Goal: Task Accomplishment & Management: Manage account settings

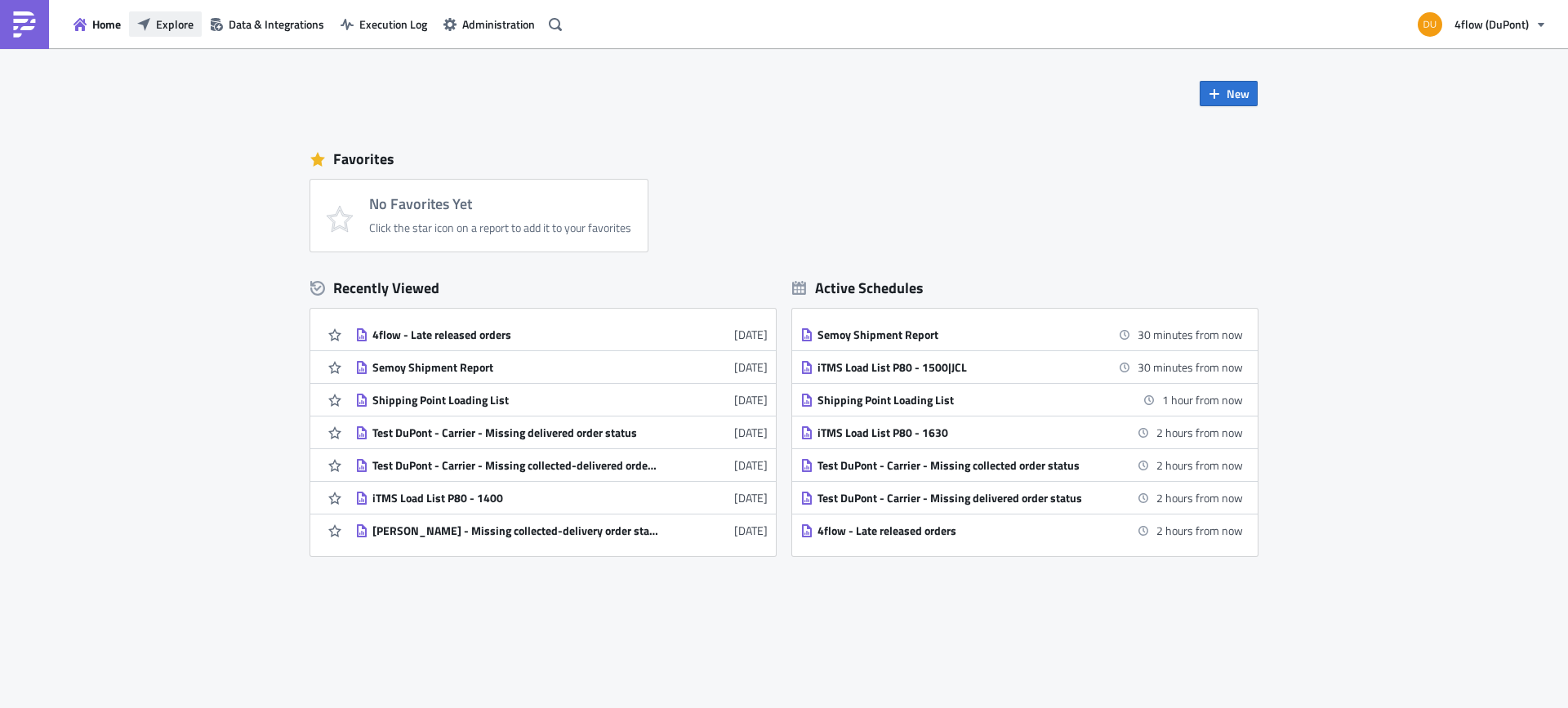
click at [171, 27] on span "Explore" at bounding box center [174, 24] width 37 height 18
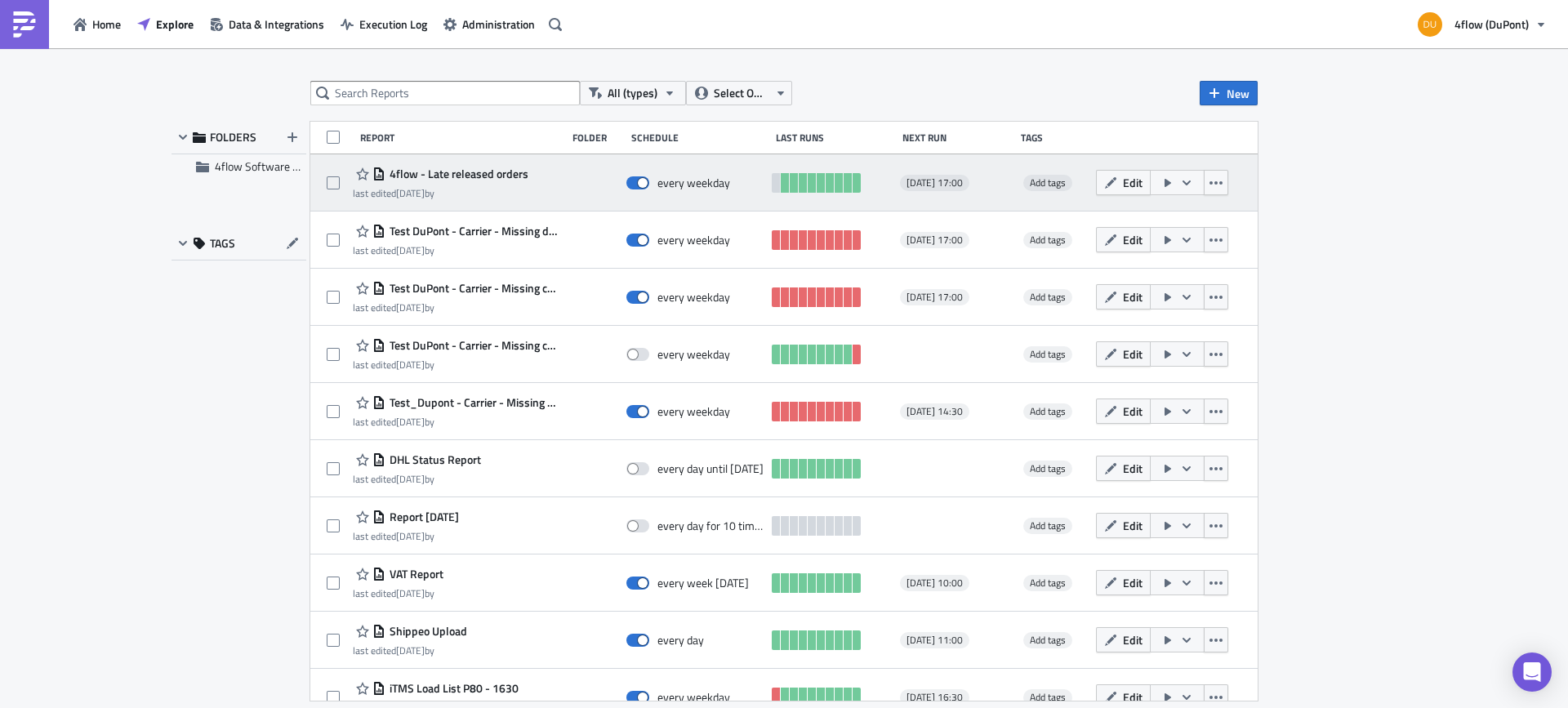
click at [484, 175] on span "4flow - Late released orders" at bounding box center [457, 173] width 143 height 15
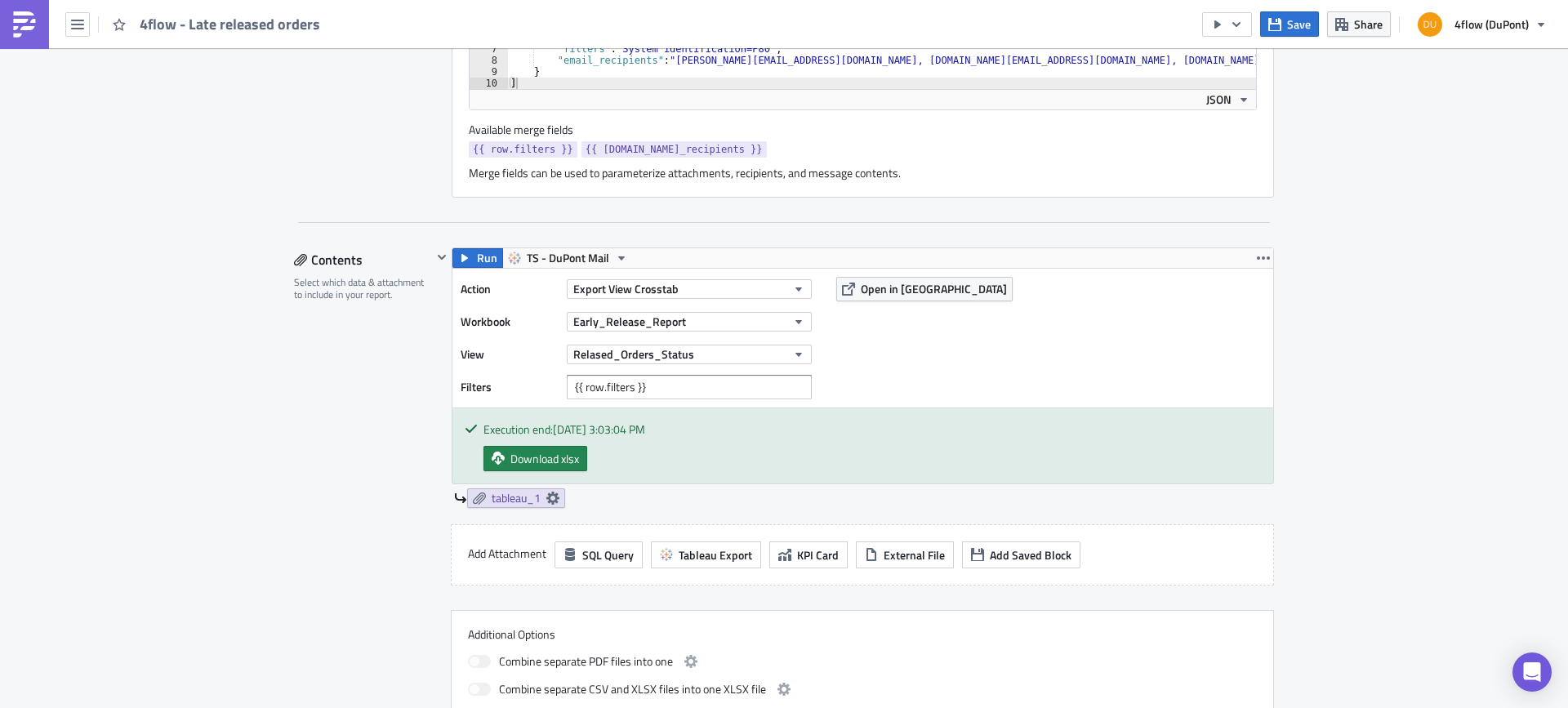
scroll to position [327, 0]
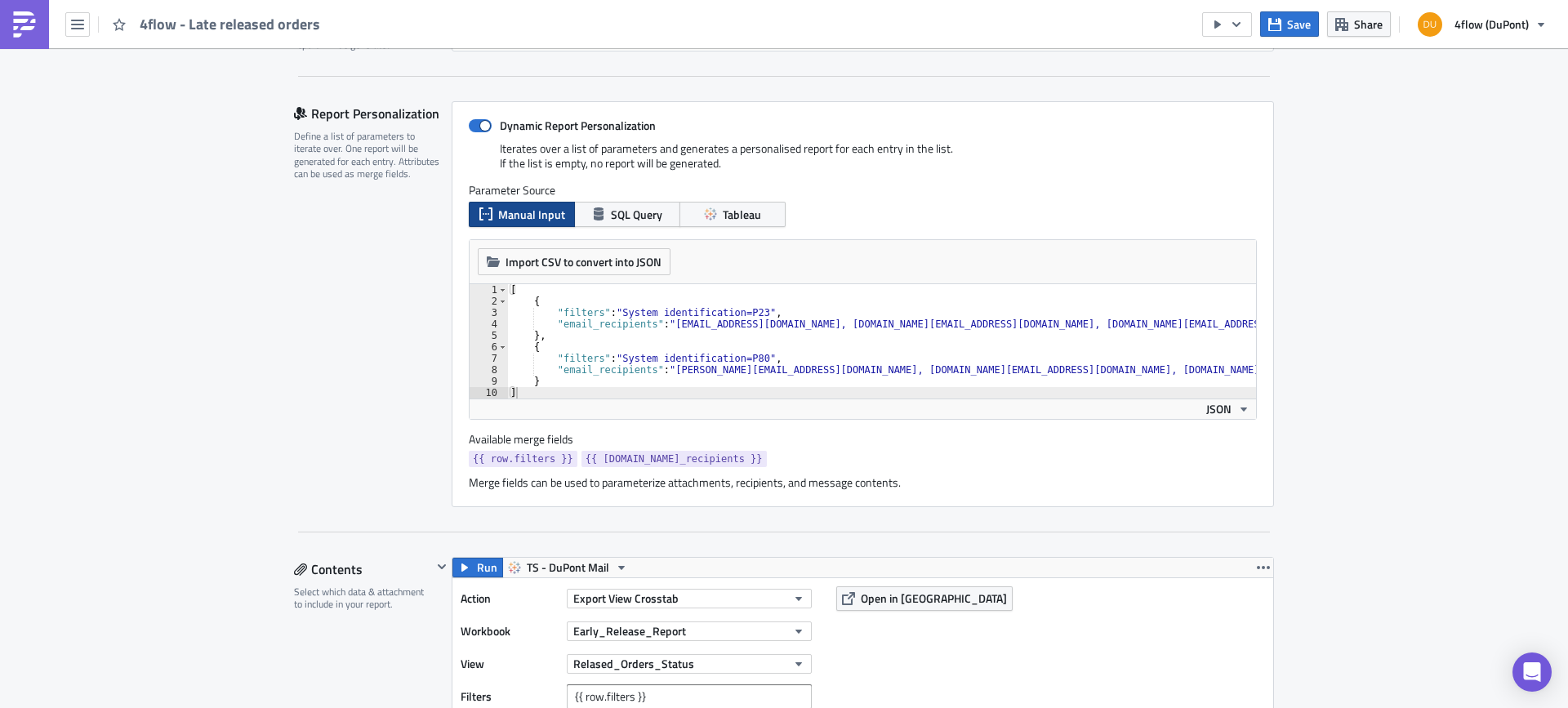
type textarea ""filters": "System identification=P23","
click at [768, 310] on div "[ { "filters" : "System identification=P23" , "email_recipients" : "k.szogedi@4…" at bounding box center [881, 353] width 749 height 137
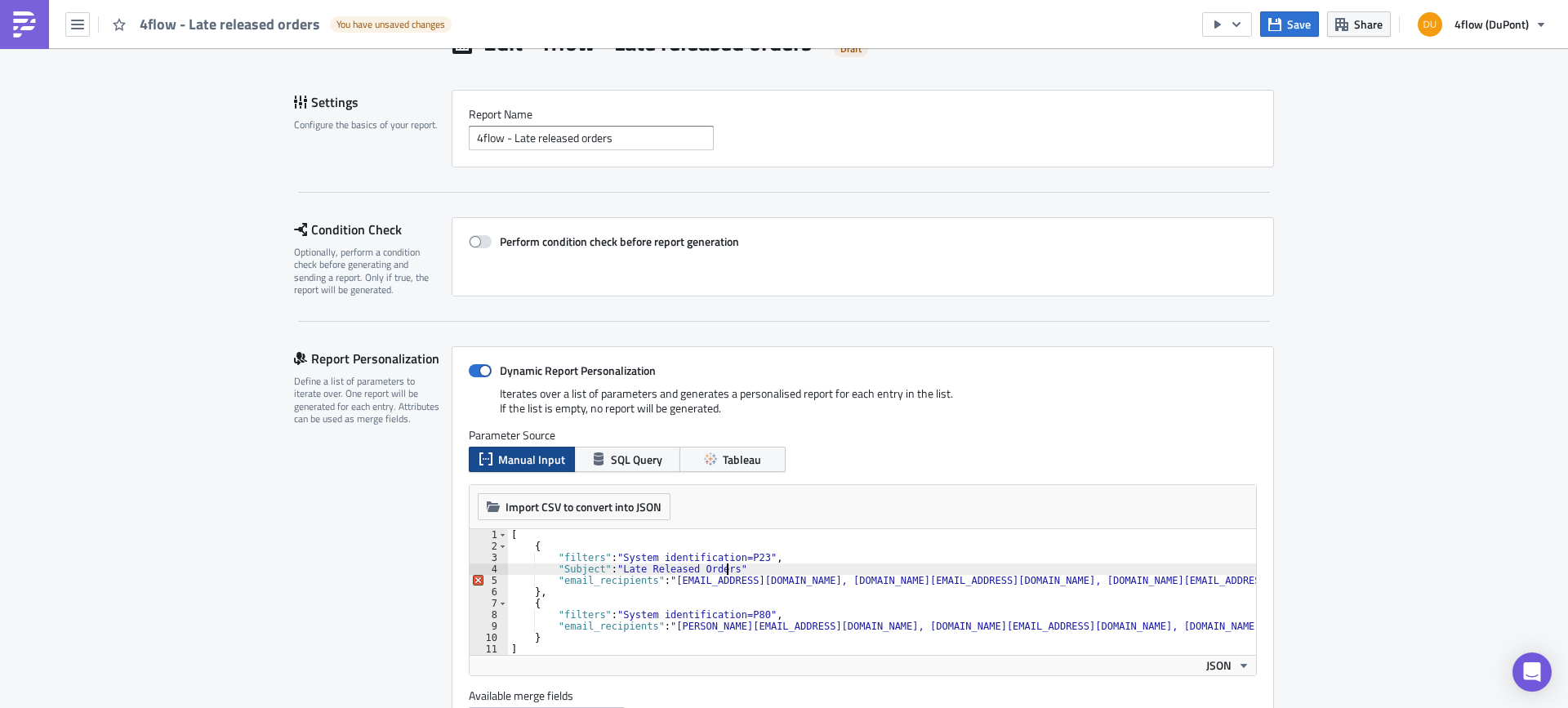
scroll to position [0, 18]
click at [786, 543] on div "[ { "filters" : "System identification=P23" , "Subject" : "Late Released Orders…" at bounding box center [882, 603] width 748 height 149
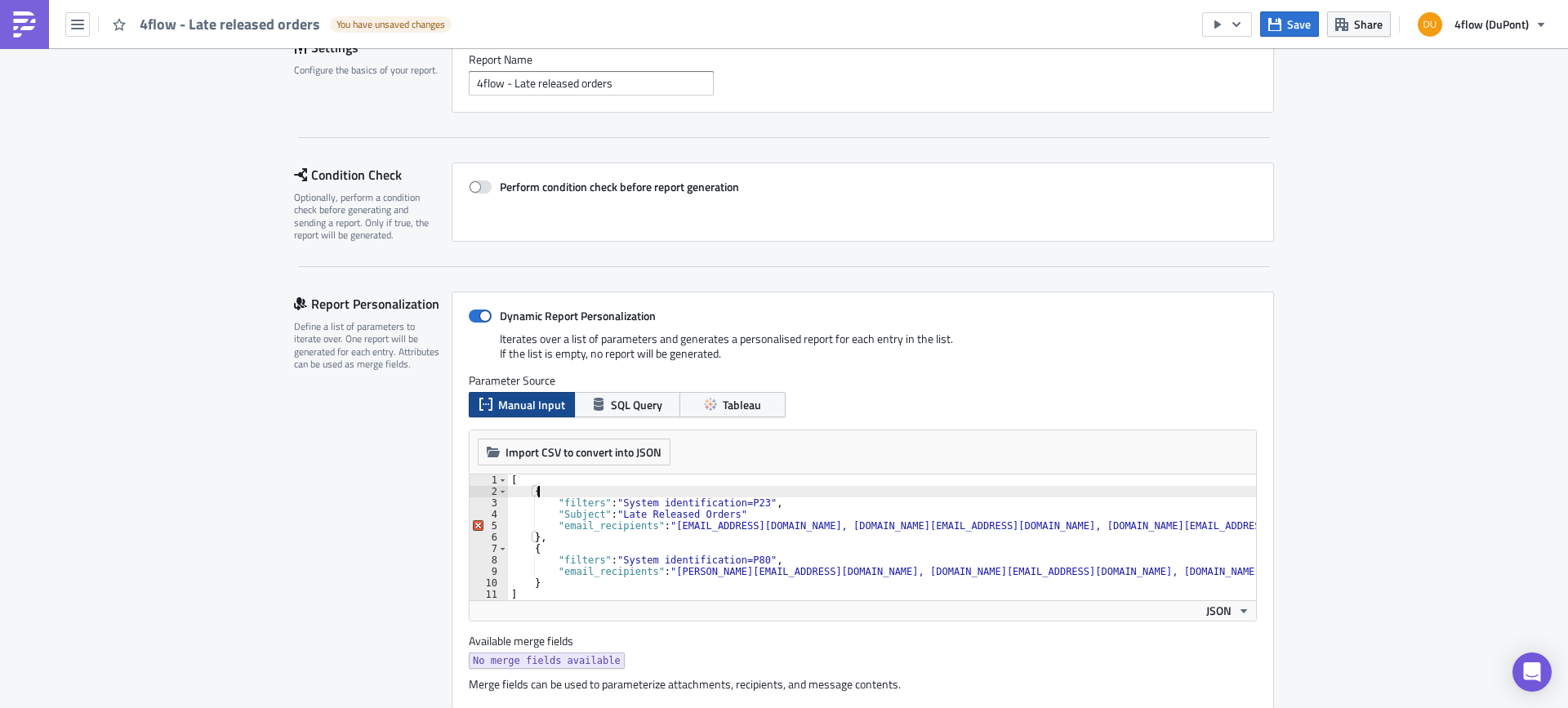
scroll to position [164, 0]
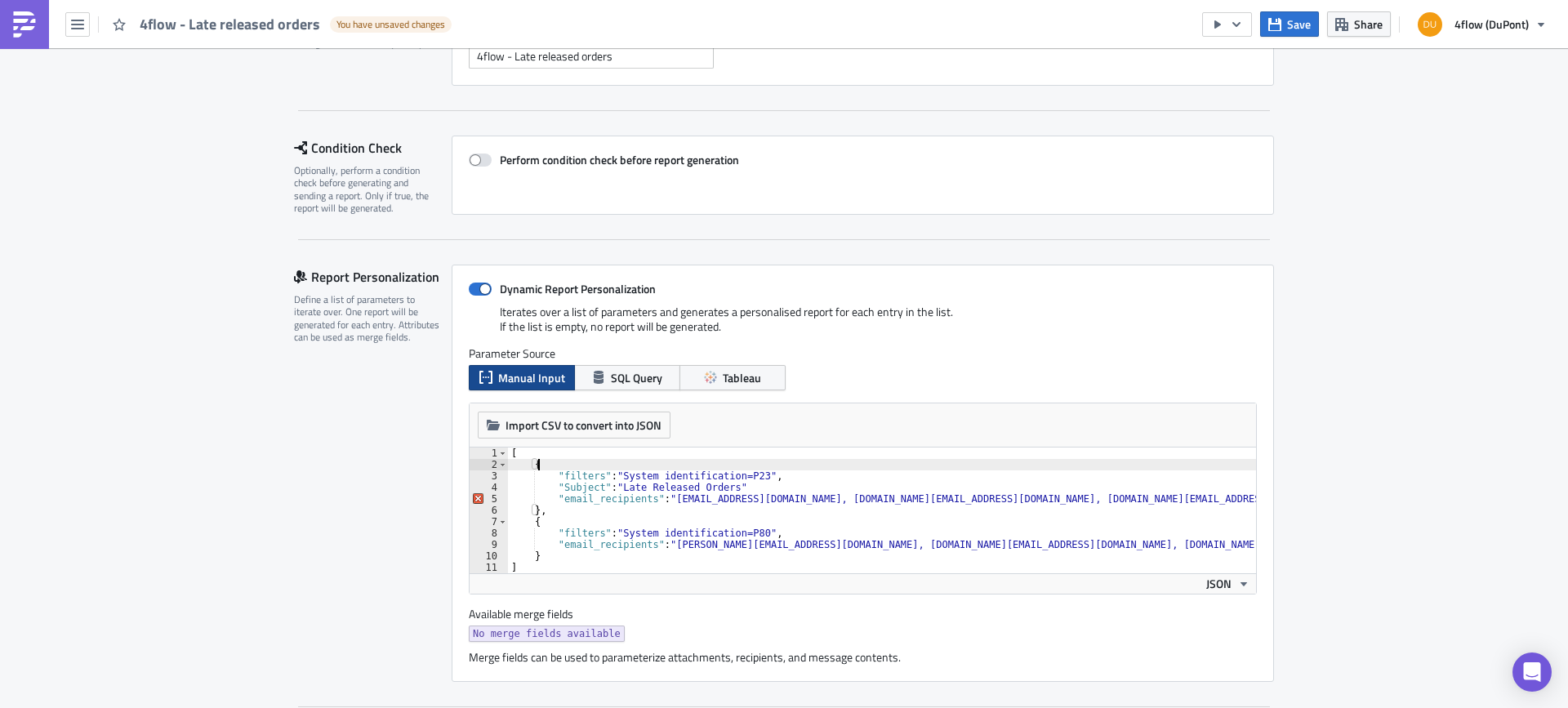
click at [746, 486] on div "[ { "filters" : "System identification=P23" , "Subject" : "Late Released Orders…" at bounding box center [882, 522] width 748 height 149
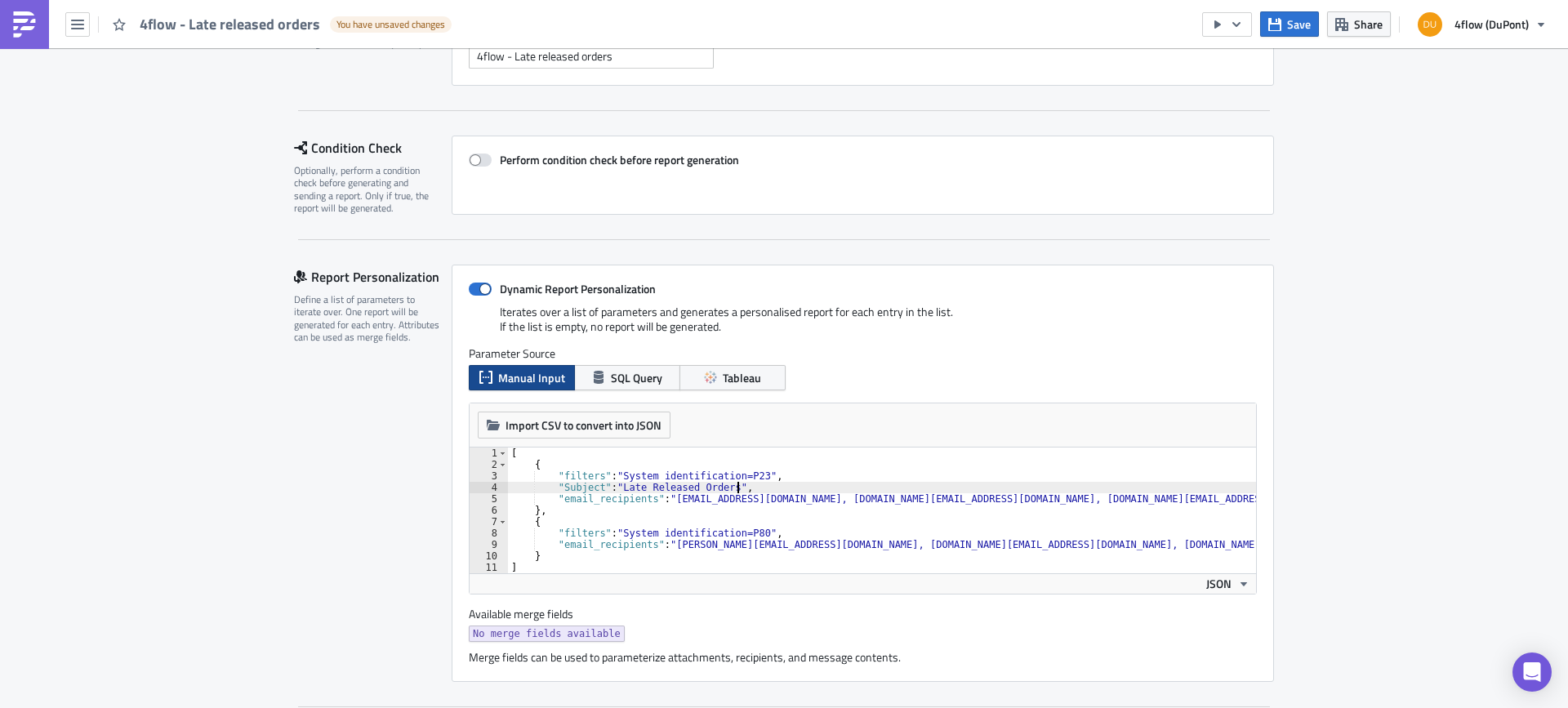
scroll to position [327, 0]
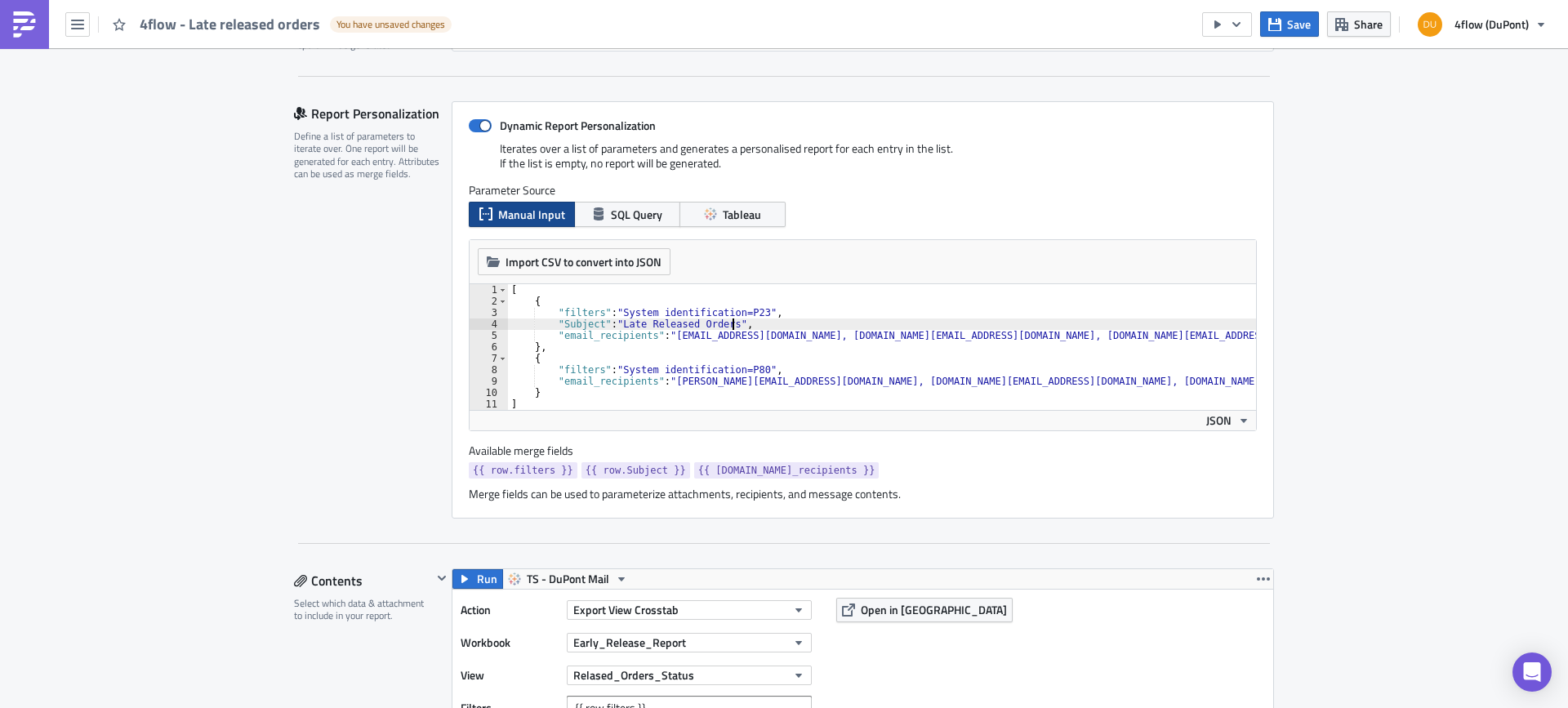
click at [725, 325] on div "[ { "filters" : "System identification=P23" , "Subject" : "Late Released Orders…" at bounding box center [882, 358] width 748 height 149
click at [722, 324] on div "[ { "filters" : "System identification=P23" , "Subject" : "Late Released Orders…" at bounding box center [882, 358] width 748 height 149
drag, startPoint x: 777, startPoint y: 324, endPoint x: 529, endPoint y: 324, distance: 248.0
click at [529, 324] on div "[ { "filters" : "System identification=P23" , "Subject" : "Late Released Orders…" at bounding box center [882, 358] width 748 height 149
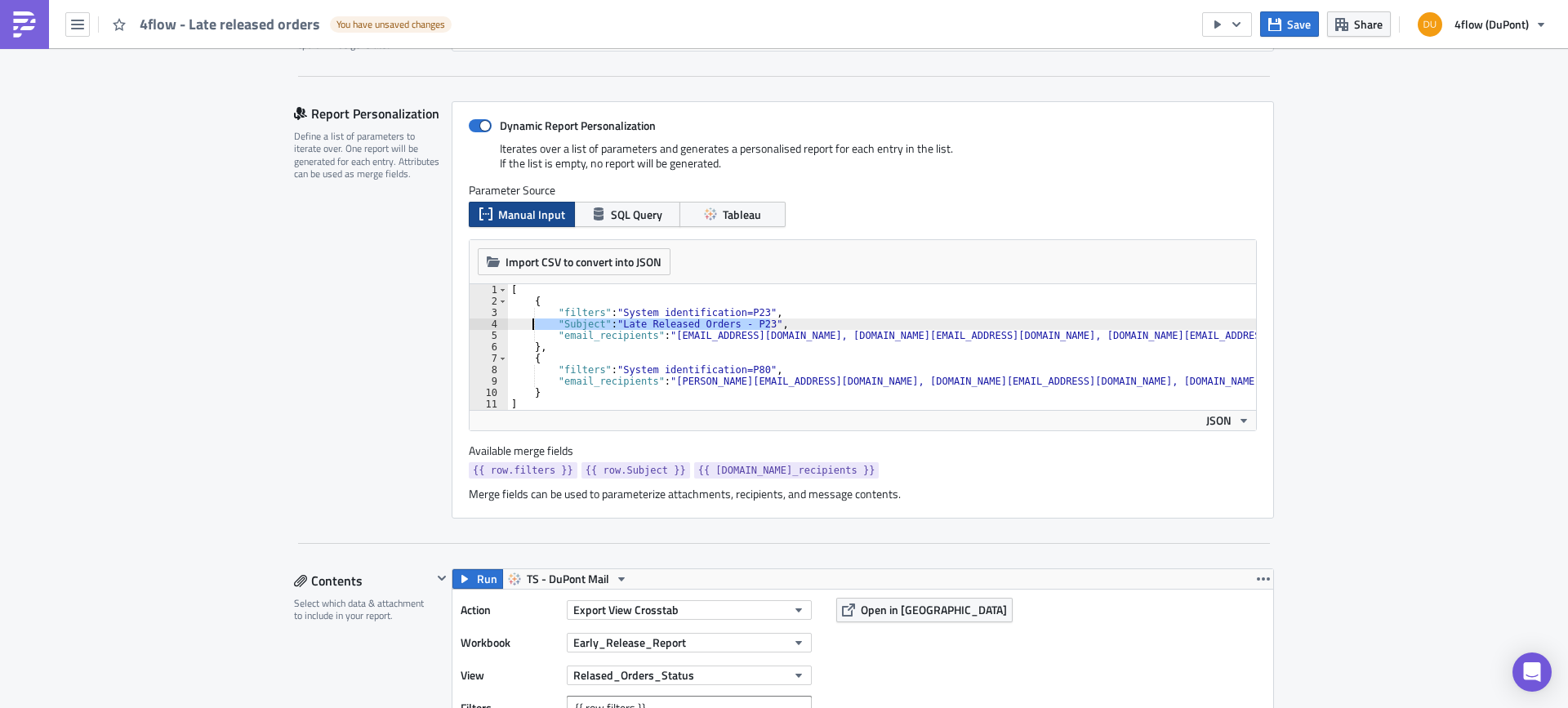
click at [770, 327] on div "[ { "filters" : "System identification=P23" , "Subject" : "Late Released Orders…" at bounding box center [882, 347] width 748 height 125
drag, startPoint x: 771, startPoint y: 326, endPoint x: 553, endPoint y: 326, distance: 218.0
click at [553, 326] on div "[ { "filters" : "System identification=P23" , "Subject" : "Late Released Orders…" at bounding box center [882, 358] width 748 height 149
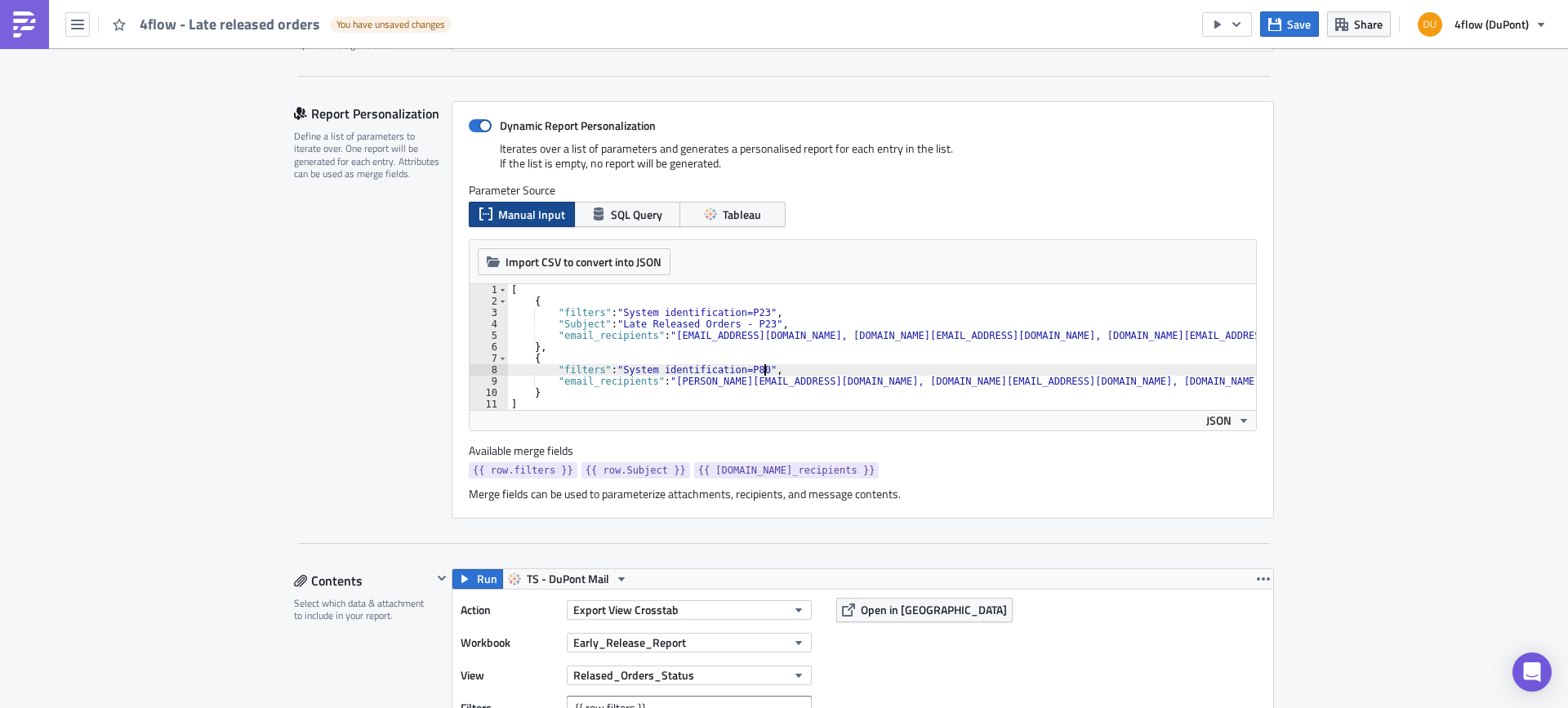
click at [767, 369] on div "[ { "filters" : "System identification=P23" , "Subject" : "Late Released Orders…" at bounding box center [882, 358] width 748 height 149
type textarea ""filters": "System identification=P80","
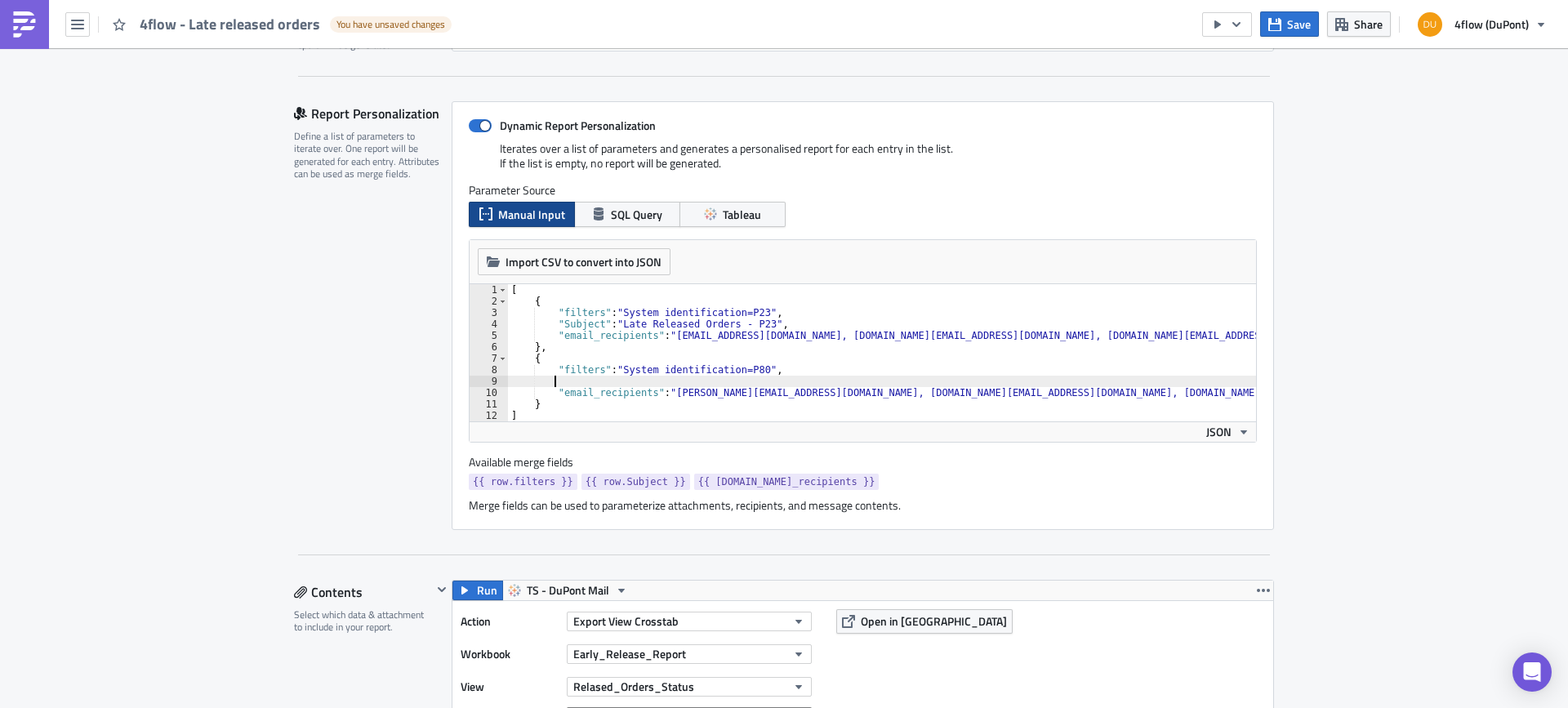
paste textarea ""Subject": "Late Released Orders - P23","
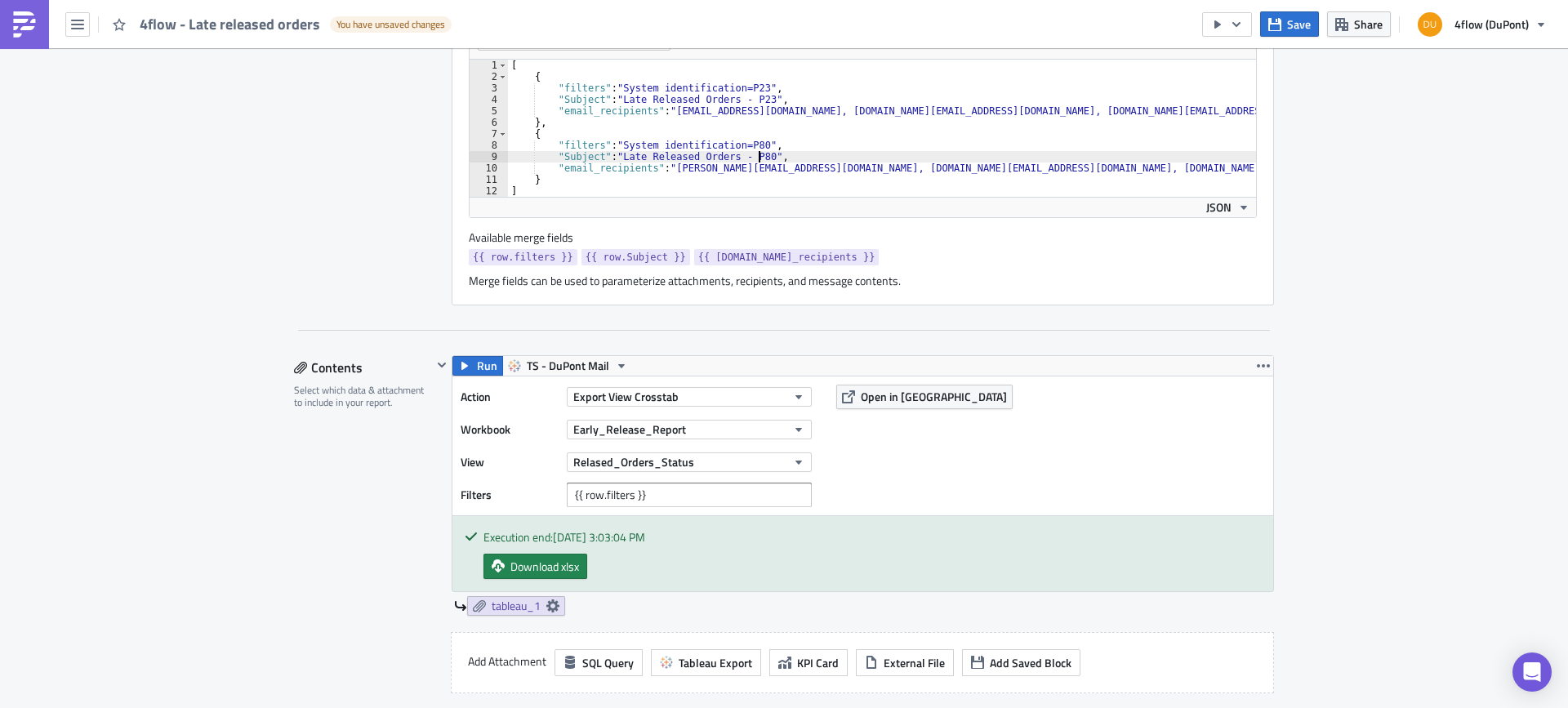
scroll to position [572, 0]
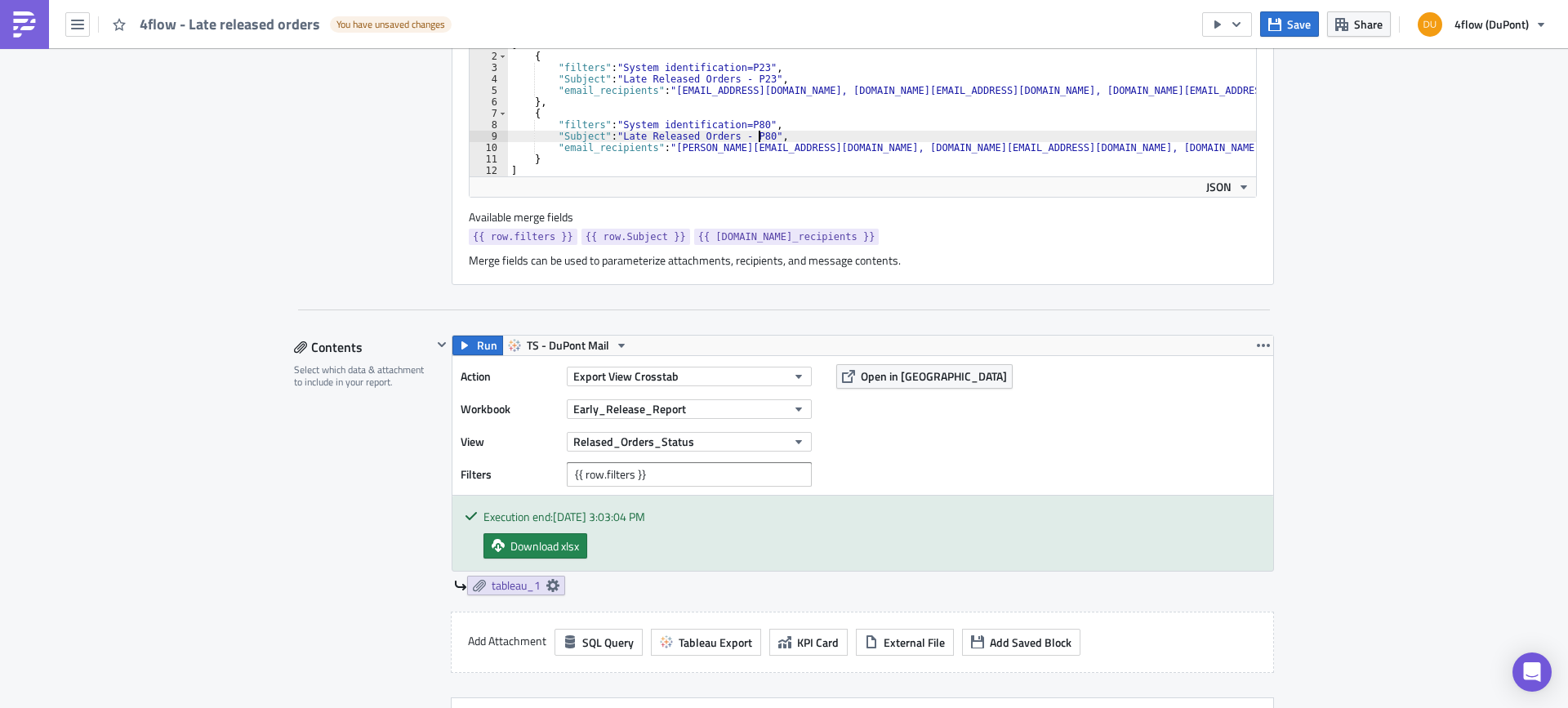
type textarea ""Subject": "Late Released Orders - P80","
drag, startPoint x: 660, startPoint y: 238, endPoint x: 573, endPoint y: 239, distance: 87.0
click at [586, 239] on span "{{ row.Subject }}" at bounding box center [636, 236] width 101 height 17
copy span "{{ row.Subject }}"
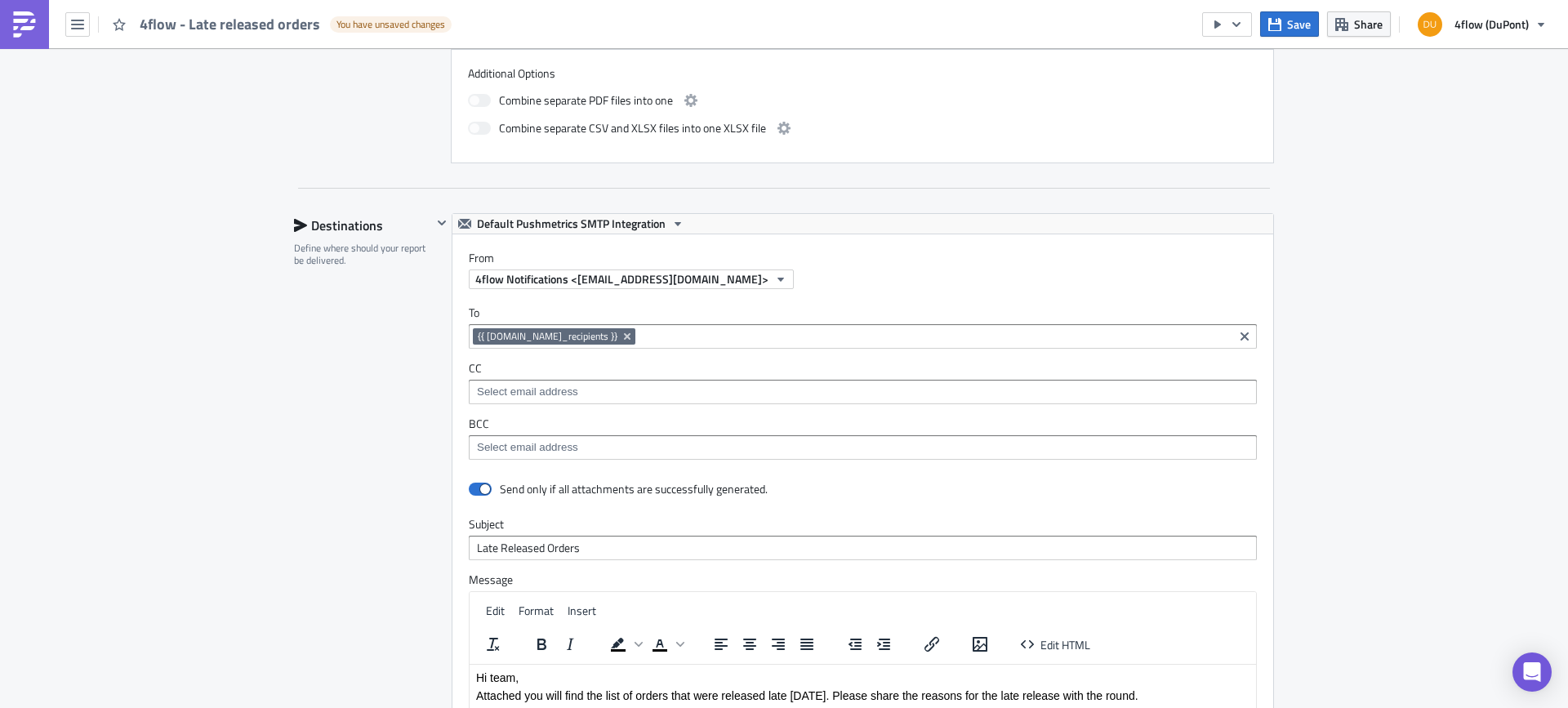
scroll to position [1225, 0]
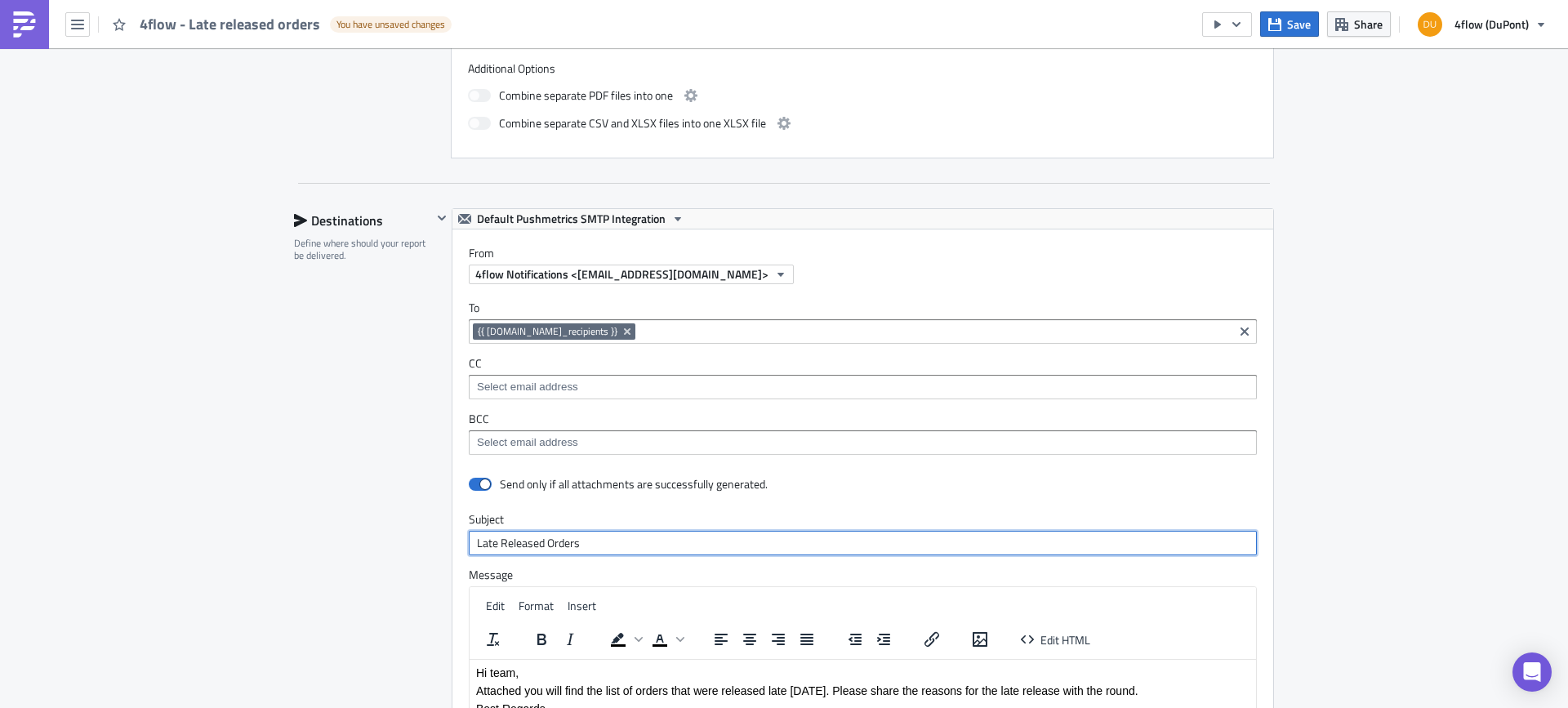
drag, startPoint x: 612, startPoint y: 539, endPoint x: 332, endPoint y: 499, distance: 282.8
click at [383, 508] on div "Destinations Define where should your report be delivered. Default Pushmetrics …" at bounding box center [784, 568] width 980 height 720
paste input "{{ row.Subject }}"
type input "{{ row.Subject }}"
click at [332, 490] on div "Destinations Define where should your report be delivered." at bounding box center [362, 568] width 138 height 720
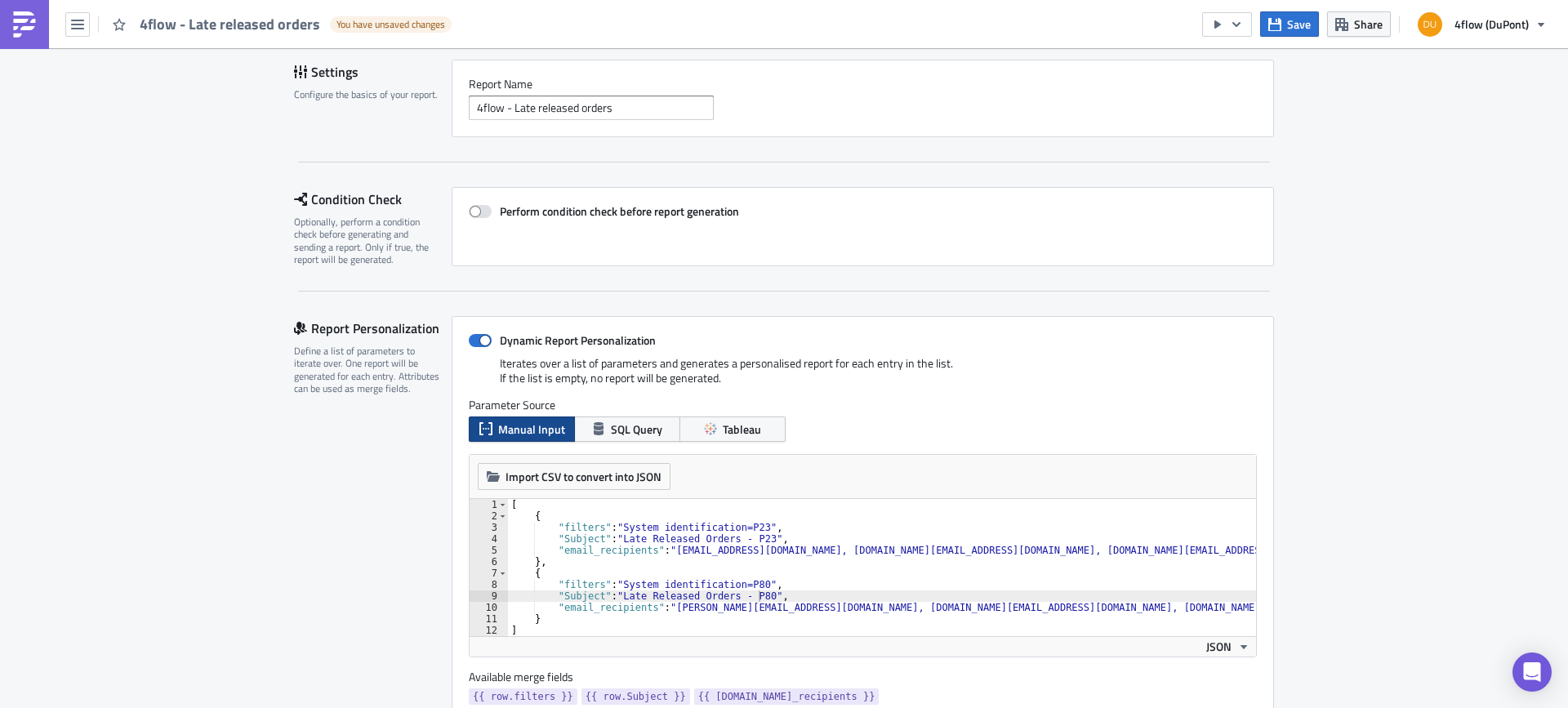
scroll to position [0, 0]
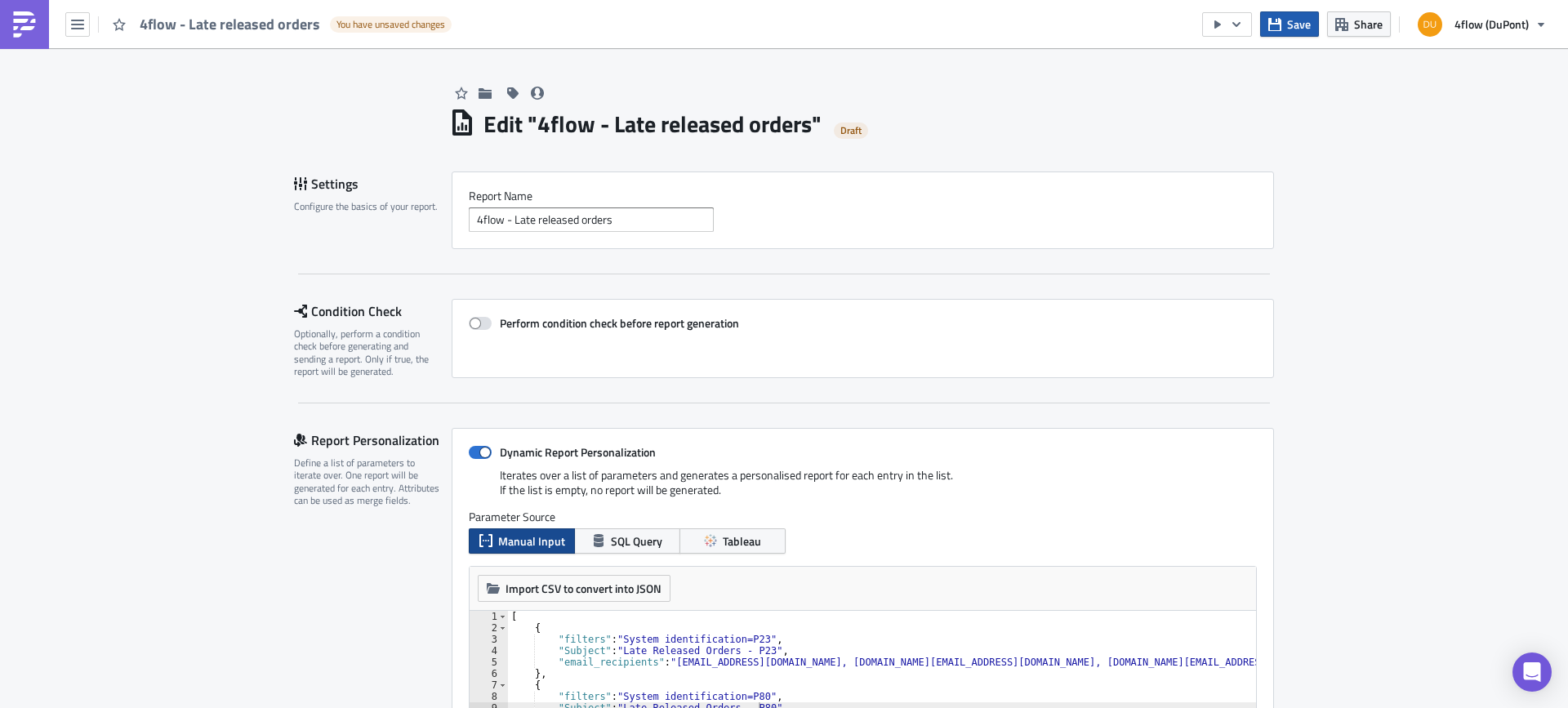
click at [1308, 16] on span "Save" at bounding box center [1299, 24] width 24 height 18
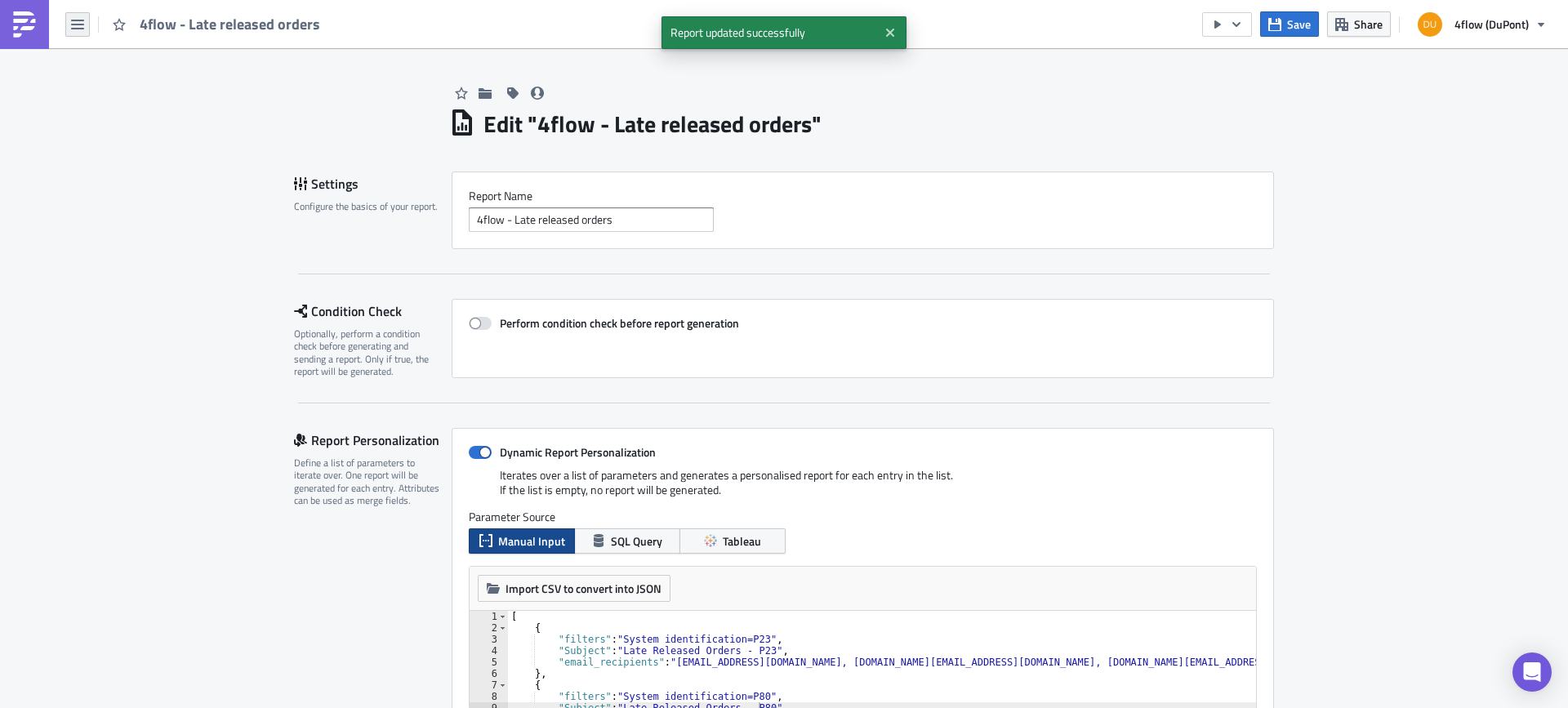
click at [81, 27] on icon "button" at bounding box center [77, 24] width 13 height 13
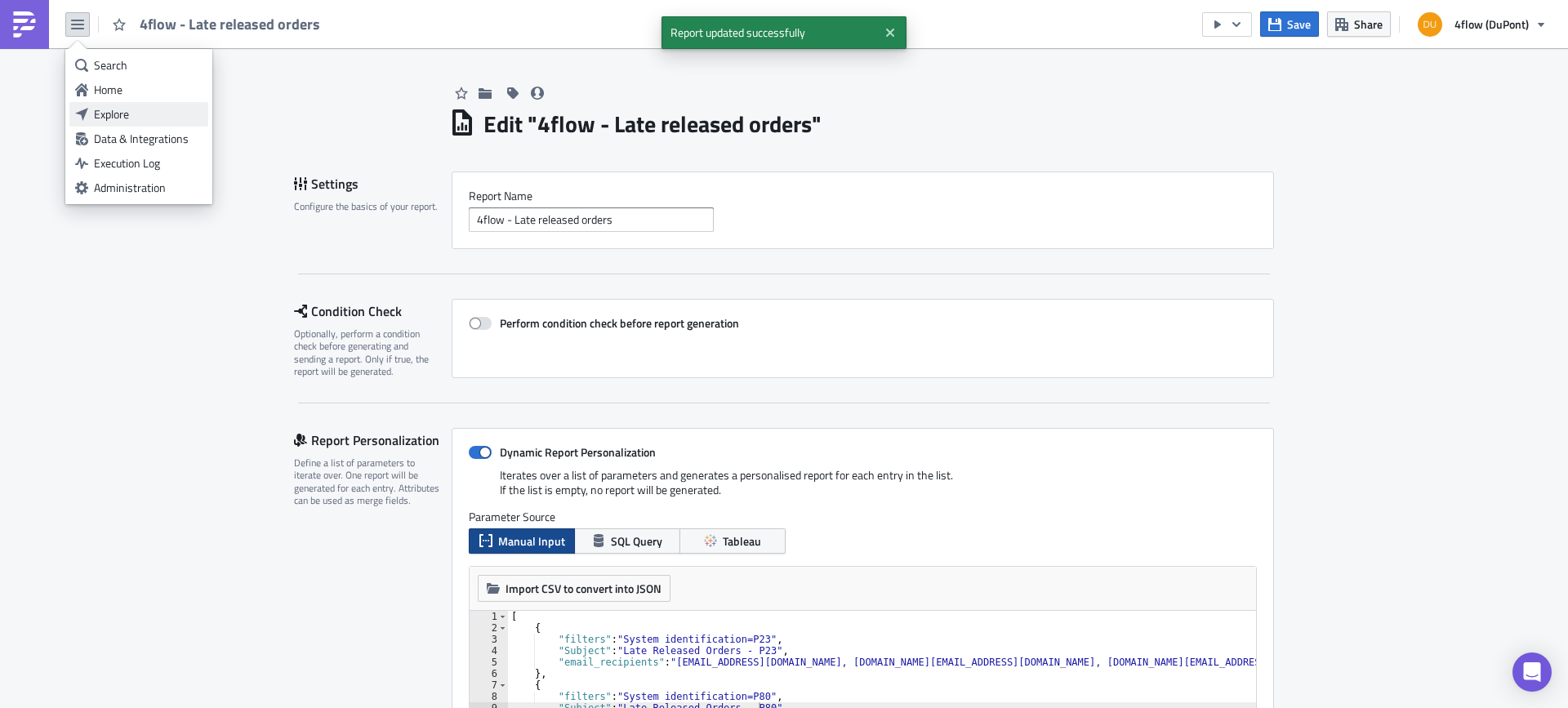
click at [108, 110] on div "Explore" at bounding box center [148, 114] width 109 height 17
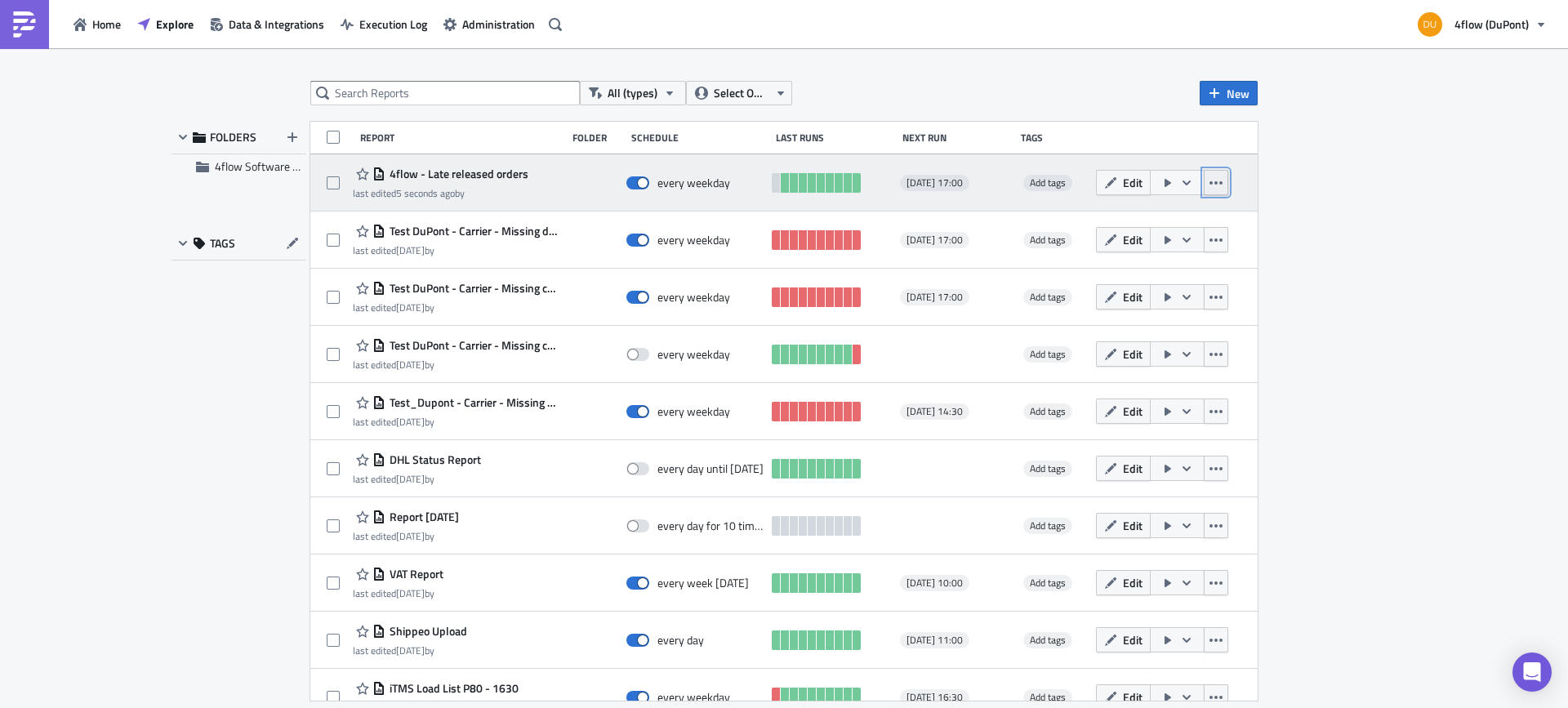
click at [1210, 186] on icon "button" at bounding box center [1215, 182] width 13 height 13
click at [1180, 184] on icon "button" at bounding box center [1186, 182] width 13 height 13
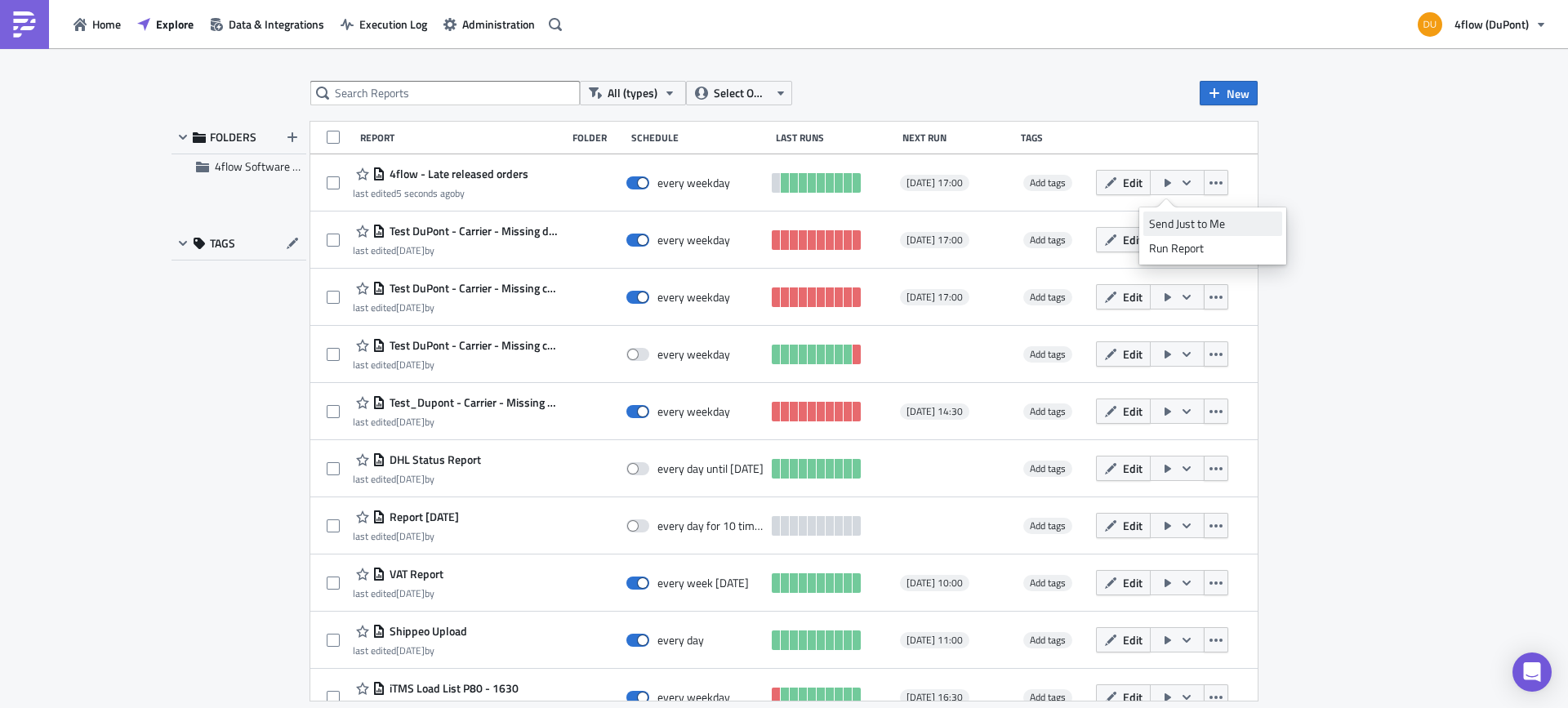
click at [1212, 213] on link "Send Just to Me" at bounding box center [1212, 223] width 139 height 24
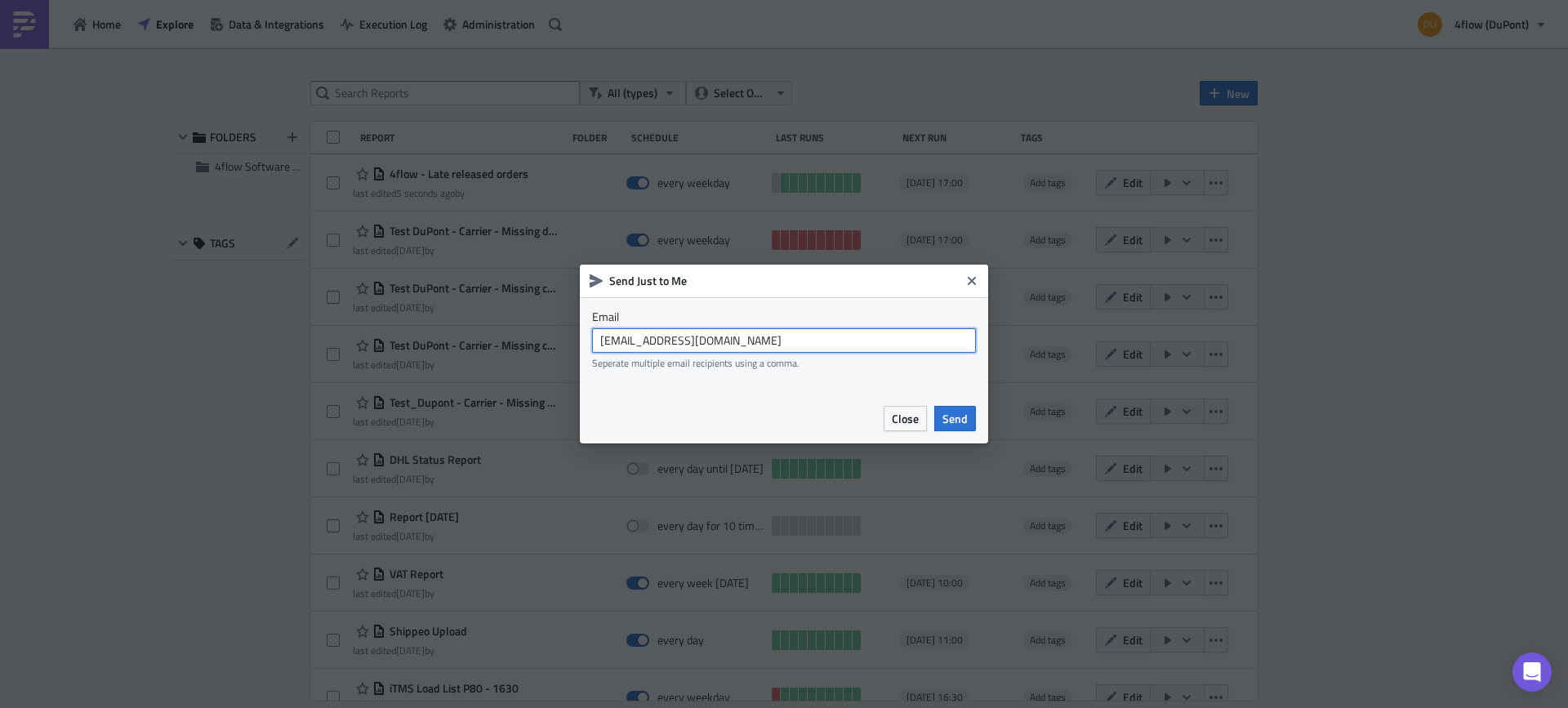
click at [657, 343] on input "[EMAIL_ADDRESS][DOMAIN_NAME]" at bounding box center [784, 340] width 384 height 24
click at [657, 343] on input "dupont_planning@4flow.com" at bounding box center [784, 340] width 384 height 24
type input "e.almaguer@4flow.com"
click at [987, 417] on div "Close Send" at bounding box center [784, 418] width 408 height 50
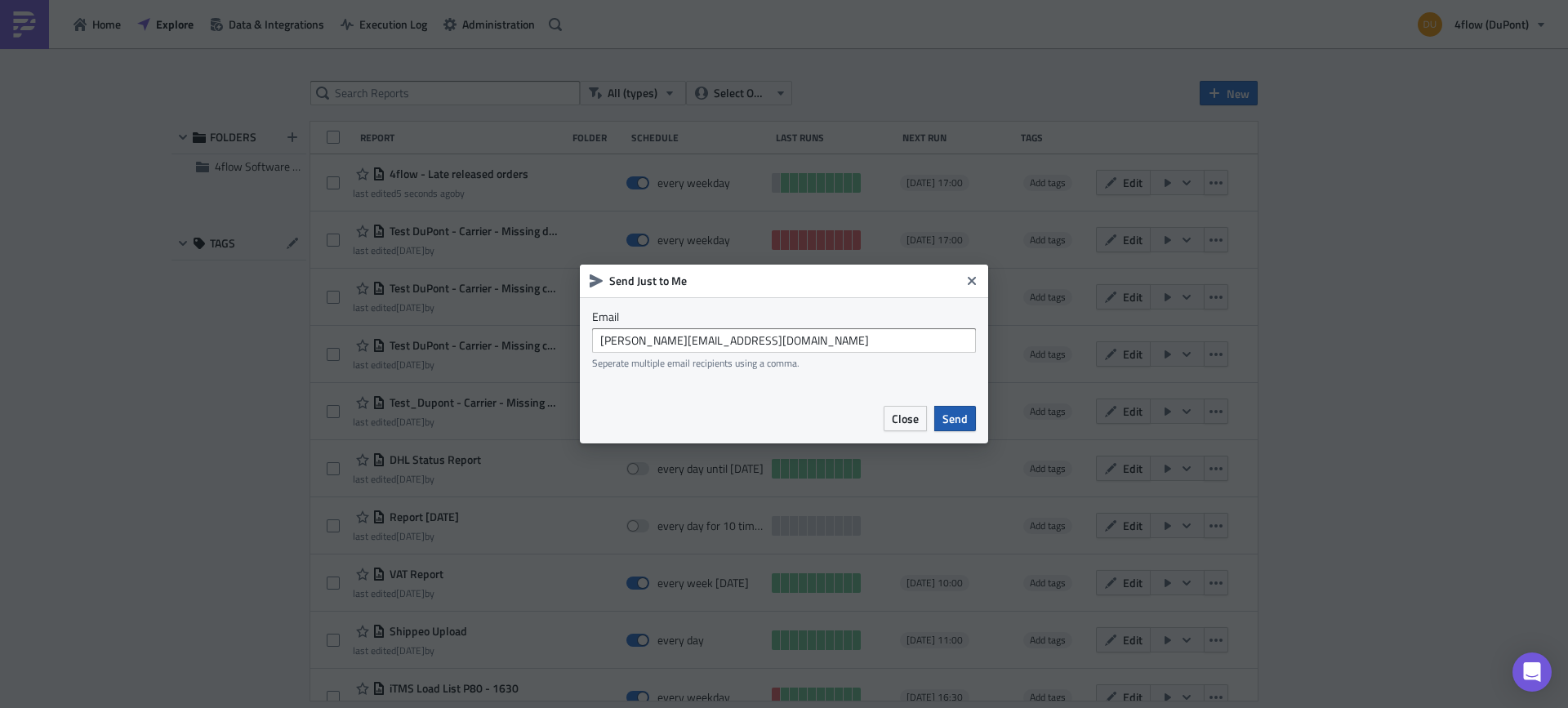
click at [952, 420] on span "Send" at bounding box center [955, 419] width 25 height 18
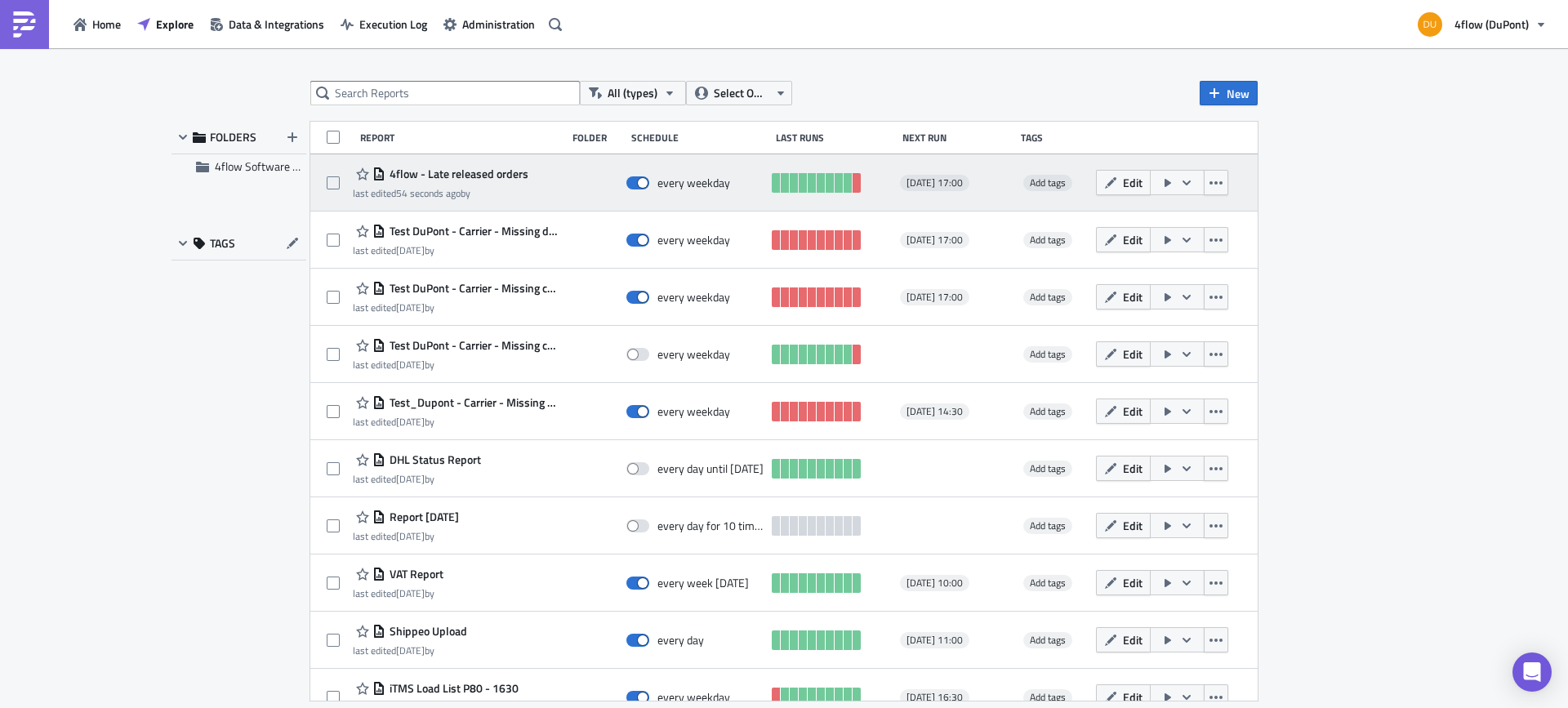
click at [450, 169] on span "4flow - Late released orders" at bounding box center [457, 173] width 143 height 15
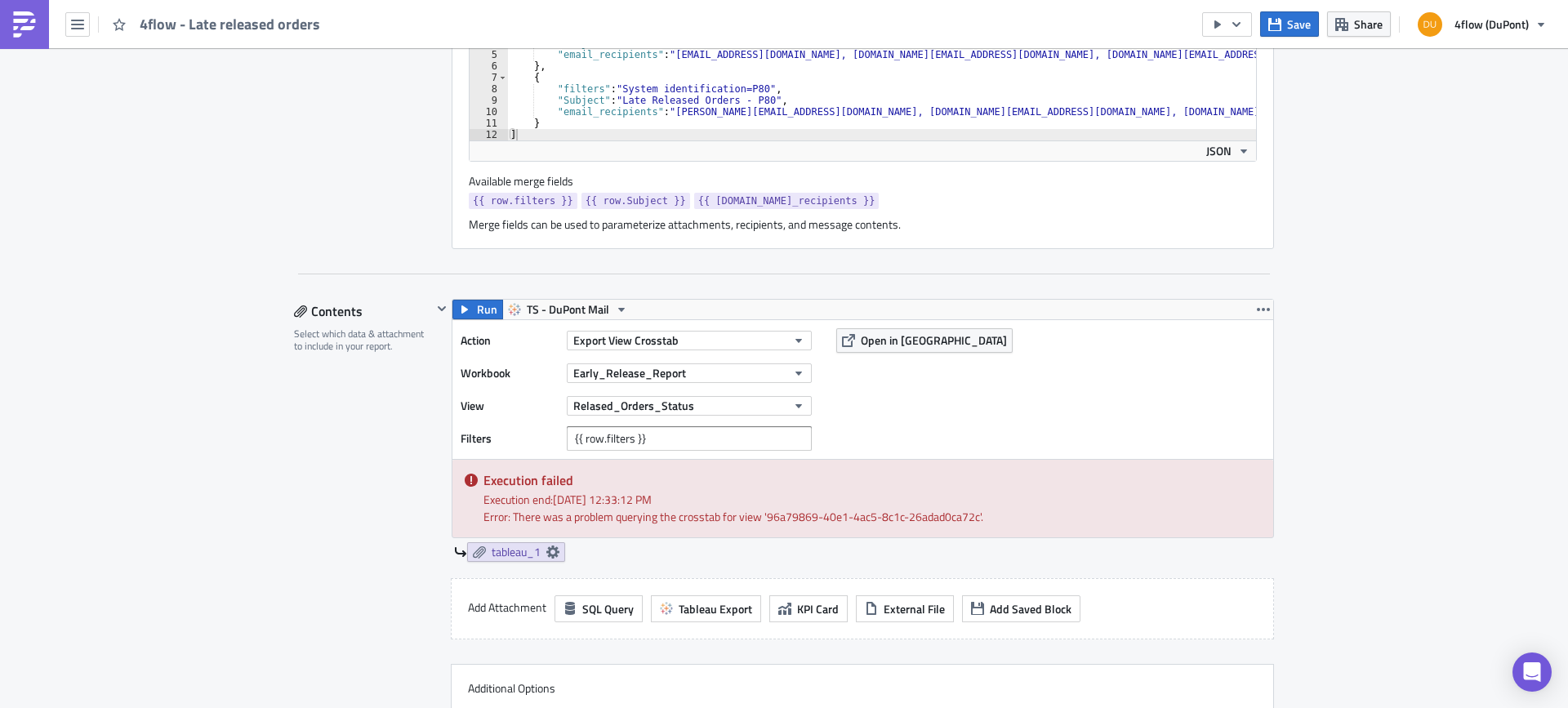
scroll to position [735, 0]
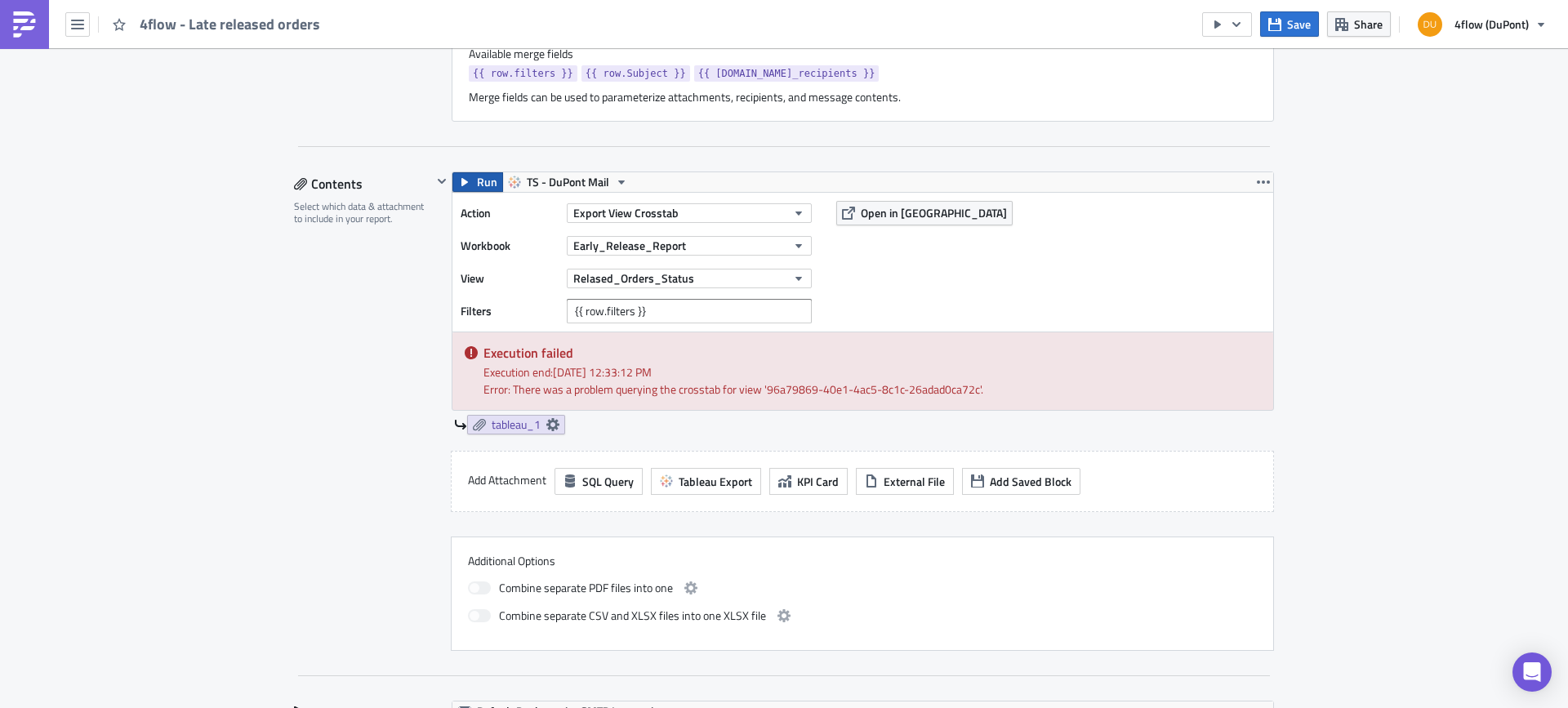
click at [477, 179] on span "Run" at bounding box center [487, 182] width 21 height 20
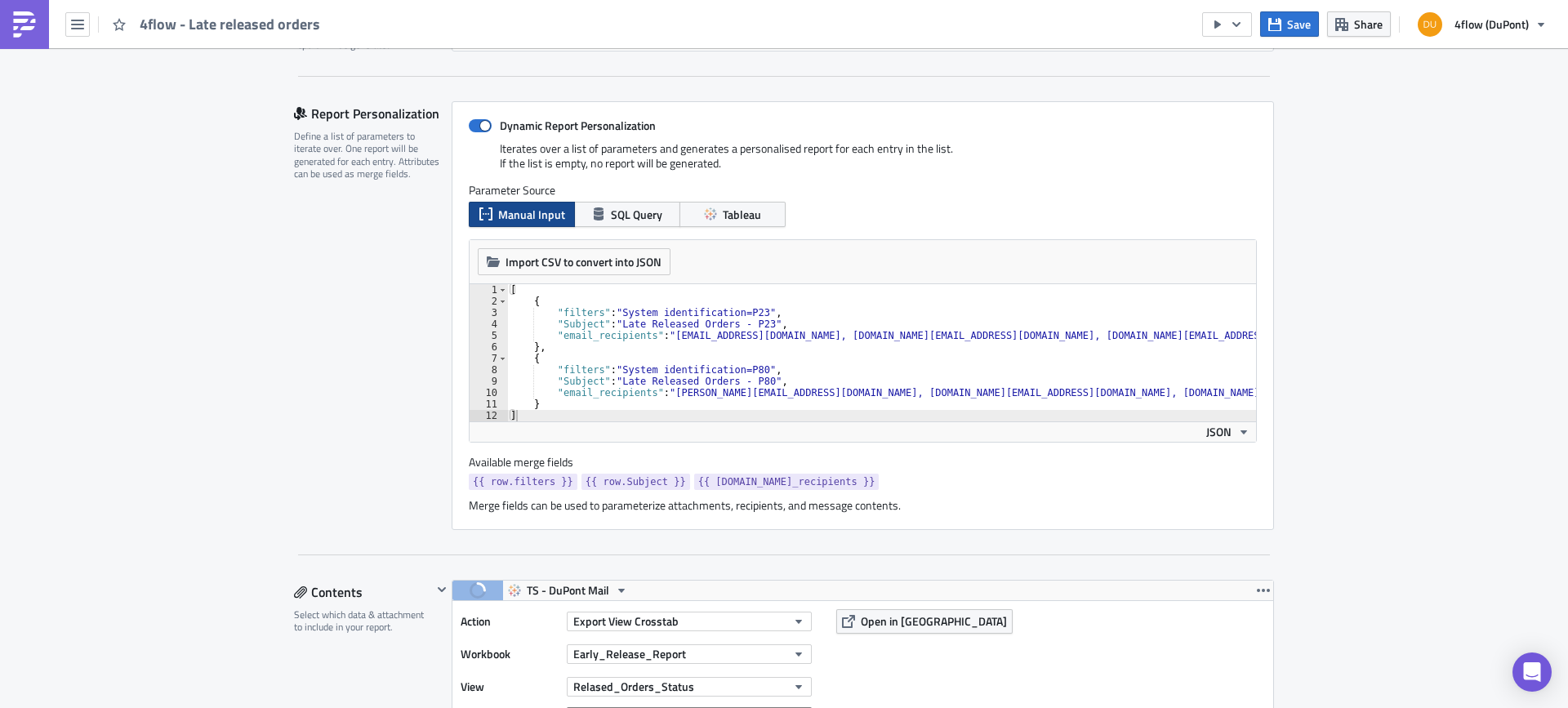
scroll to position [0, 0]
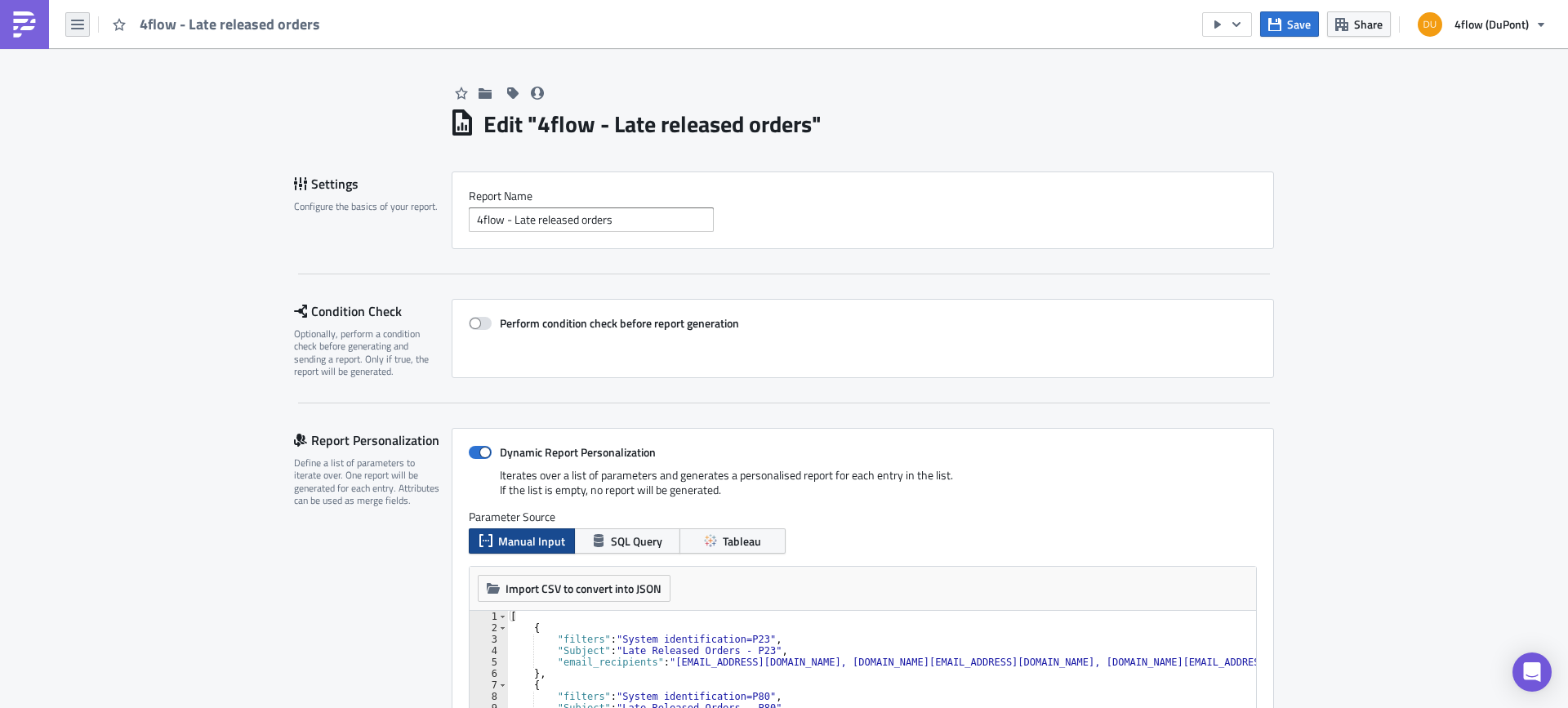
click at [81, 27] on icon "button" at bounding box center [77, 24] width 13 height 10
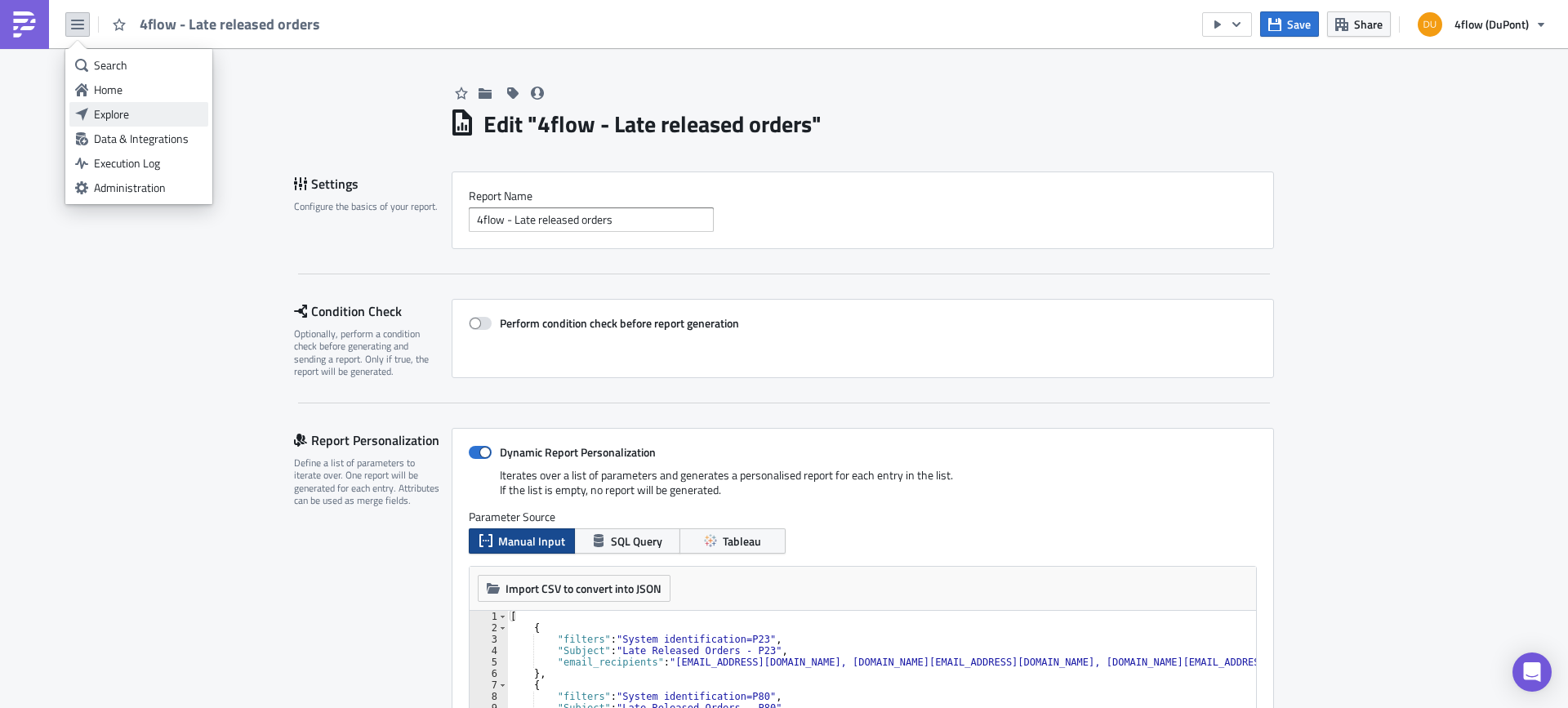
click at [142, 118] on div "Explore" at bounding box center [148, 114] width 109 height 17
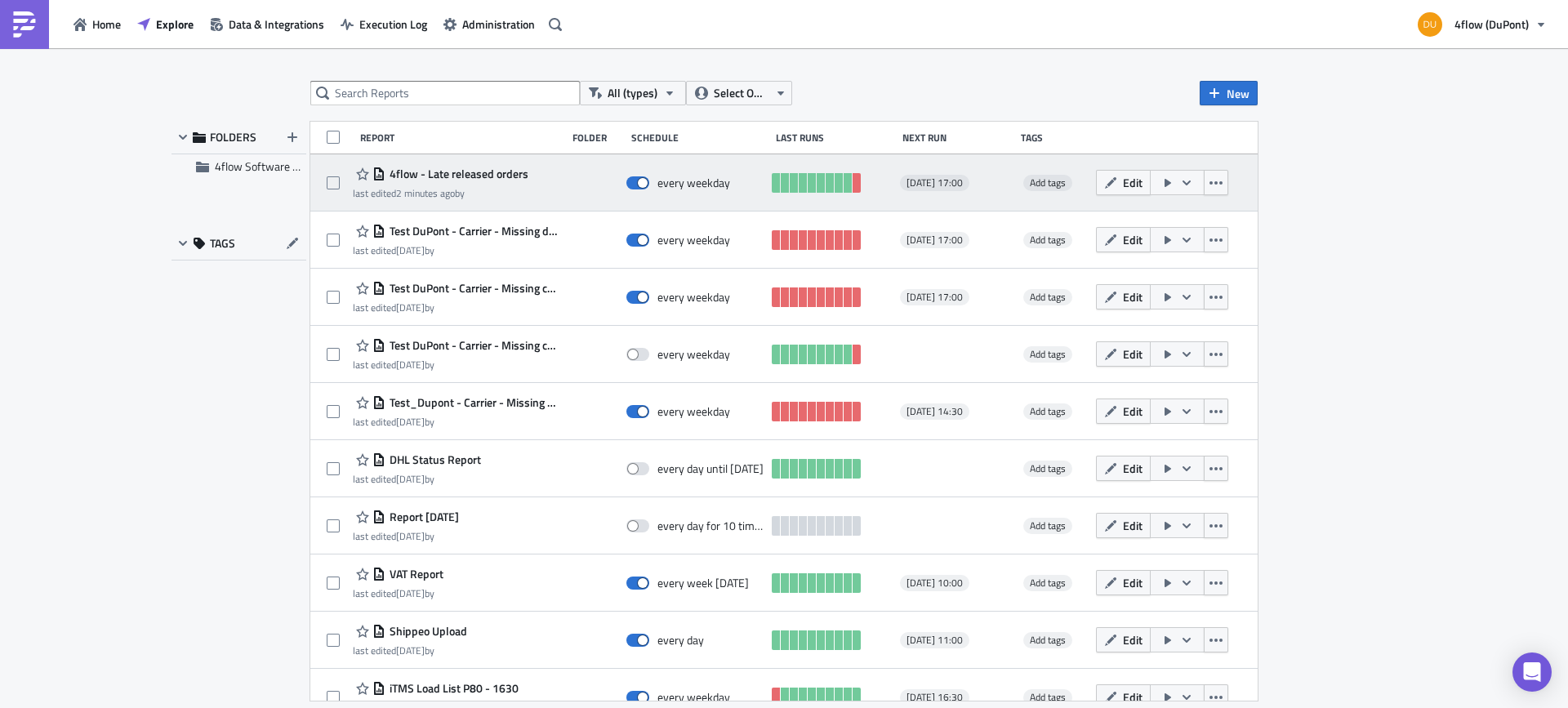
click at [445, 178] on span "4flow - Late released orders" at bounding box center [457, 173] width 143 height 15
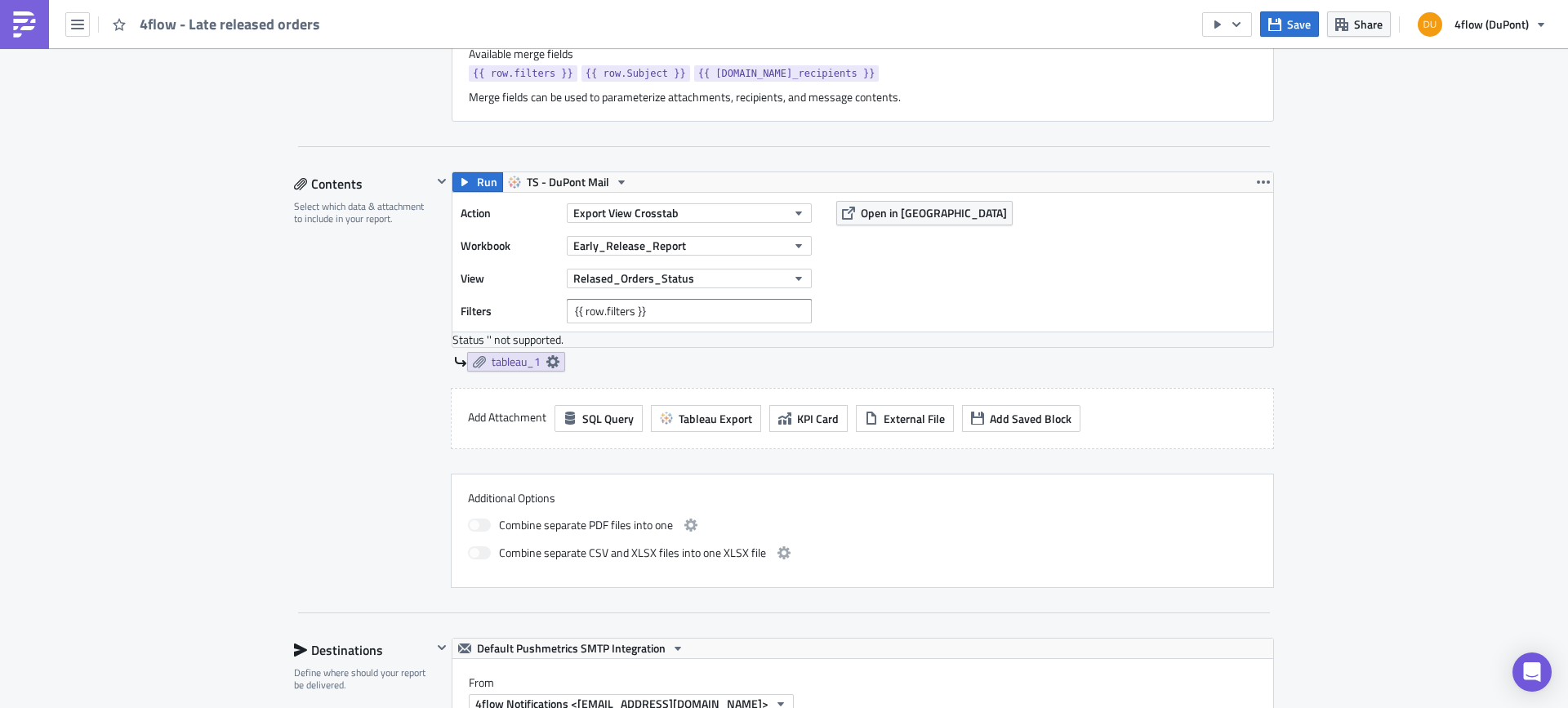
scroll to position [490, 0]
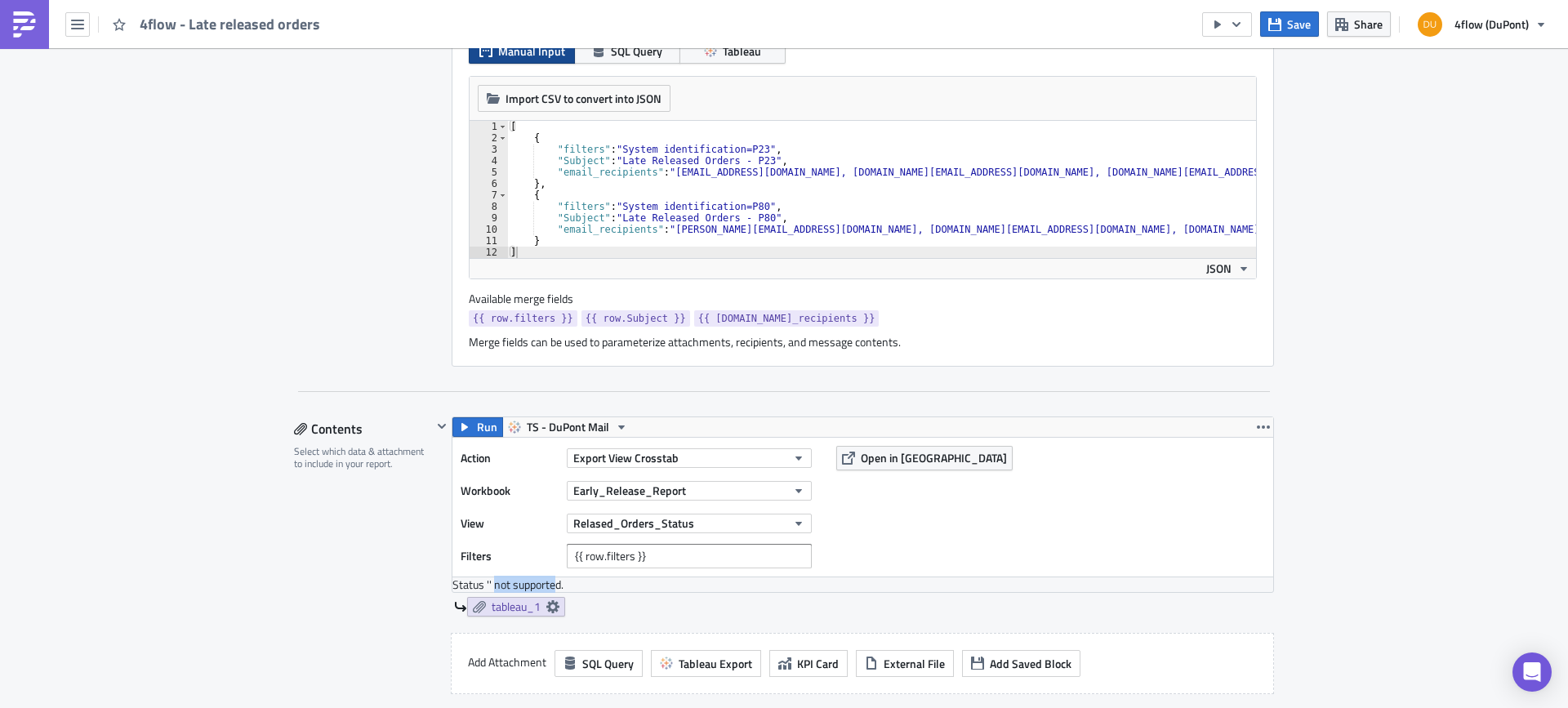
drag, startPoint x: 489, startPoint y: 581, endPoint x: 548, endPoint y: 579, distance: 59.0
click at [548, 579] on div "Status ' ' not supported." at bounding box center [863, 585] width 821 height 15
click at [499, 604] on span "tableau_1" at bounding box center [516, 606] width 49 height 15
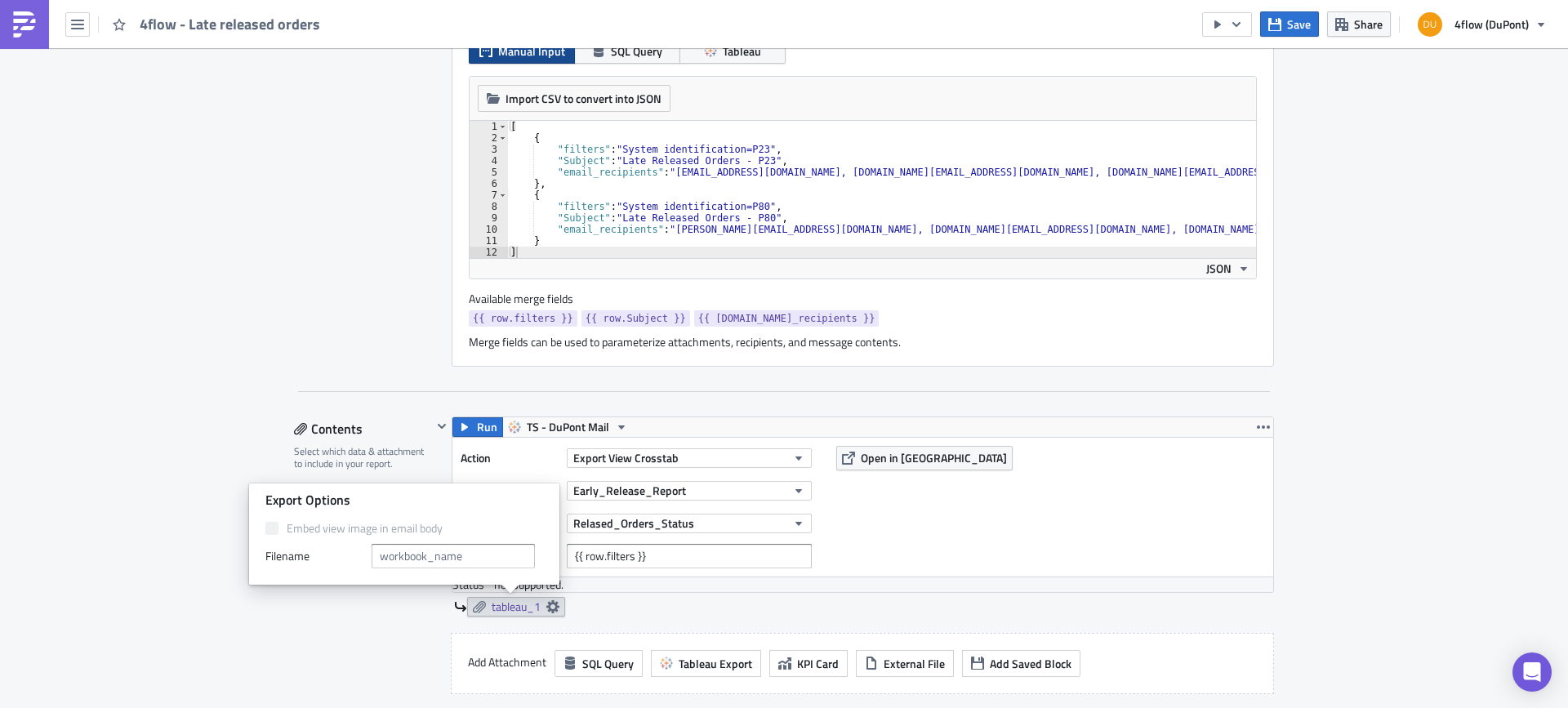
click at [303, 627] on div "Contents Select which data & attachment to include in your report." at bounding box center [362, 624] width 138 height 416
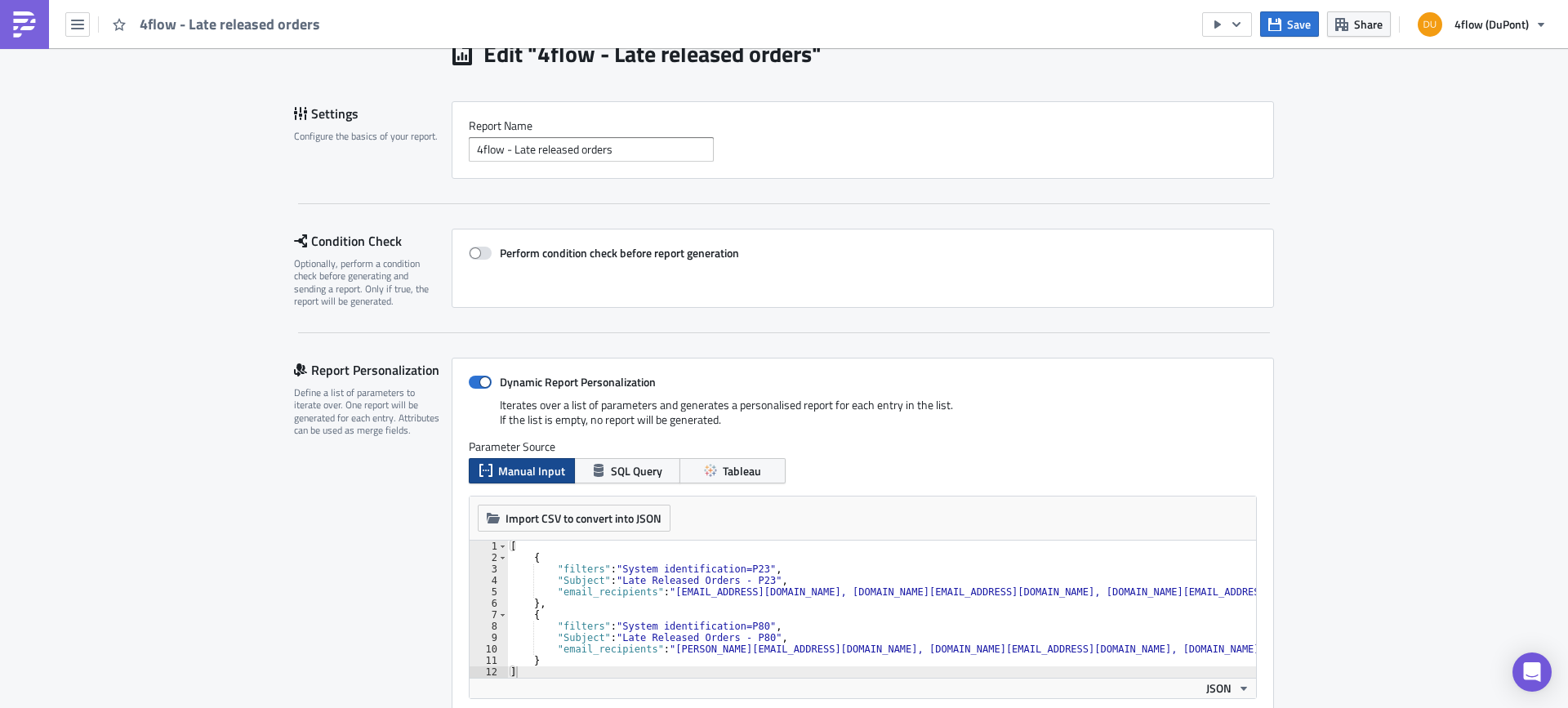
scroll to position [0, 0]
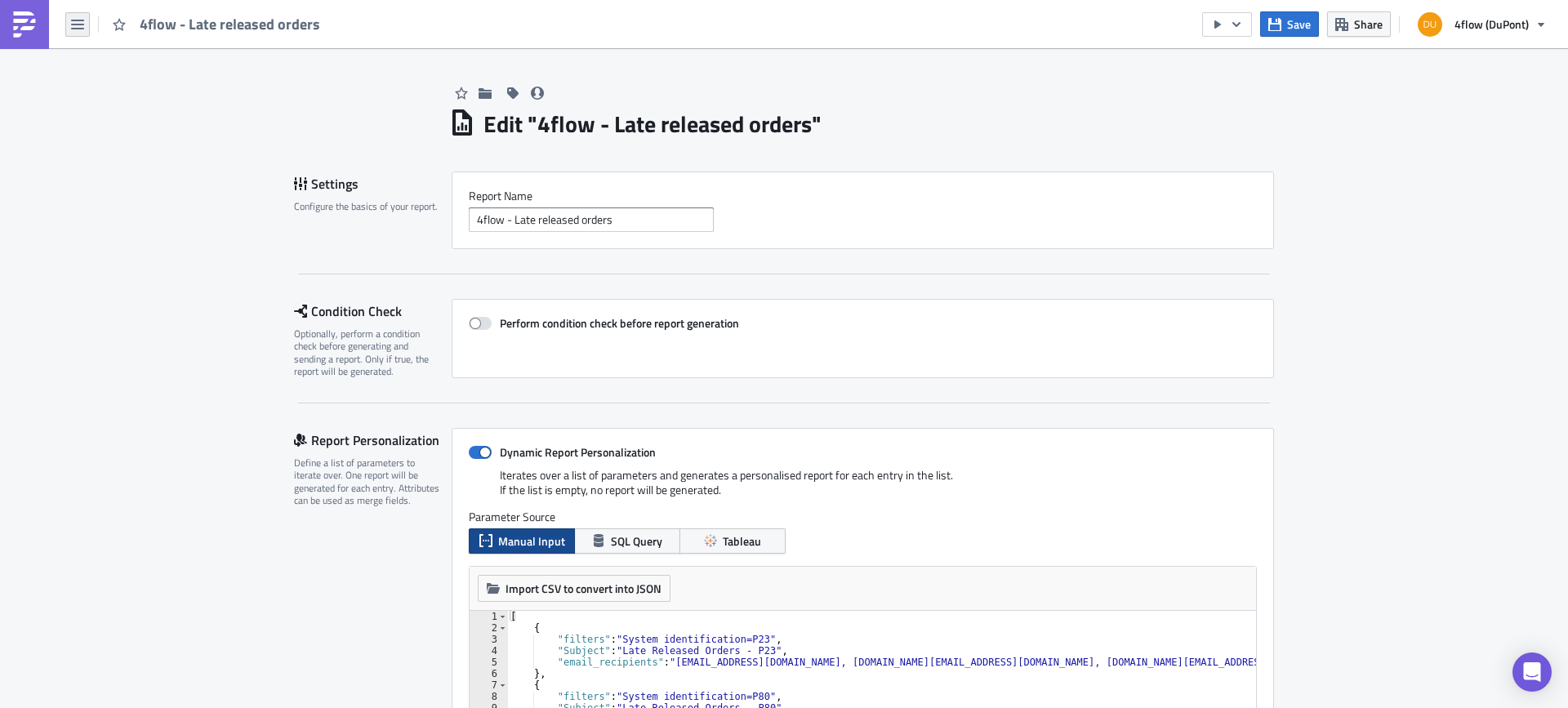
click at [75, 23] on icon "button" at bounding box center [77, 24] width 13 height 13
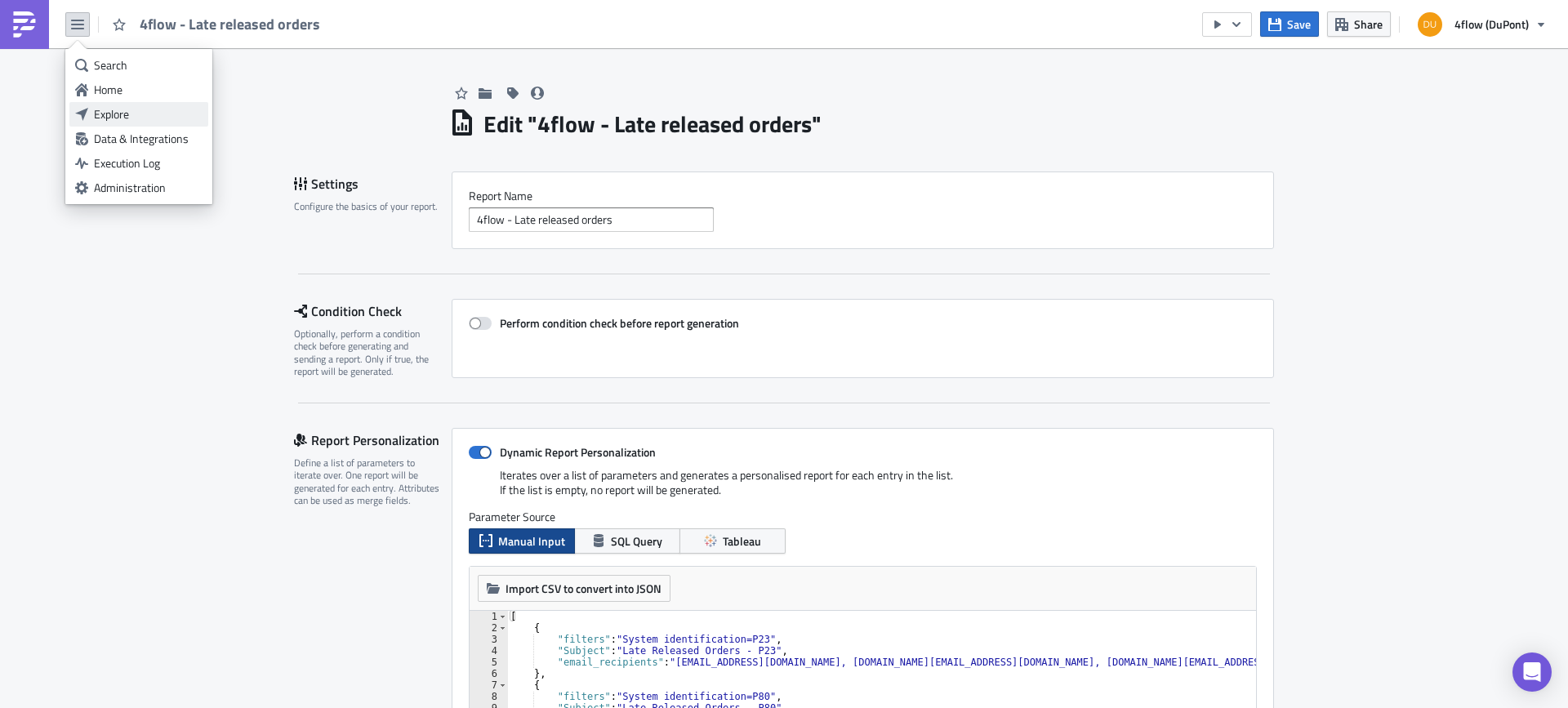
click at [119, 118] on div "Explore" at bounding box center [148, 114] width 109 height 17
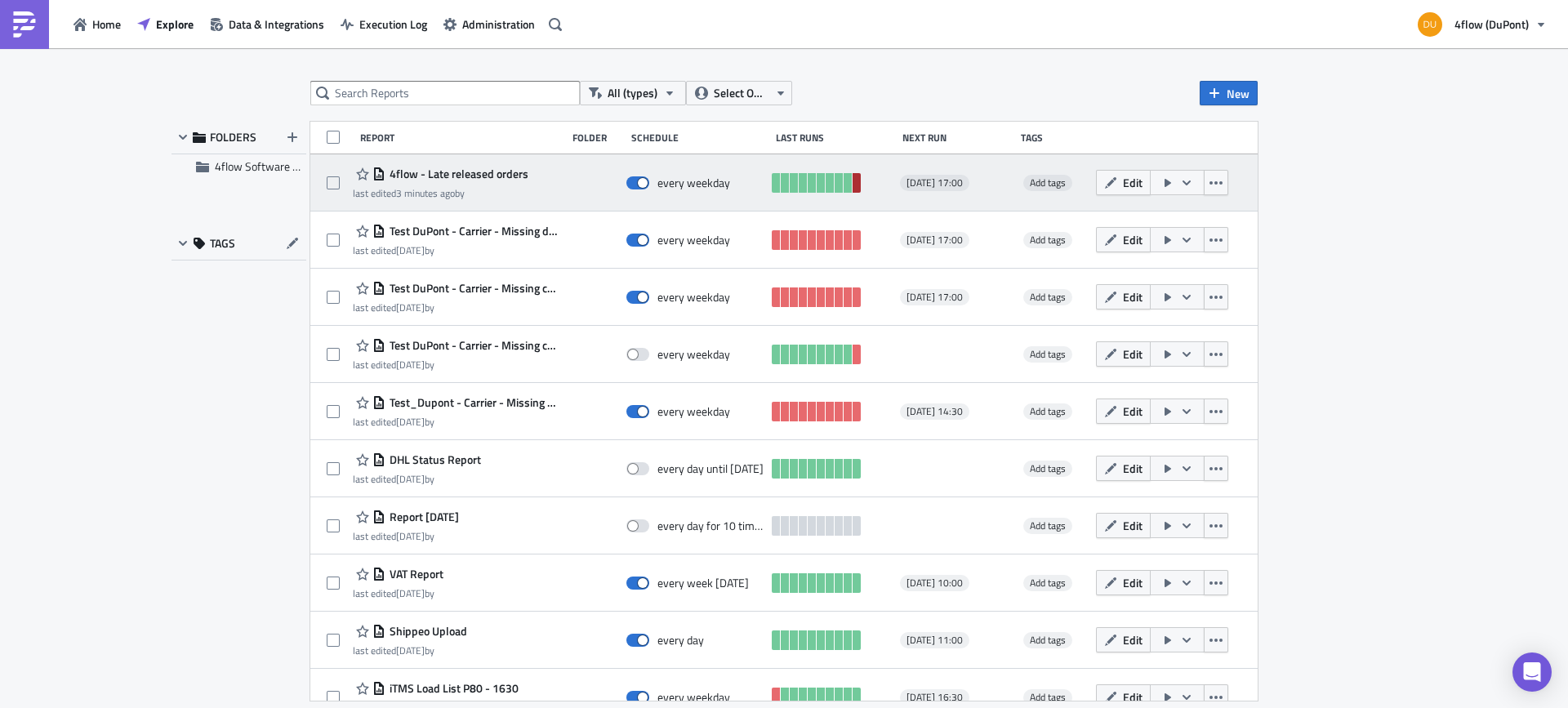
click at [853, 187] on link at bounding box center [857, 183] width 8 height 20
click at [487, 174] on span "4flow - Late released orders" at bounding box center [457, 173] width 143 height 15
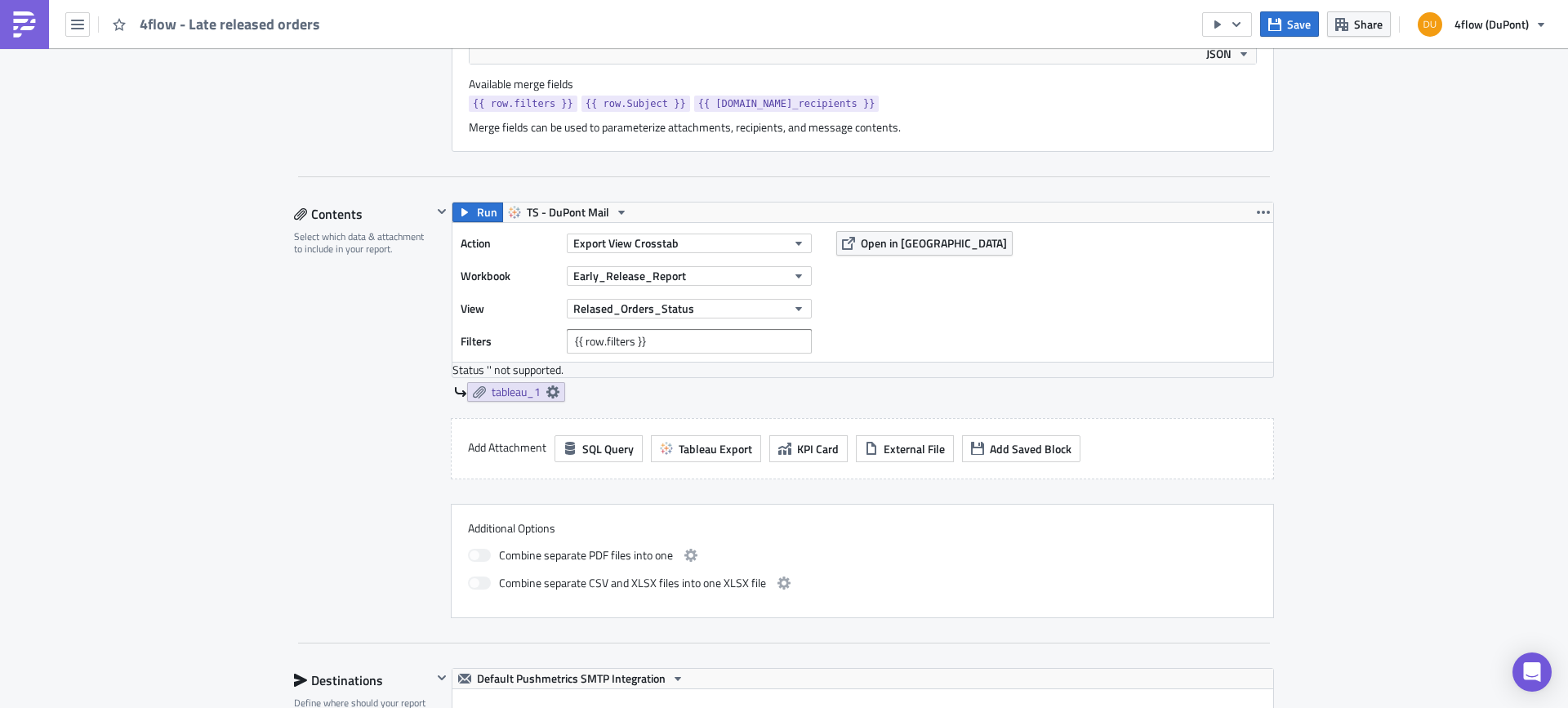
scroll to position [735, 0]
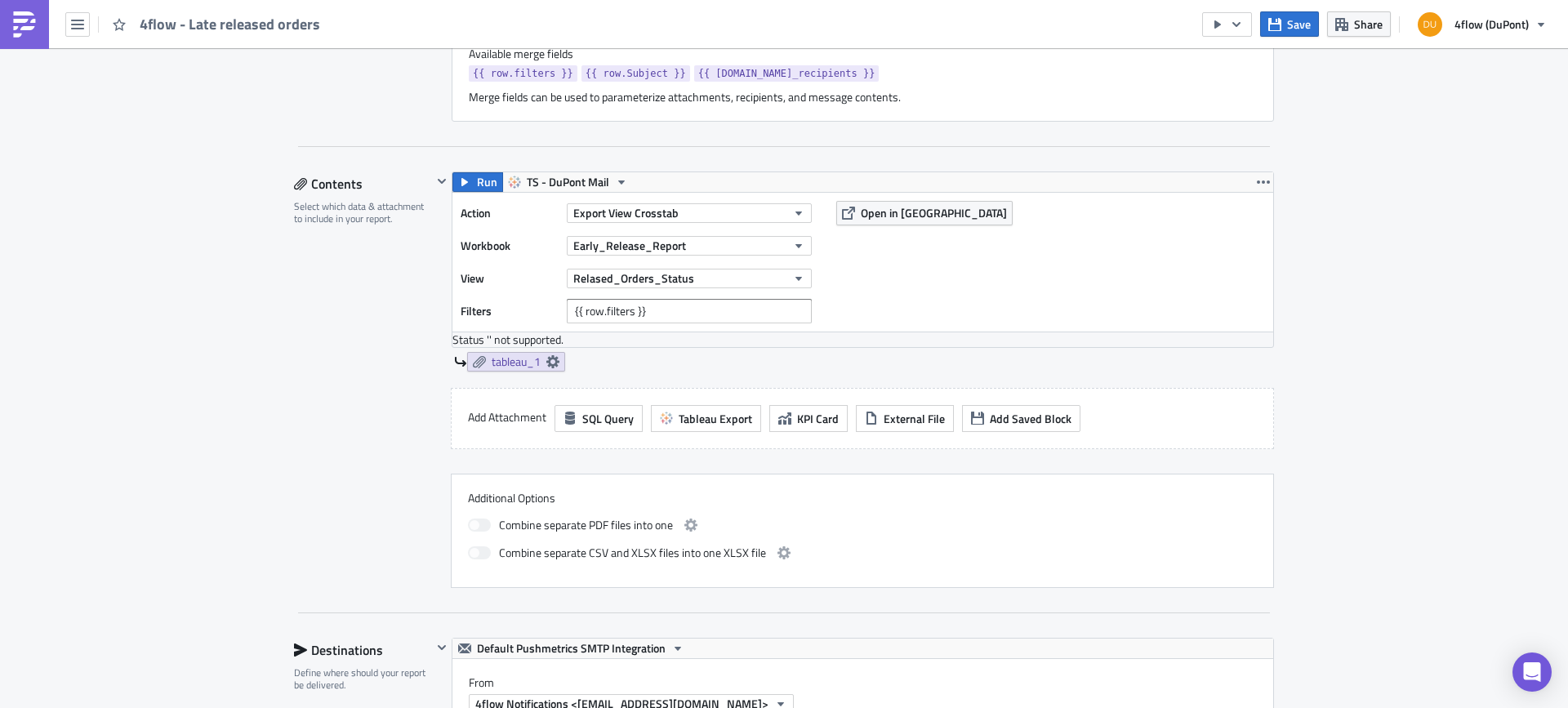
click at [474, 337] on div "Status ' ' not supported." at bounding box center [863, 339] width 821 height 15
click at [900, 215] on span "Open in [GEOGRAPHIC_DATA]" at bounding box center [933, 212] width 146 height 18
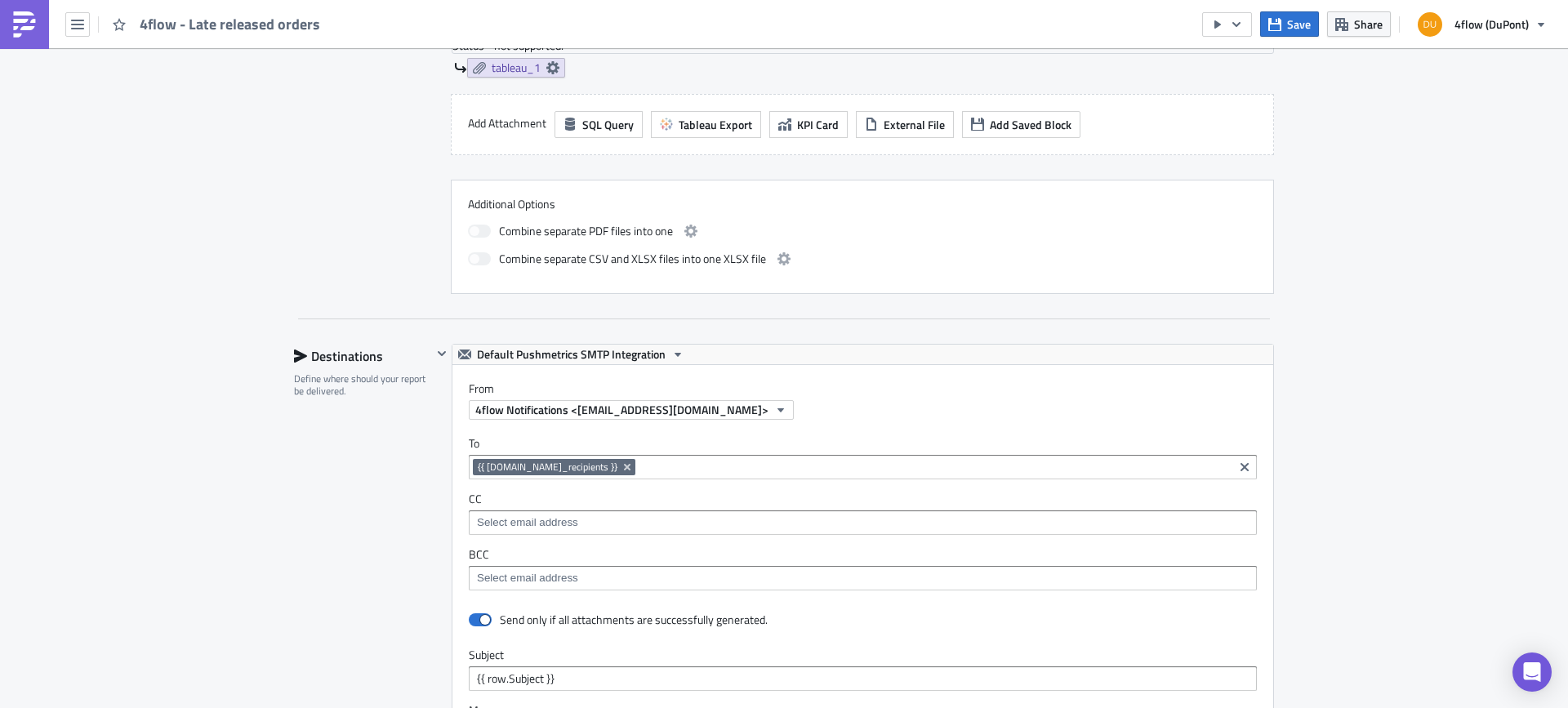
scroll to position [785, 0]
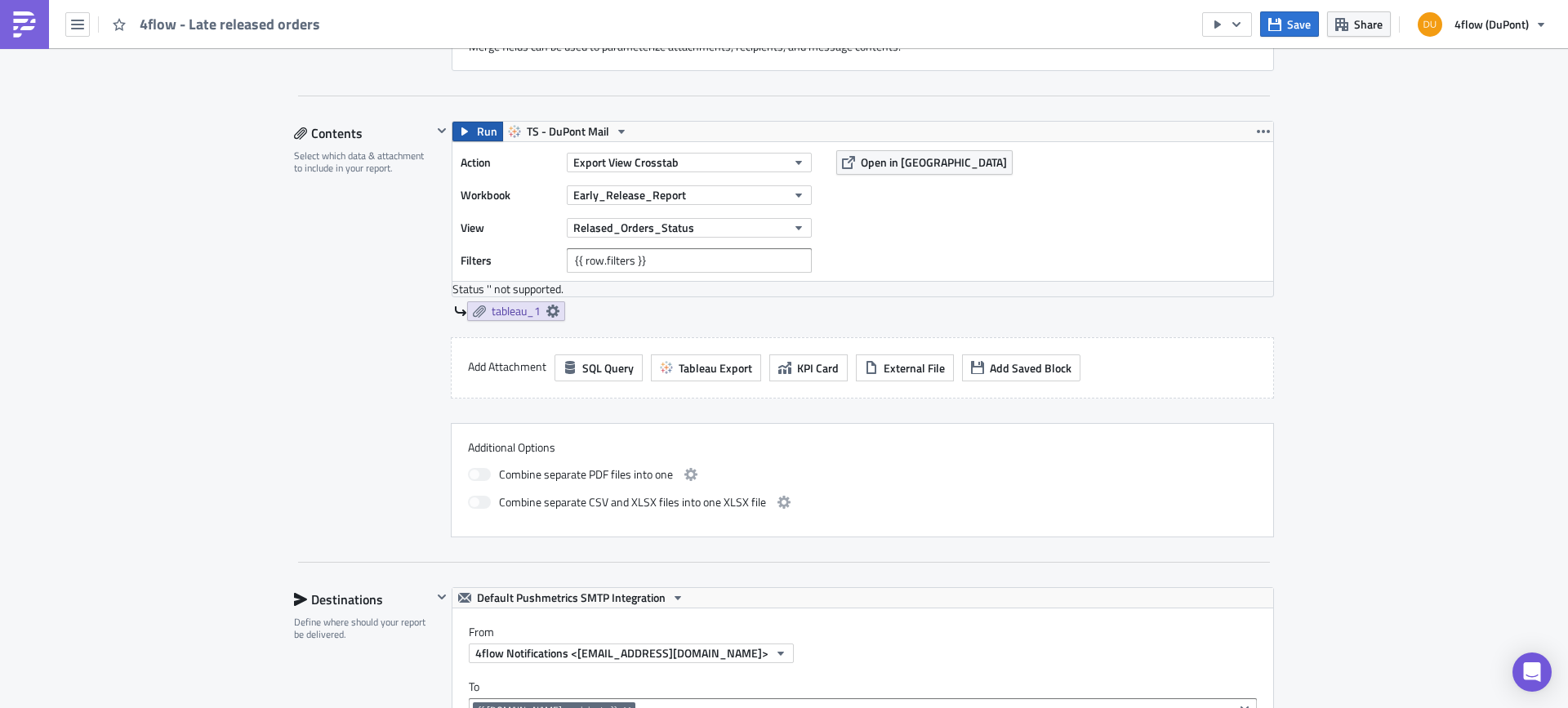
click at [479, 133] on span "Run" at bounding box center [487, 131] width 21 height 20
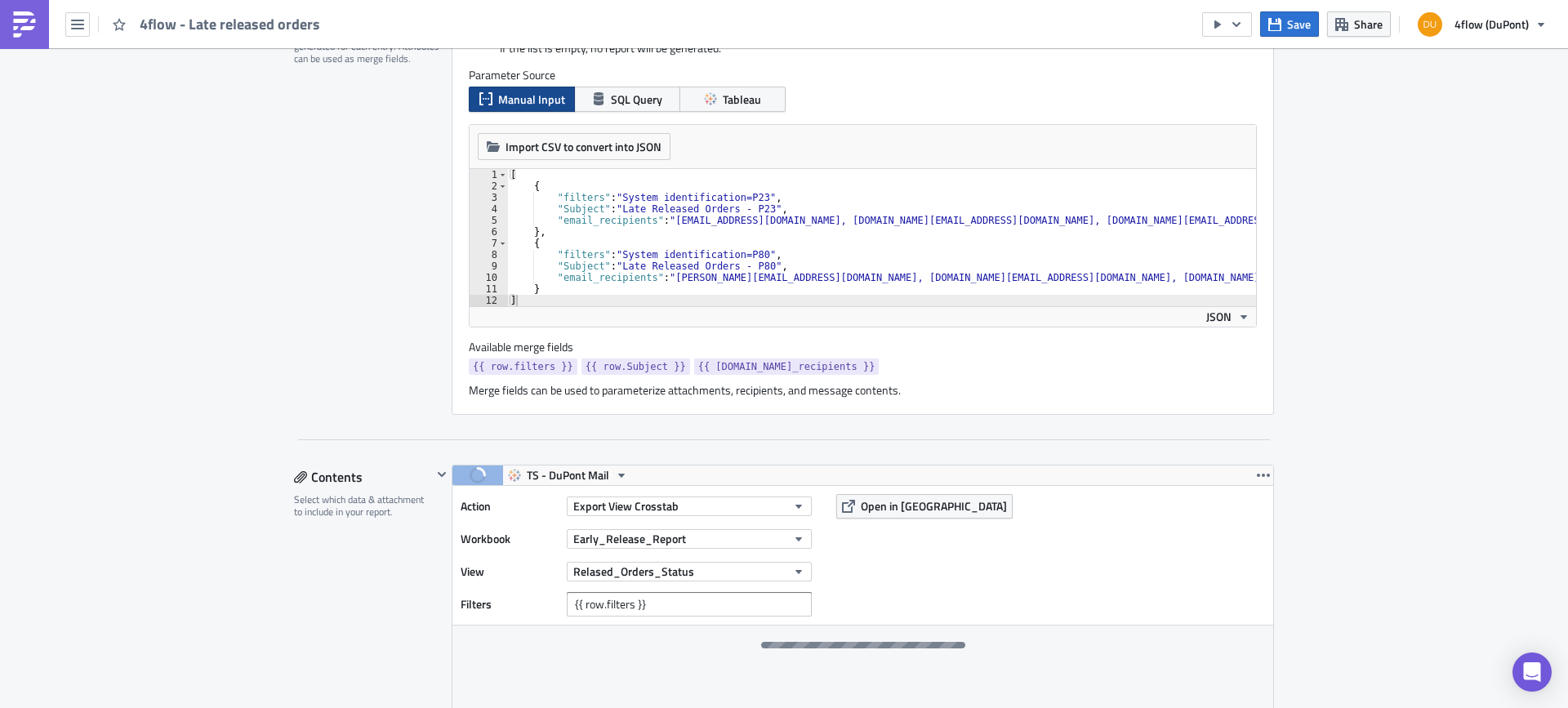
scroll to position [572, 0]
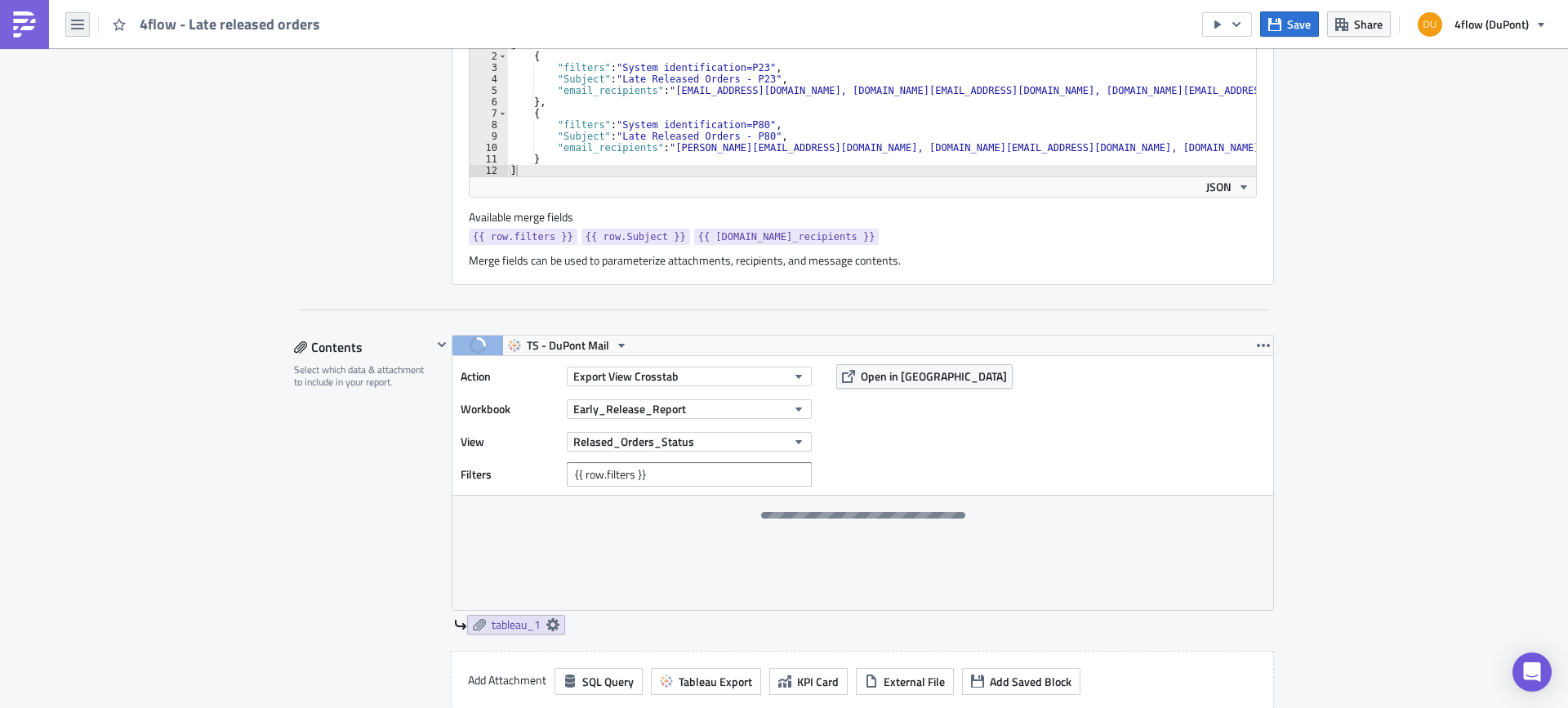
click at [77, 23] on icon "button" at bounding box center [77, 24] width 13 height 13
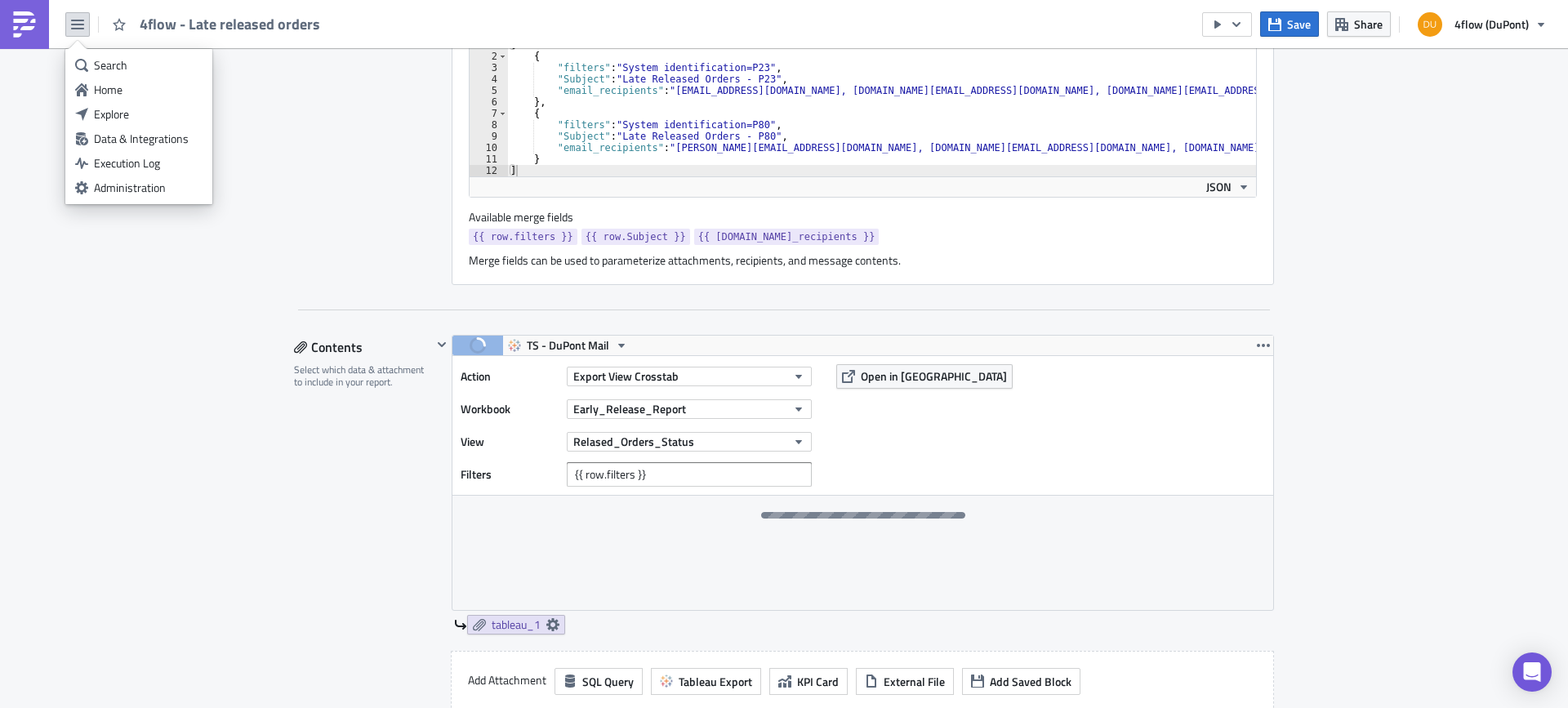
click at [130, 109] on div "Explore" at bounding box center [148, 114] width 109 height 17
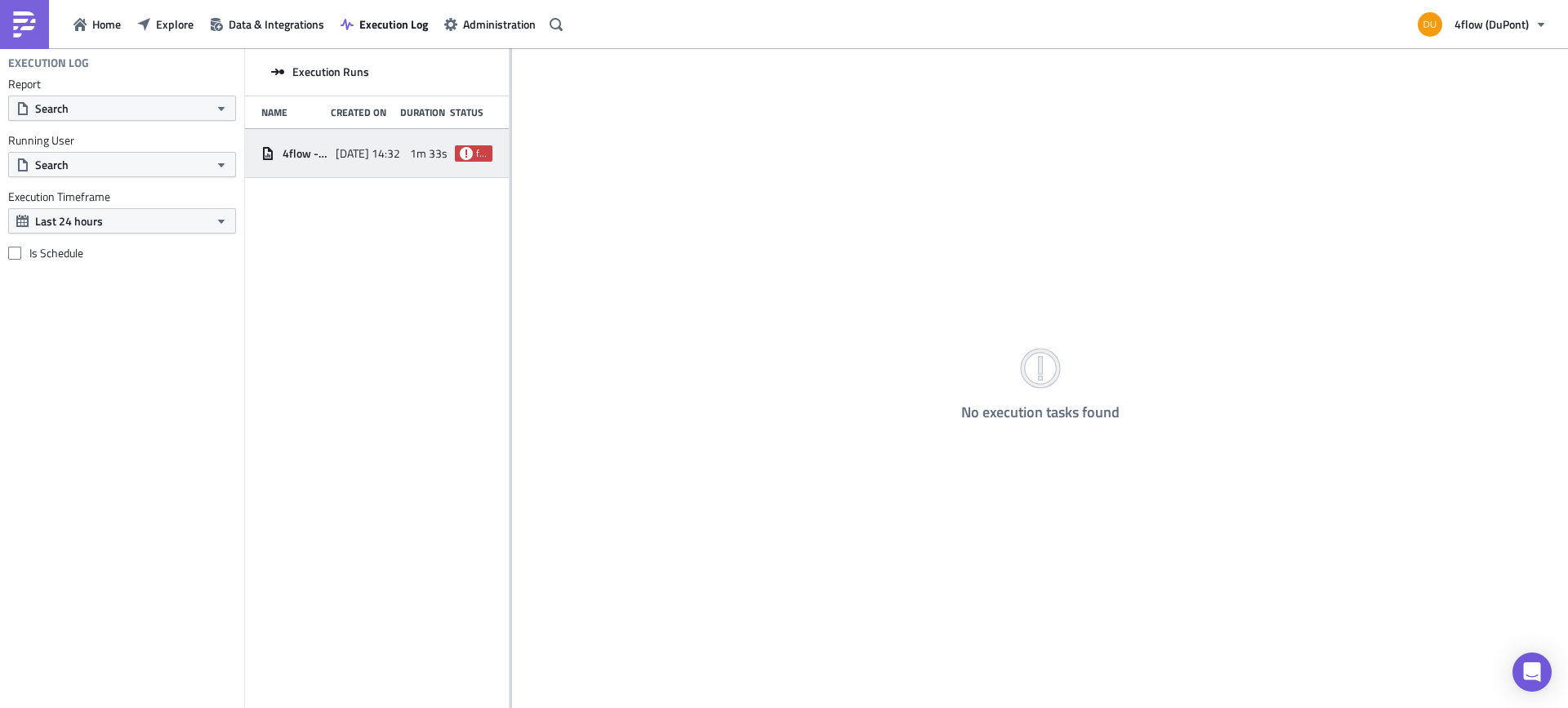
click at [400, 161] on div "[DATE] 14:32" at bounding box center [369, 154] width 67 height 29
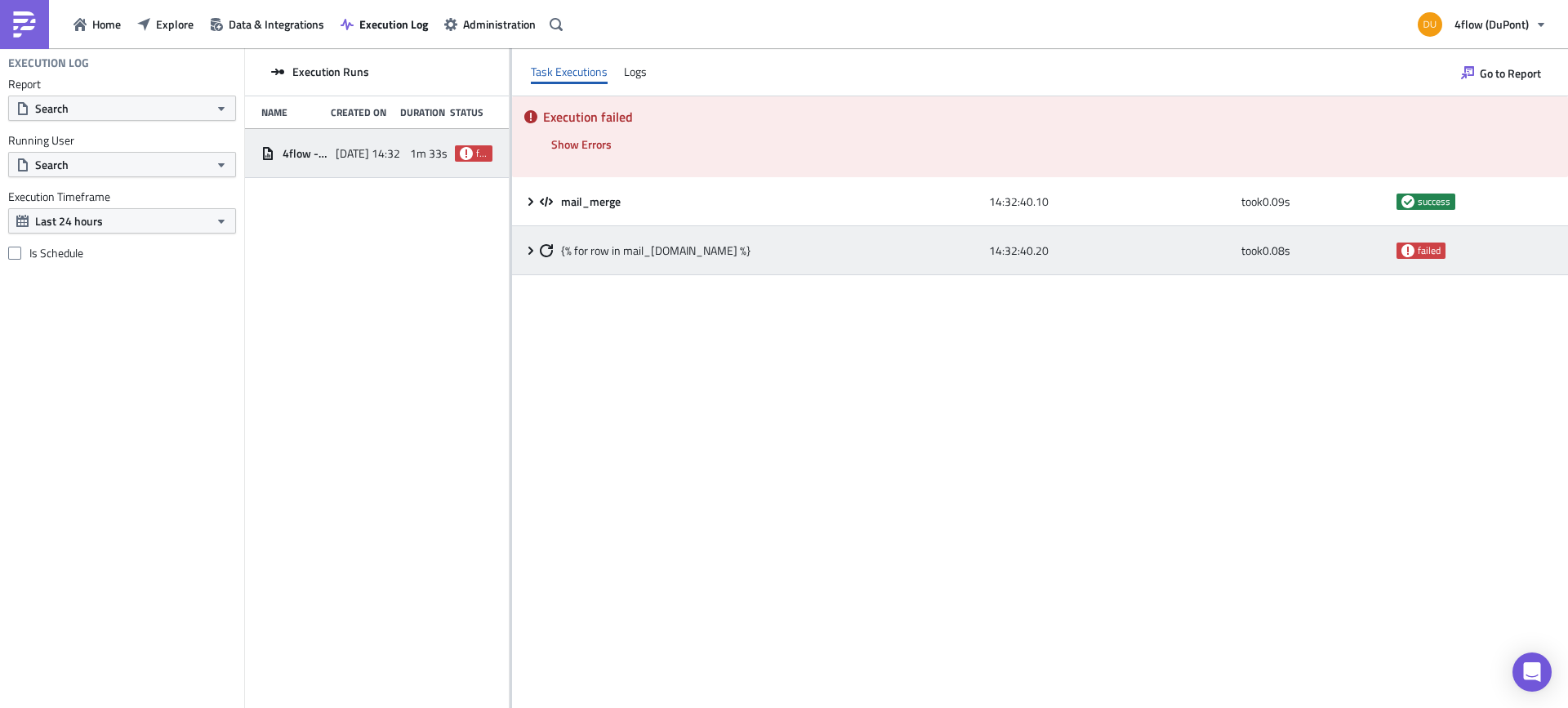
click at [527, 251] on icon at bounding box center [530, 250] width 13 height 13
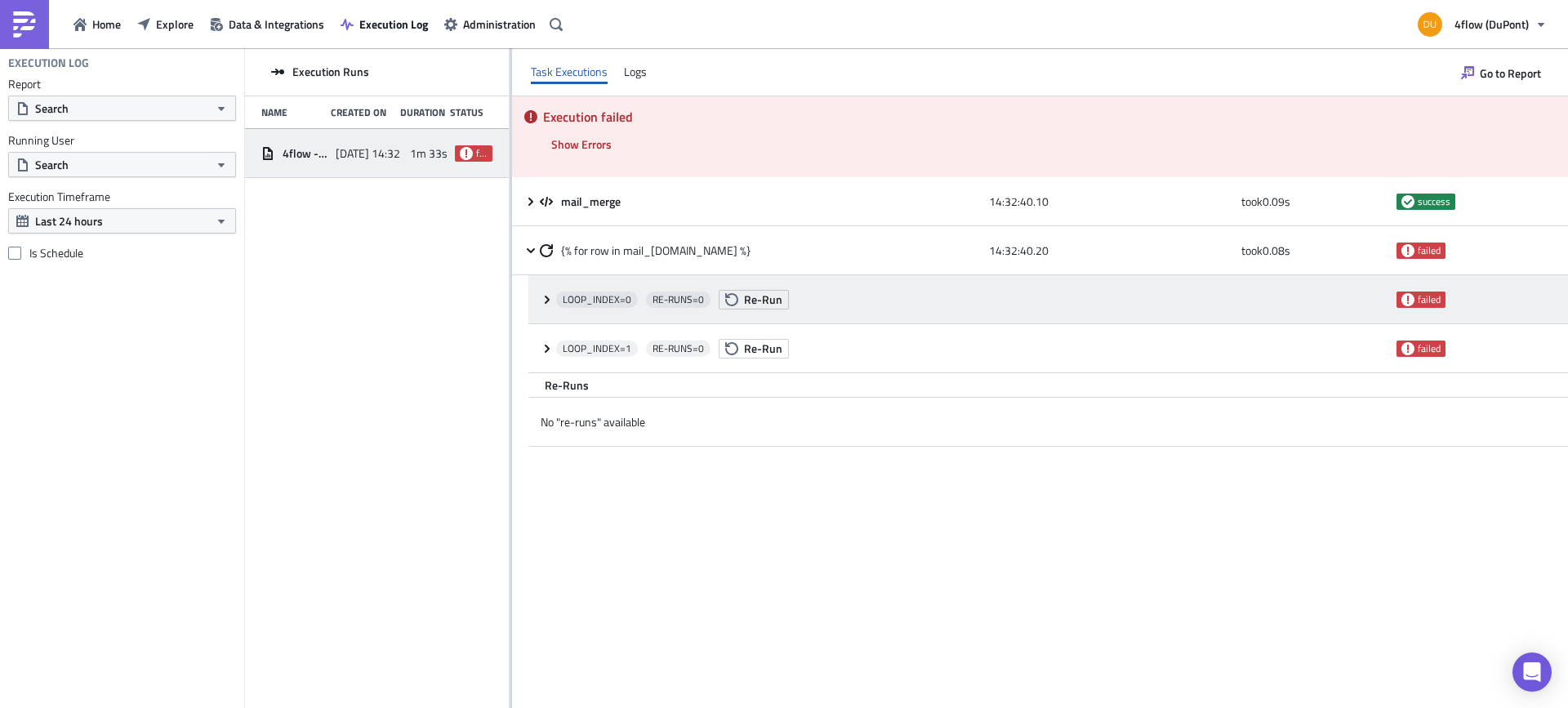
click at [543, 301] on icon at bounding box center [546, 299] width 13 height 13
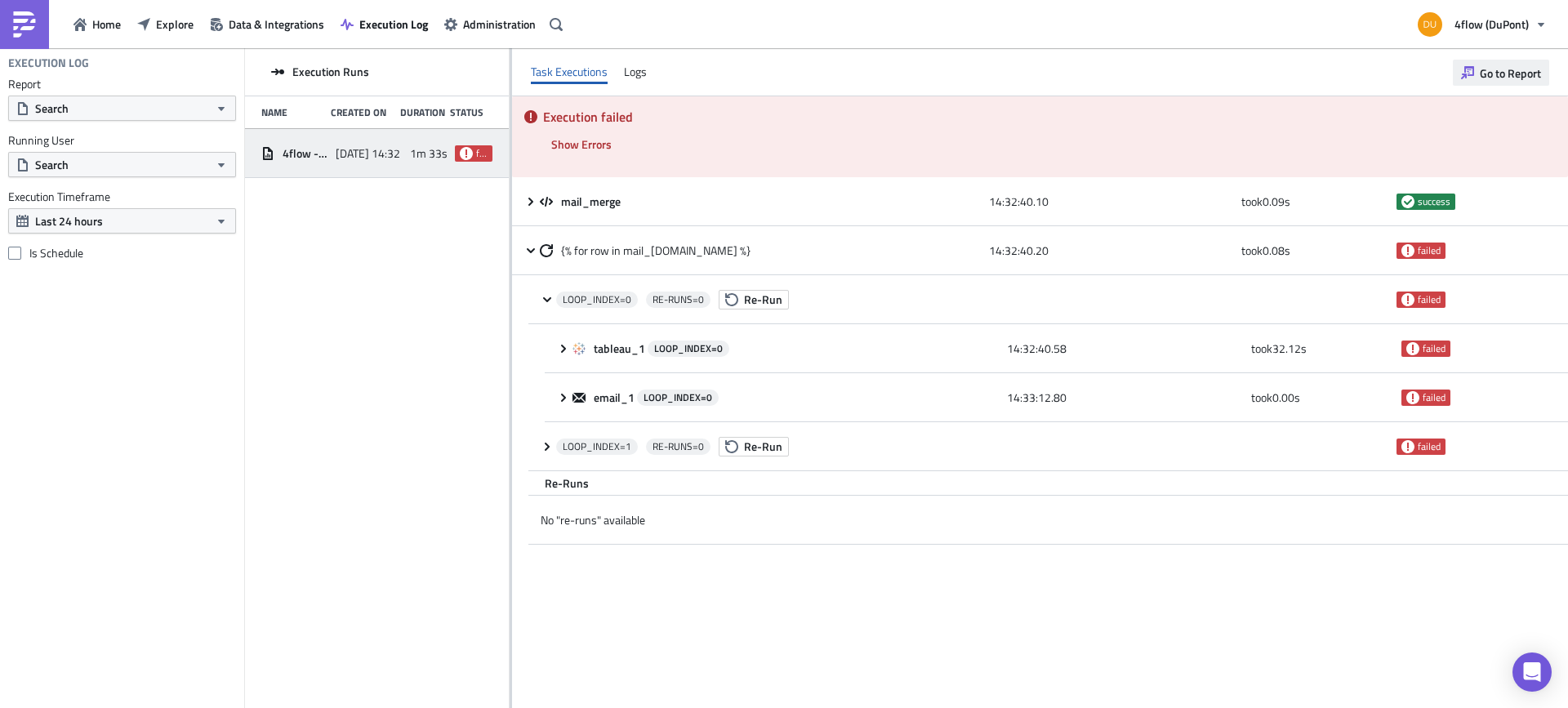
click at [1497, 72] on span "Go to Report" at bounding box center [1510, 73] width 62 height 18
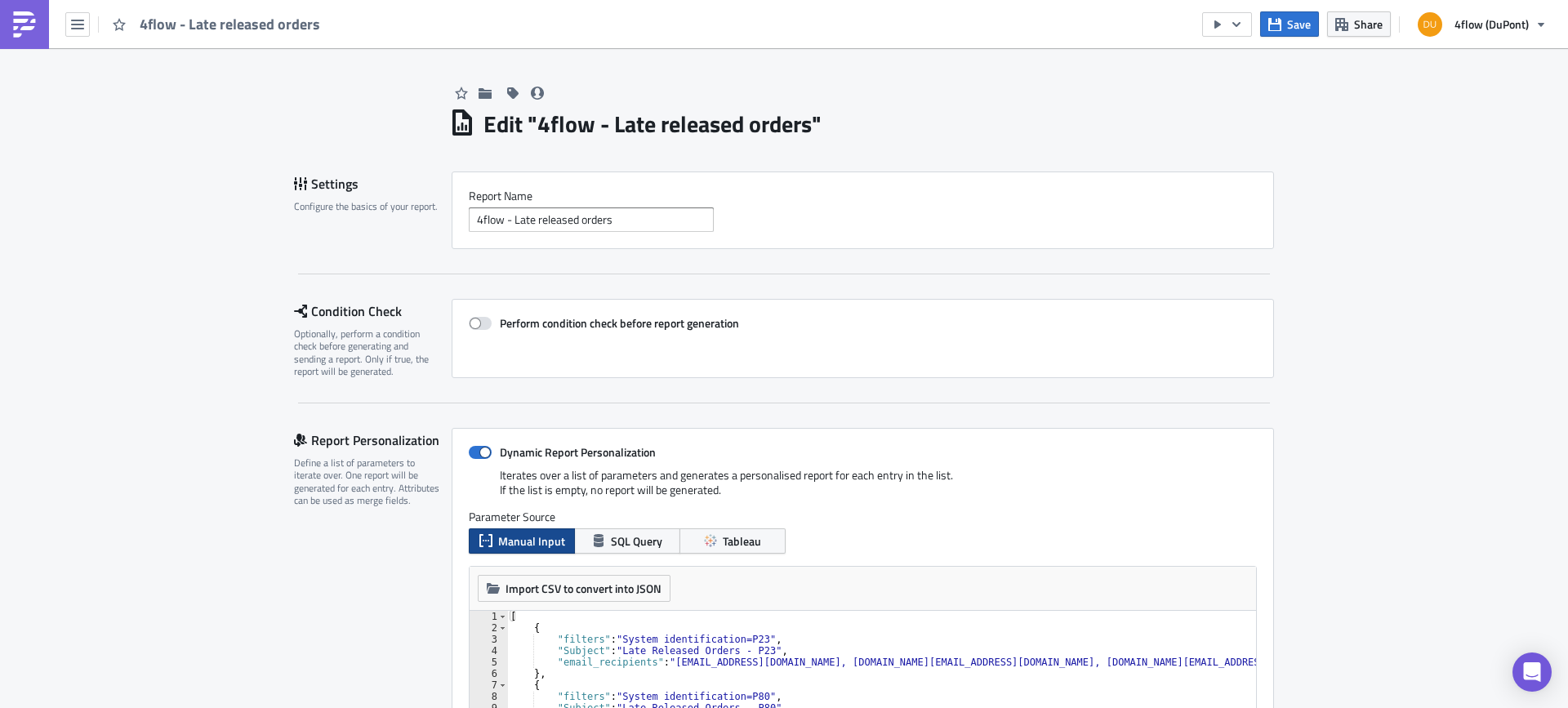
click at [65, 28] on div "4flow - Late released orders" at bounding box center [165, 24] width 330 height 48
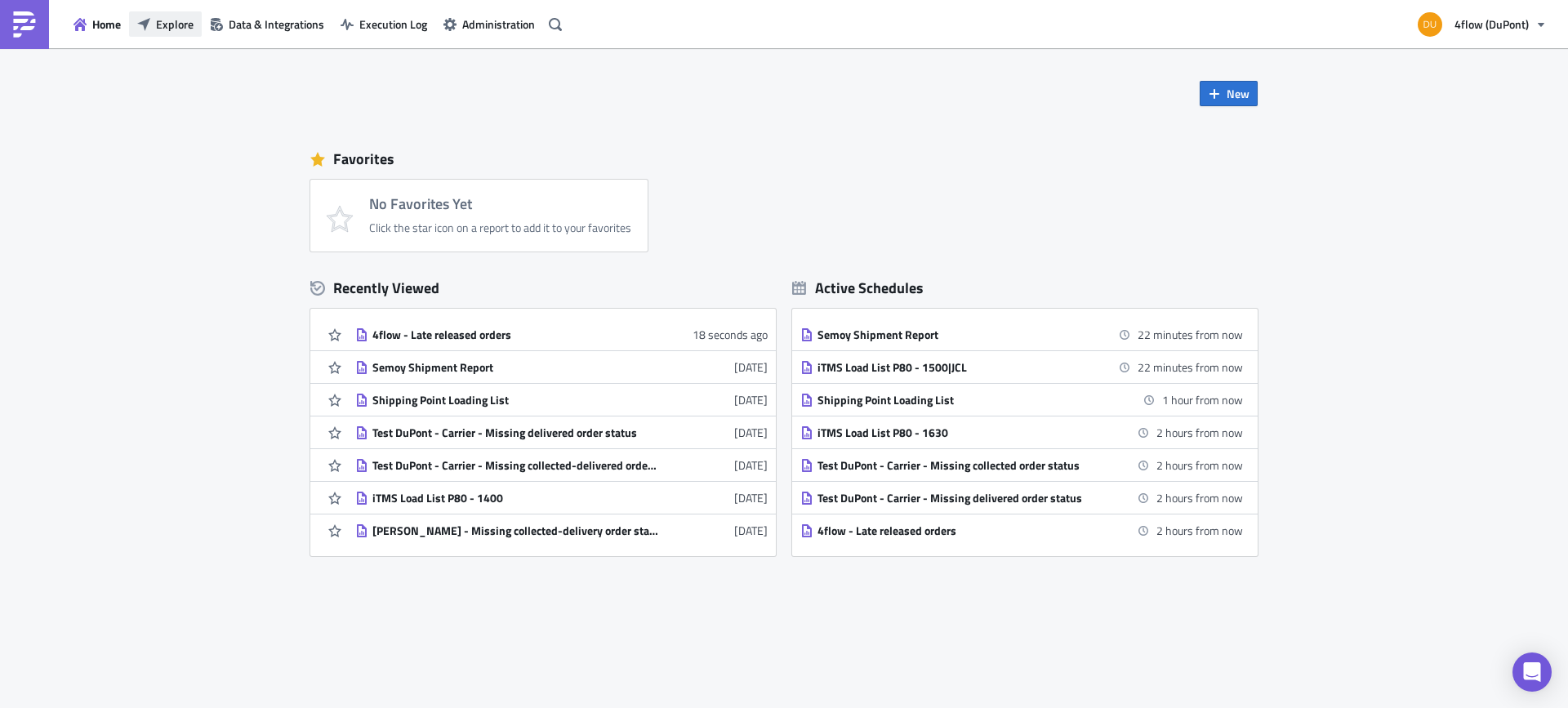
click at [173, 23] on span "Explore" at bounding box center [174, 24] width 37 height 18
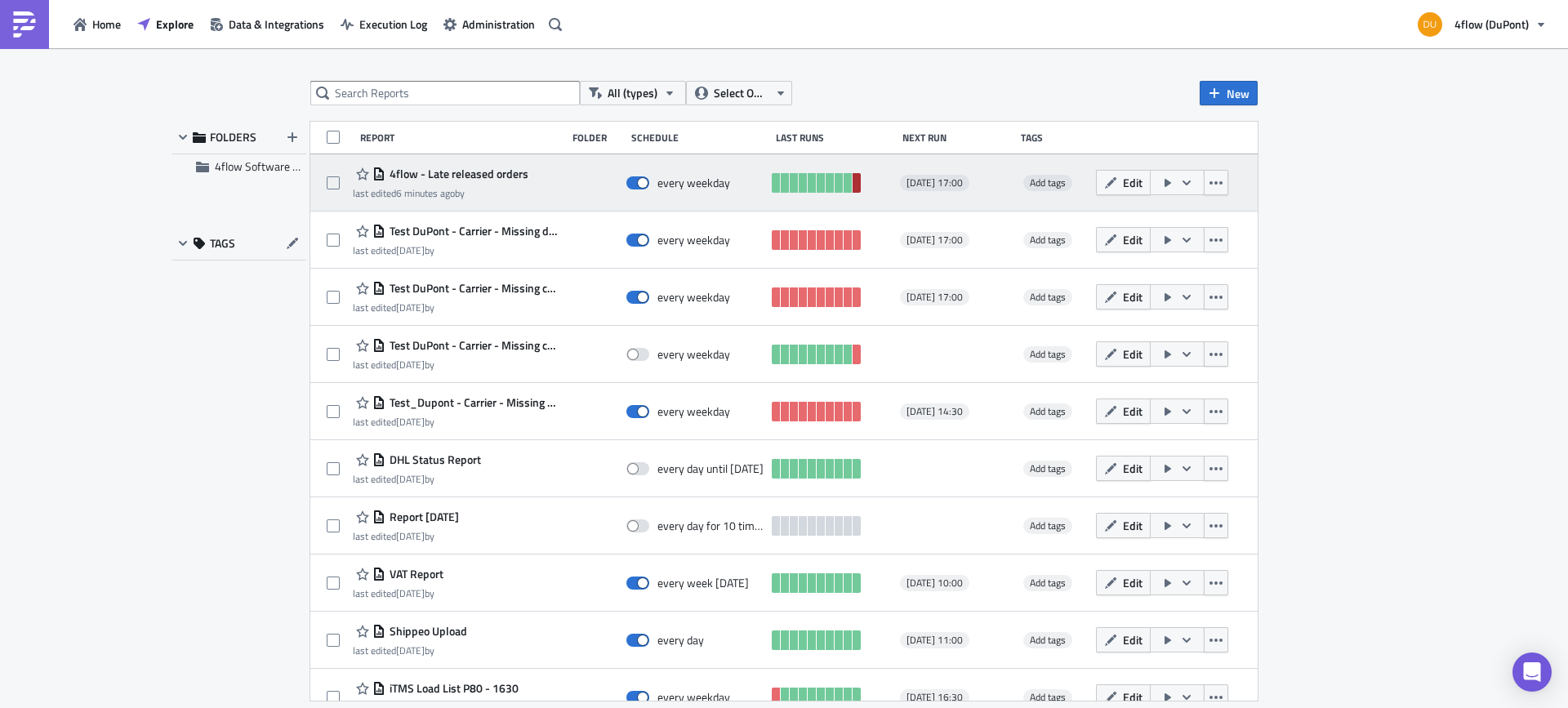
click at [853, 187] on link at bounding box center [857, 183] width 8 height 20
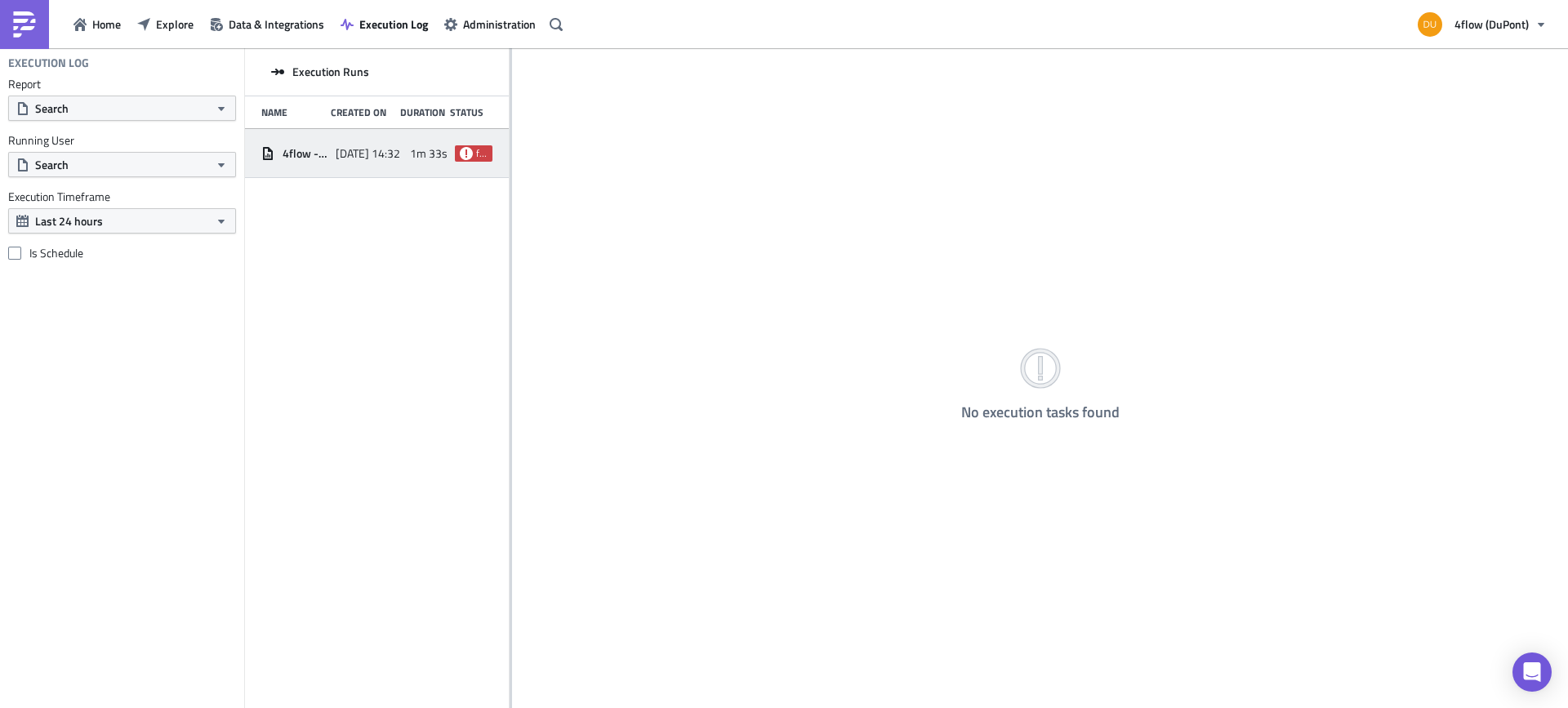
click at [298, 165] on div "4flow - Late released orders" at bounding box center [295, 154] width 67 height 29
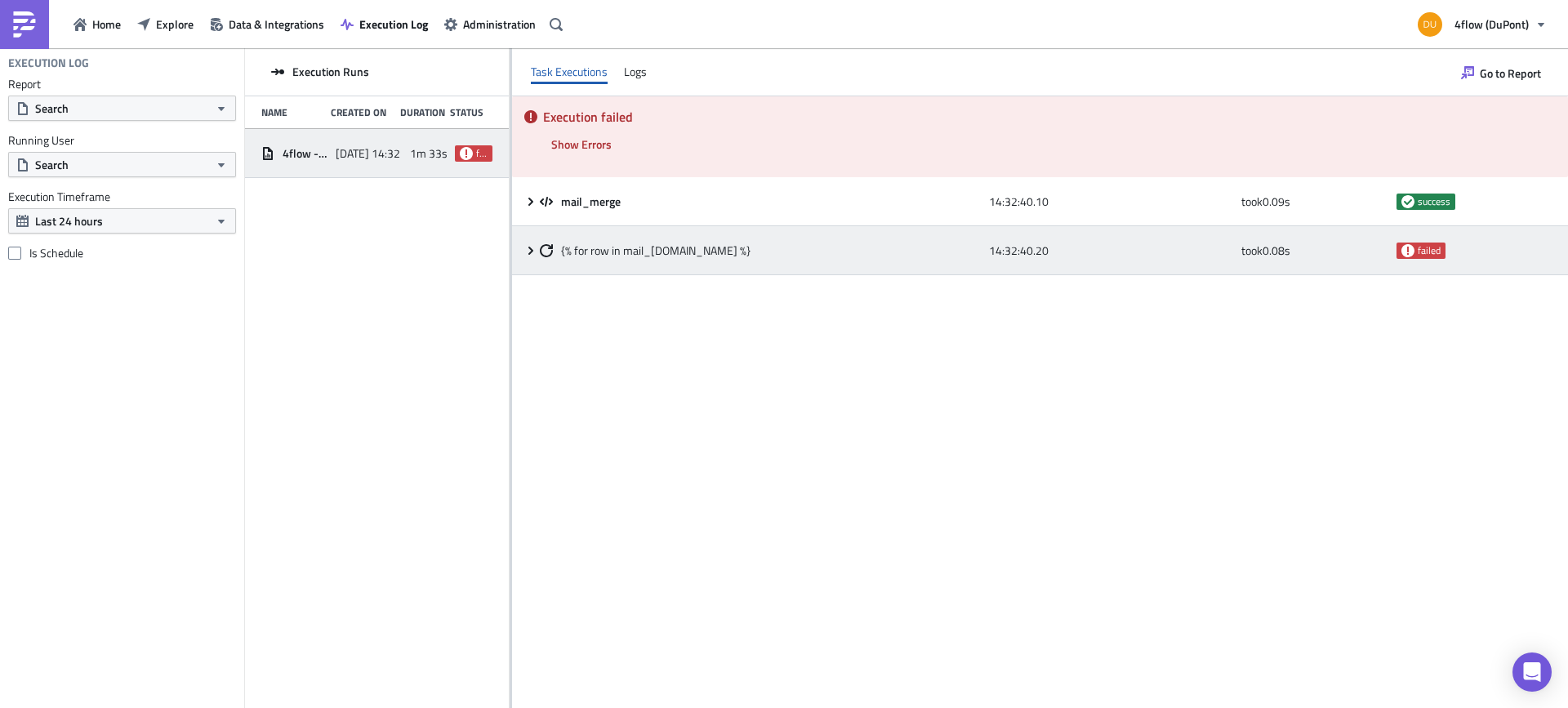
click at [532, 254] on icon at bounding box center [530, 250] width 13 height 13
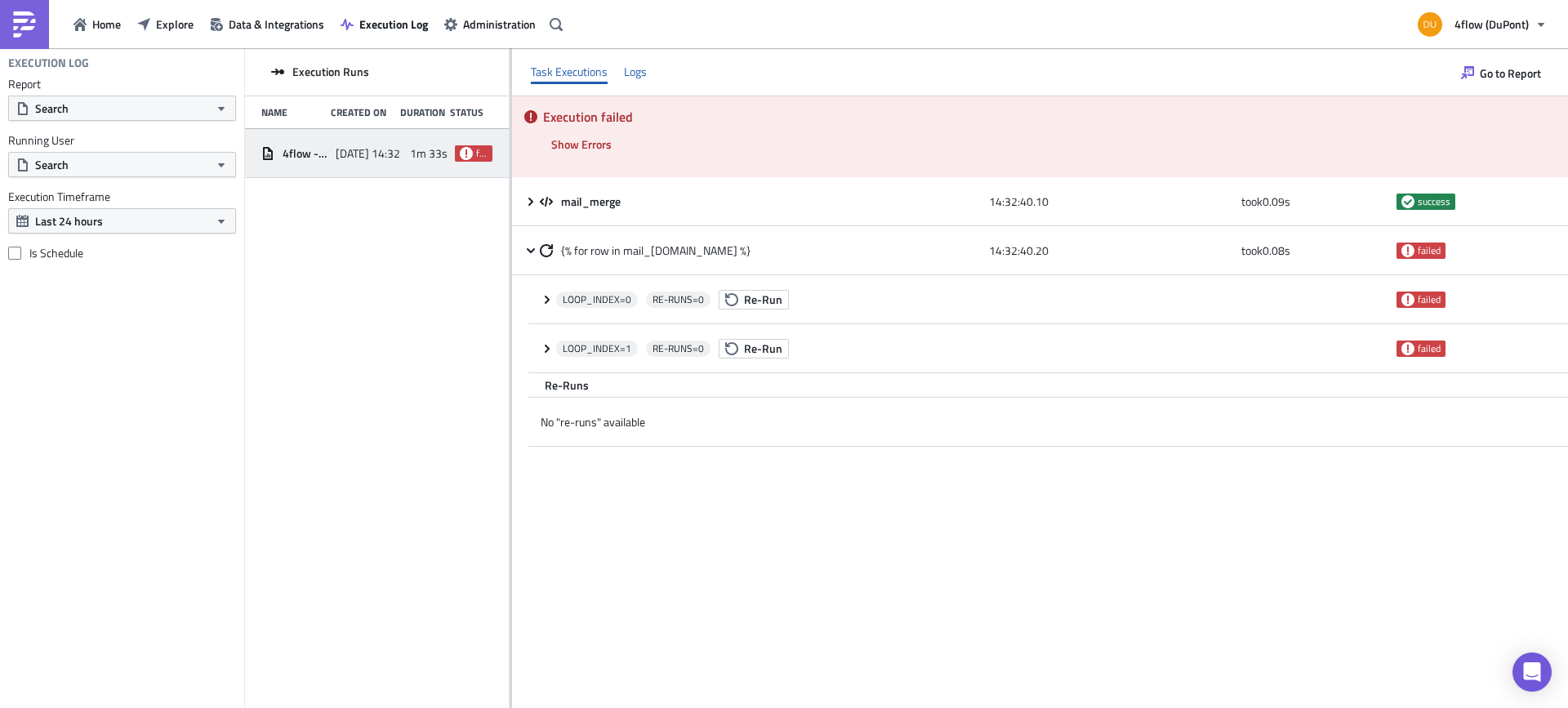
click at [637, 68] on div "Logs" at bounding box center [635, 71] width 23 height 24
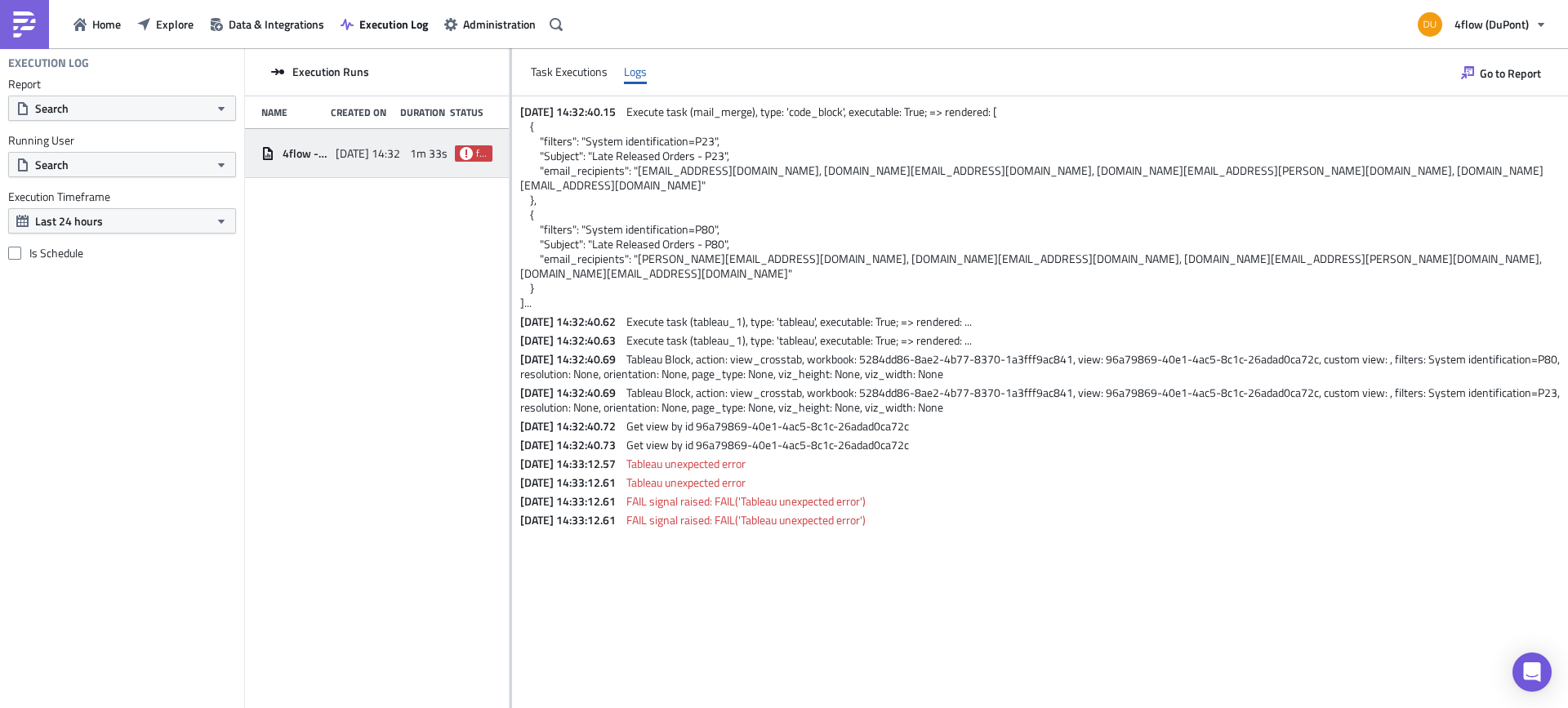
click at [522, 62] on div "Task Executions Logs" at bounding box center [1040, 71] width 1056 height 48
drag, startPoint x: 552, startPoint y: 73, endPoint x: 640, endPoint y: 24, distance: 100.7
click at [553, 73] on div "Task Executions" at bounding box center [569, 71] width 76 height 24
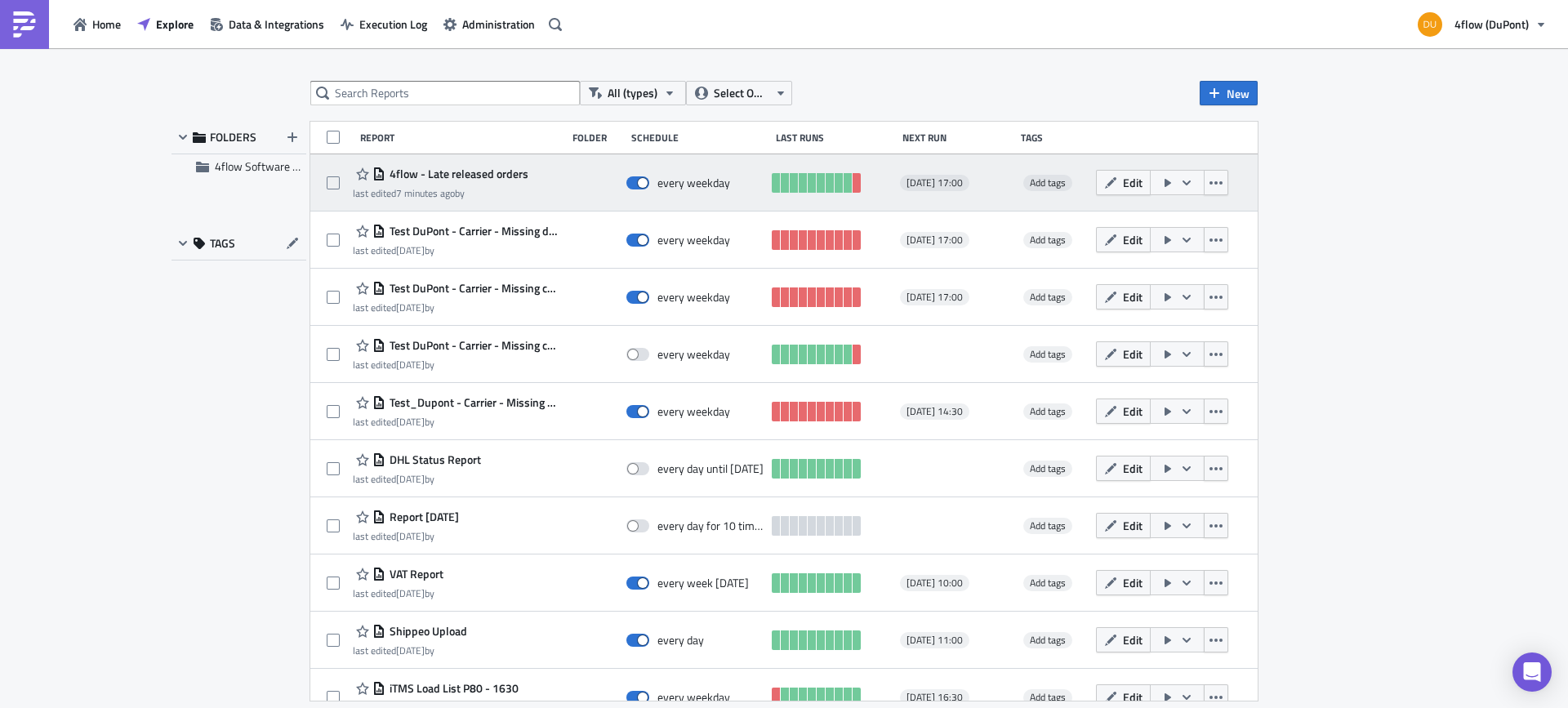
click at [1182, 189] on button "button" at bounding box center [1177, 182] width 55 height 25
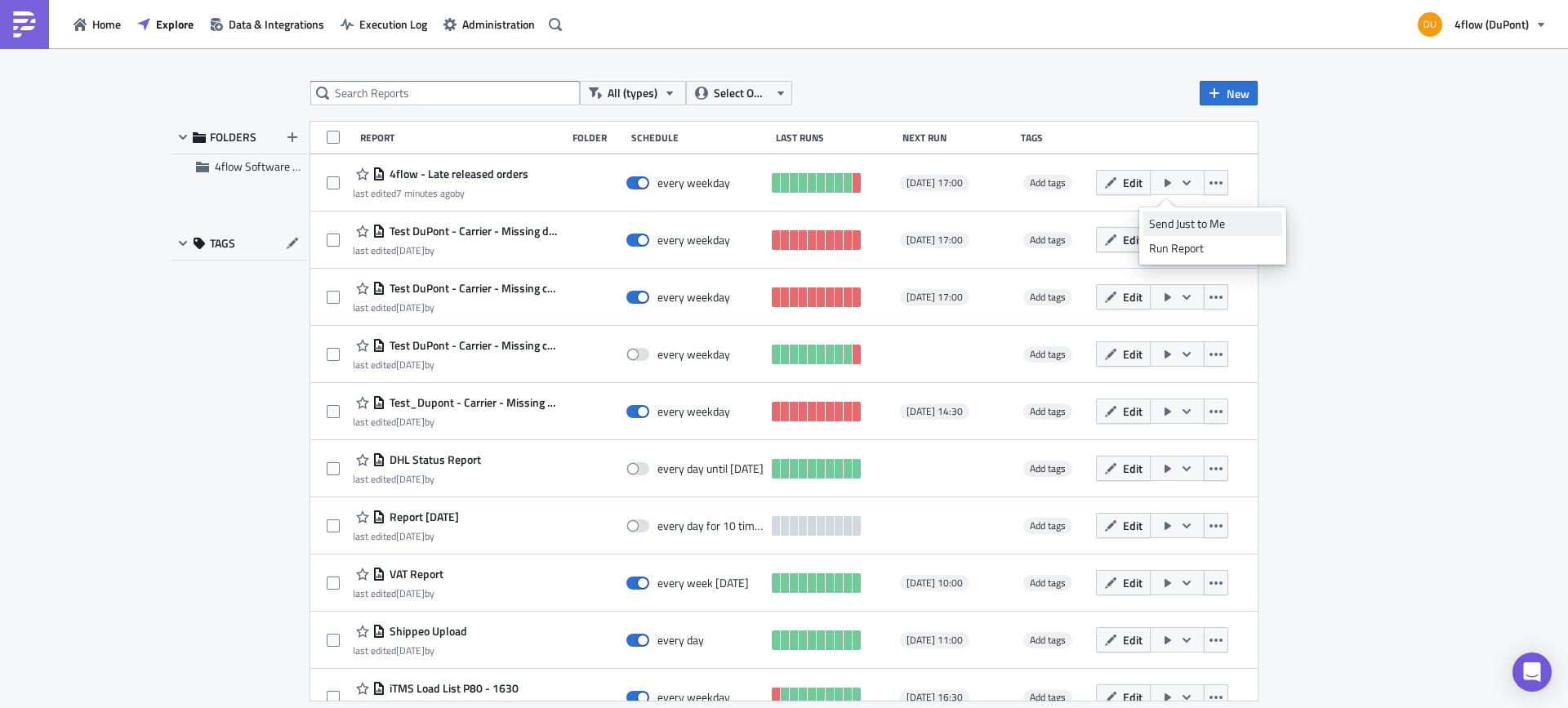
click at [1193, 226] on div "Send Just to Me" at bounding box center [1212, 223] width 127 height 17
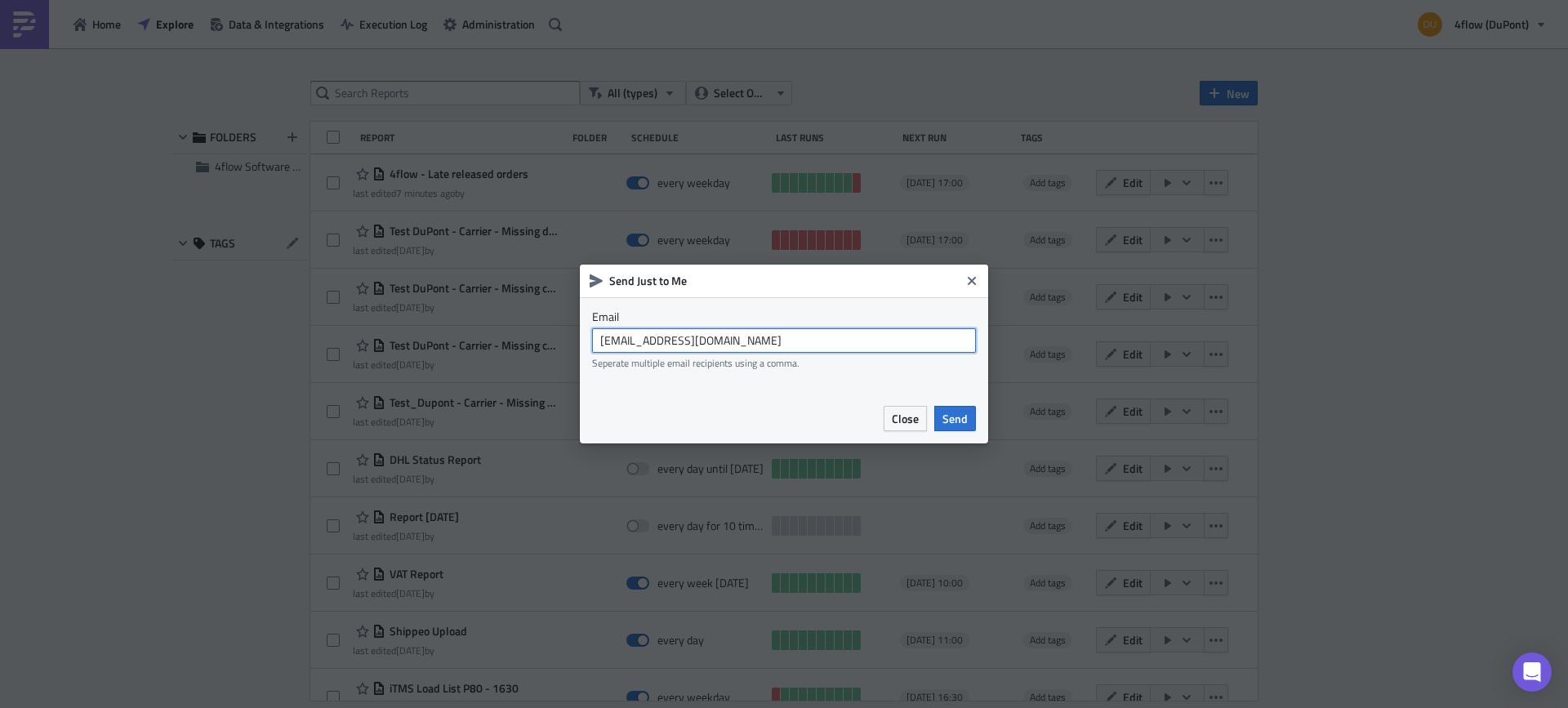
click at [705, 348] on input "dupont_planning@4flow.com" at bounding box center [784, 340] width 384 height 24
drag, startPoint x: 697, startPoint y: 334, endPoint x: 490, endPoint y: 327, distance: 207.1
click at [511, 329] on div "Send Just to Me Email e.almaguer@4flow.com Seperate multiple email recipients u…" at bounding box center [784, 354] width 1568 height 708
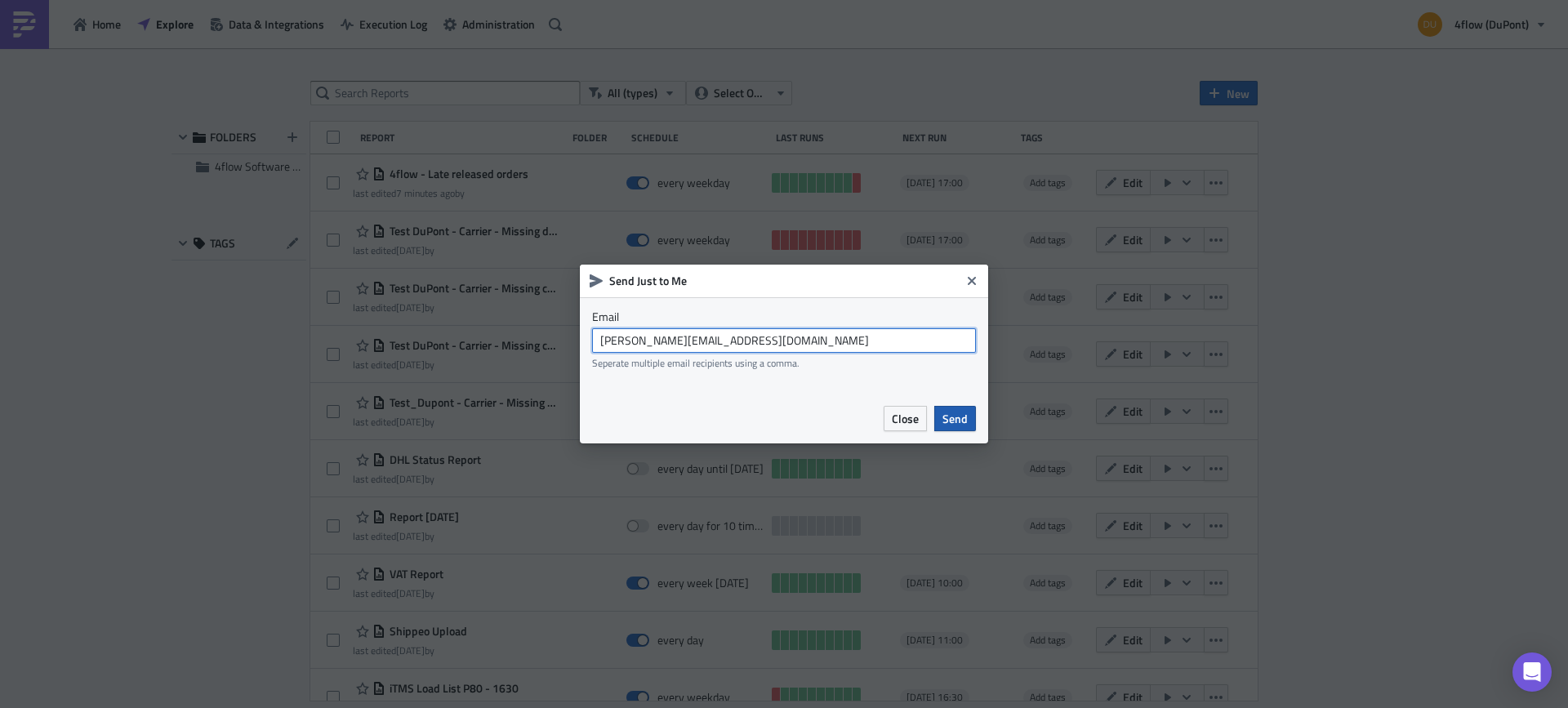
type input "[PERSON_NAME][EMAIL_ADDRESS][DOMAIN_NAME]"
click at [954, 415] on span "Send" at bounding box center [955, 419] width 25 height 18
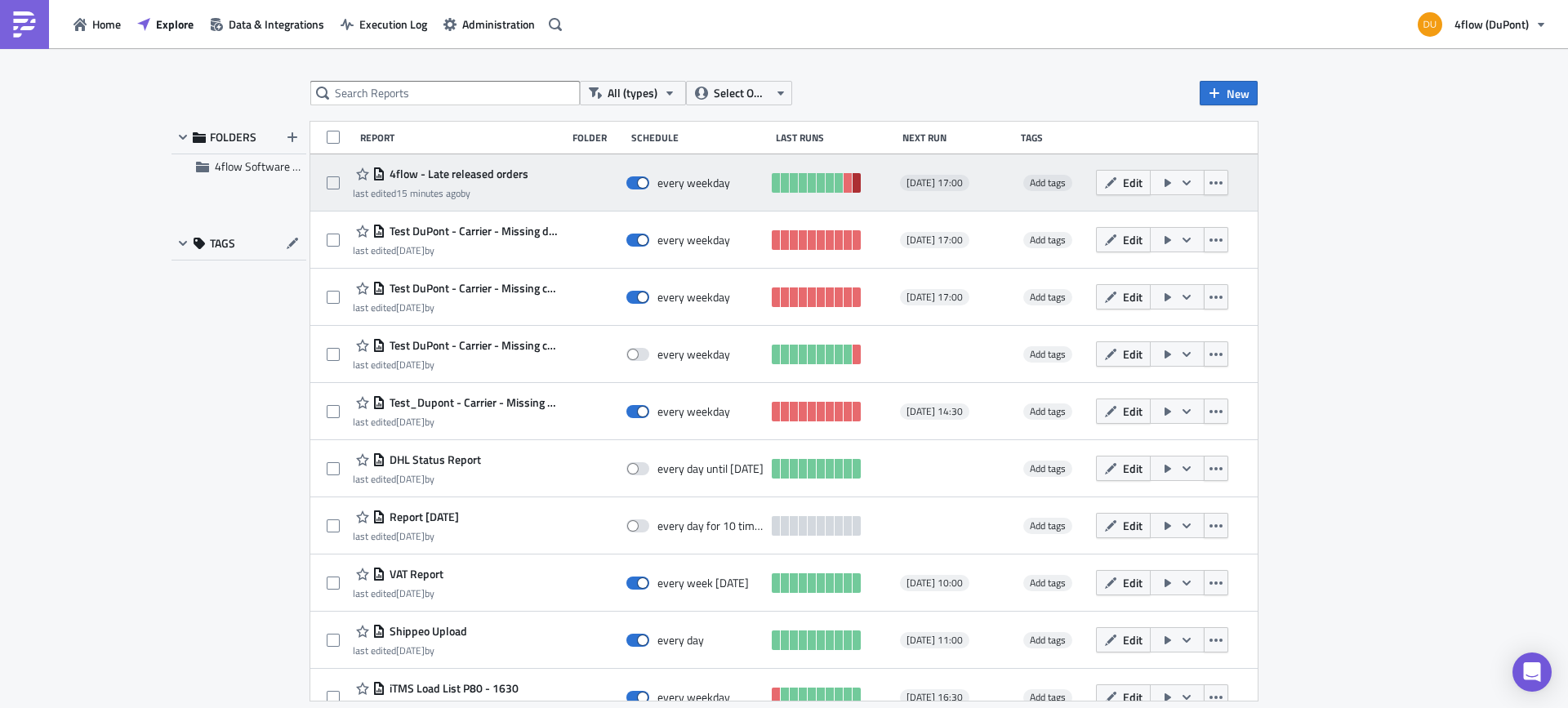
click at [853, 190] on link at bounding box center [857, 183] width 8 height 20
click at [463, 174] on span "4flow - Late released orders" at bounding box center [457, 173] width 143 height 15
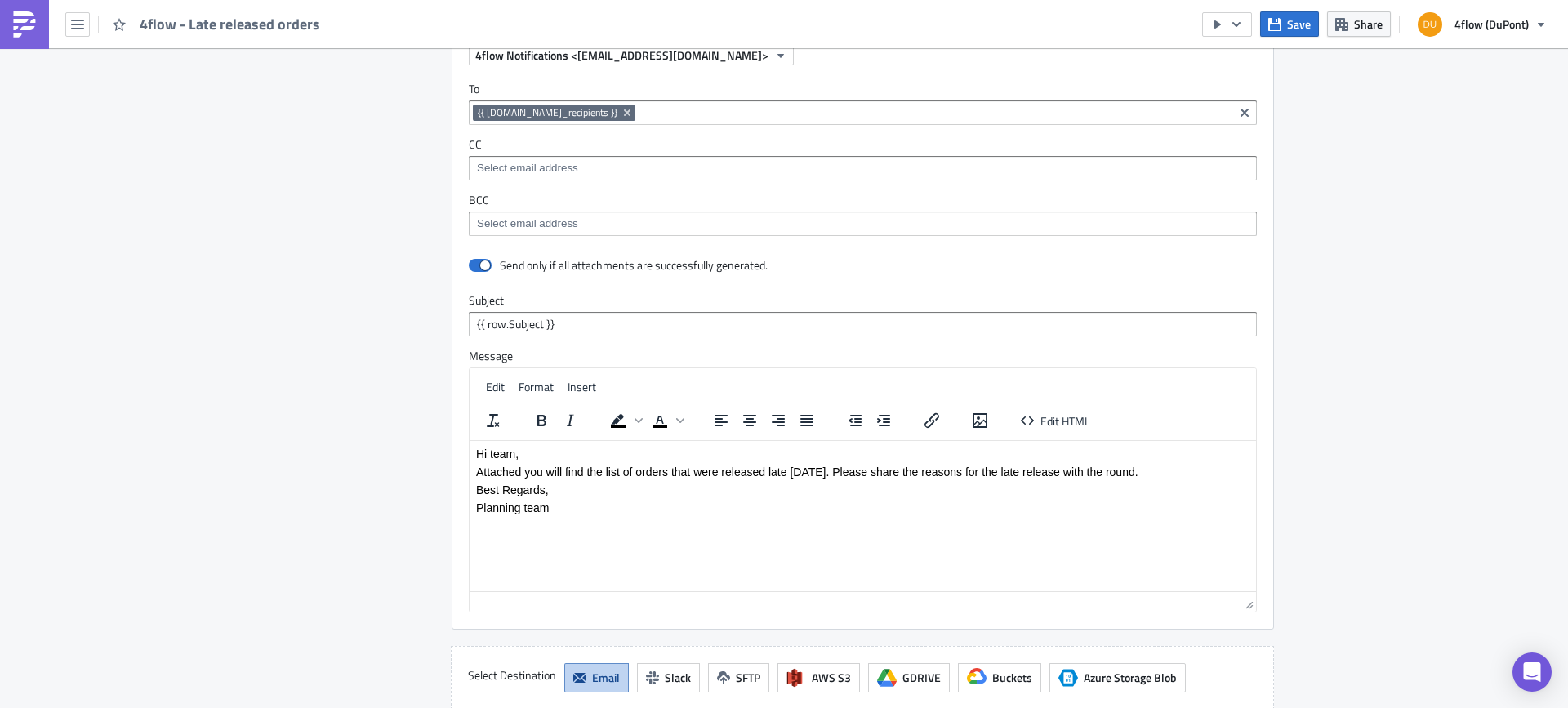
scroll to position [1389, 0]
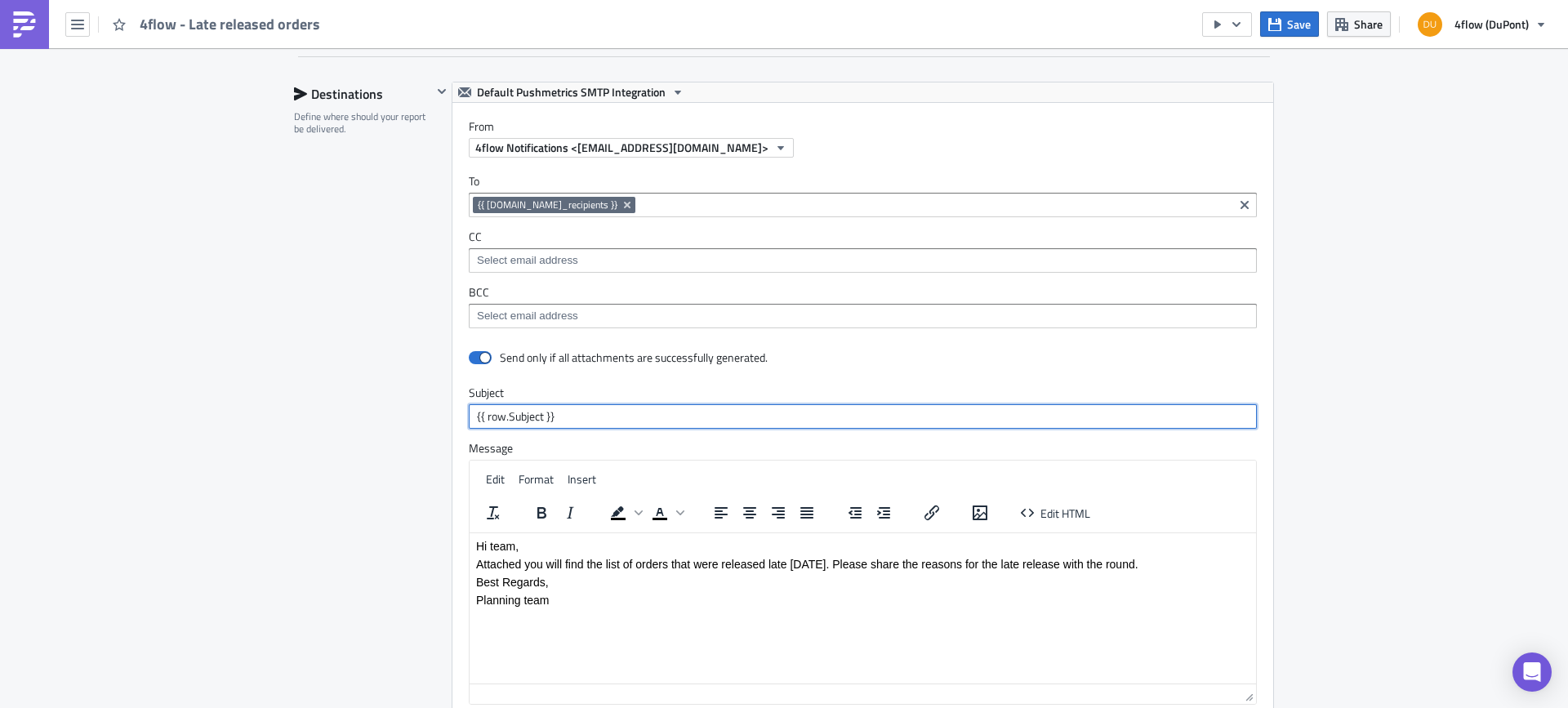
drag, startPoint x: 581, startPoint y: 439, endPoint x: 339, endPoint y: 411, distance: 243.6
click at [339, 411] on div "Destinations Define where should your report be delivered. Default Pushmetrics …" at bounding box center [784, 441] width 980 height 720
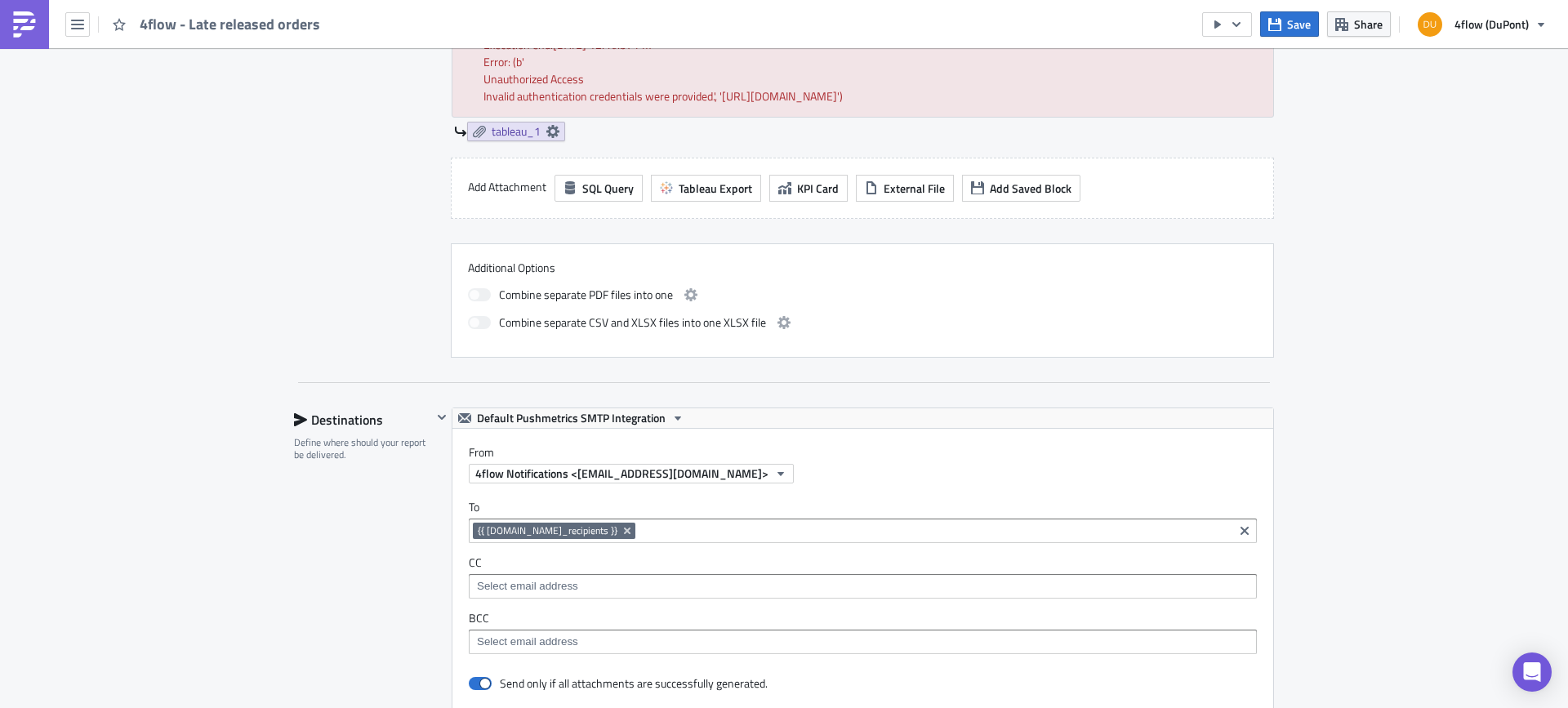
scroll to position [1551, 0]
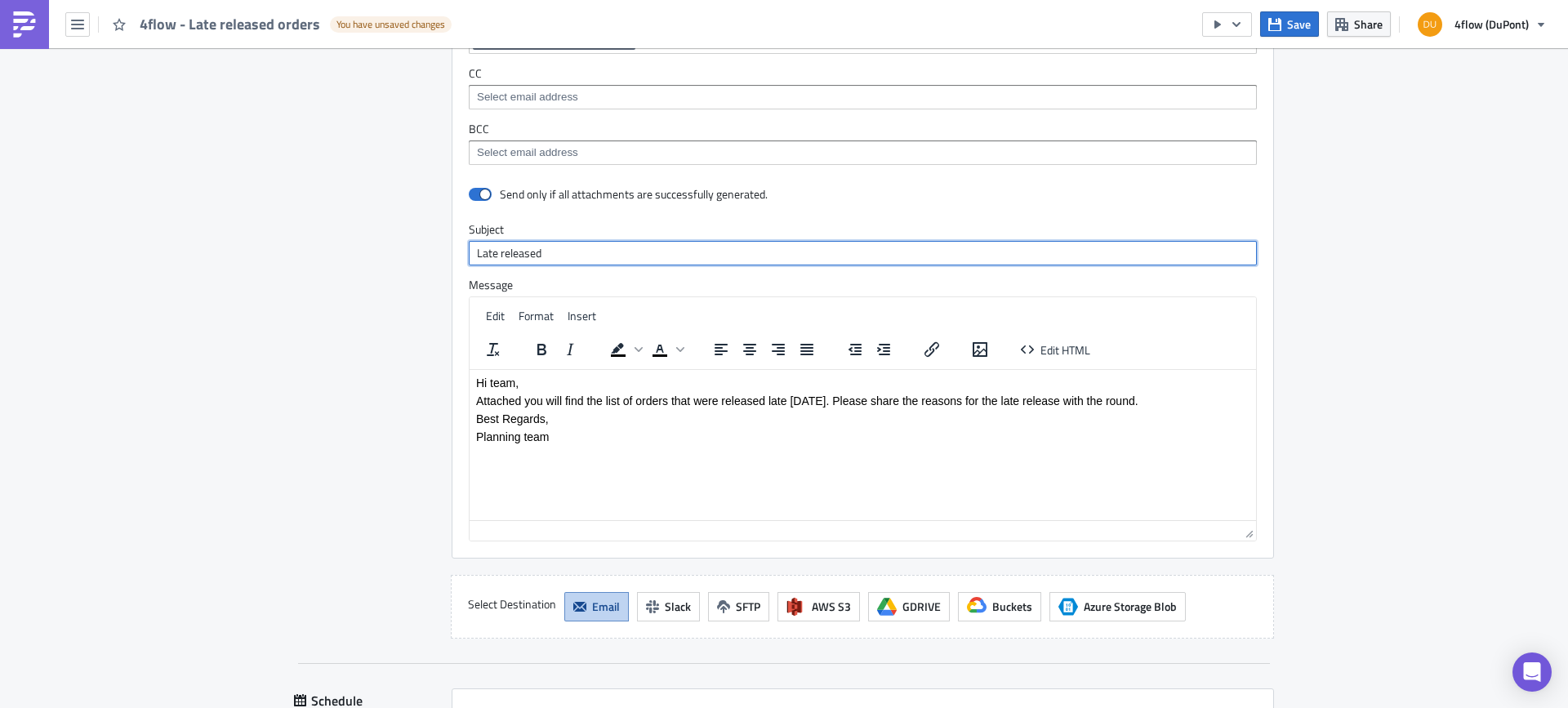
type input "Late released"
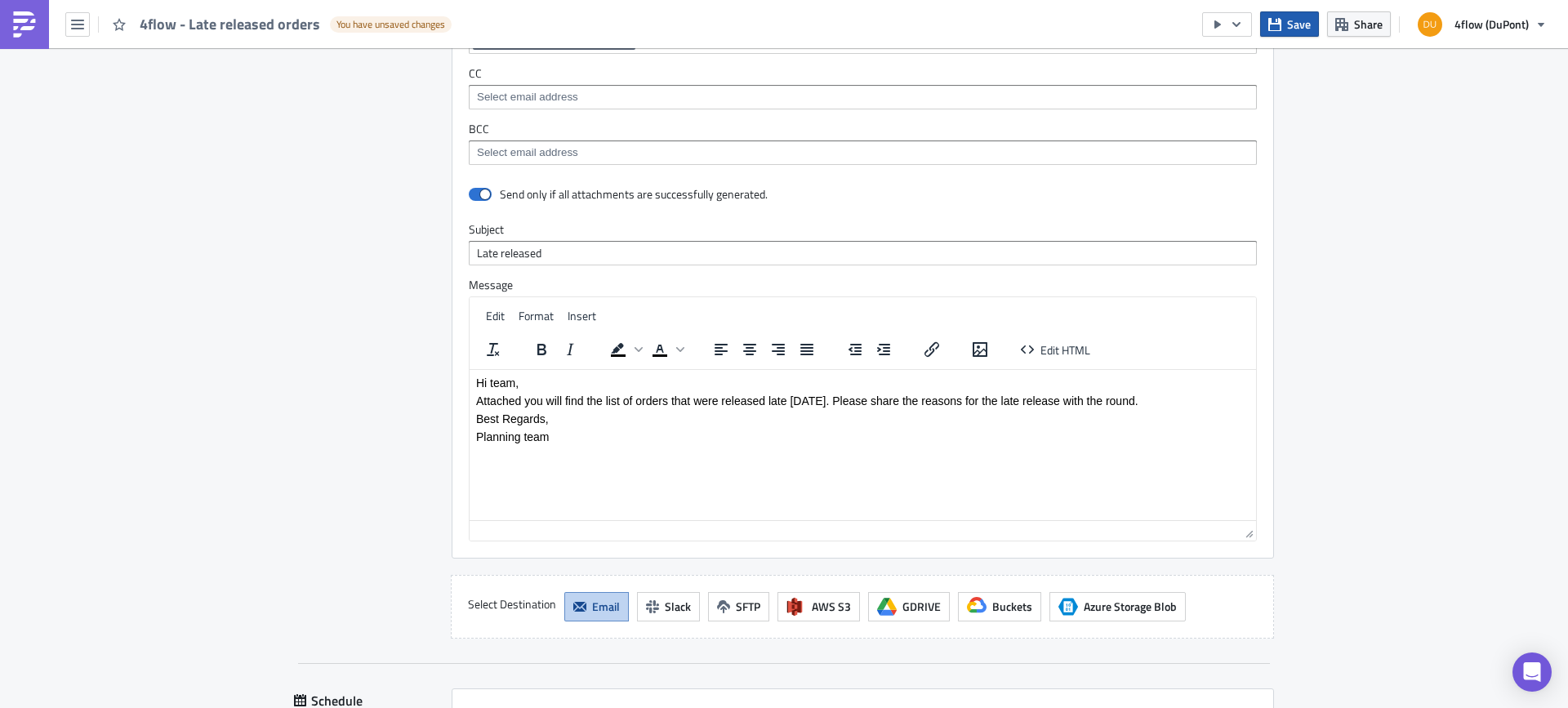
click at [1308, 23] on span "Save" at bounding box center [1299, 24] width 24 height 18
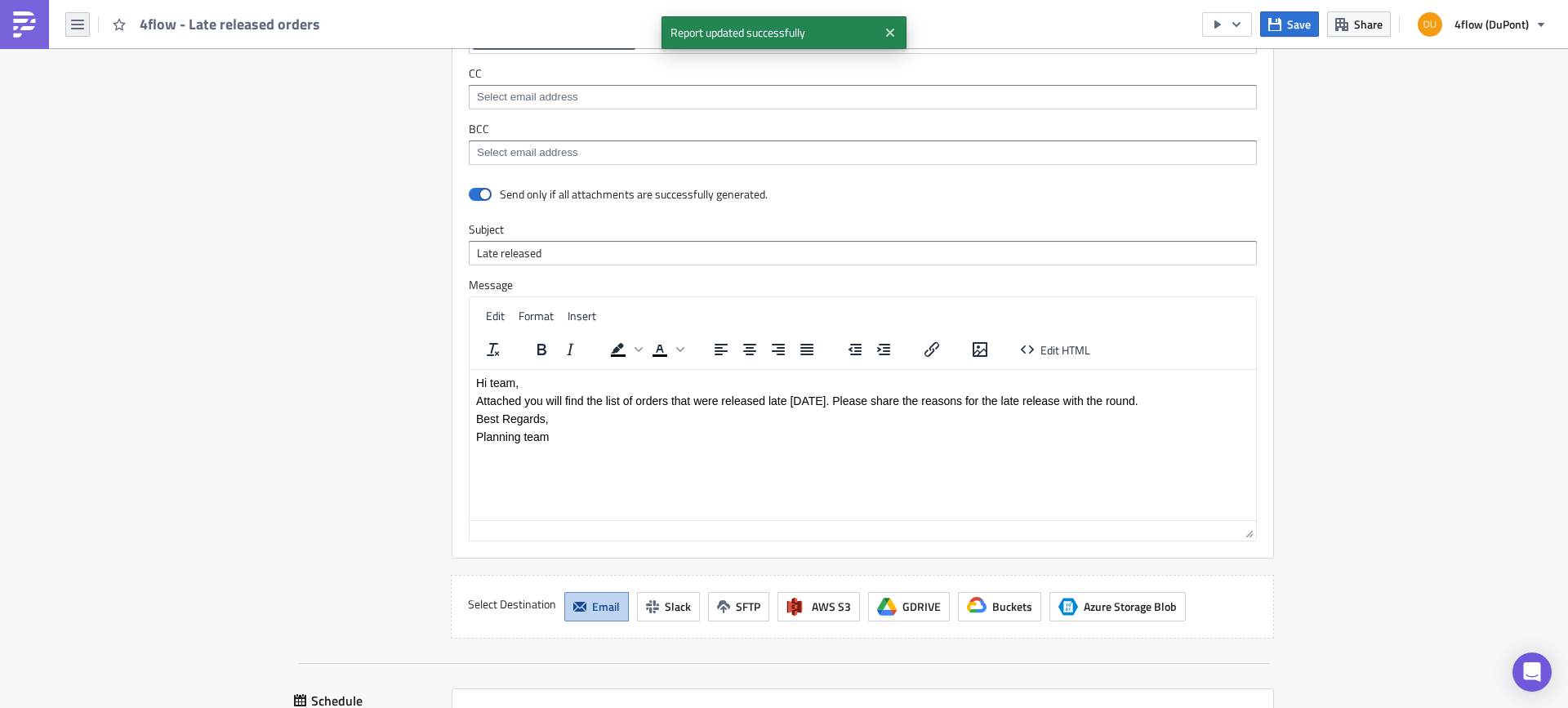
click at [83, 23] on icon "button" at bounding box center [77, 24] width 13 height 13
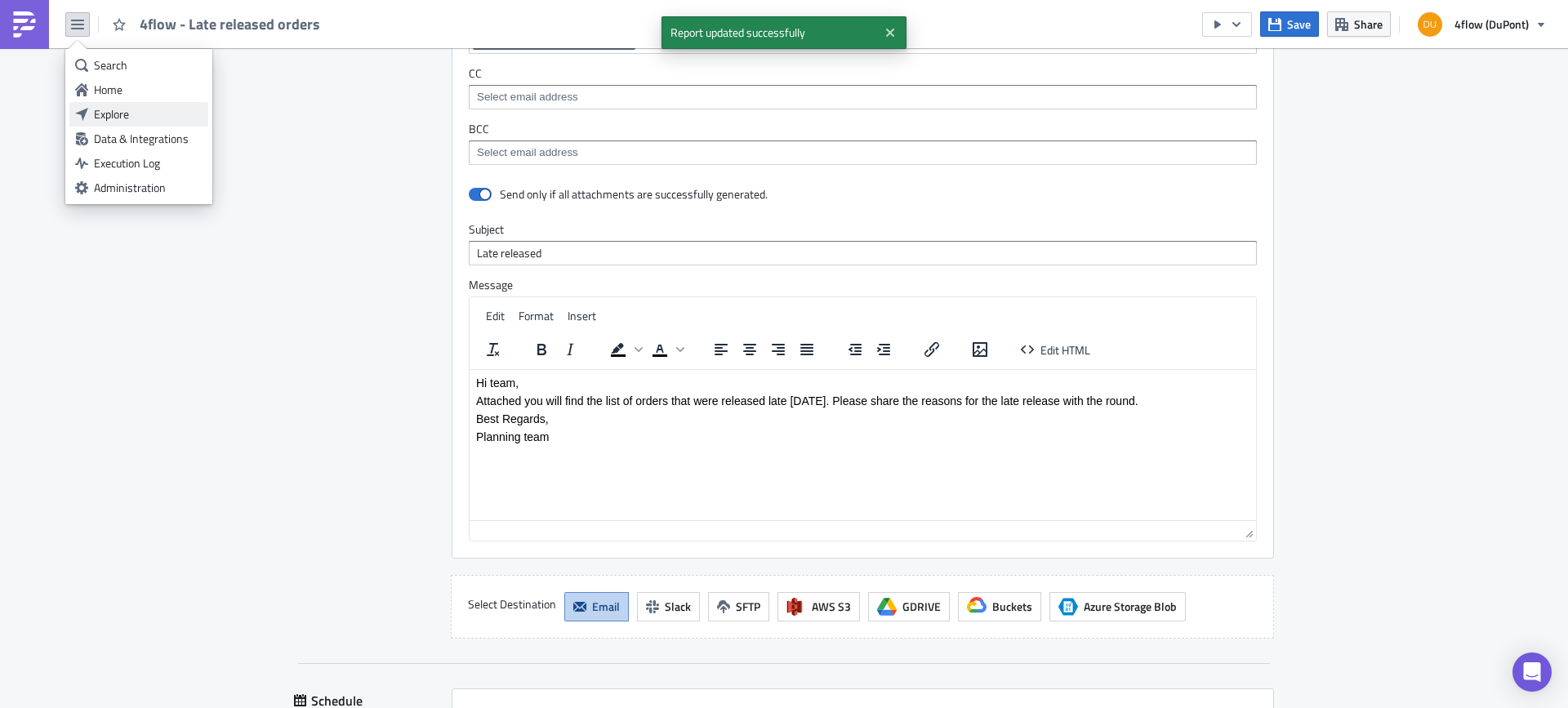
click at [131, 110] on div "Explore" at bounding box center [148, 114] width 109 height 17
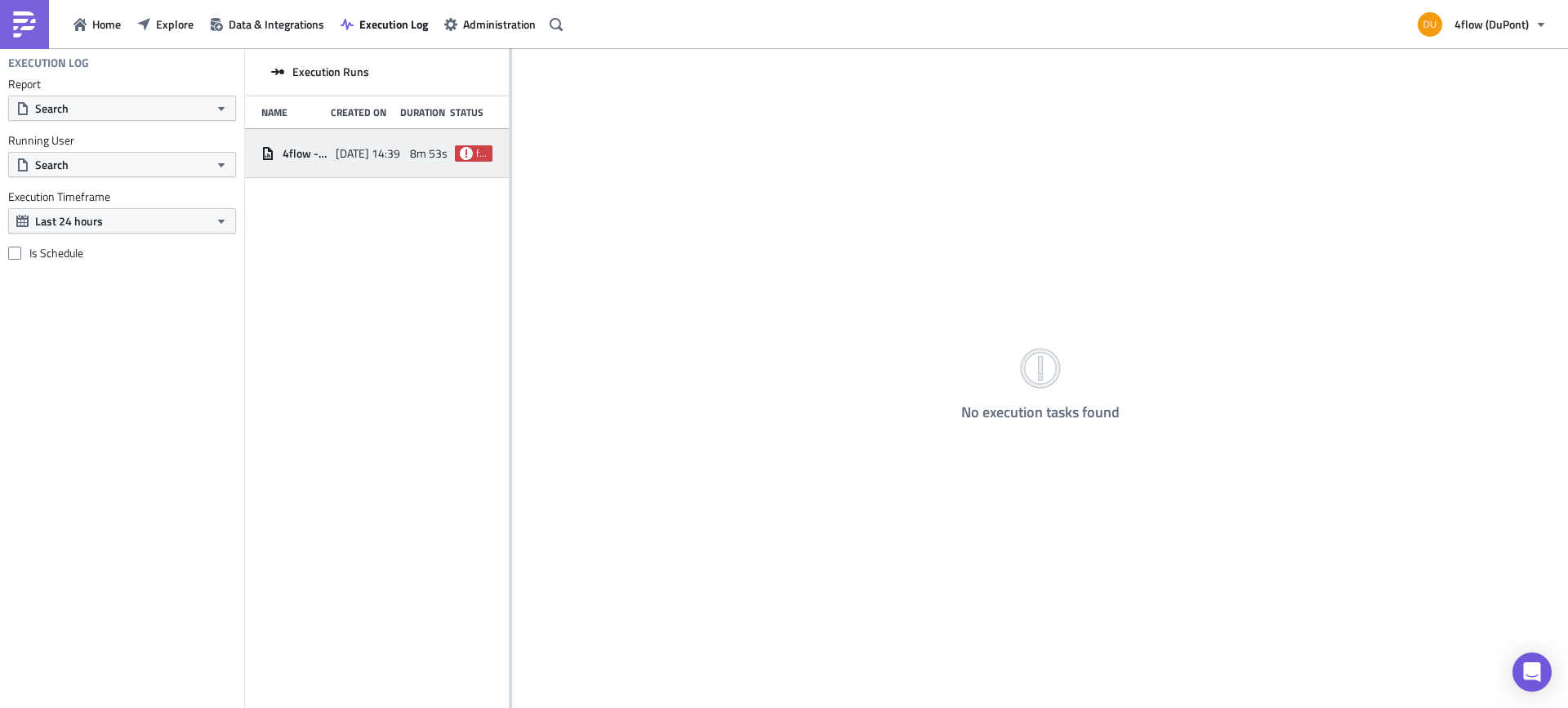
click at [442, 162] on div "8m 53s" at bounding box center [429, 154] width 37 height 29
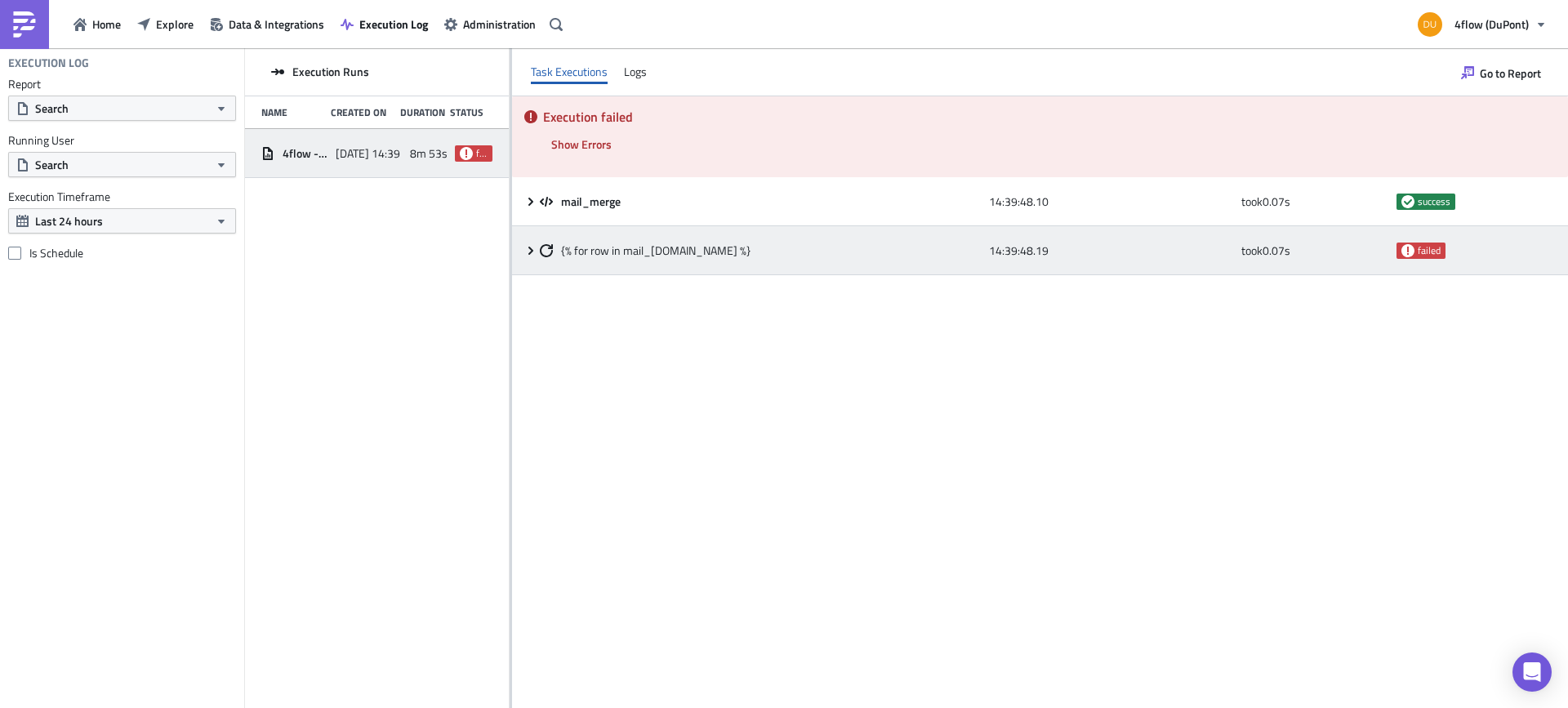
click at [526, 253] on icon at bounding box center [530, 250] width 13 height 13
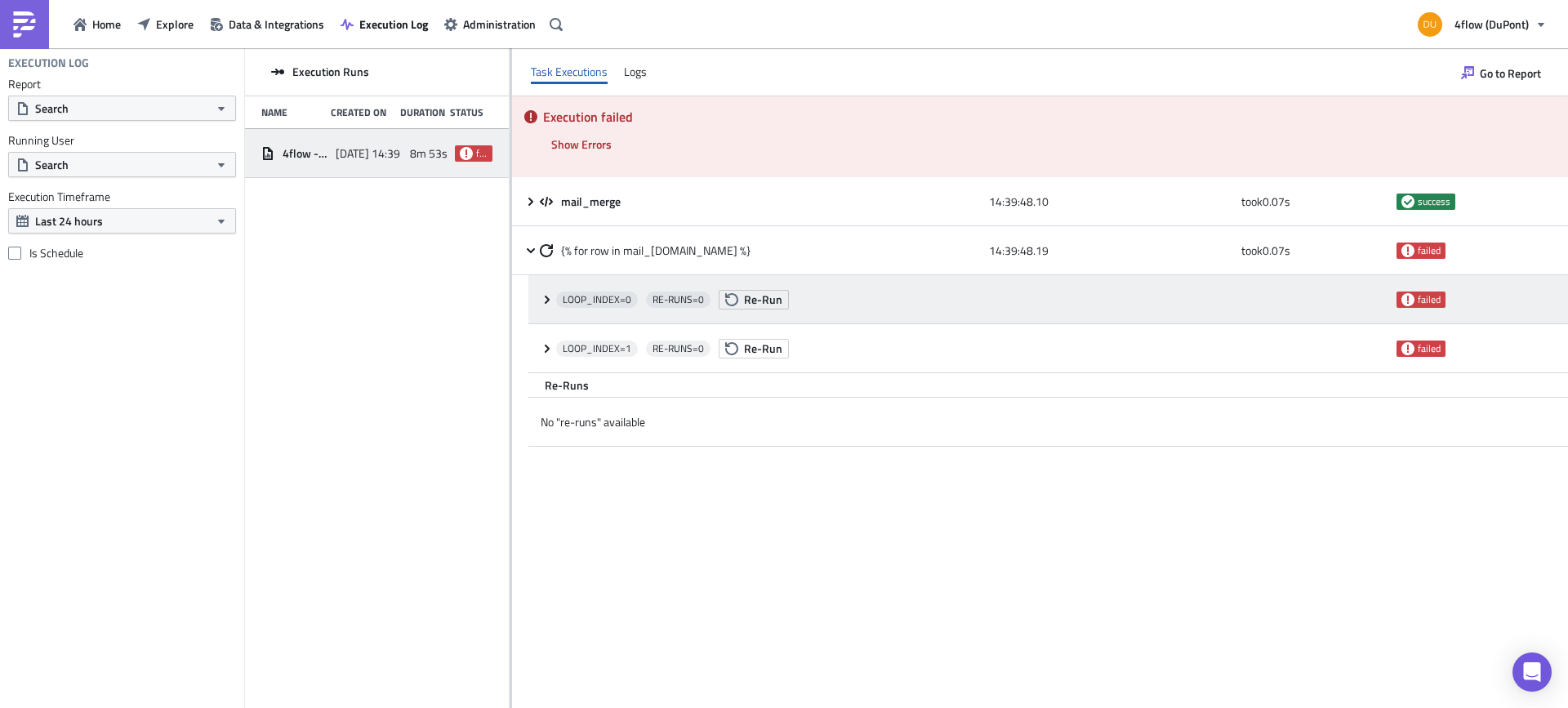
click at [1184, 307] on div "LOOP_INDEX= 0 RE-RUNS= 0 Re-Run" at bounding box center [973, 300] width 832 height 29
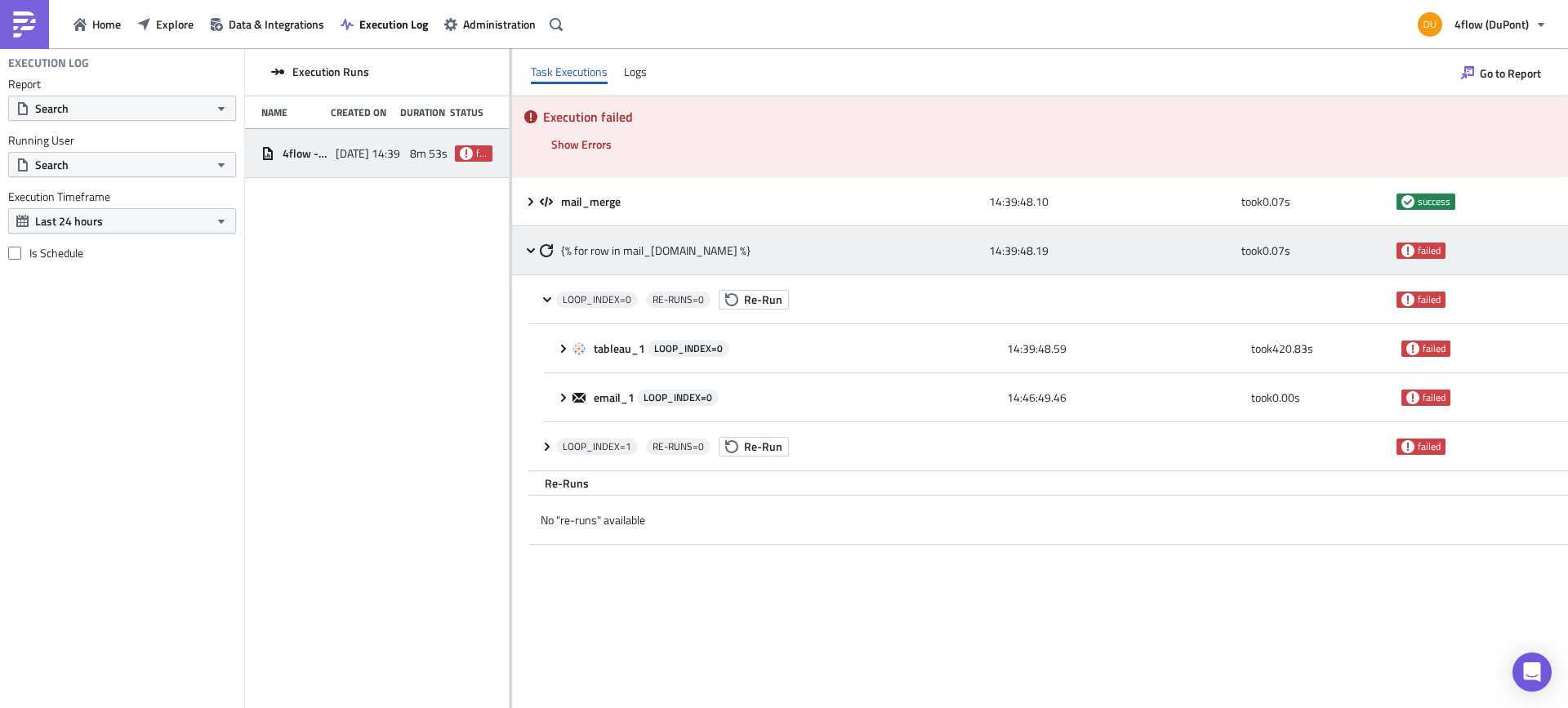
click at [821, 259] on div "{% for row in mail_merge.data %}" at bounding box center [760, 251] width 441 height 29
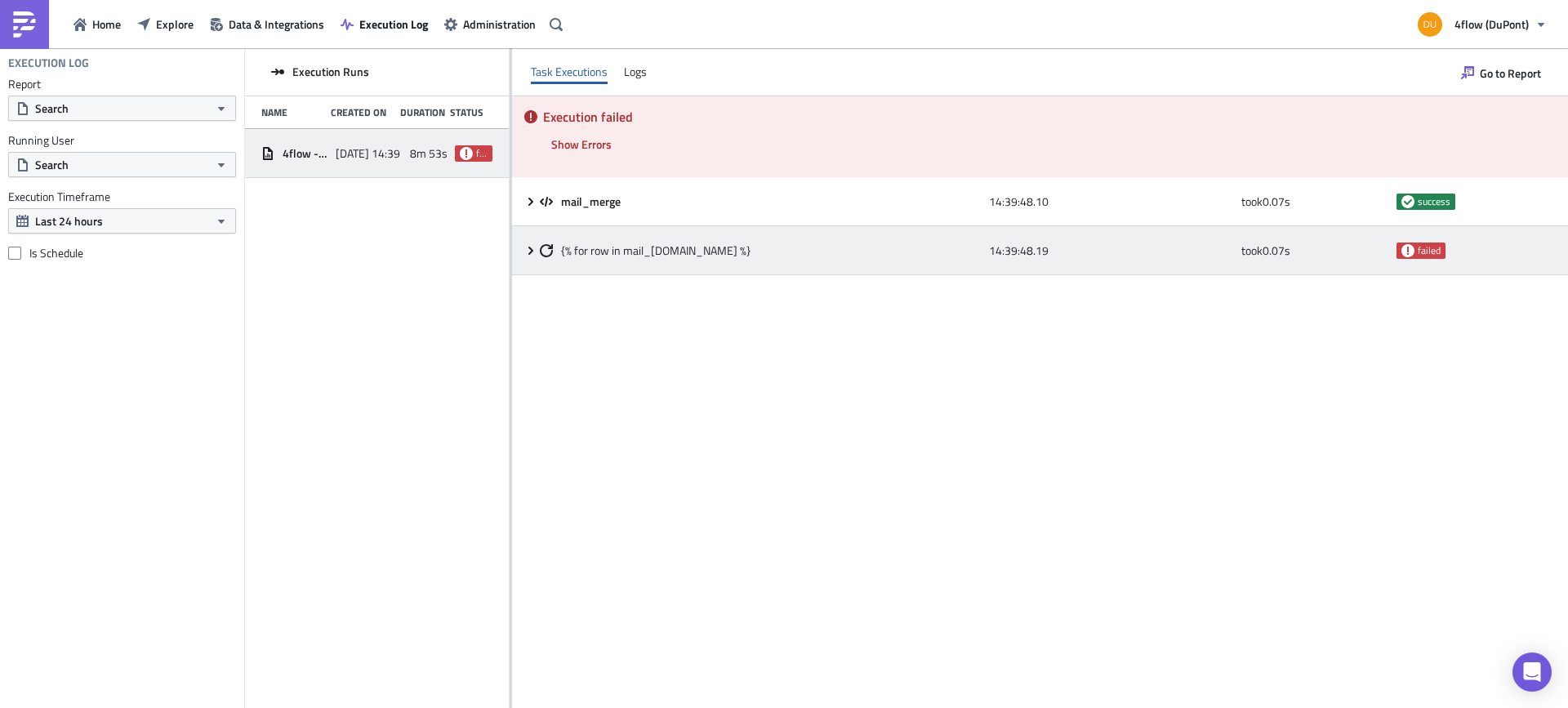
click at [821, 259] on div "{% for row in mail_merge.data %}" at bounding box center [760, 251] width 441 height 29
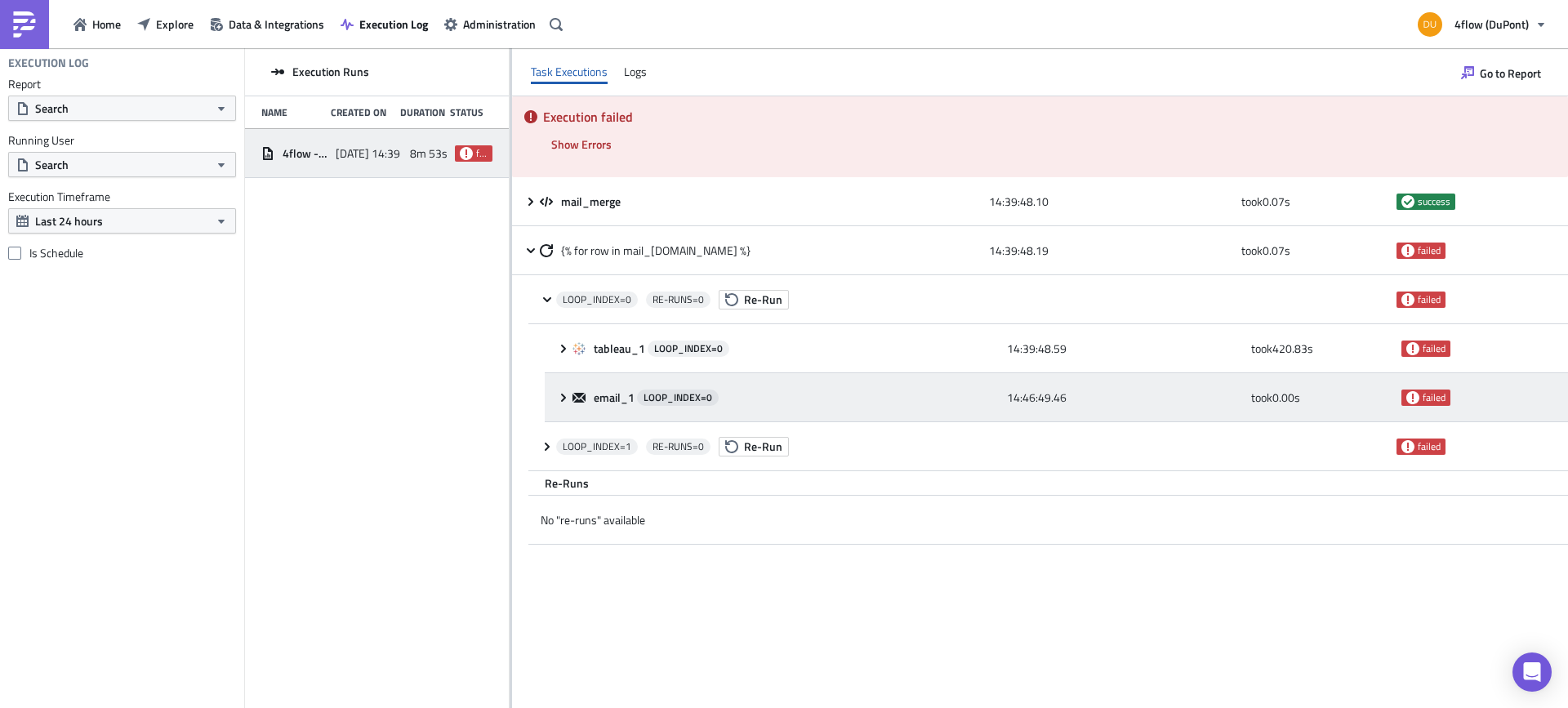
click at [747, 407] on div "email_1 LOOP_INDEX= 0" at bounding box center [785, 398] width 426 height 29
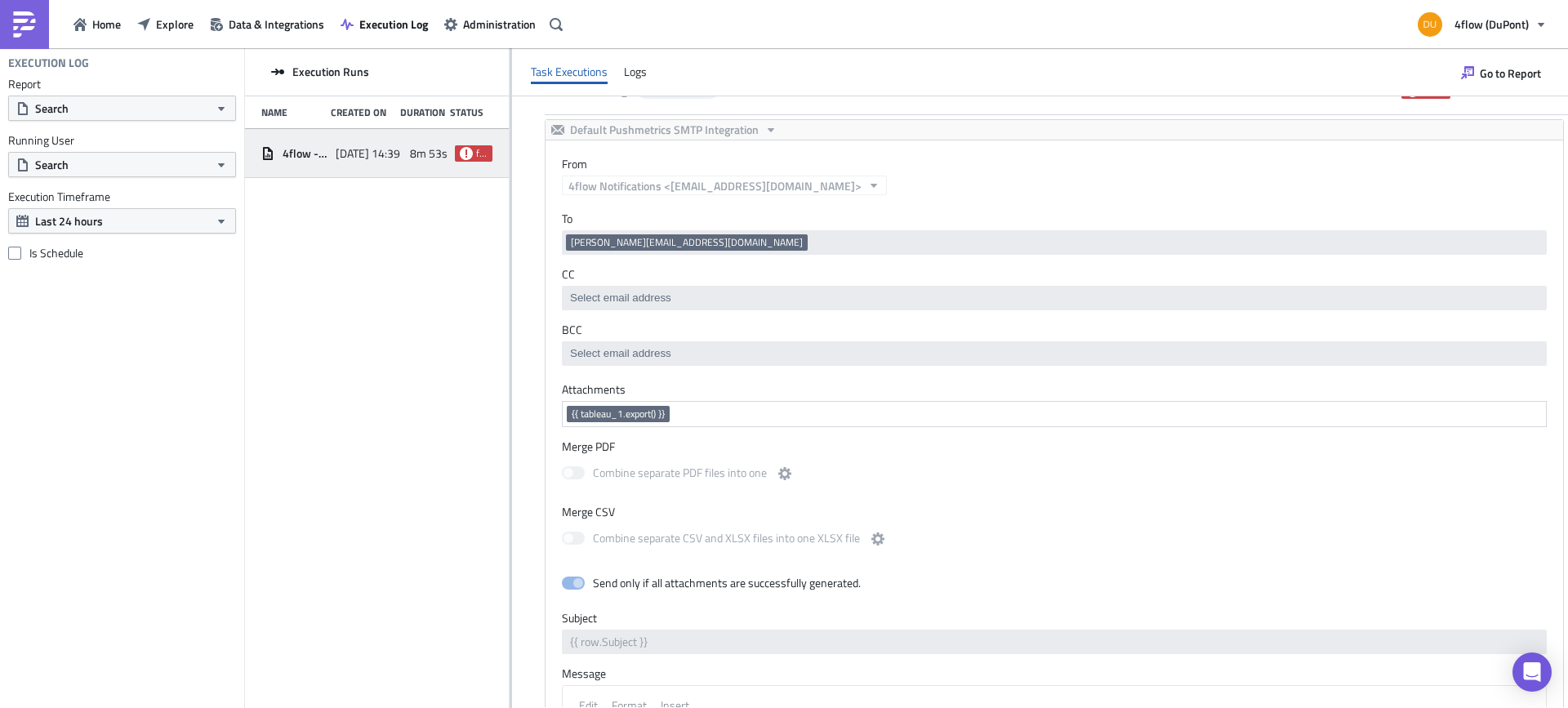
scroll to position [278, 0]
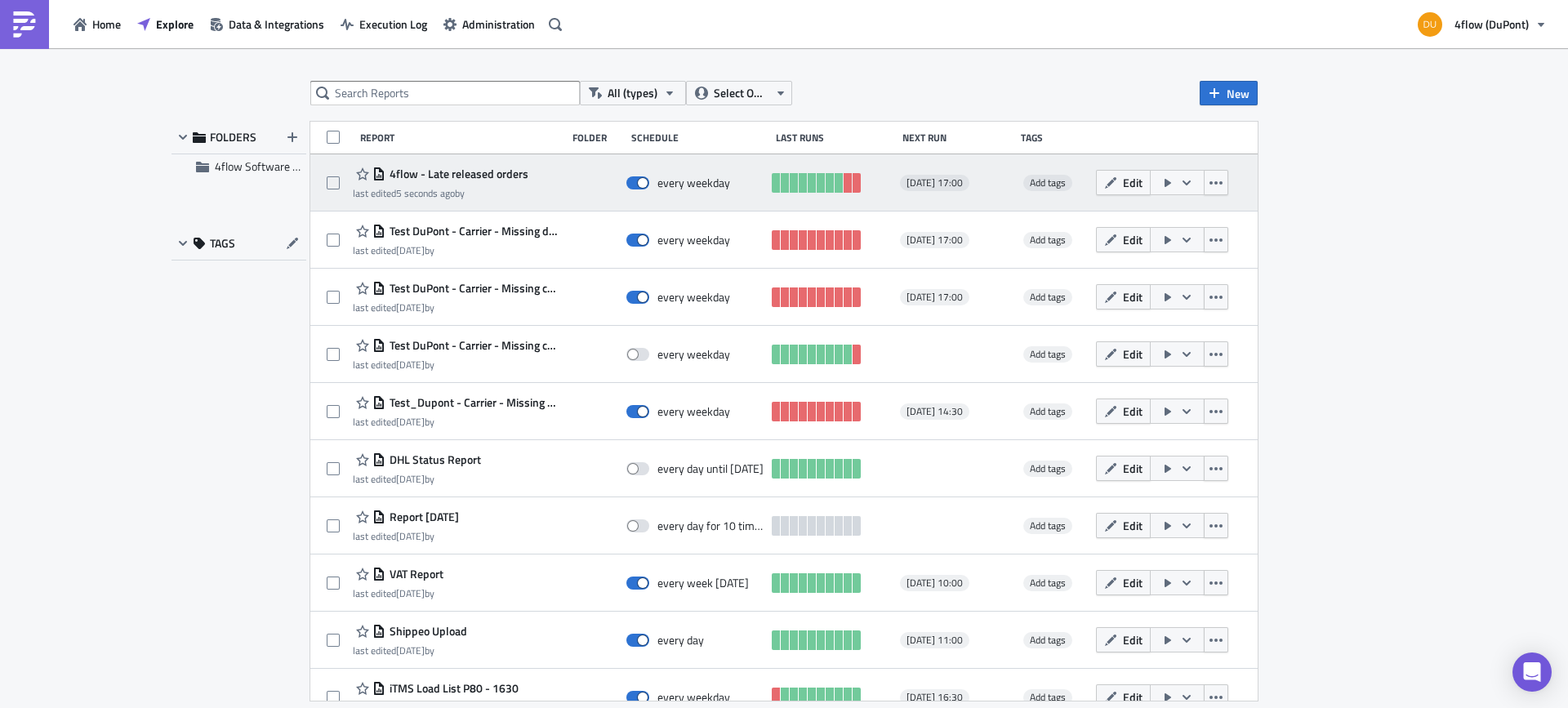
click at [1180, 184] on icon "button" at bounding box center [1186, 182] width 13 height 13
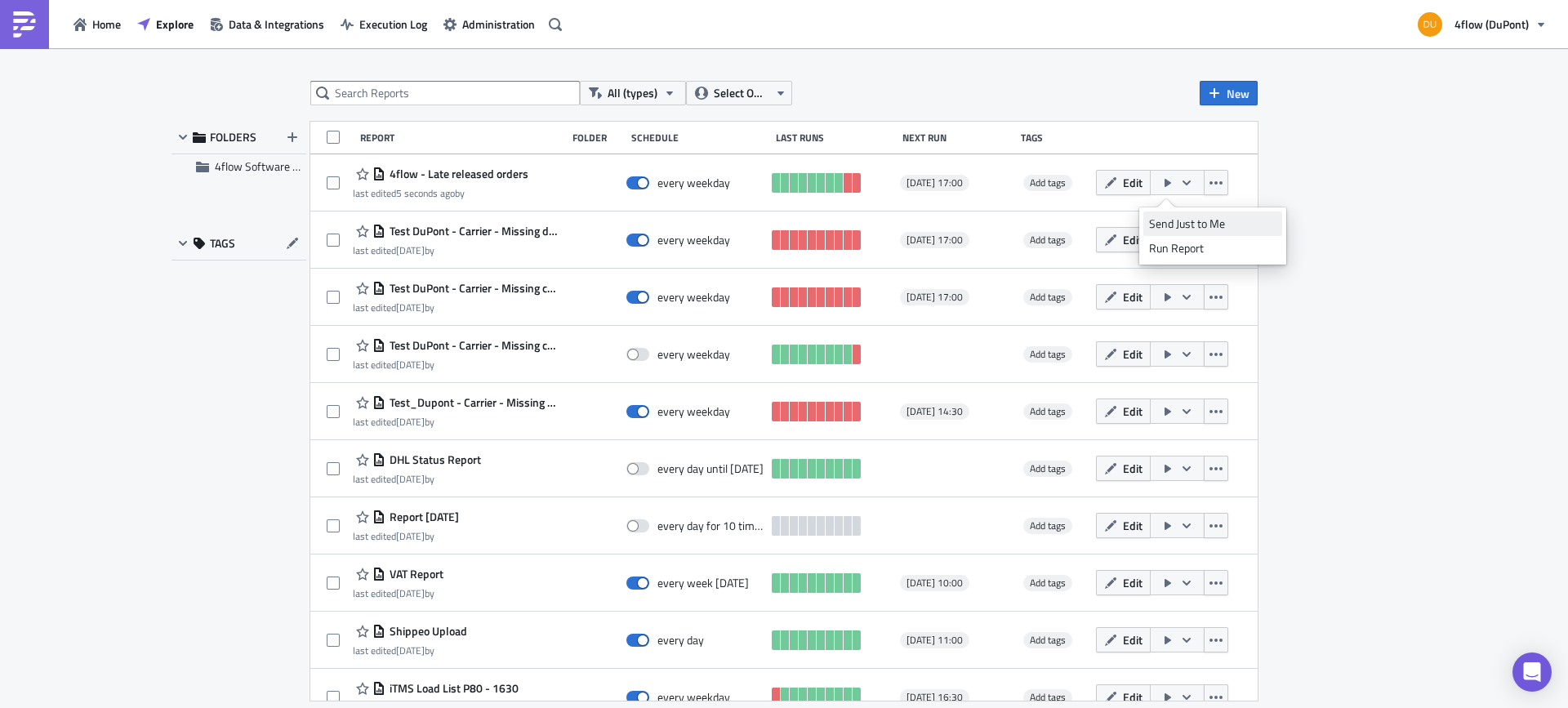
click at [1188, 223] on div "Send Just to Me" at bounding box center [1212, 223] width 127 height 17
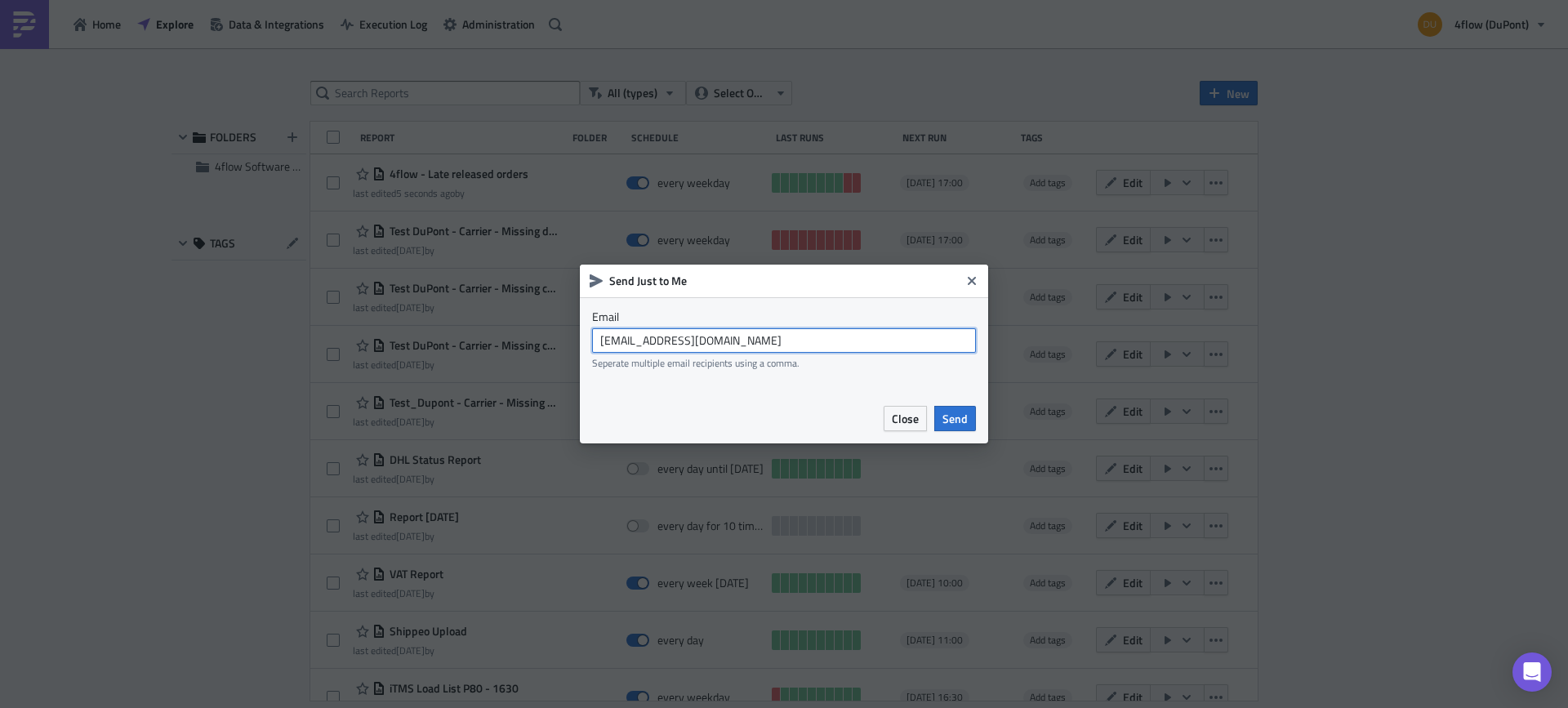
click at [749, 337] on input "dupont_planning@4flow.com" at bounding box center [784, 340] width 384 height 24
type input "[PERSON_NAME][EMAIL_ADDRESS][DOMAIN_NAME]"
click at [946, 421] on span "Send" at bounding box center [955, 419] width 25 height 18
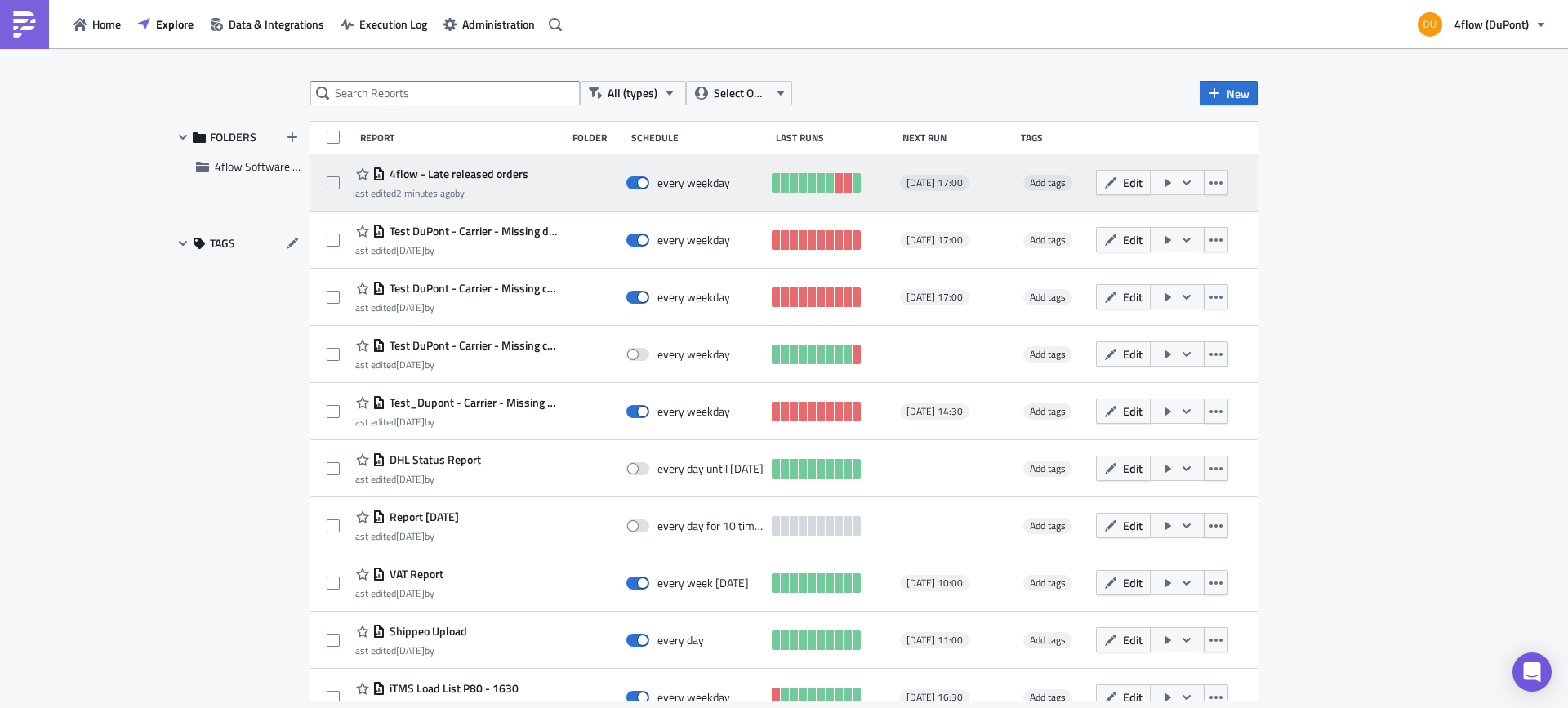
click at [445, 170] on span "4flow - Late released orders" at bounding box center [457, 173] width 143 height 15
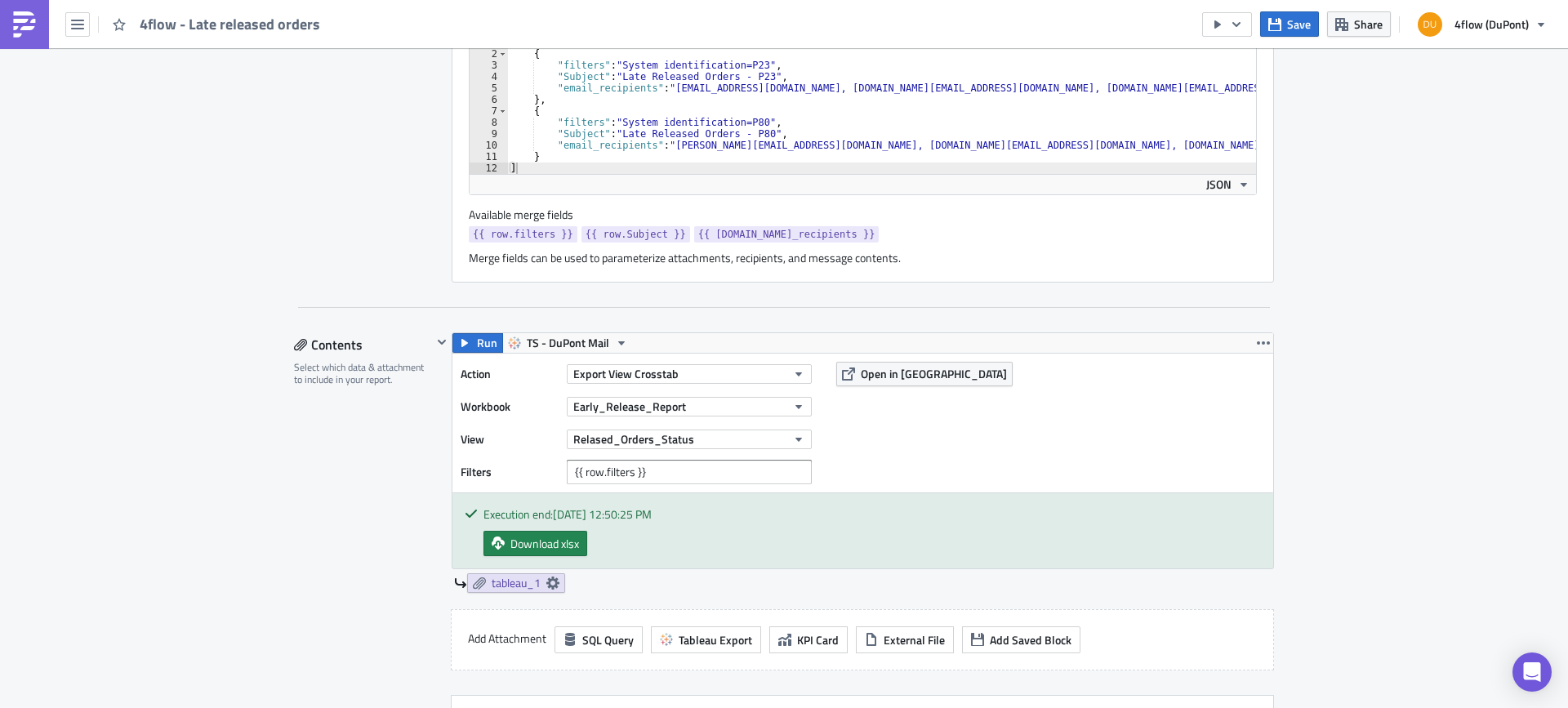
scroll to position [408, 0]
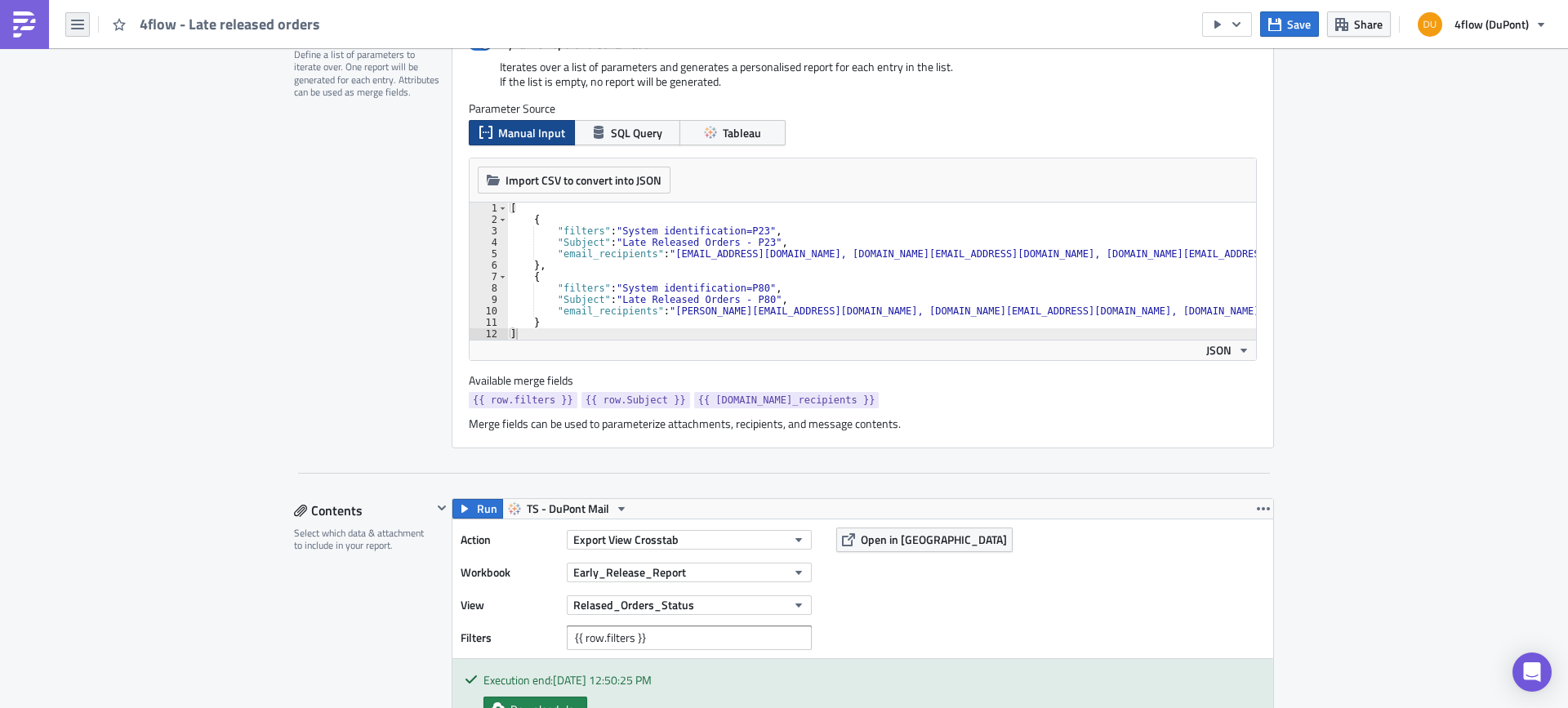
click at [81, 25] on icon "button" at bounding box center [77, 24] width 13 height 13
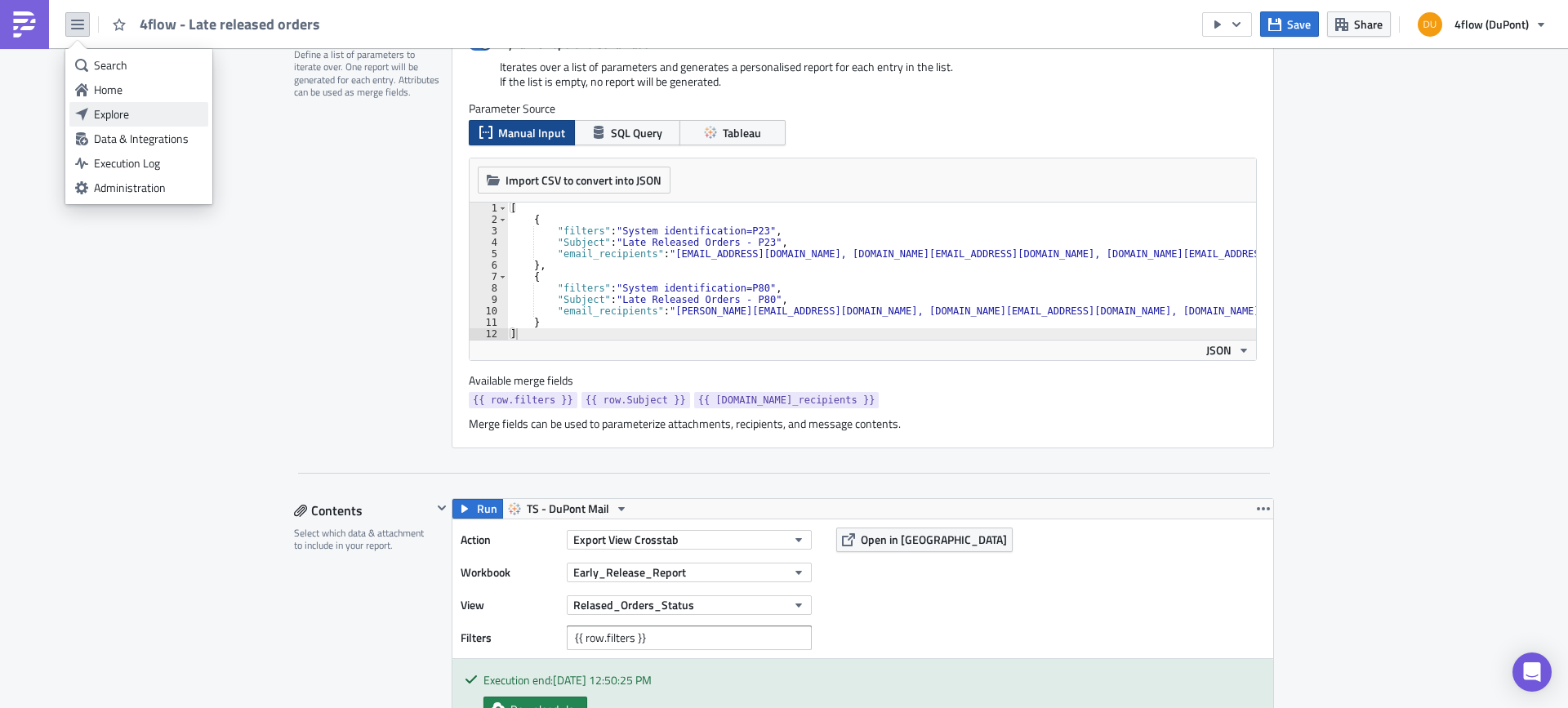
click at [135, 115] on div "Explore" at bounding box center [148, 114] width 109 height 17
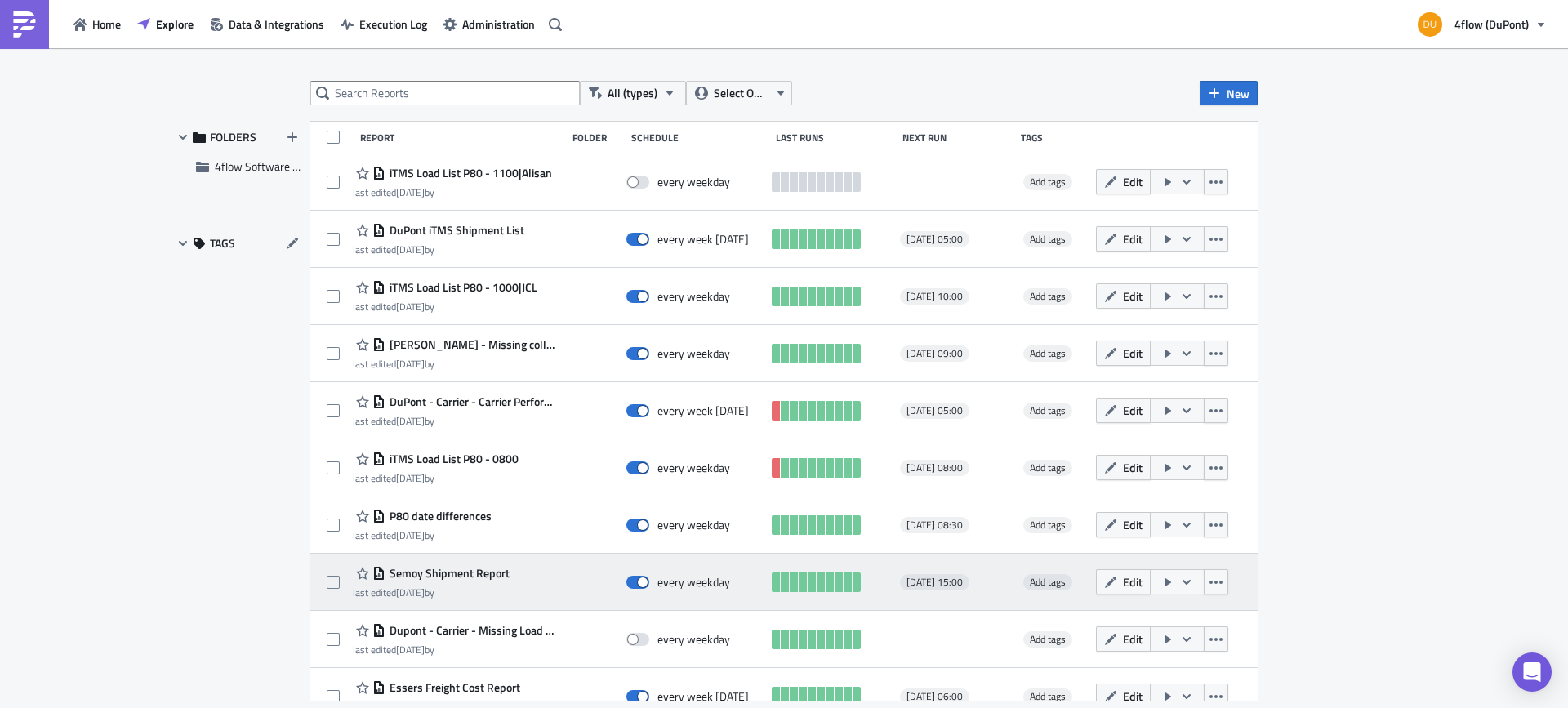
scroll to position [1291, 0]
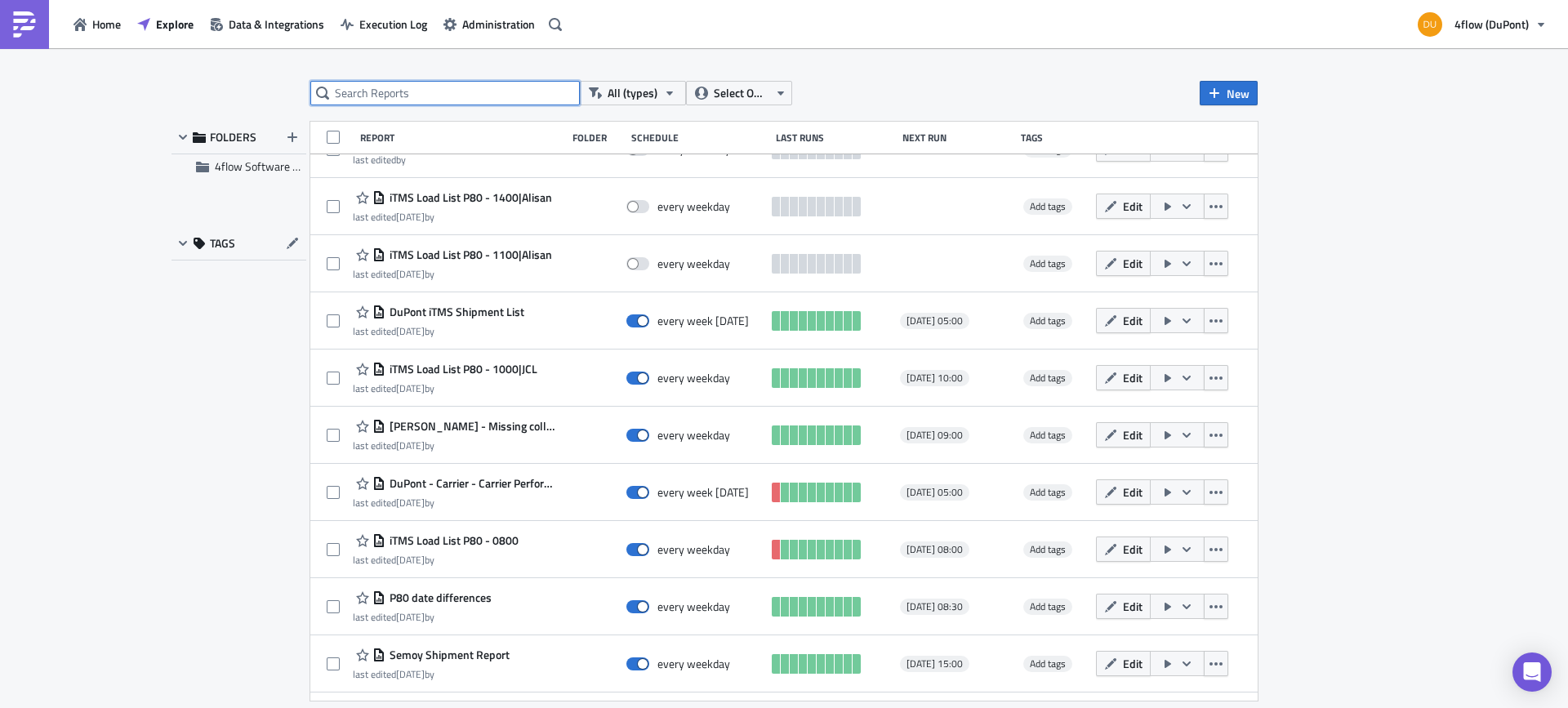
click at [484, 88] on input "text" at bounding box center [445, 93] width 269 height 24
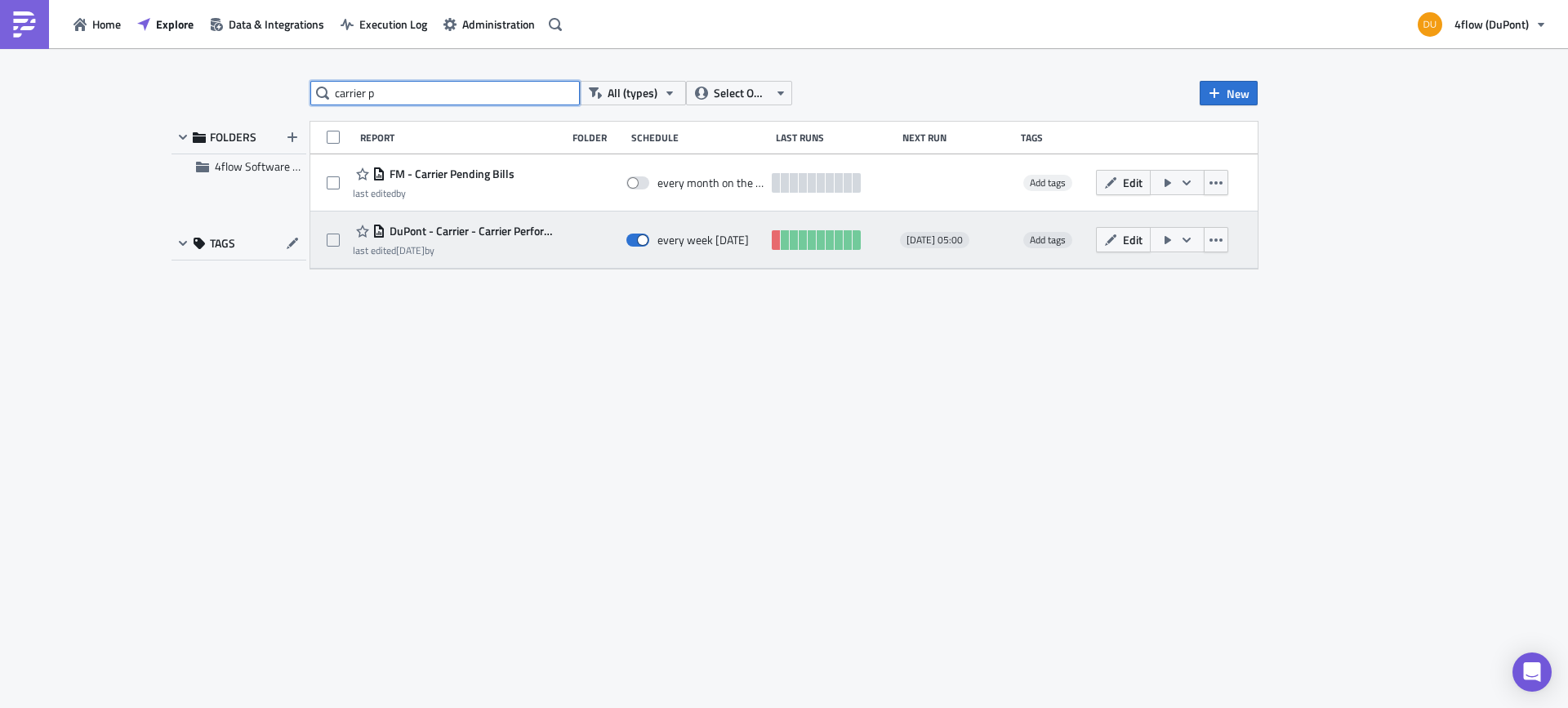
type input "carrier p"
click at [520, 236] on span "DuPont - Carrier - Carrier Performance Index" at bounding box center [472, 230] width 173 height 15
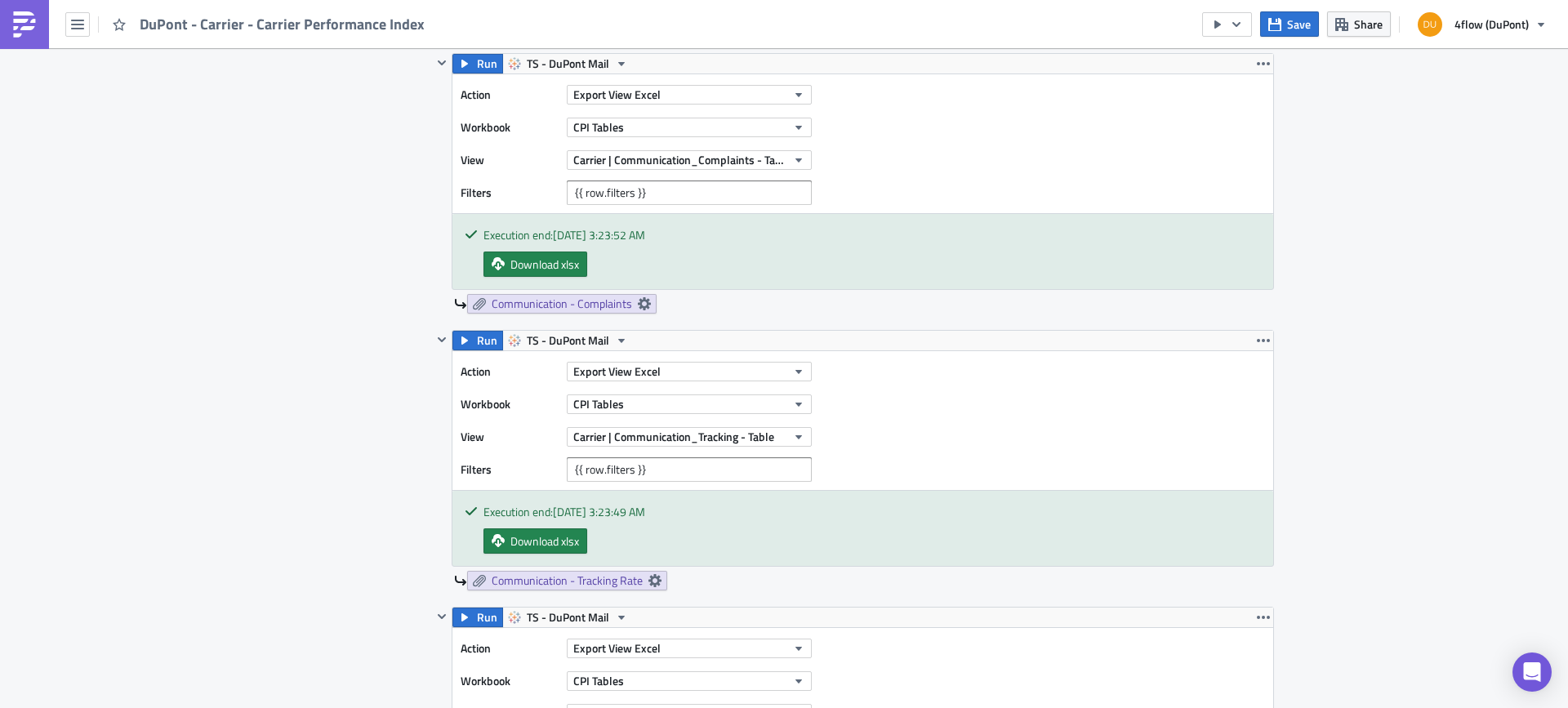
scroll to position [1797, 0]
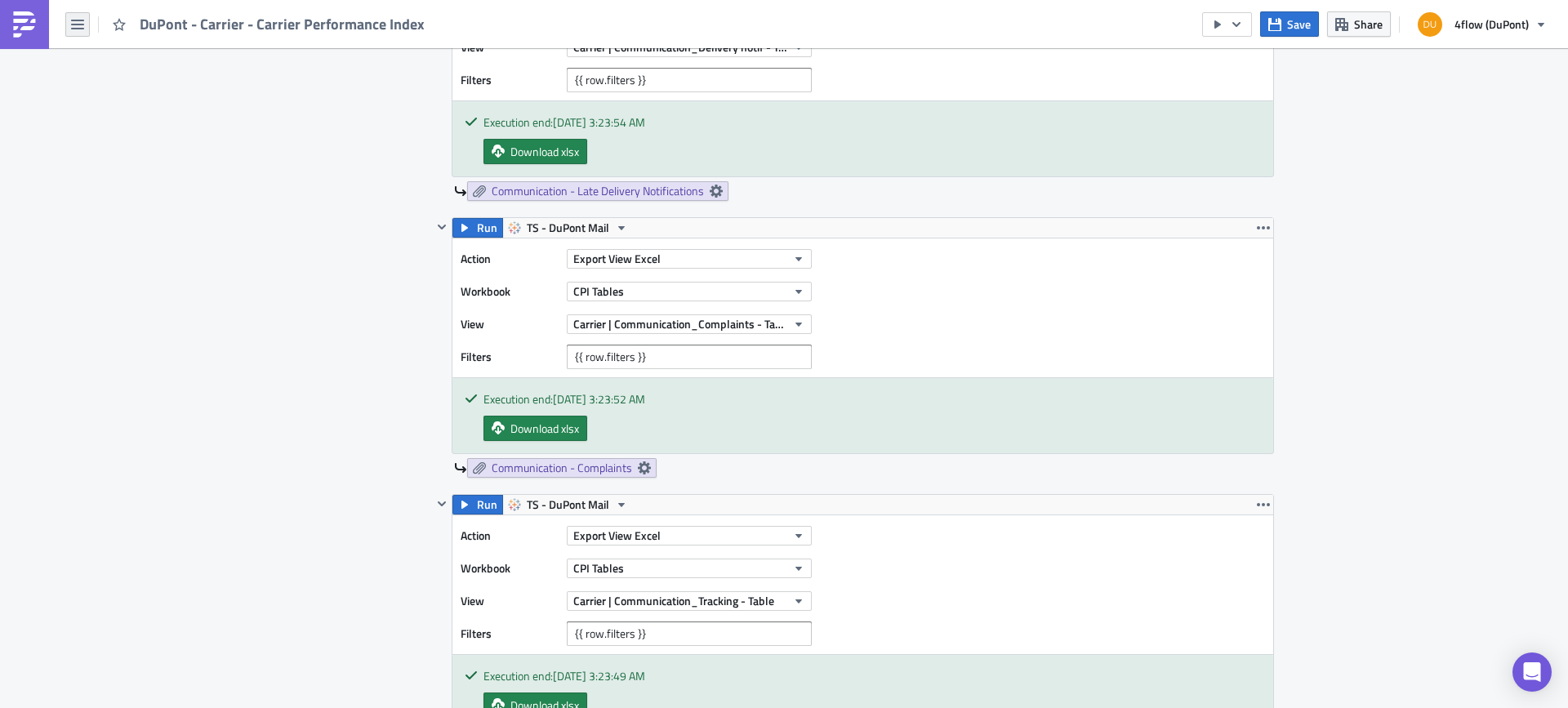
click at [79, 24] on icon "button" at bounding box center [77, 24] width 13 height 10
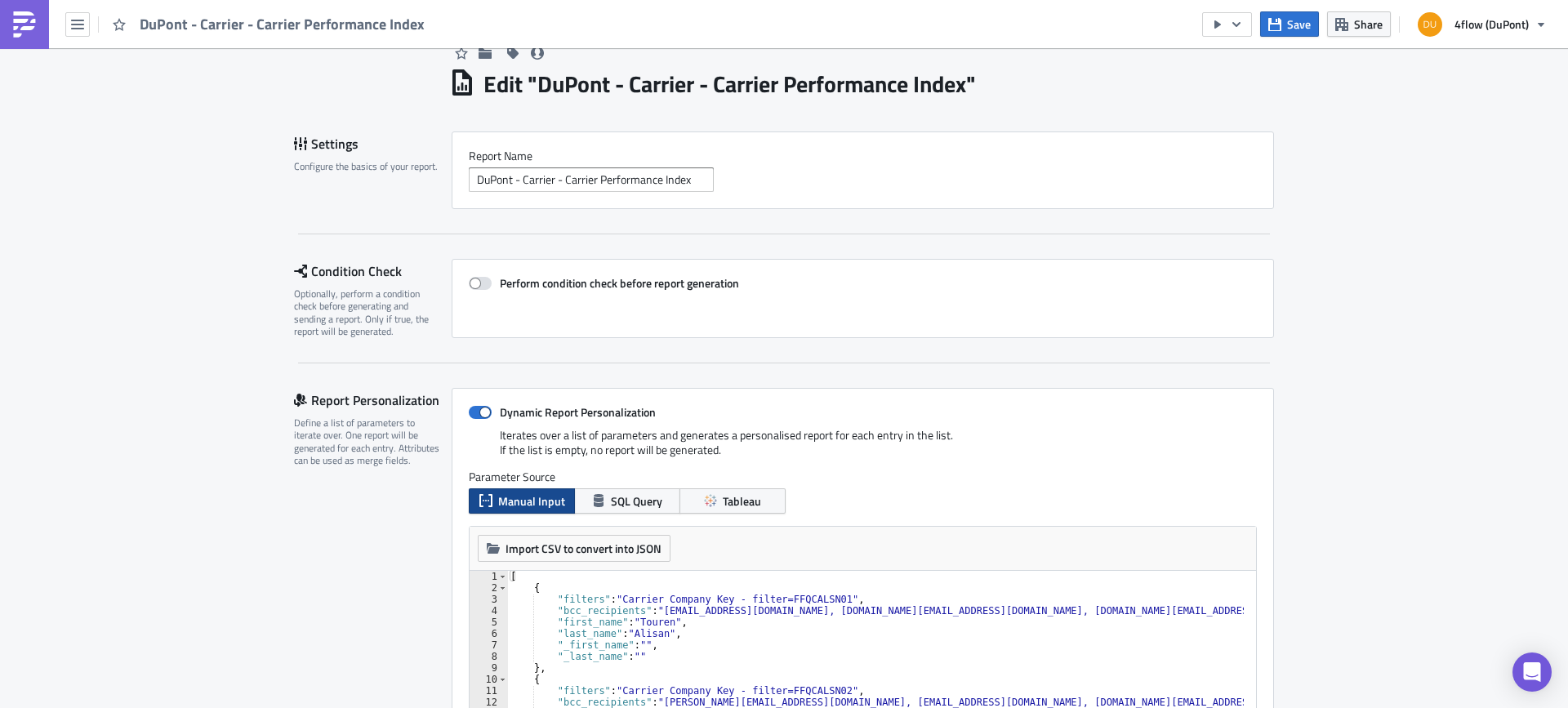
scroll to position [70, 0]
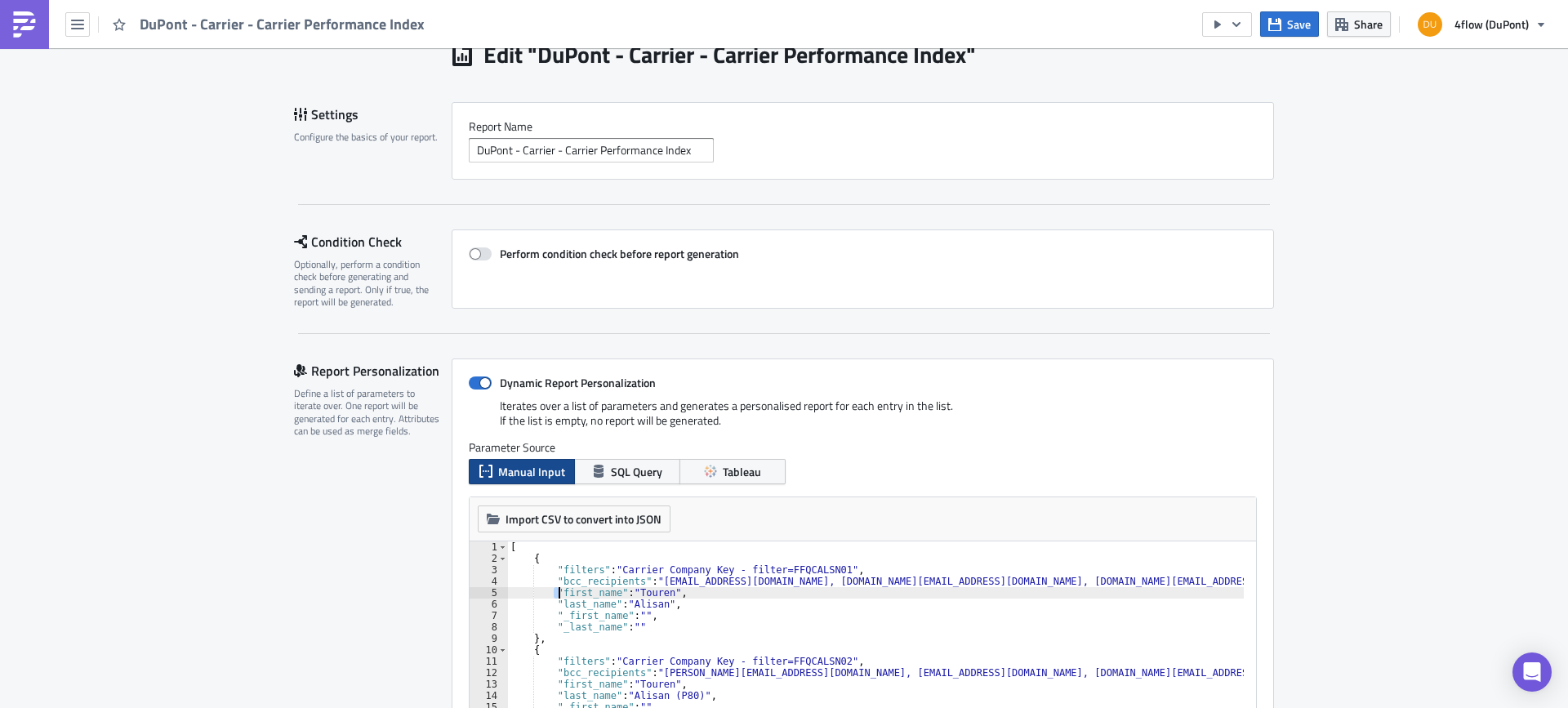
click at [553, 592] on div "[ { "filters" : "Carrier Company Key - filter=FFQCALSN01" , "bcc_recipients" : …" at bounding box center [1394, 638] width 1774 height 194
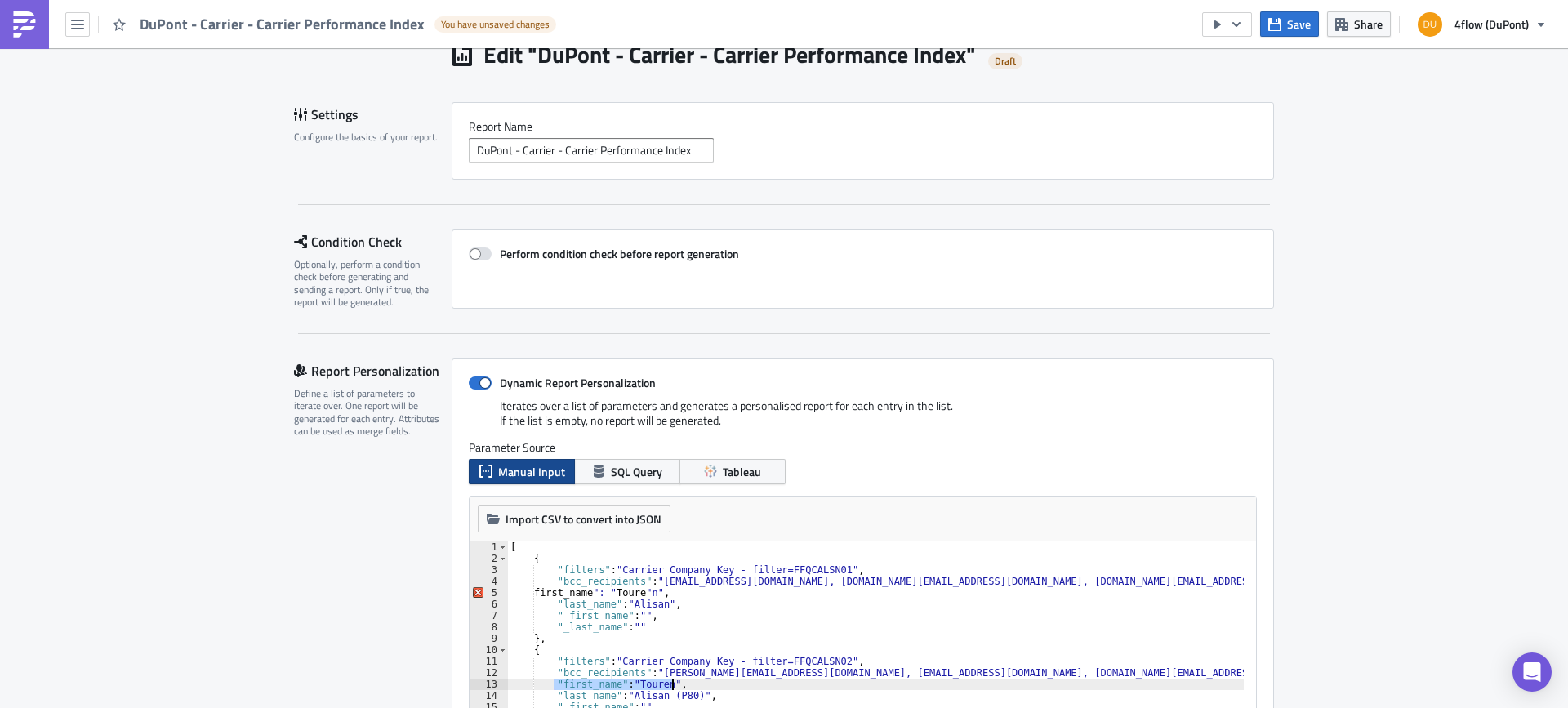
drag, startPoint x: 548, startPoint y: 684, endPoint x: 664, endPoint y: 681, distance: 116.0
click at [664, 681] on div "[ { "filters" : "Carrier Company Key - filter=FFQCALSN01" , "bcc_recipients" : …" at bounding box center [1394, 638] width 1774 height 194
type textarea ""first_name": "Touren","
click at [81, 31] on button "button" at bounding box center [77, 24] width 24 height 24
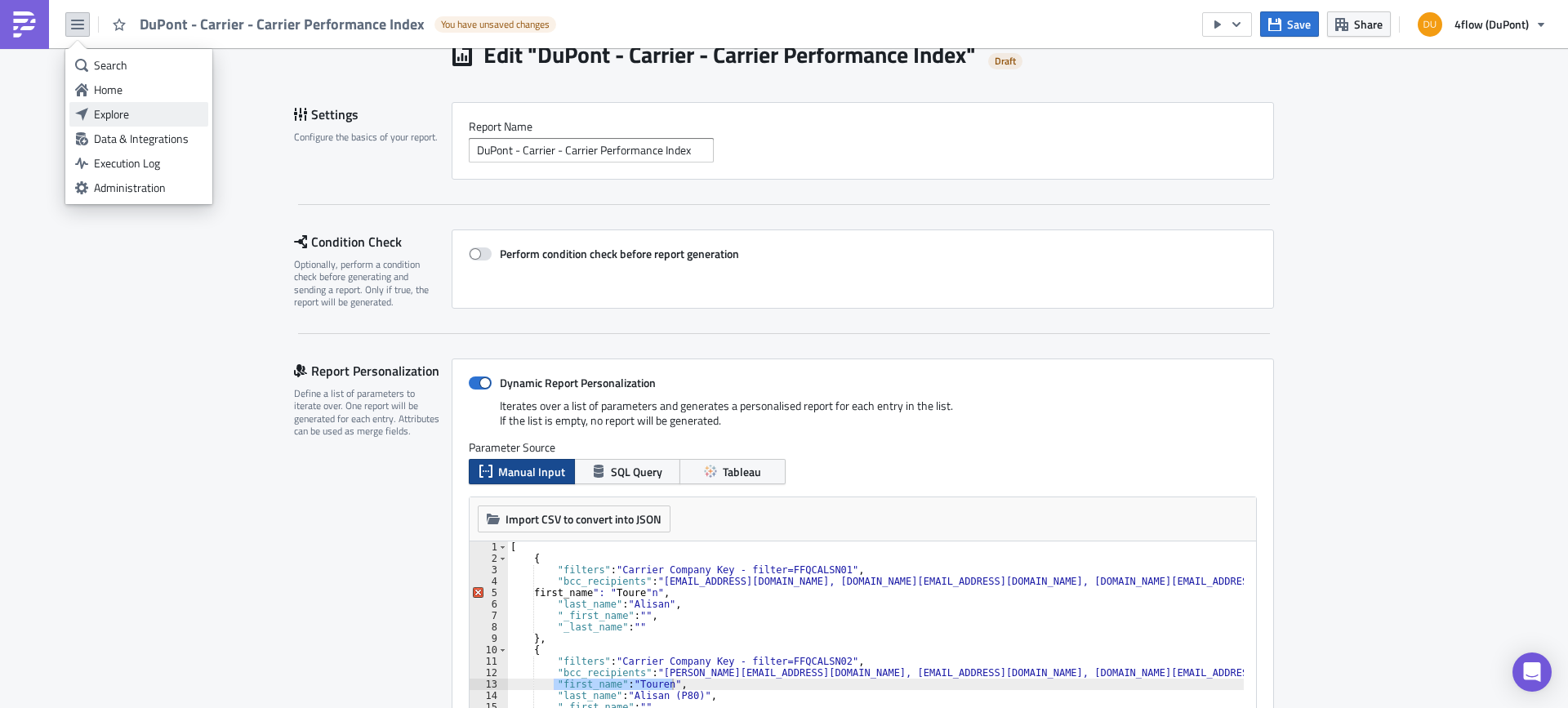
click at [130, 117] on div "Explore" at bounding box center [148, 114] width 109 height 17
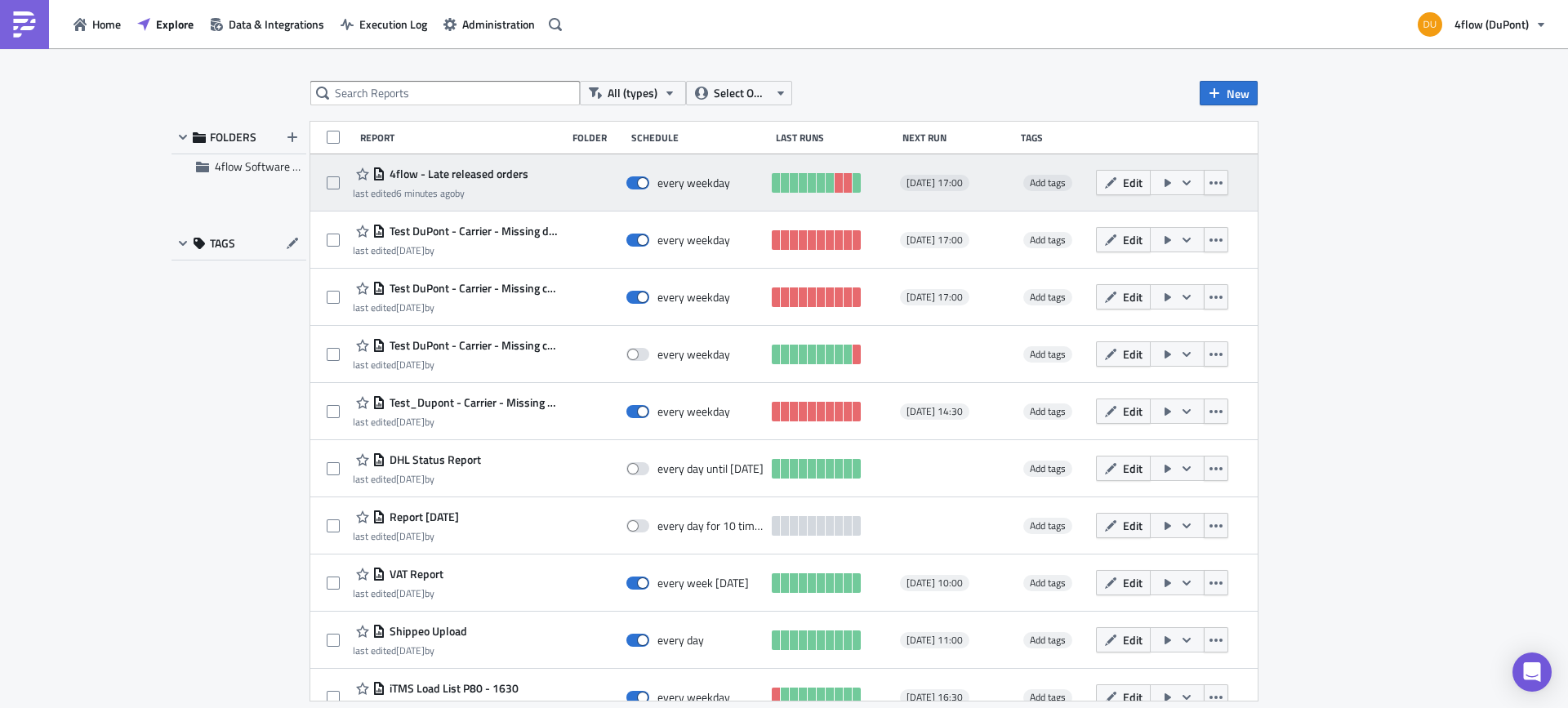
click at [475, 167] on span "4flow - Late released orders" at bounding box center [457, 173] width 143 height 15
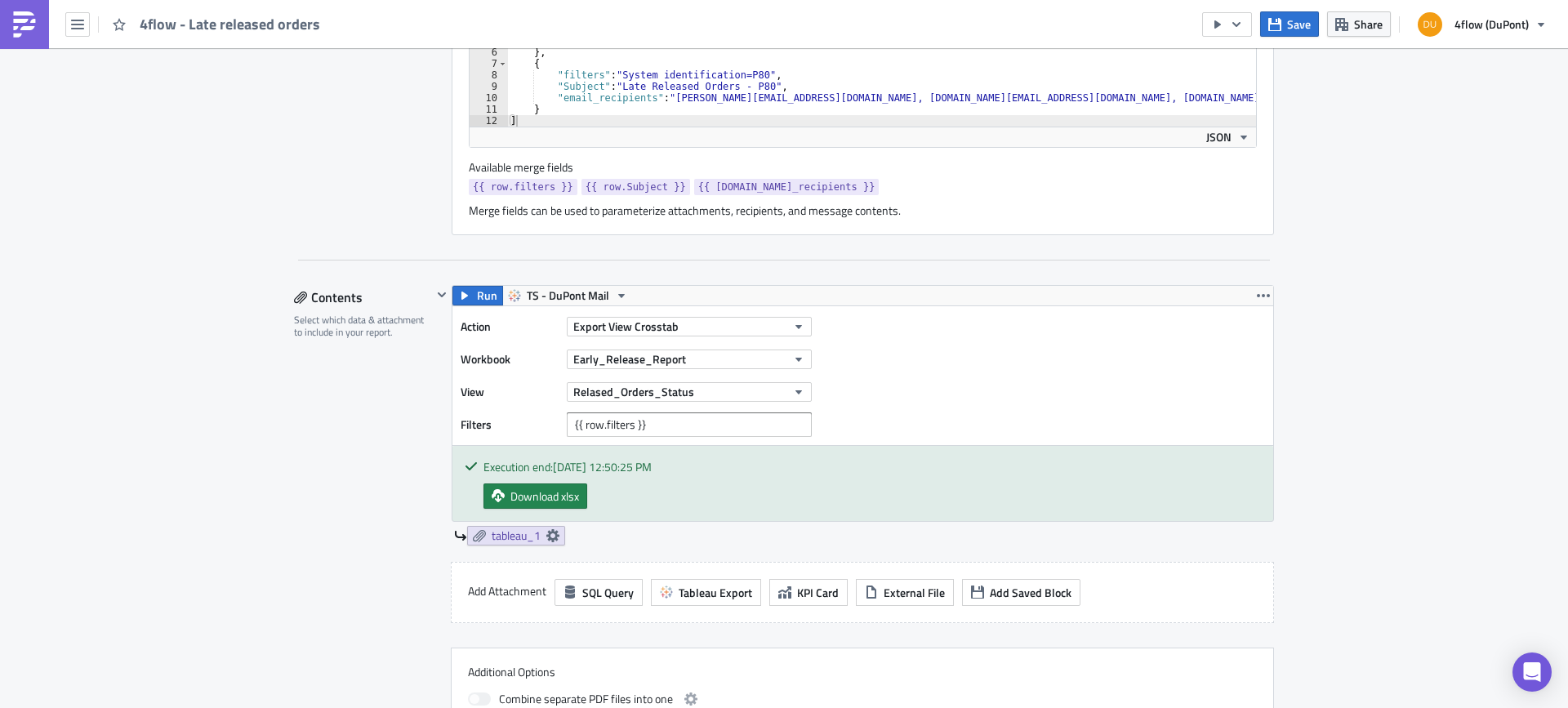
scroll to position [490, 0]
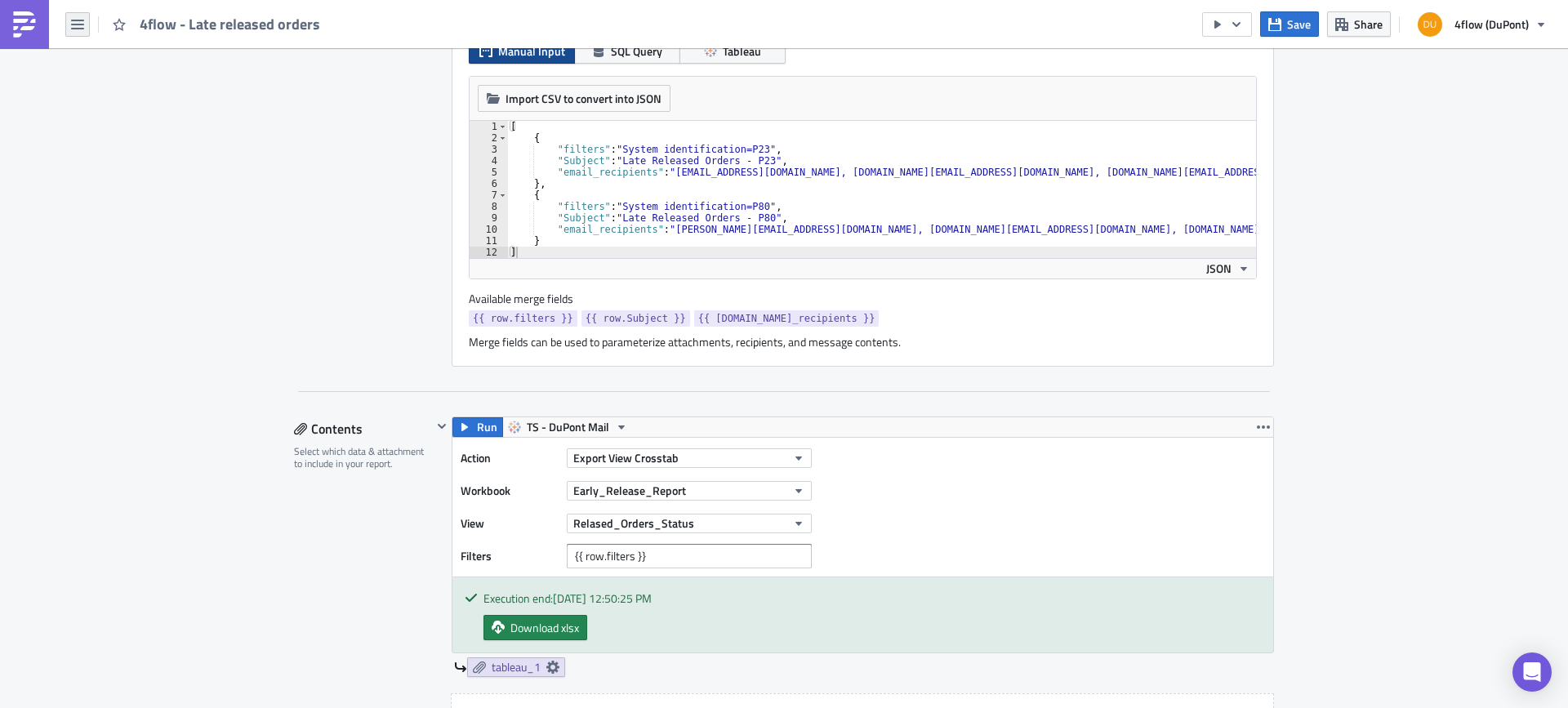
click at [78, 25] on icon "button" at bounding box center [77, 24] width 13 height 13
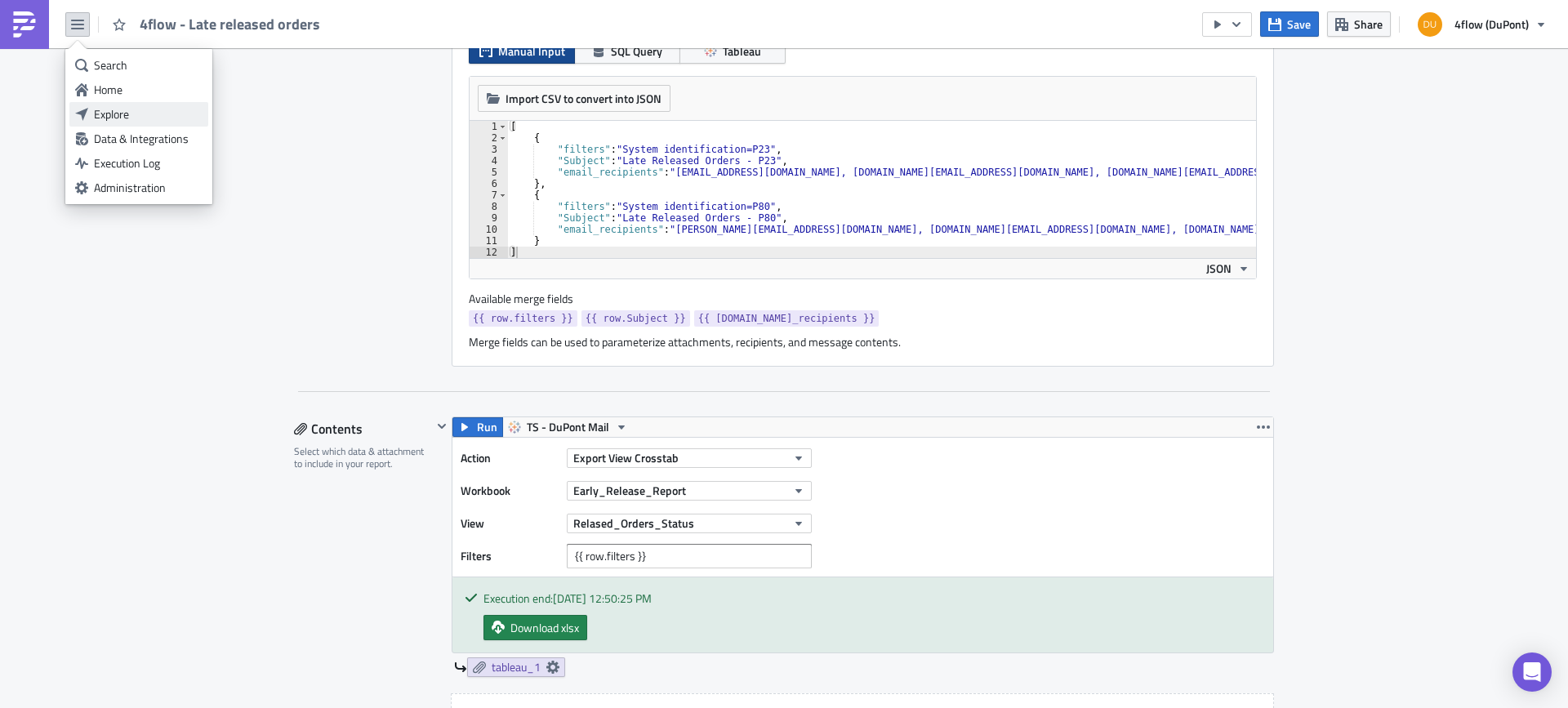
click at [147, 114] on div "Explore" at bounding box center [148, 114] width 109 height 17
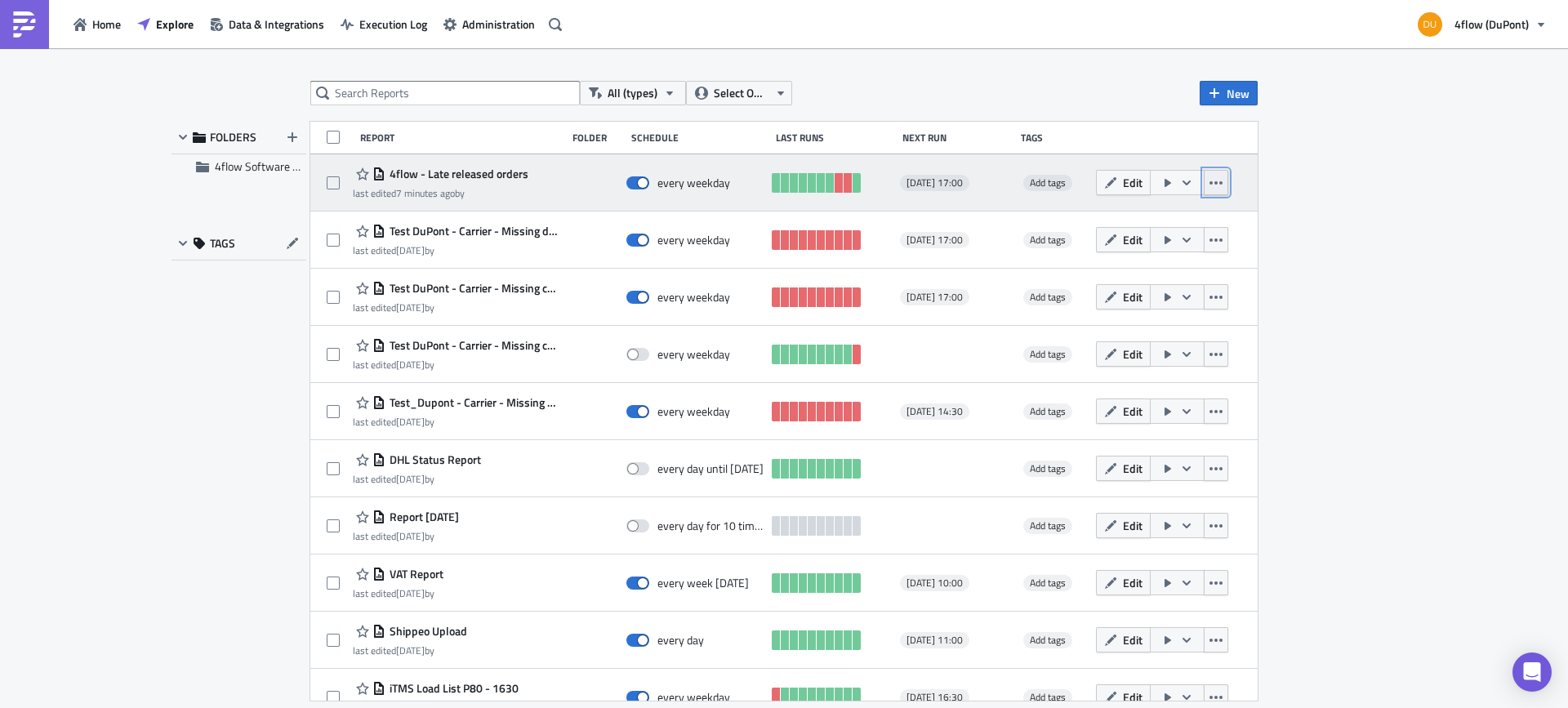
click at [1204, 184] on button "button" at bounding box center [1215, 182] width 24 height 25
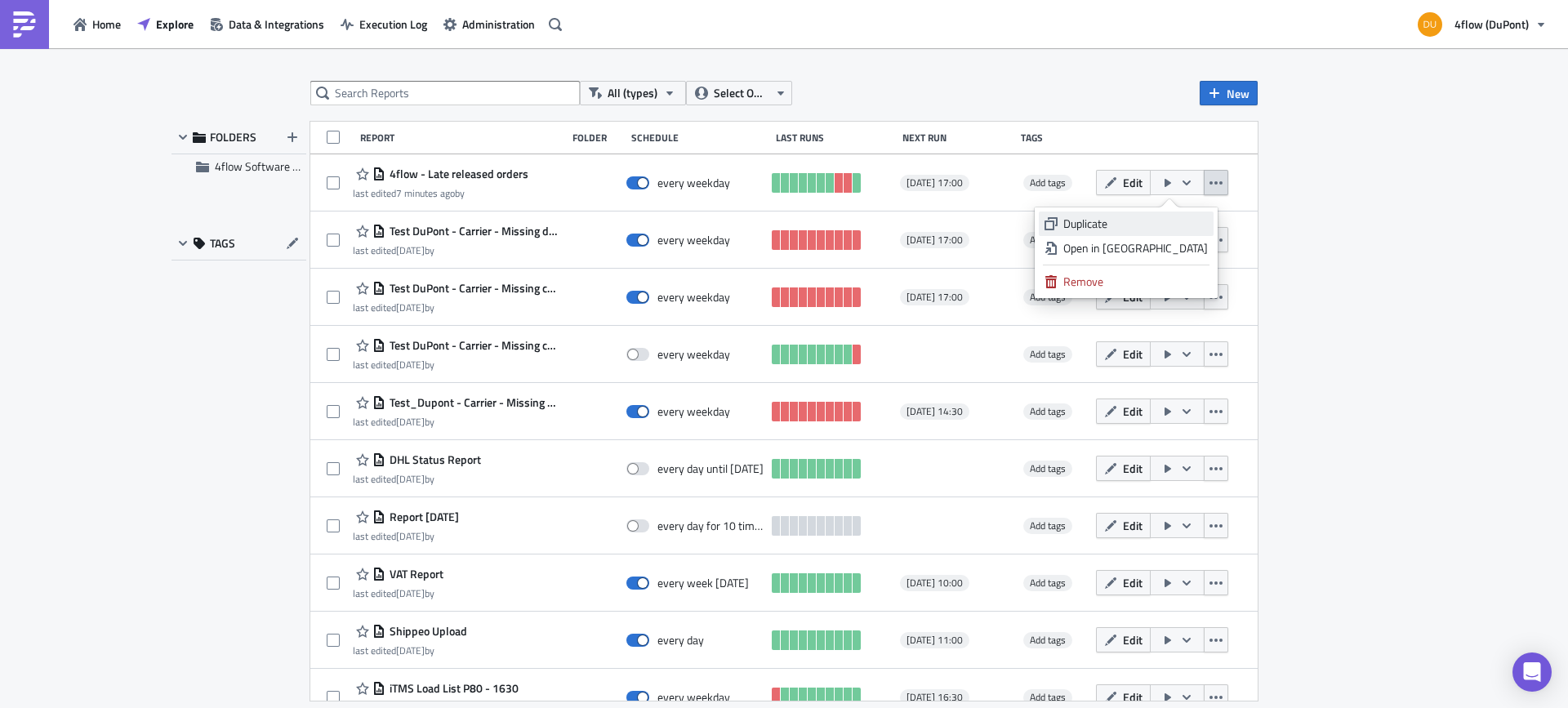
click at [1162, 229] on div "Duplicate" at bounding box center [1136, 223] width 145 height 17
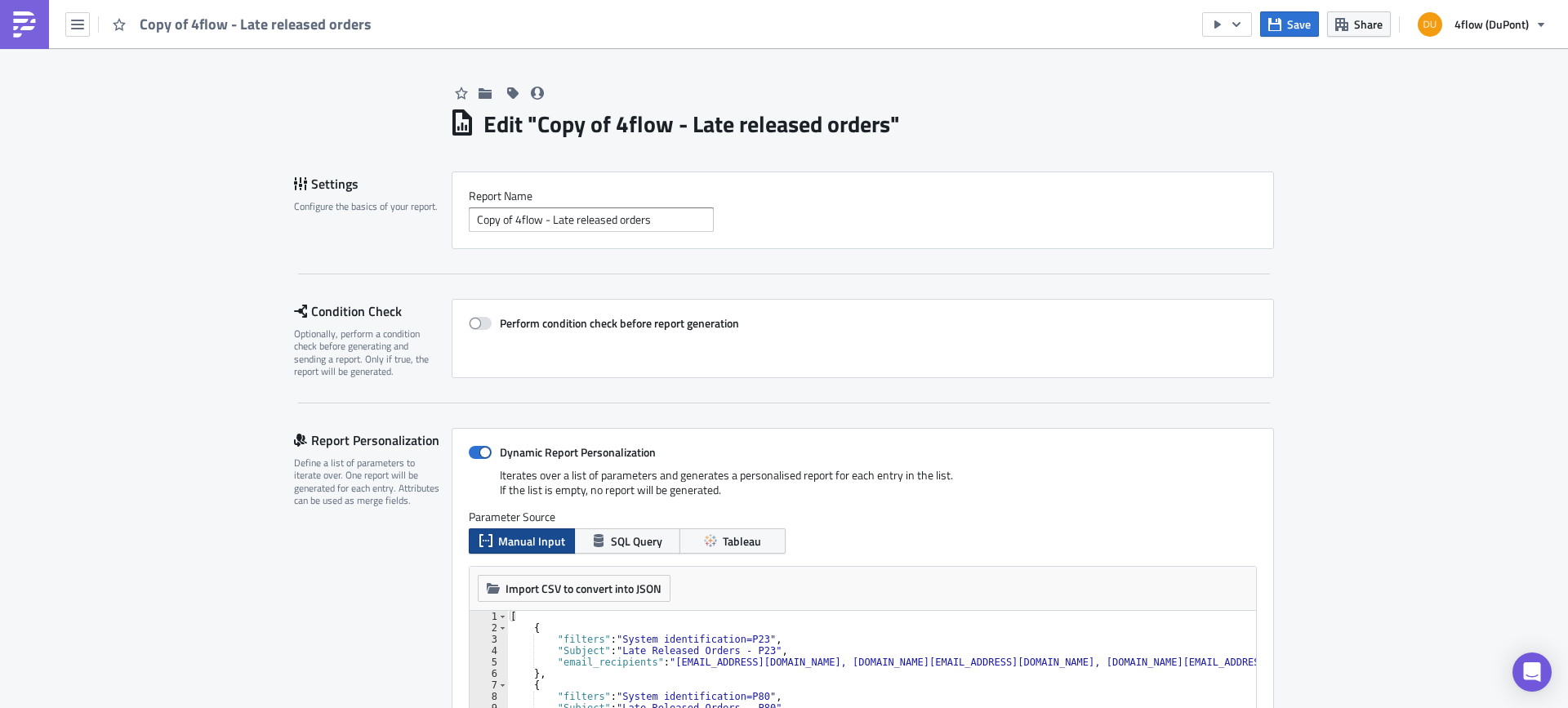
scroll to position [81, 0]
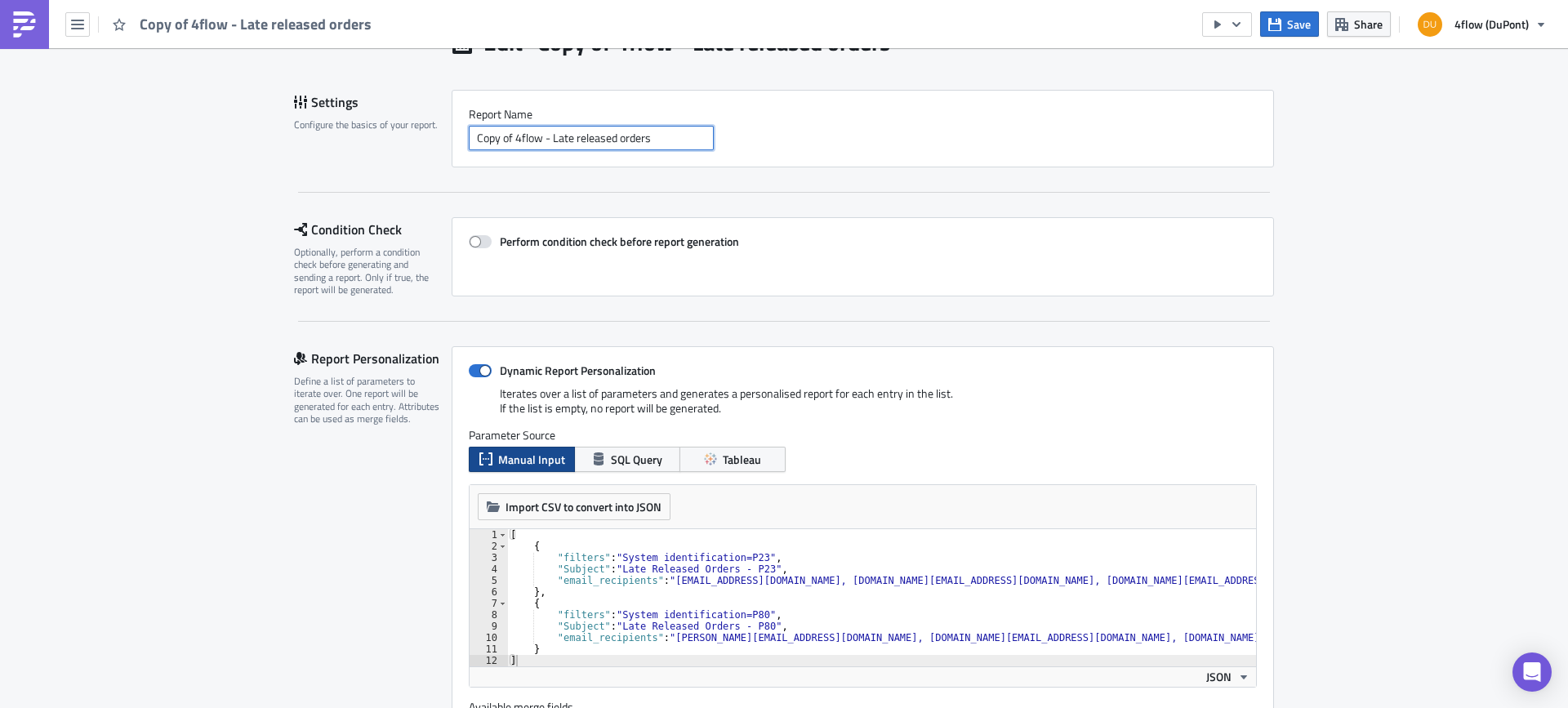
drag, startPoint x: 509, startPoint y: 137, endPoint x: 403, endPoint y: 135, distance: 106.0
click at [403, 135] on div "Settings Configure the basics of your report. Report Nam﻿e Copy of 4flow - Late…" at bounding box center [784, 128] width 980 height 77
click at [642, 140] on input "4flow - Late released orders" at bounding box center [592, 137] width 245 height 24
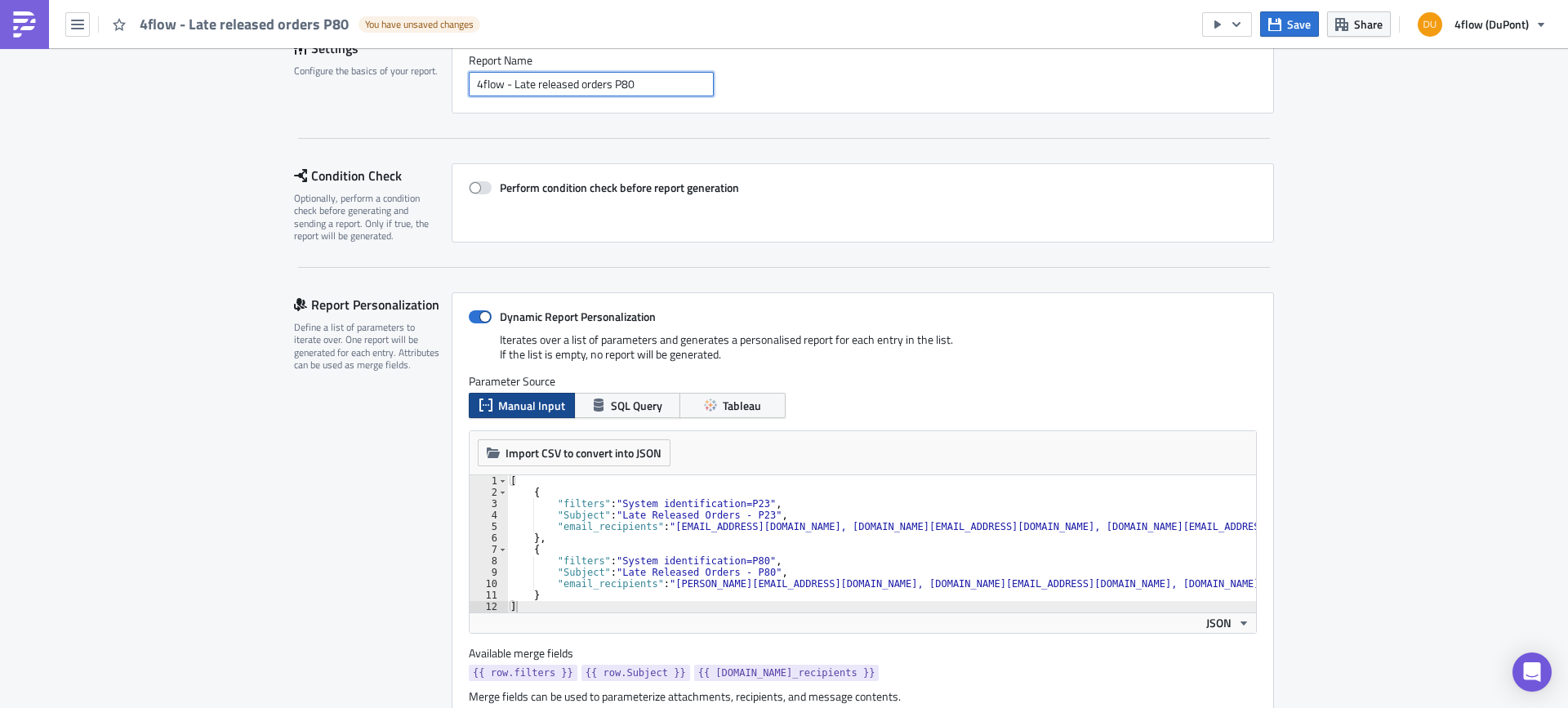
scroll to position [164, 0]
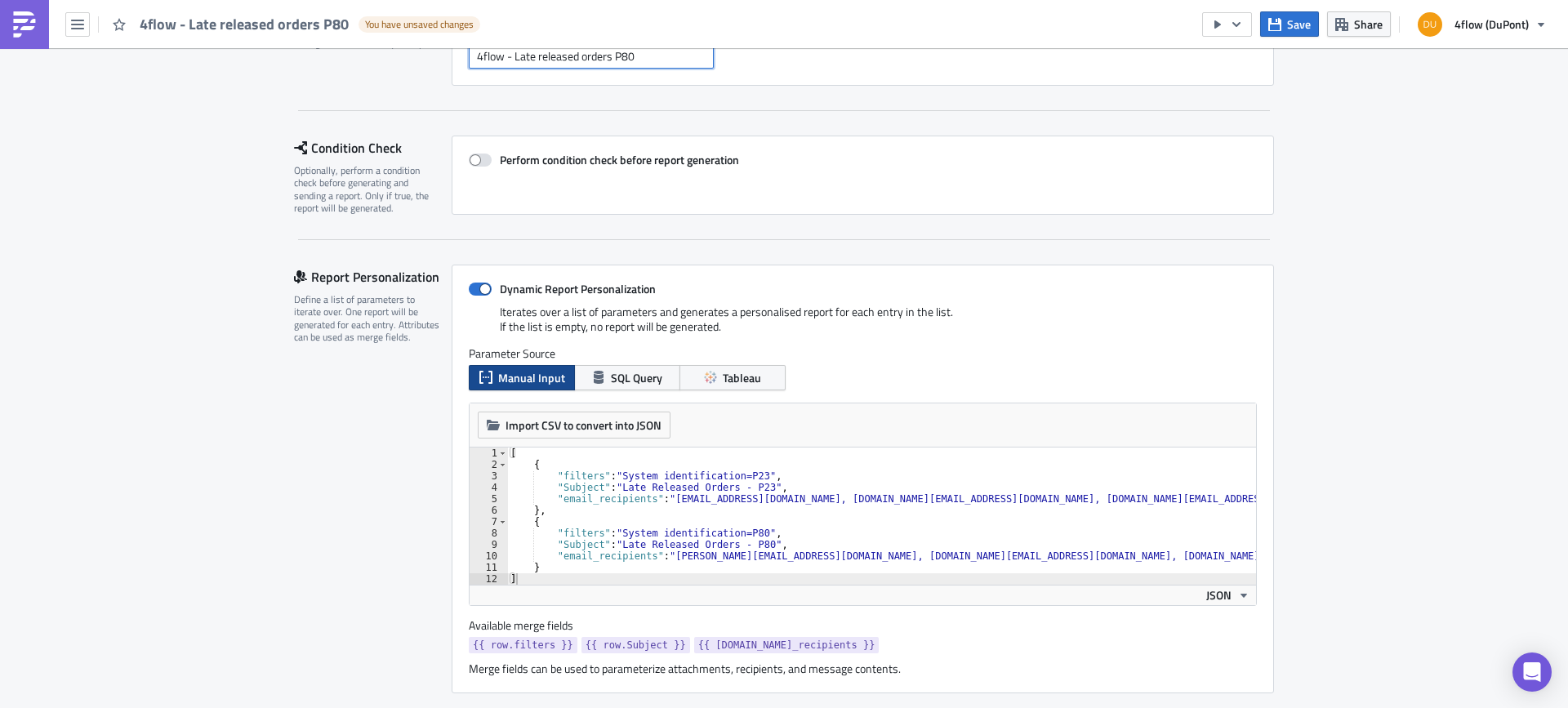
type input "4flow - Late released orders P80"
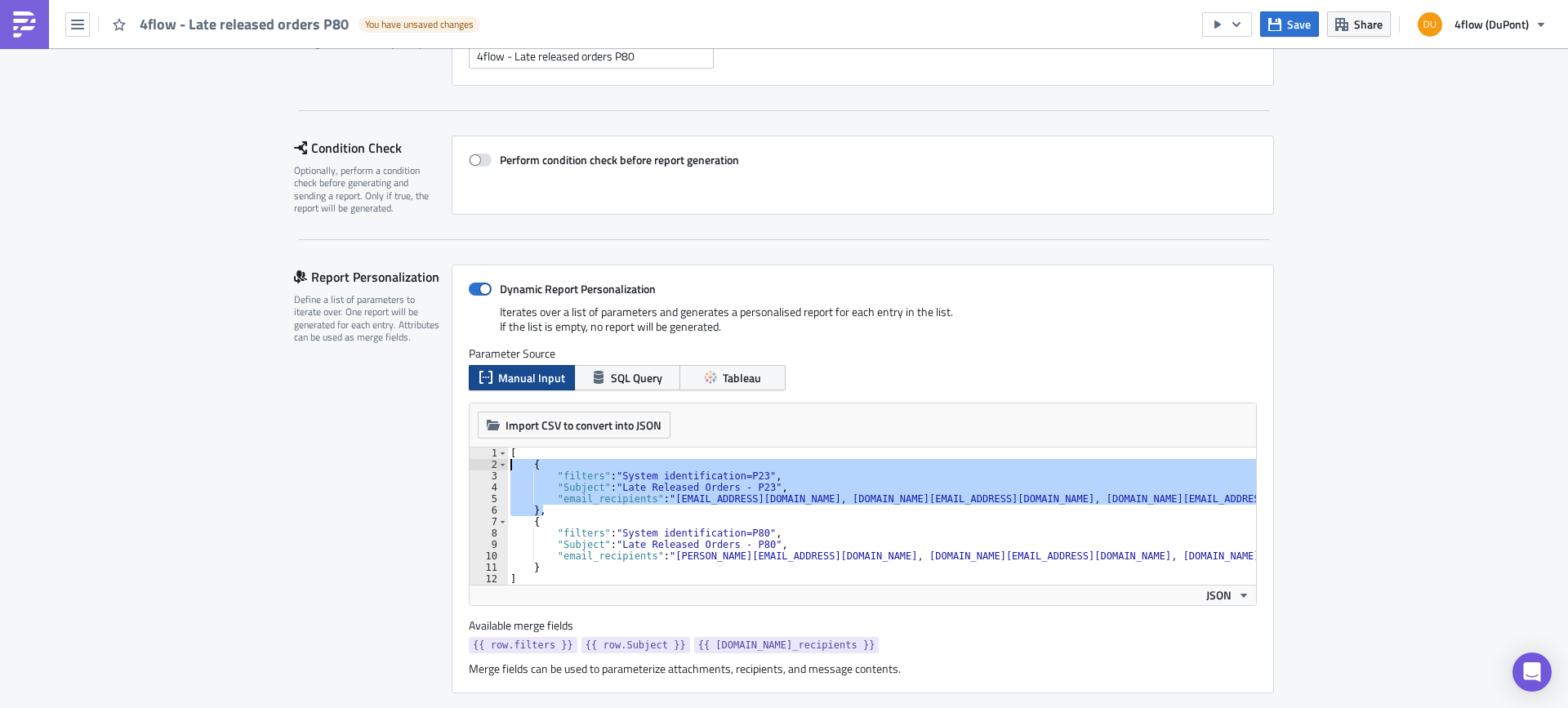
drag, startPoint x: 546, startPoint y: 509, endPoint x: 491, endPoint y: 467, distance: 69.2
click at [491, 467] on div "}, 1 2 3 4 5 6 7 8 9 10 11 12 [ { "filters" : "System identification=P23" , "Su…" at bounding box center [862, 516] width 786 height 137
type textarea "{ "filters": "System identification=P23","
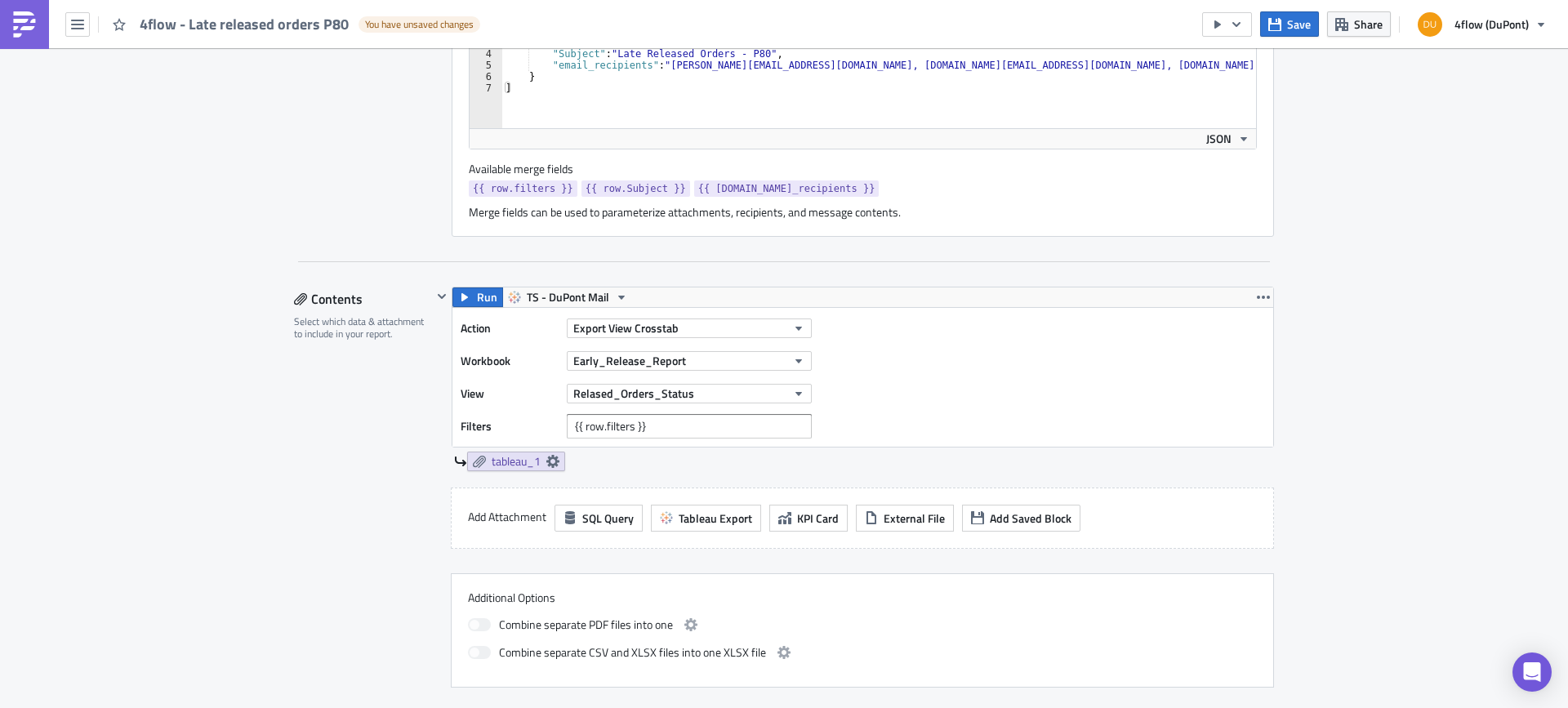
scroll to position [490, 0]
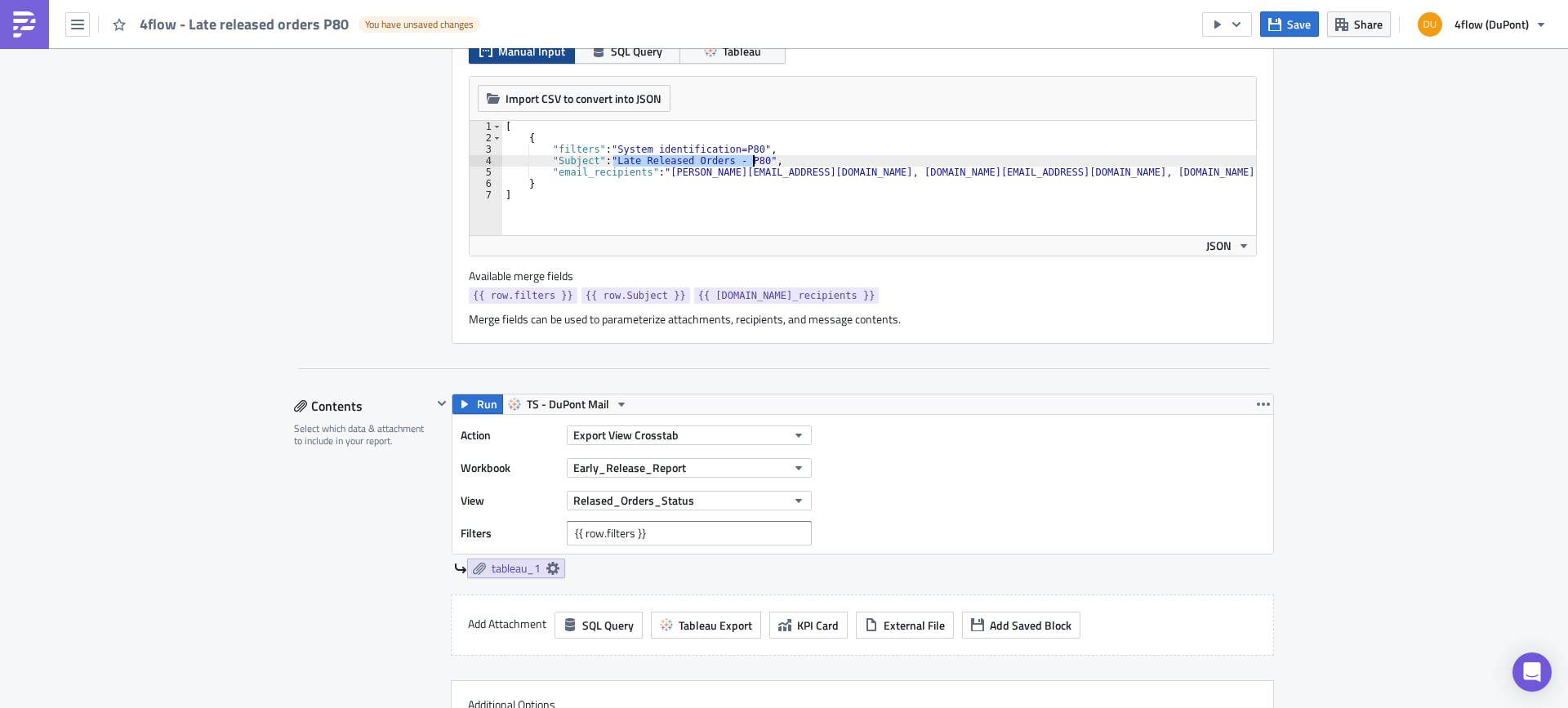
drag, startPoint x: 606, startPoint y: 162, endPoint x: 749, endPoint y: 157, distance: 143.1
click at [749, 157] on div "[ { "filters" : "System identification=P80" , "Subject" : "Late Released Orders…" at bounding box center [879, 189] width 754 height 137
type textarea ""Subject": "Late Released Orders - P80","
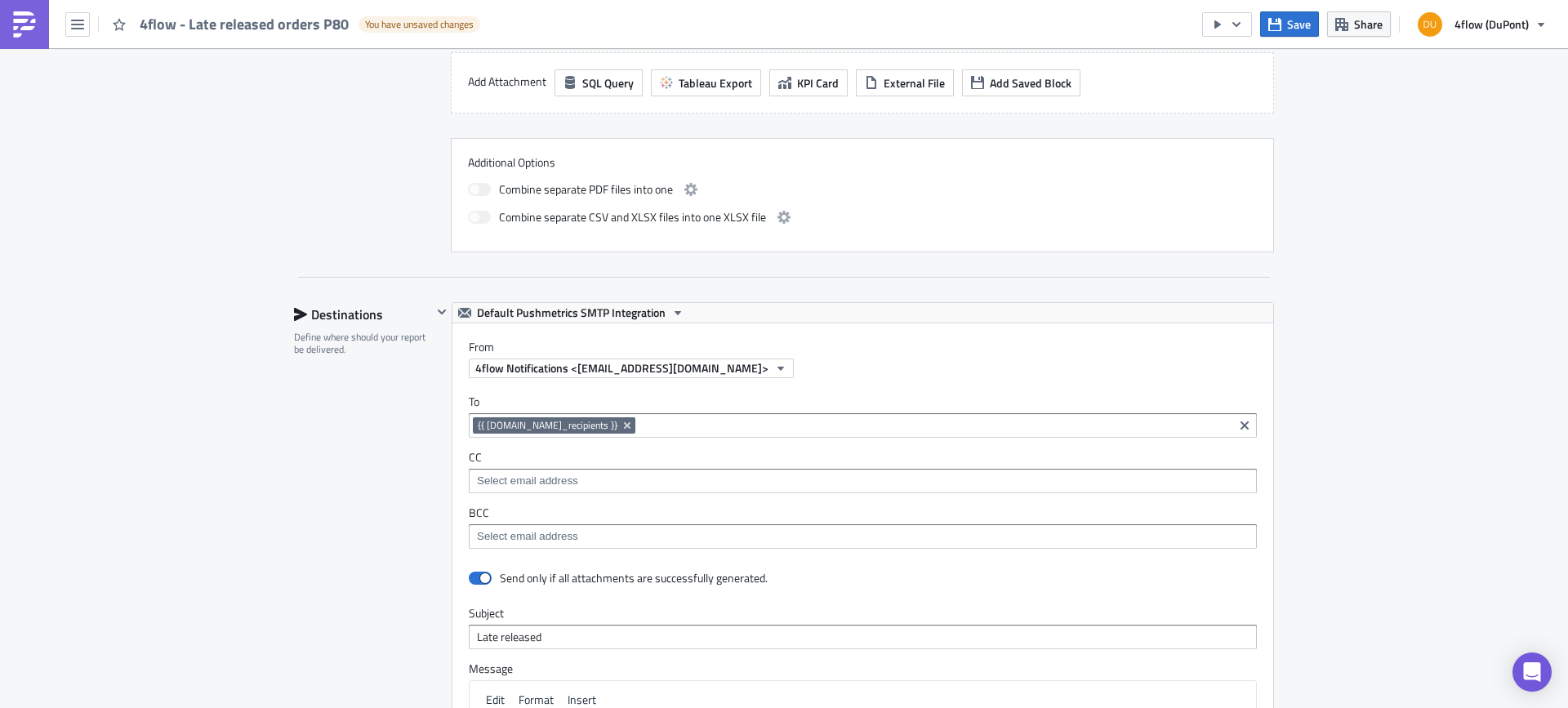
scroll to position [1062, 0]
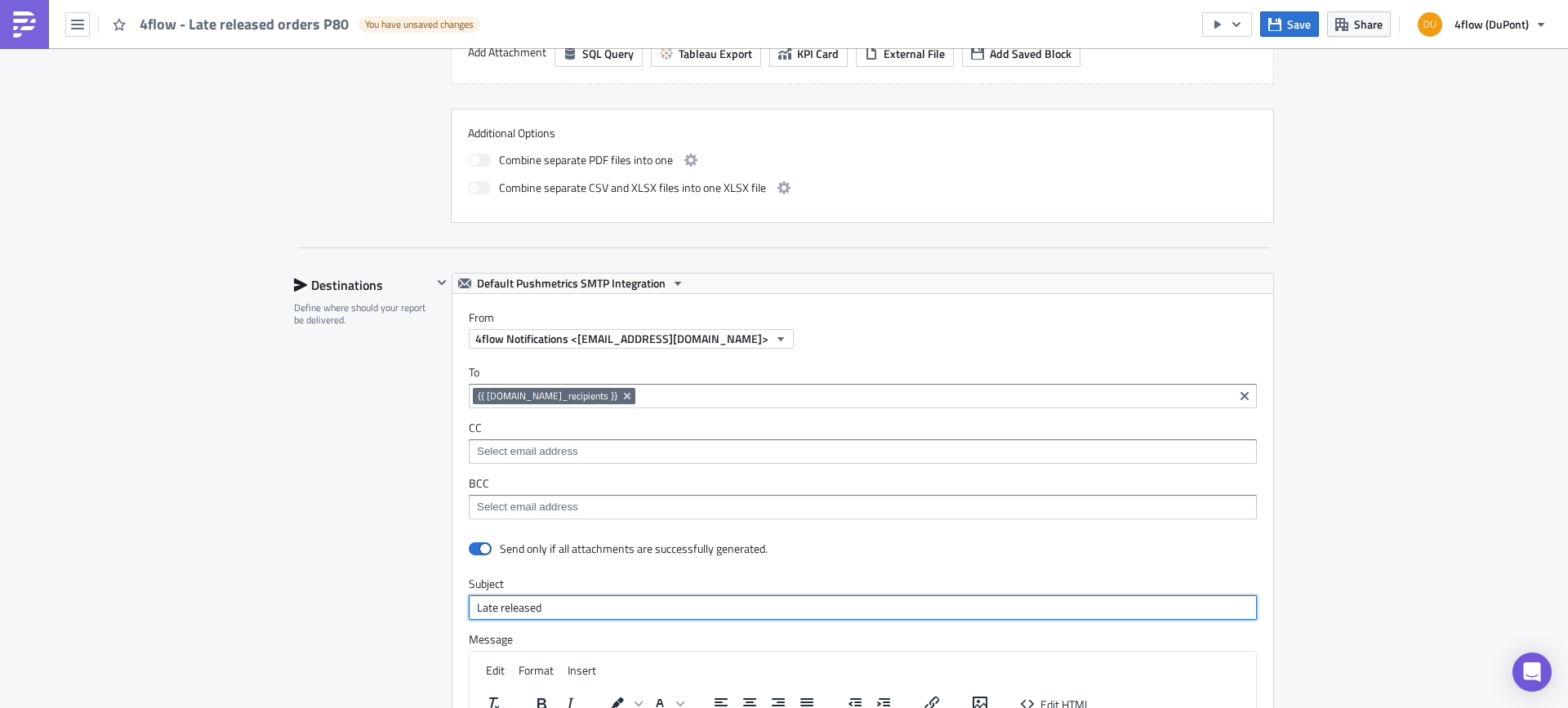
drag, startPoint x: 563, startPoint y: 610, endPoint x: 373, endPoint y: 592, distance: 190.9
click at [388, 596] on div "Destinations Define where should your report be delivered. Default Pushmetrics …" at bounding box center [784, 633] width 980 height 720
paste input "Released Orders - P80"
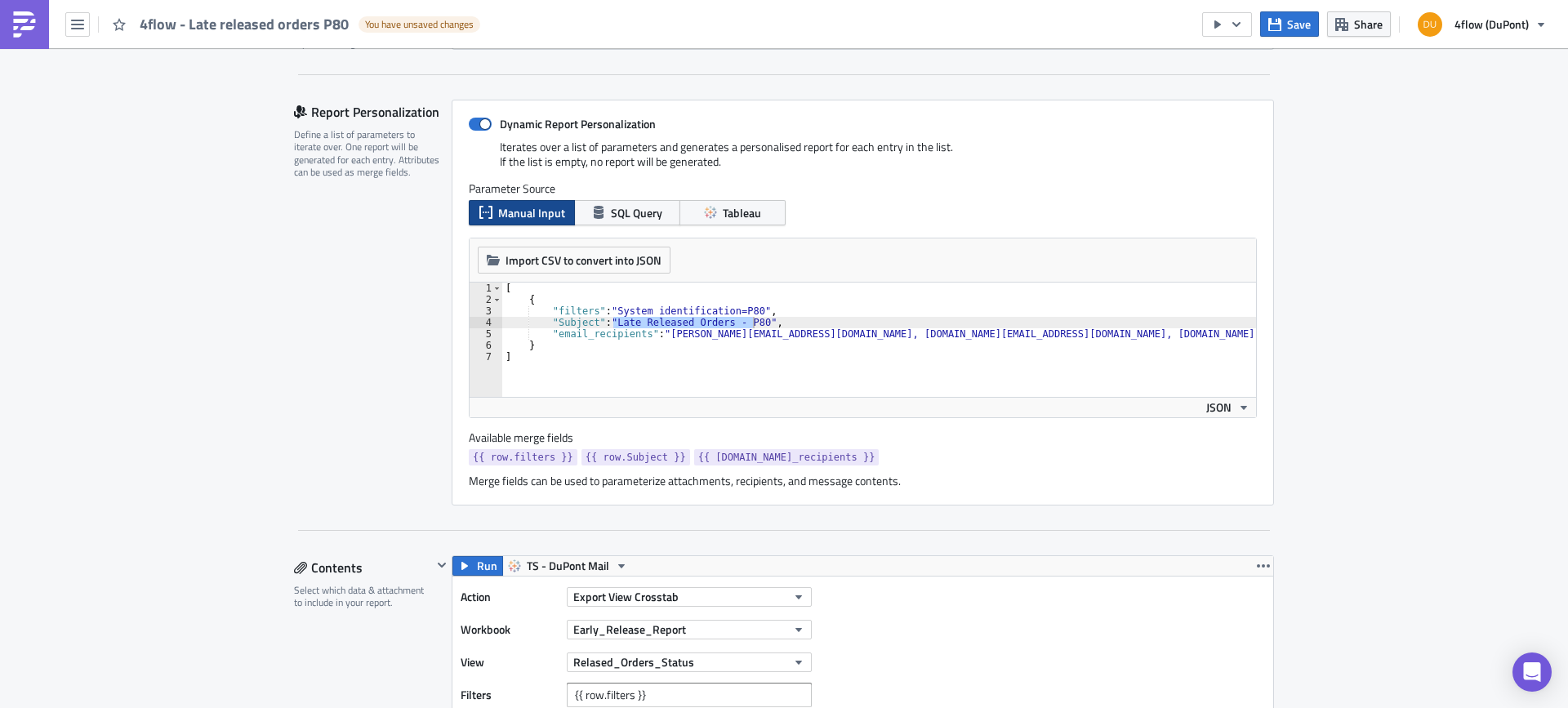
scroll to position [327, 0]
type input "Late Released Orders - P80"
drag, startPoint x: 765, startPoint y: 323, endPoint x: 466, endPoint y: 319, distance: 299.0
click at [469, 319] on div ""Subject": "Late Released Orders - P80", 1 2 3 4 5 6 7 [ { "filters" : "System …" at bounding box center [862, 341] width 786 height 115
type textarea ""filters": "System identification=P80","
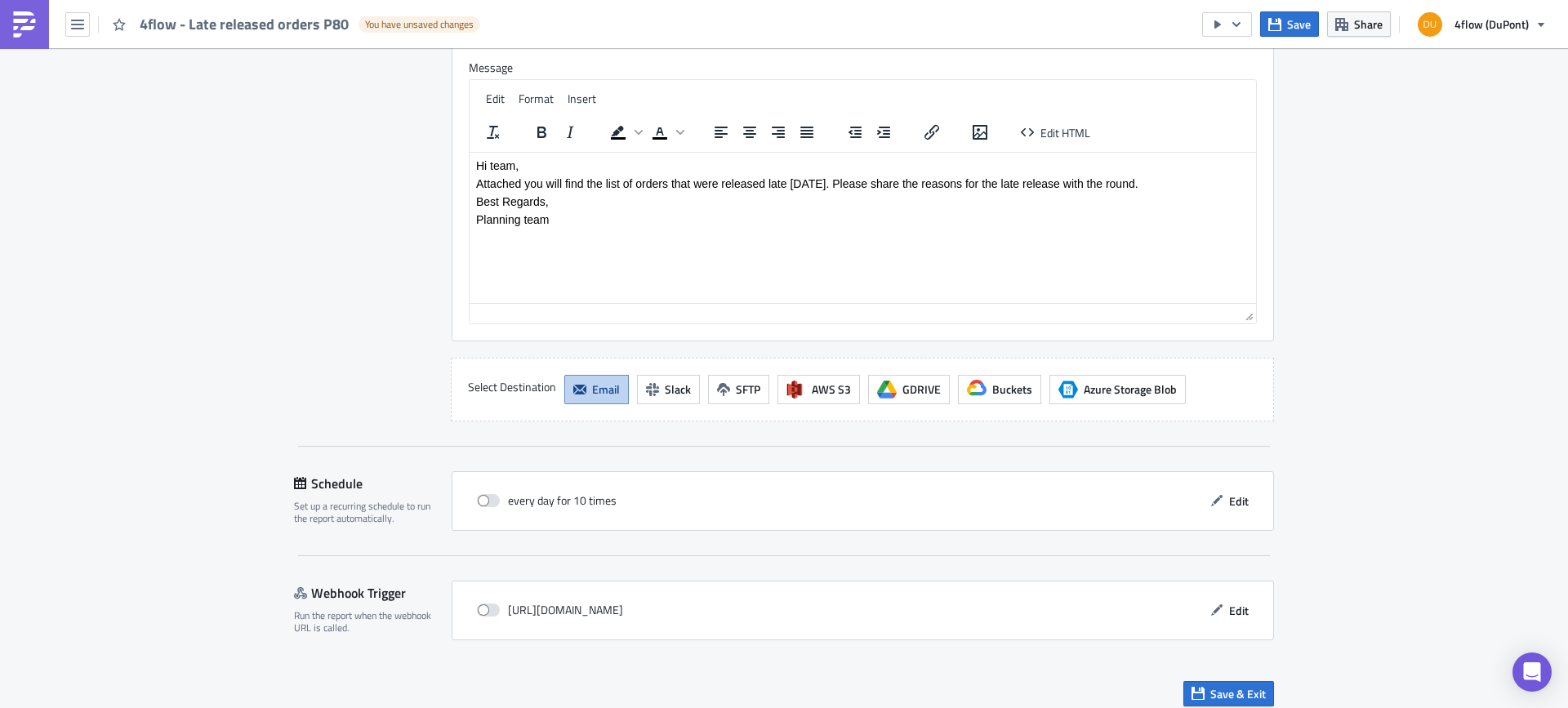
scroll to position [1645, 0]
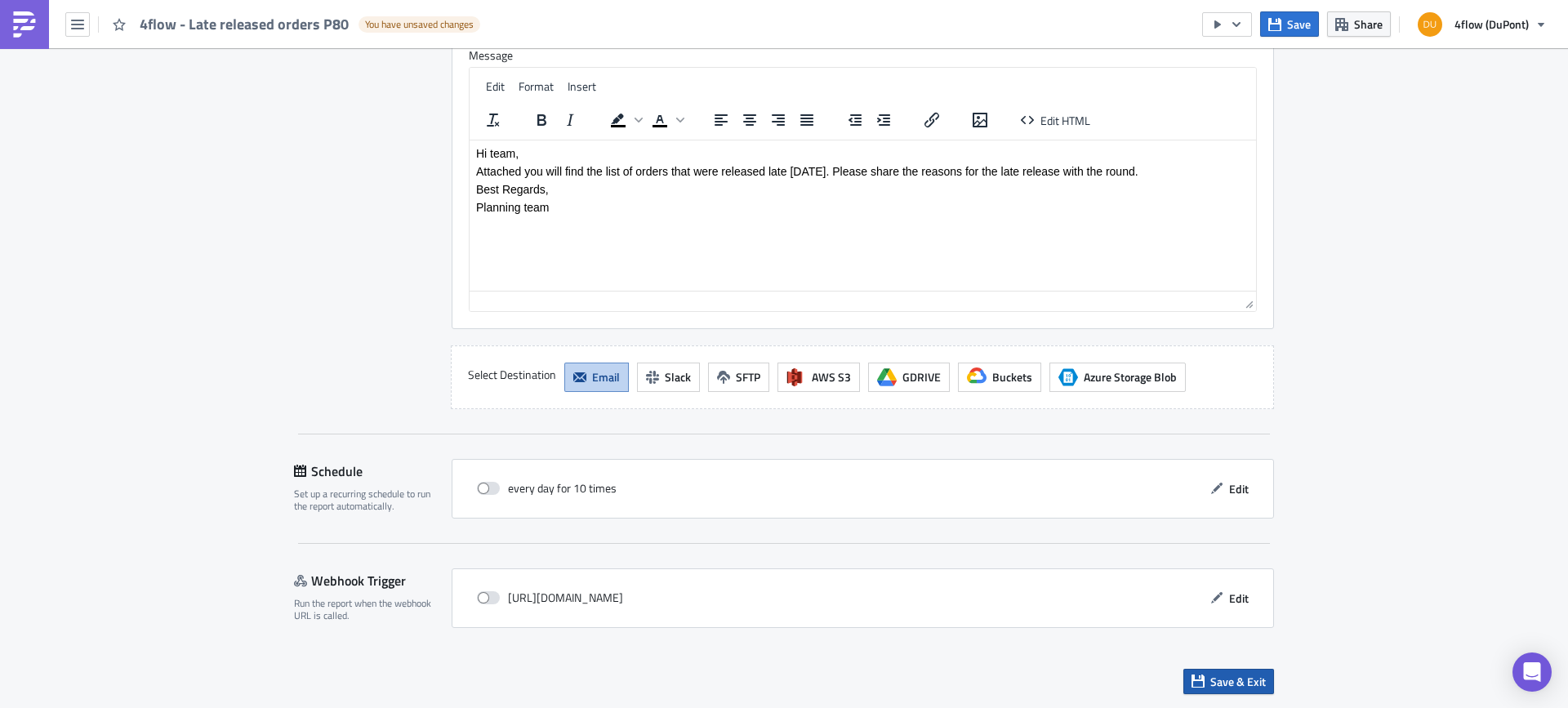
click at [1240, 685] on span "Save & Exit" at bounding box center [1238, 682] width 56 height 18
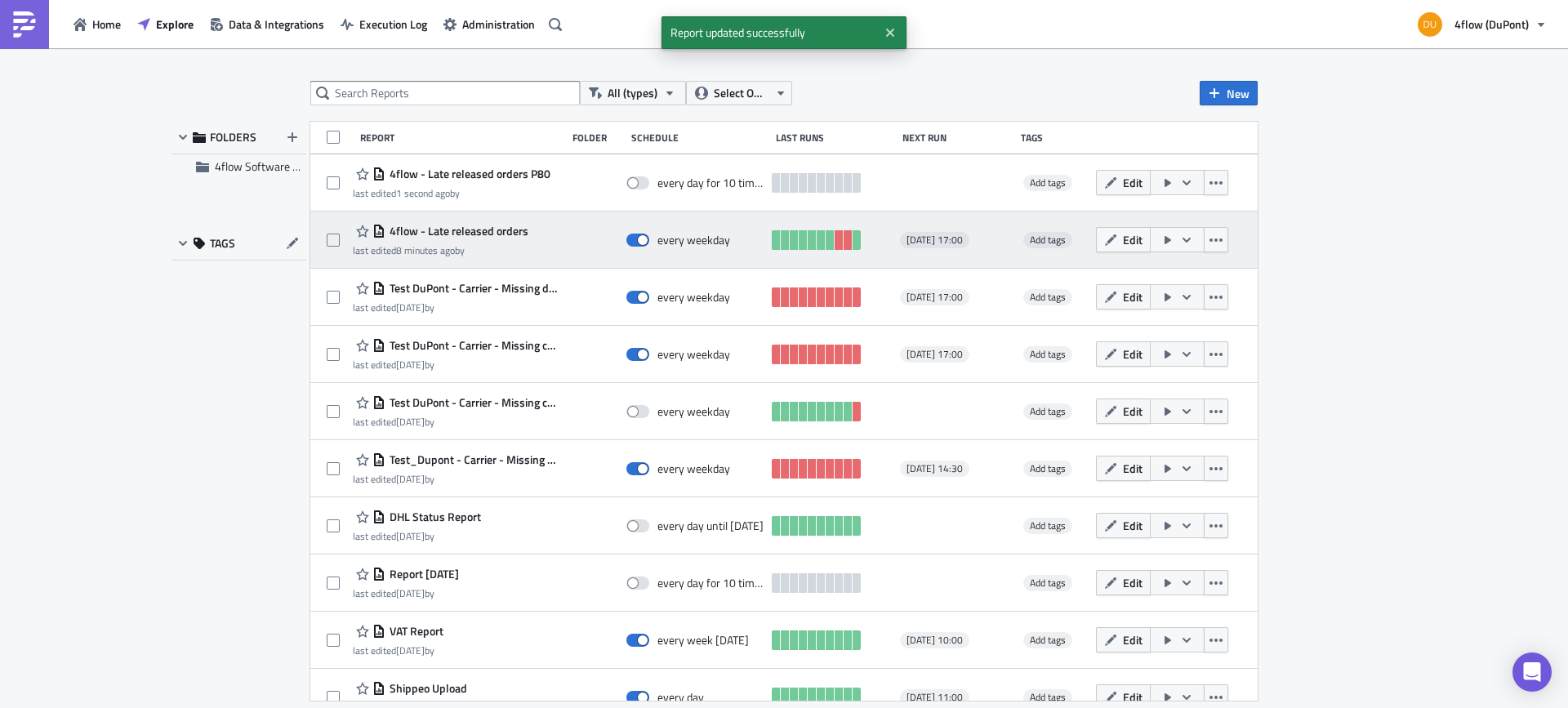
click at [486, 231] on span "4flow - Late released orders" at bounding box center [457, 230] width 143 height 15
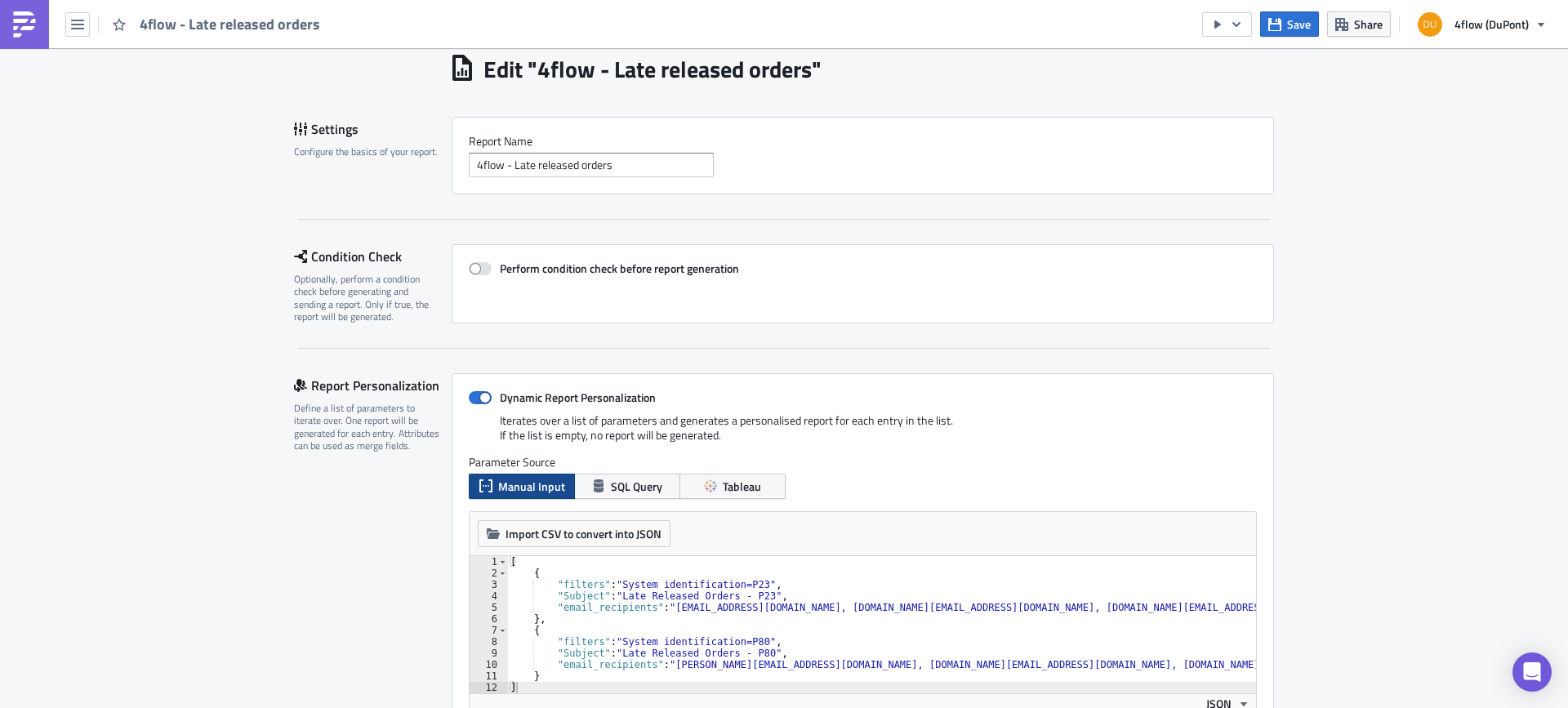
scroll to position [245, 0]
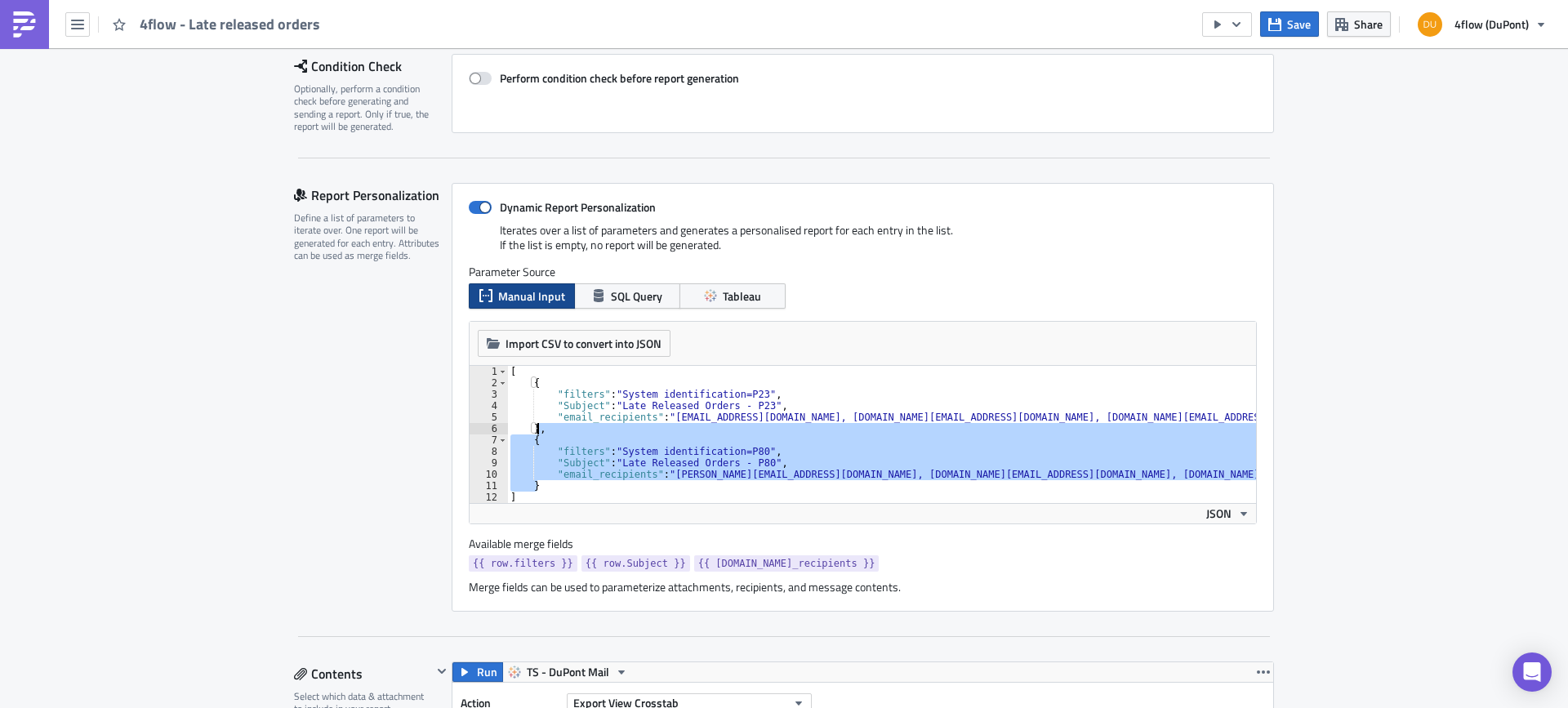
drag, startPoint x: 556, startPoint y: 485, endPoint x: 532, endPoint y: 430, distance: 60.0
click at [532, 430] on div "[ { "filters" : "System identification=P23" , "Subject" : "Late Released Orders…" at bounding box center [881, 446] width 749 height 160
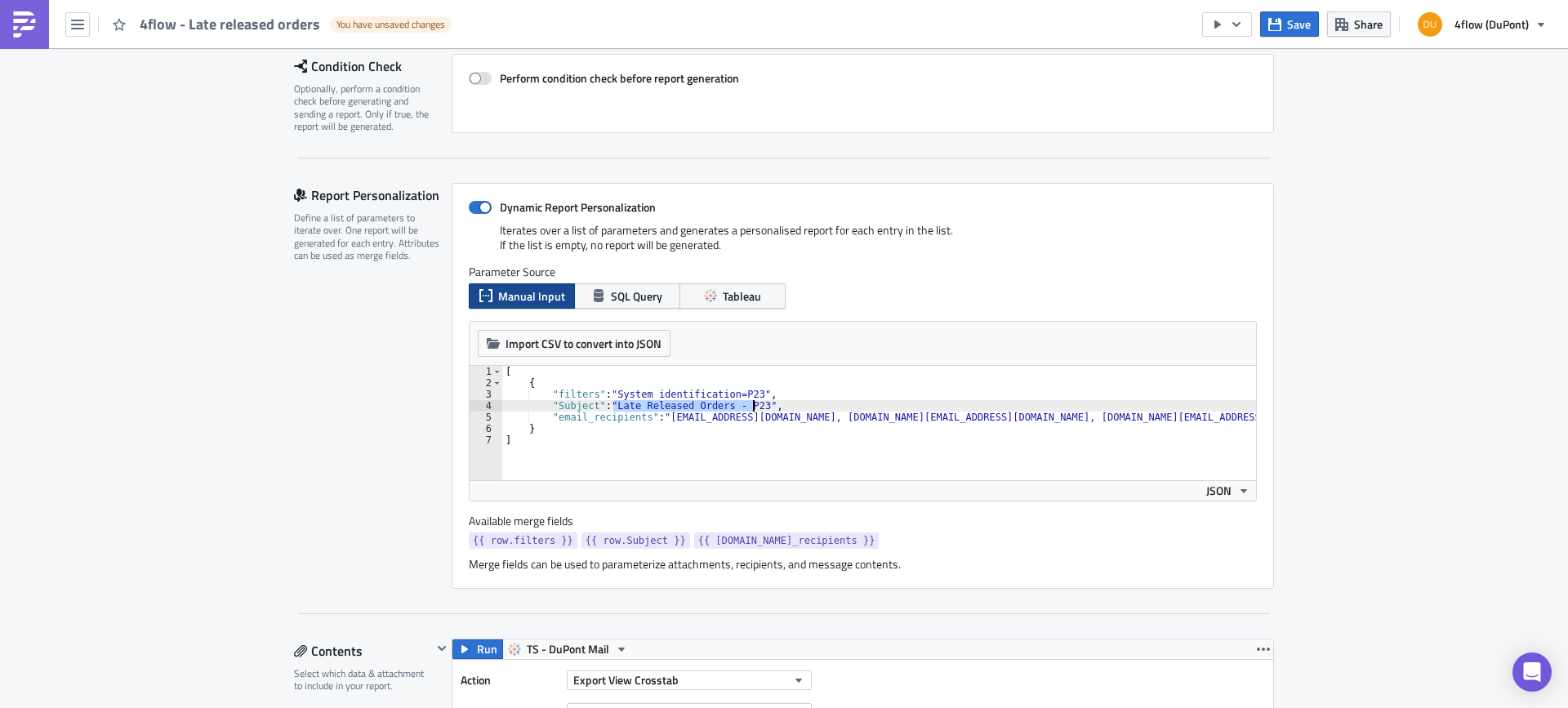
drag, startPoint x: 607, startPoint y: 405, endPoint x: 745, endPoint y: 410, distance: 138.1
click at [745, 410] on div "[ { "filters" : "System identification=P23" , "Subject" : "Late Released Orders…" at bounding box center [879, 435] width 754 height 137
type textarea ""Subject": "Late Released Orders - P23","
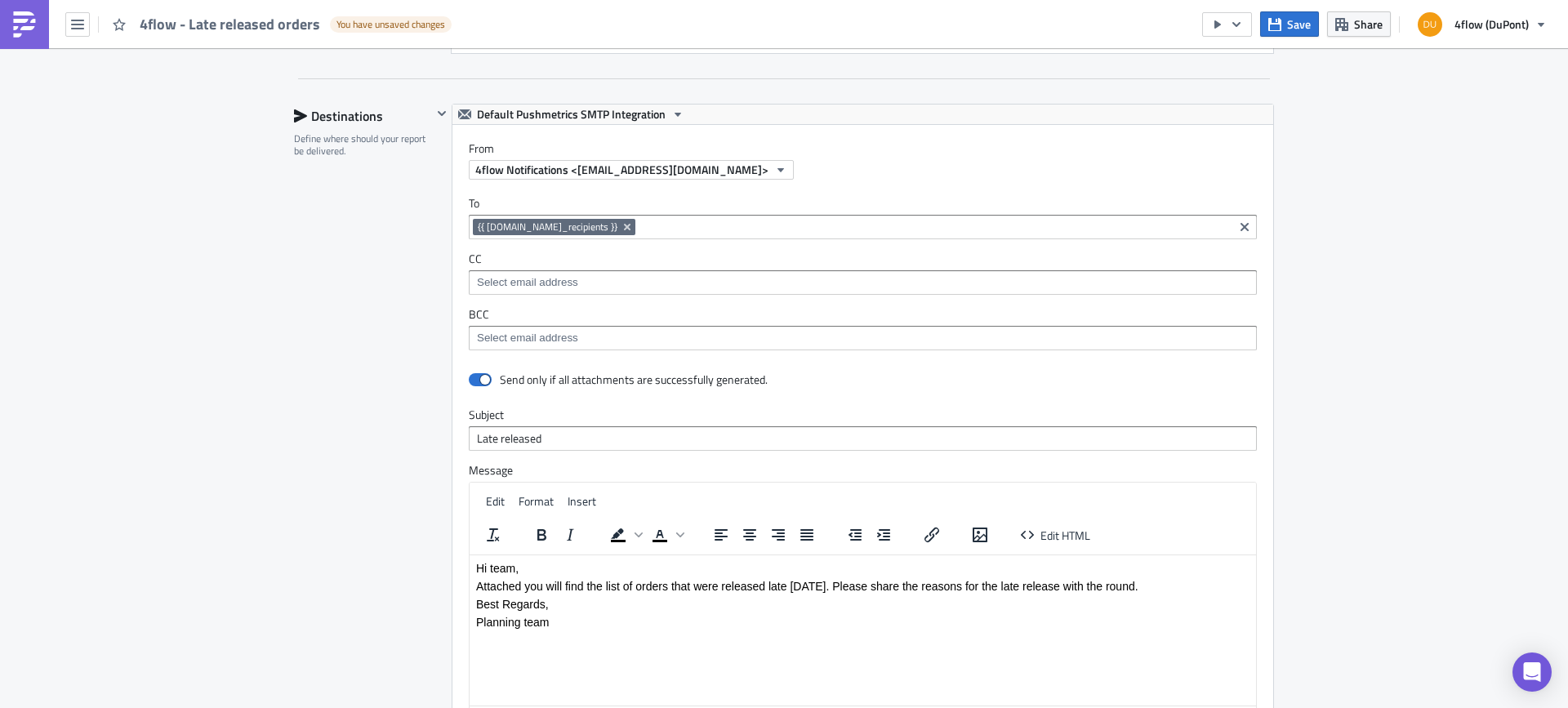
scroll to position [1225, 0]
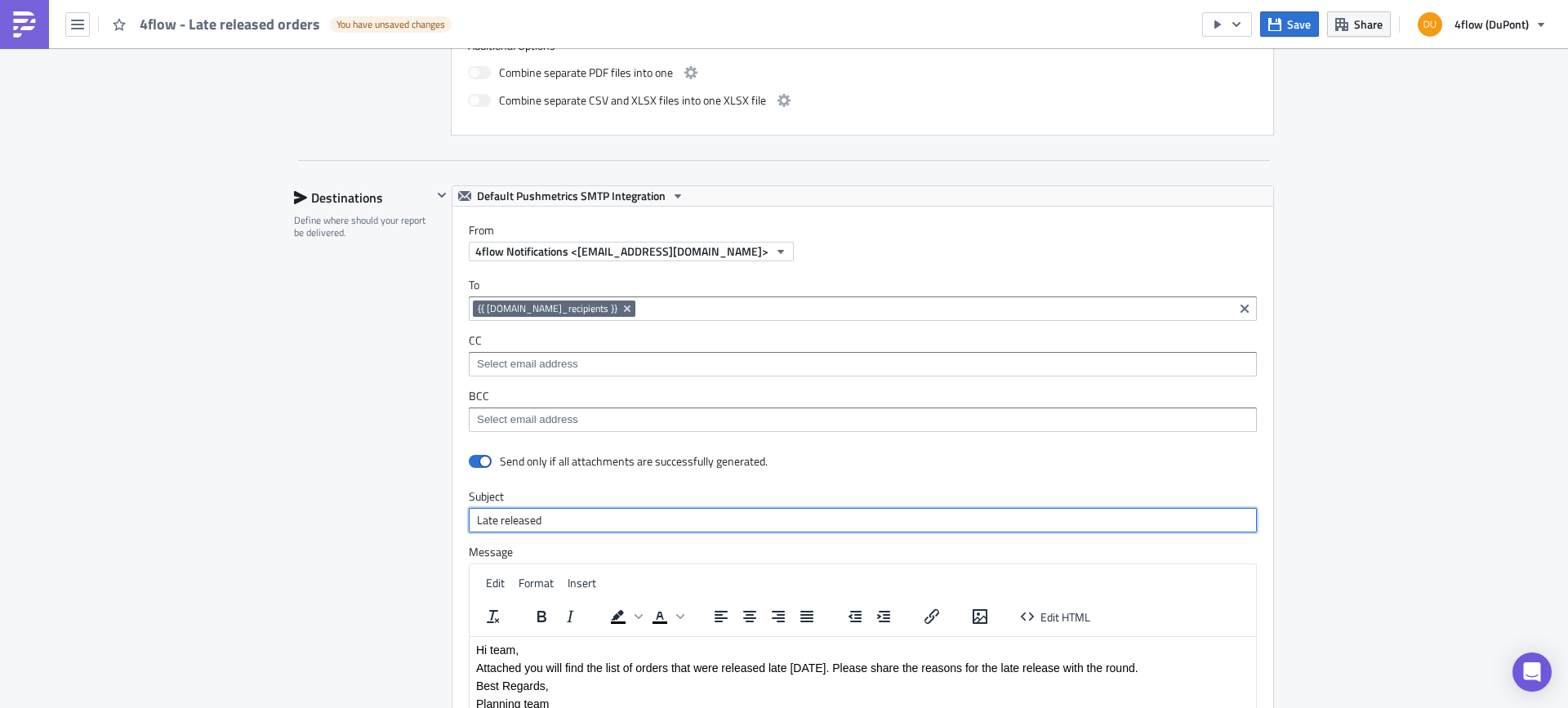
drag, startPoint x: 561, startPoint y: 513, endPoint x: 271, endPoint y: 487, distance: 291.2
click at [281, 489] on div "Edit " 4flow - Late released orders " Draft Settings Configure the basics of yo…" at bounding box center [784, 15] width 1013 height 2384
paste input "Released Orders - P23"
type input "Late Released Orders - P23"
click at [258, 374] on div "Edit " 4flow - Late released orders " Draft Settings Configure the basics of yo…" at bounding box center [784, 15] width 1568 height 2384
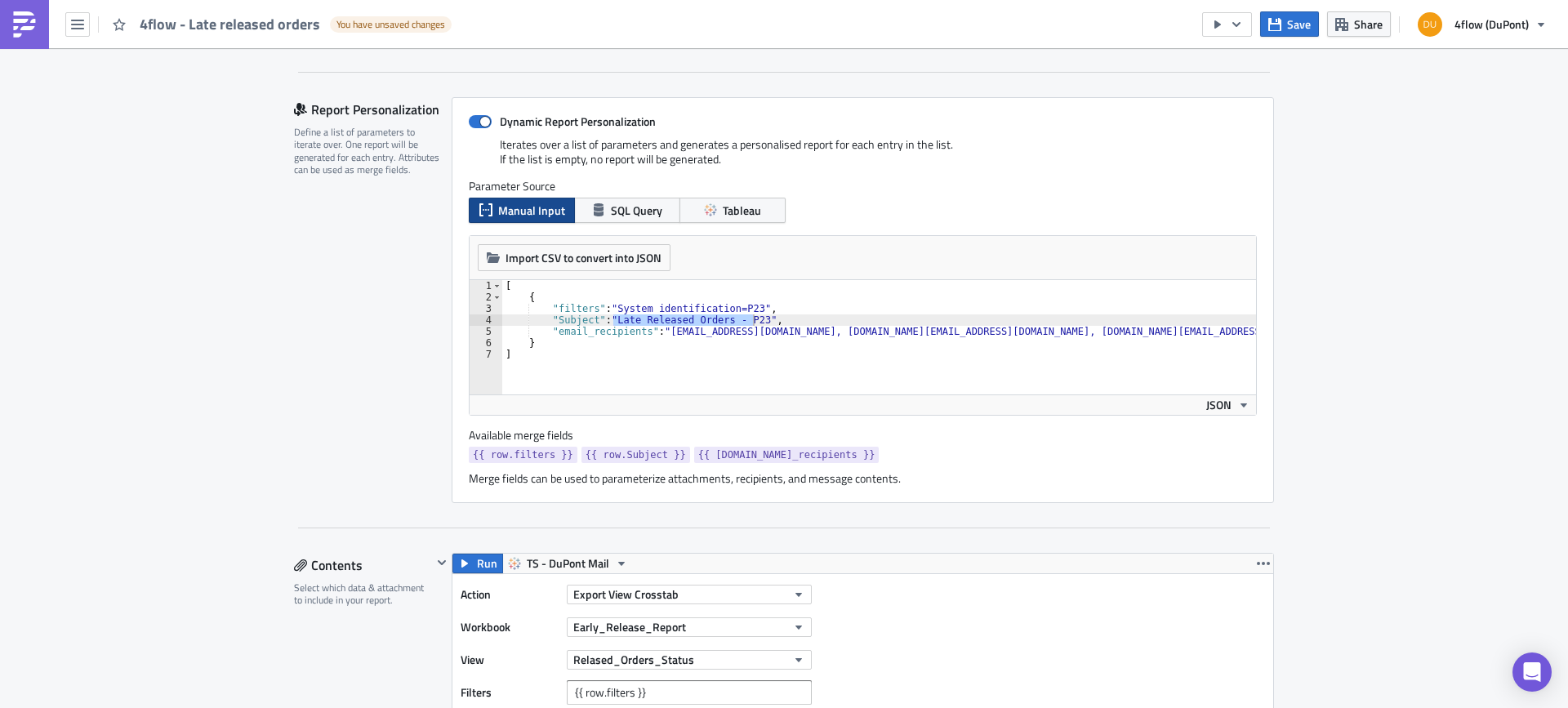
scroll to position [327, 0]
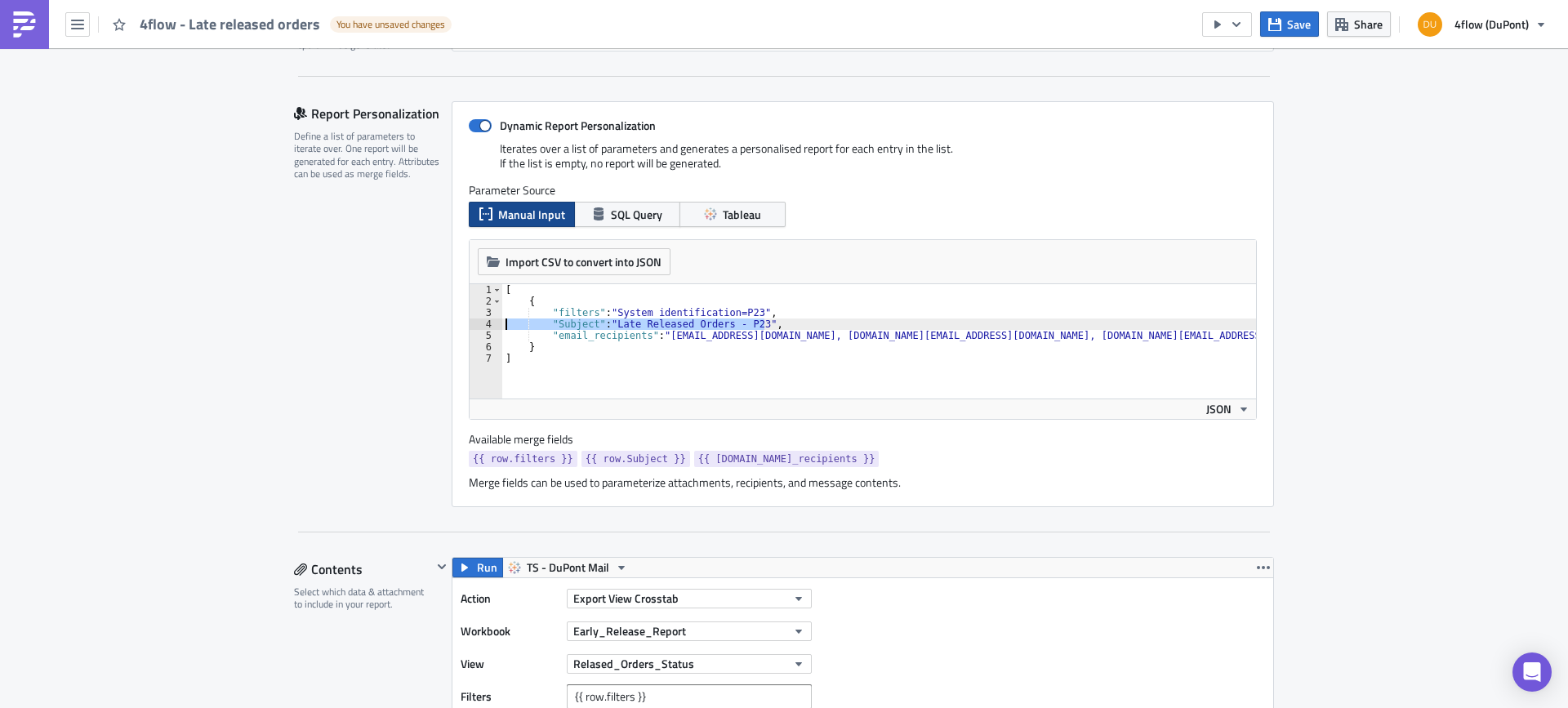
drag, startPoint x: 763, startPoint y: 322, endPoint x: 459, endPoint y: 325, distance: 304.0
click at [459, 325] on div "Dynamic Report Personalization Iterates over a list of parameters and generates…" at bounding box center [863, 304] width 823 height 405
type textarea ""filters": "System identification=P23","
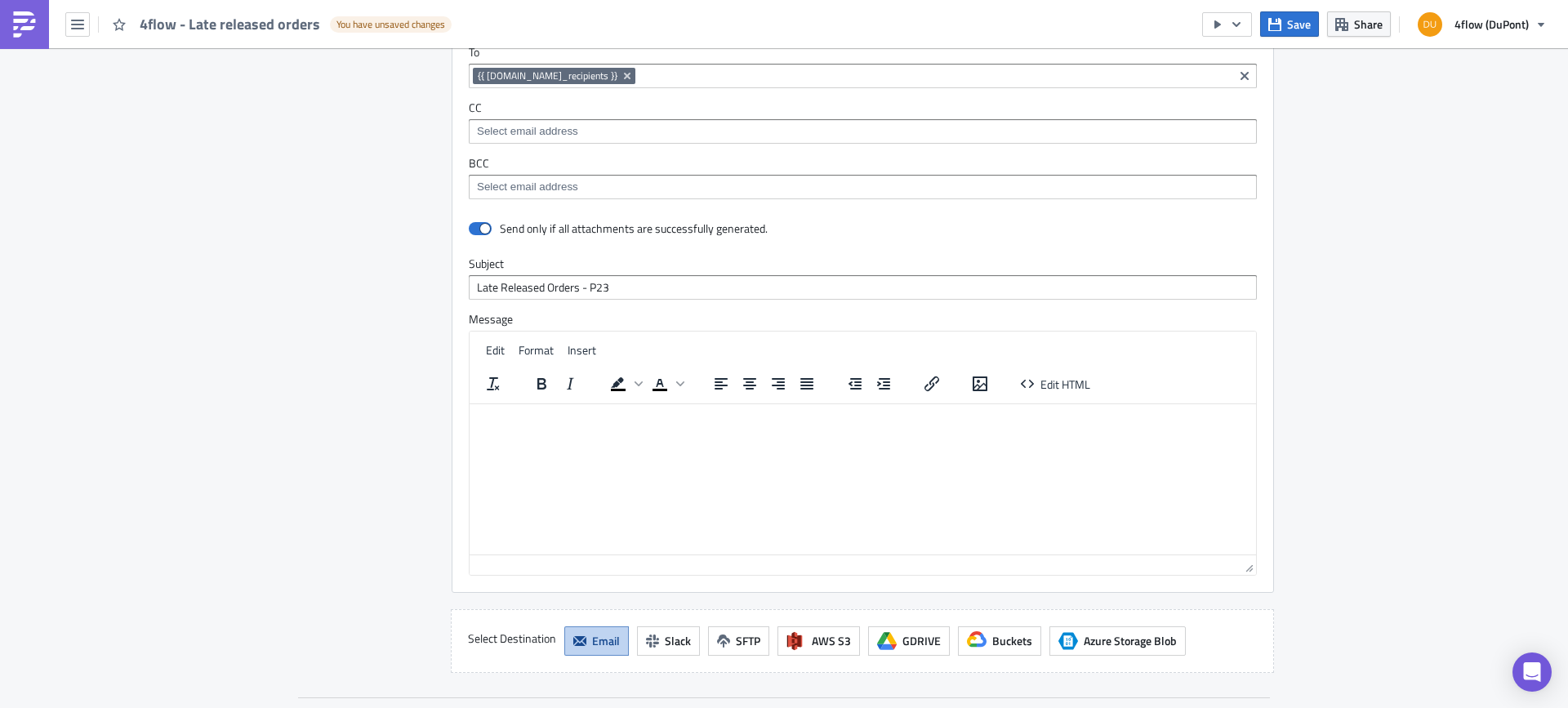
scroll to position [1722, 0]
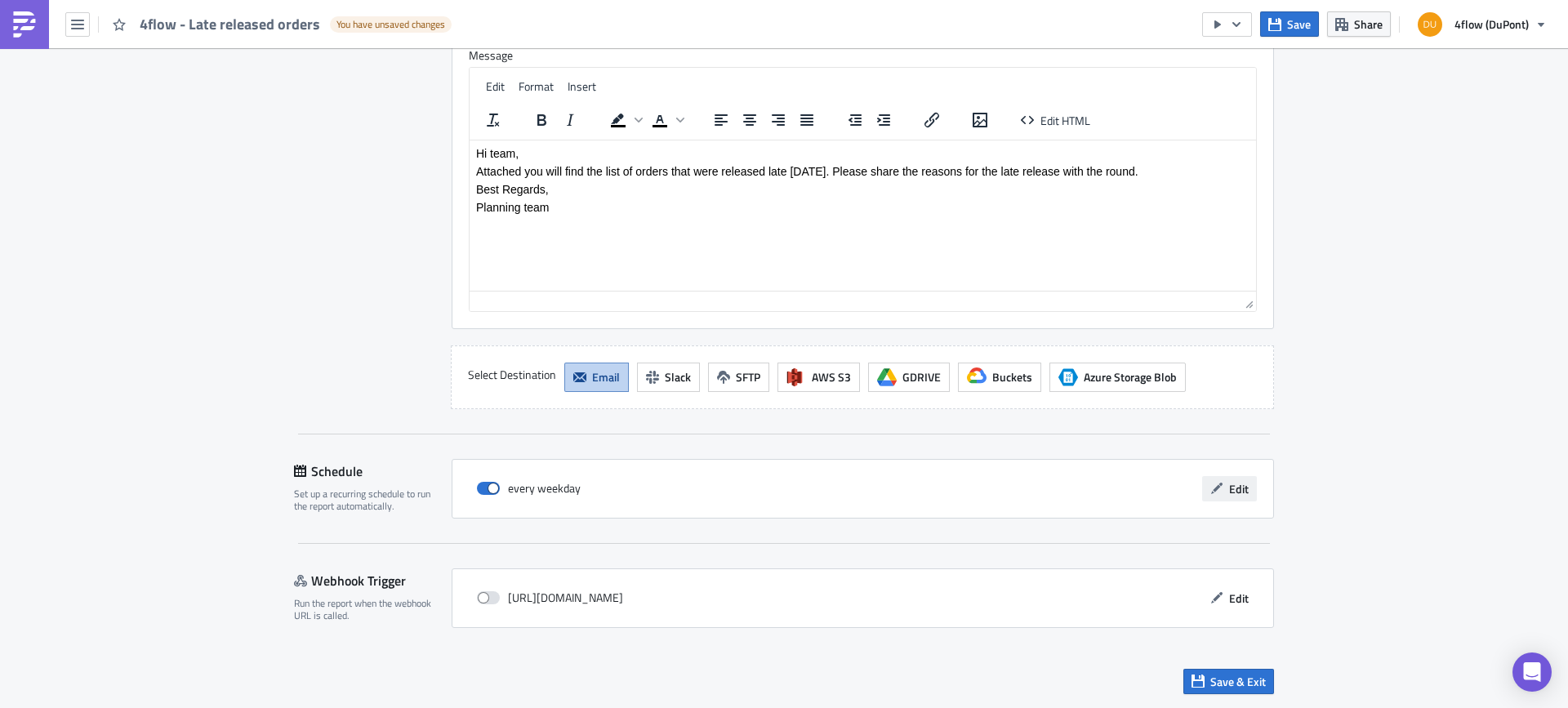
click at [1221, 492] on button "Edit" at bounding box center [1229, 489] width 55 height 25
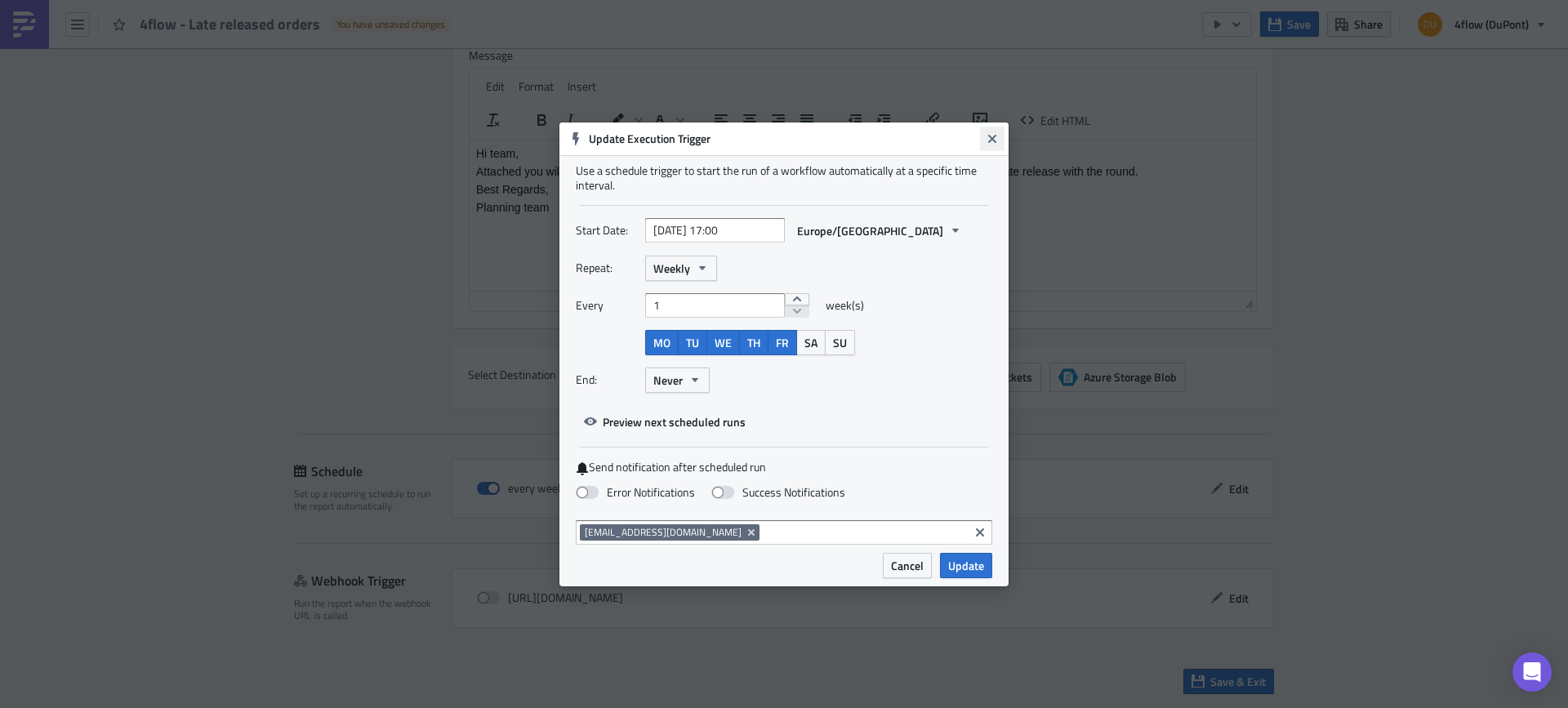
drag, startPoint x: 991, startPoint y: 137, endPoint x: 568, endPoint y: 88, distance: 425.8
click at [991, 137] on icon "Close" at bounding box center [992, 138] width 8 height 8
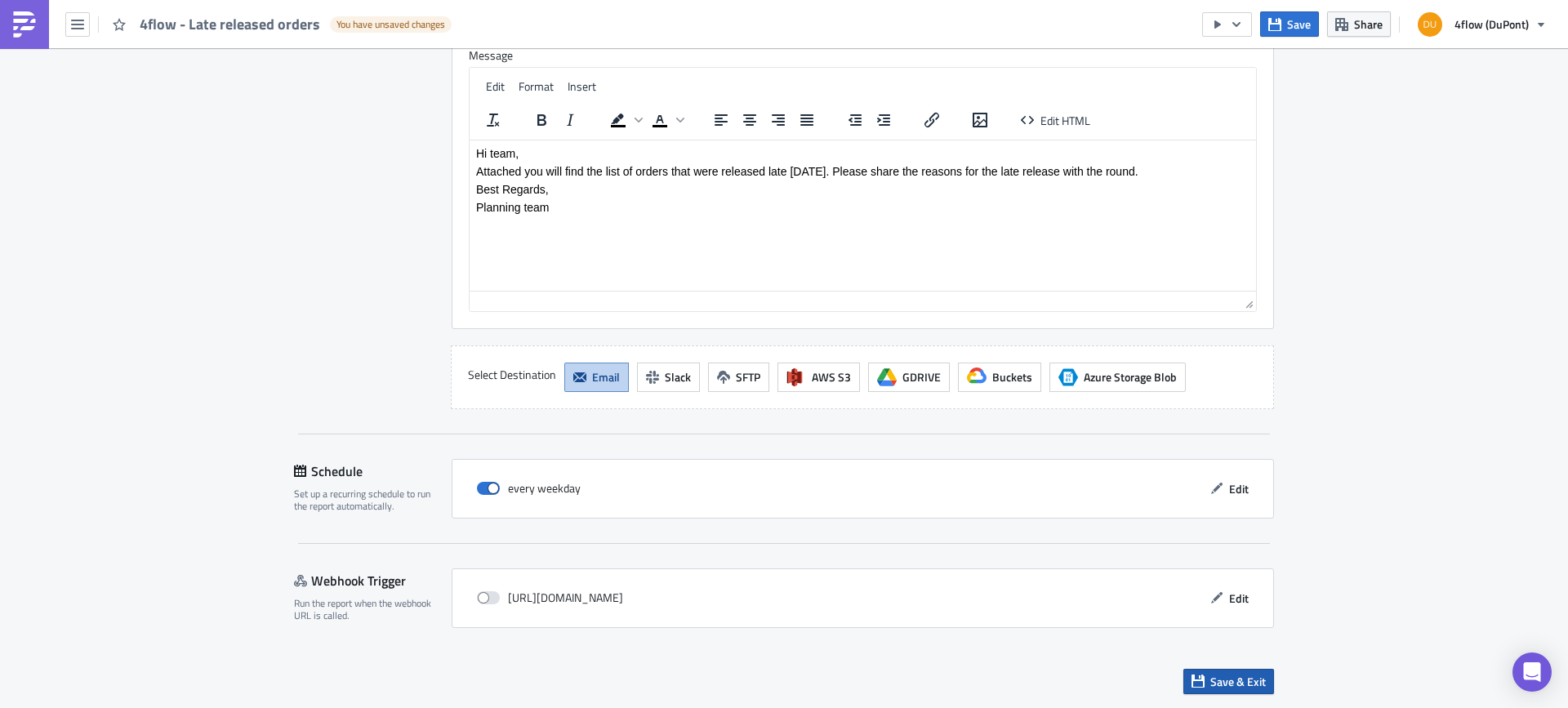
click at [1238, 685] on span "Save & Exit" at bounding box center [1238, 682] width 56 height 18
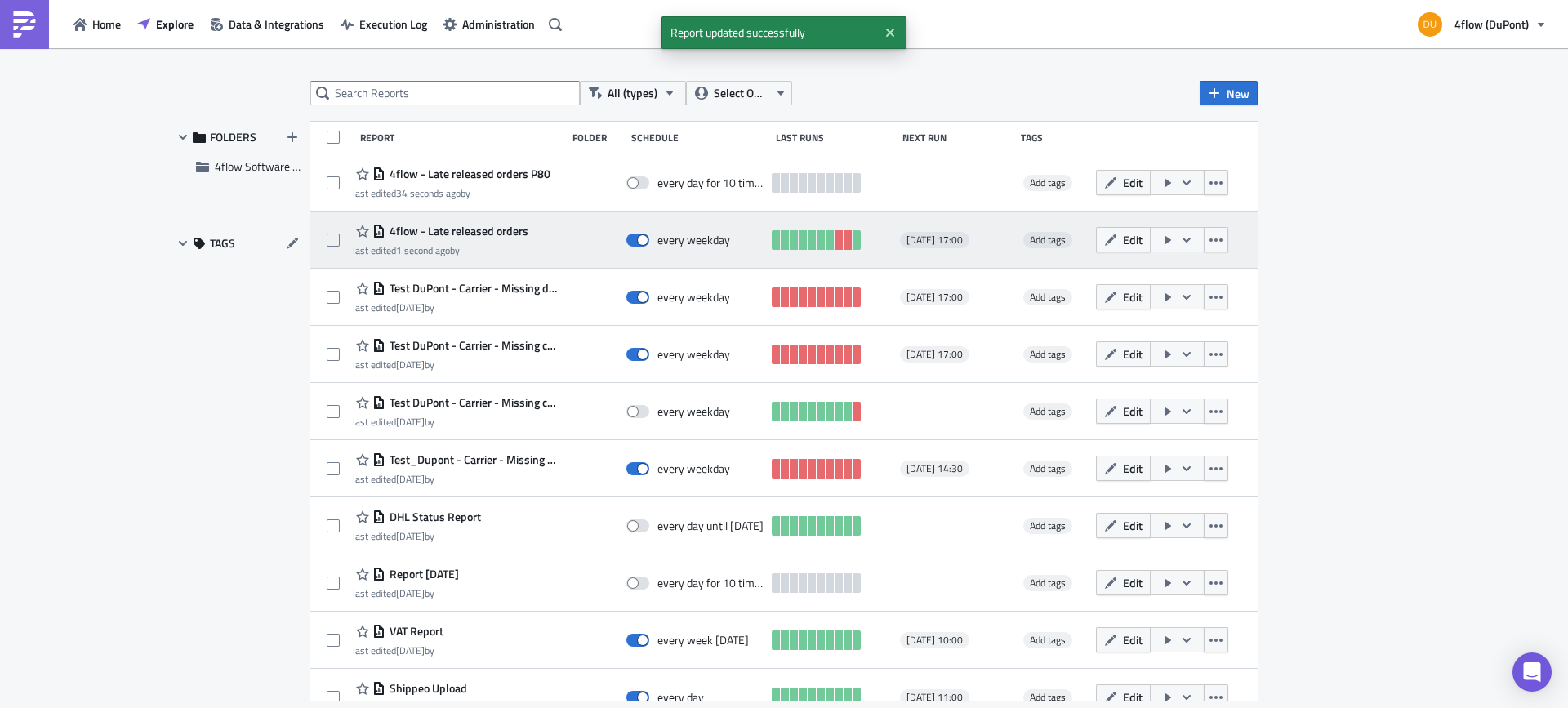
click at [491, 232] on span "4flow - Late released orders" at bounding box center [457, 230] width 143 height 15
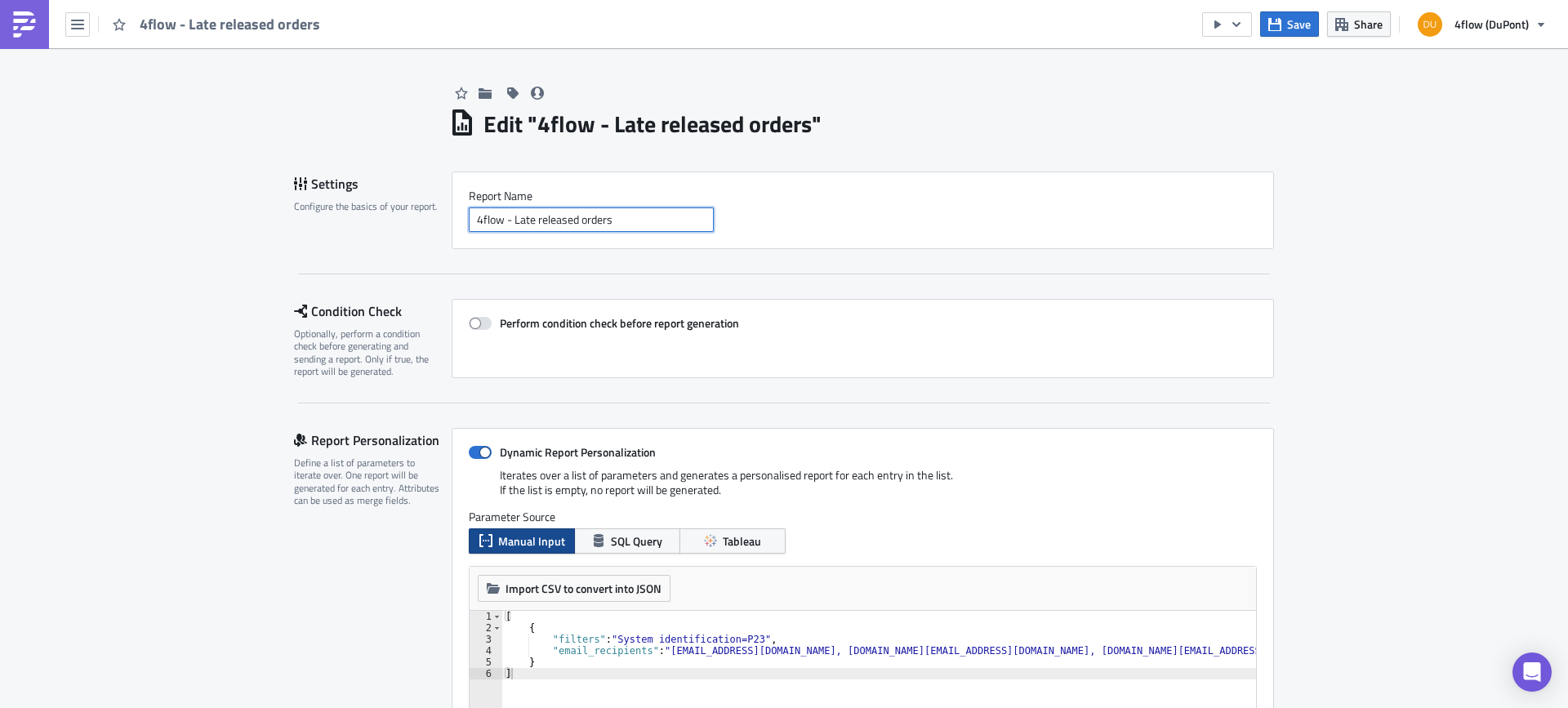
click at [646, 213] on input "4flow - Late released orders" at bounding box center [592, 219] width 245 height 24
type input "4flow - Late released orders - P23"
drag, startPoint x: 1506, startPoint y: 243, endPoint x: 1536, endPoint y: 236, distance: 30.8
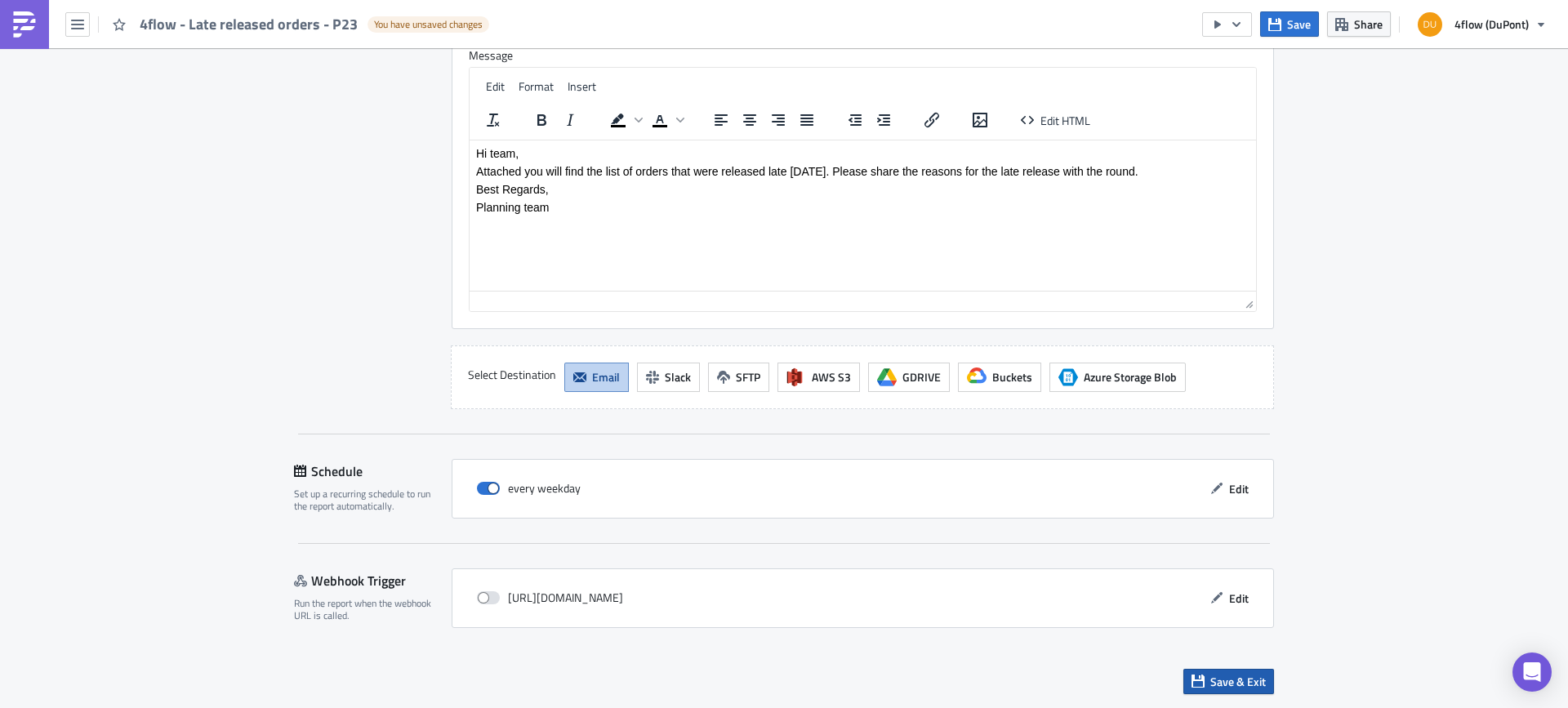
click at [1232, 677] on span "Save & Exit" at bounding box center [1238, 682] width 56 height 18
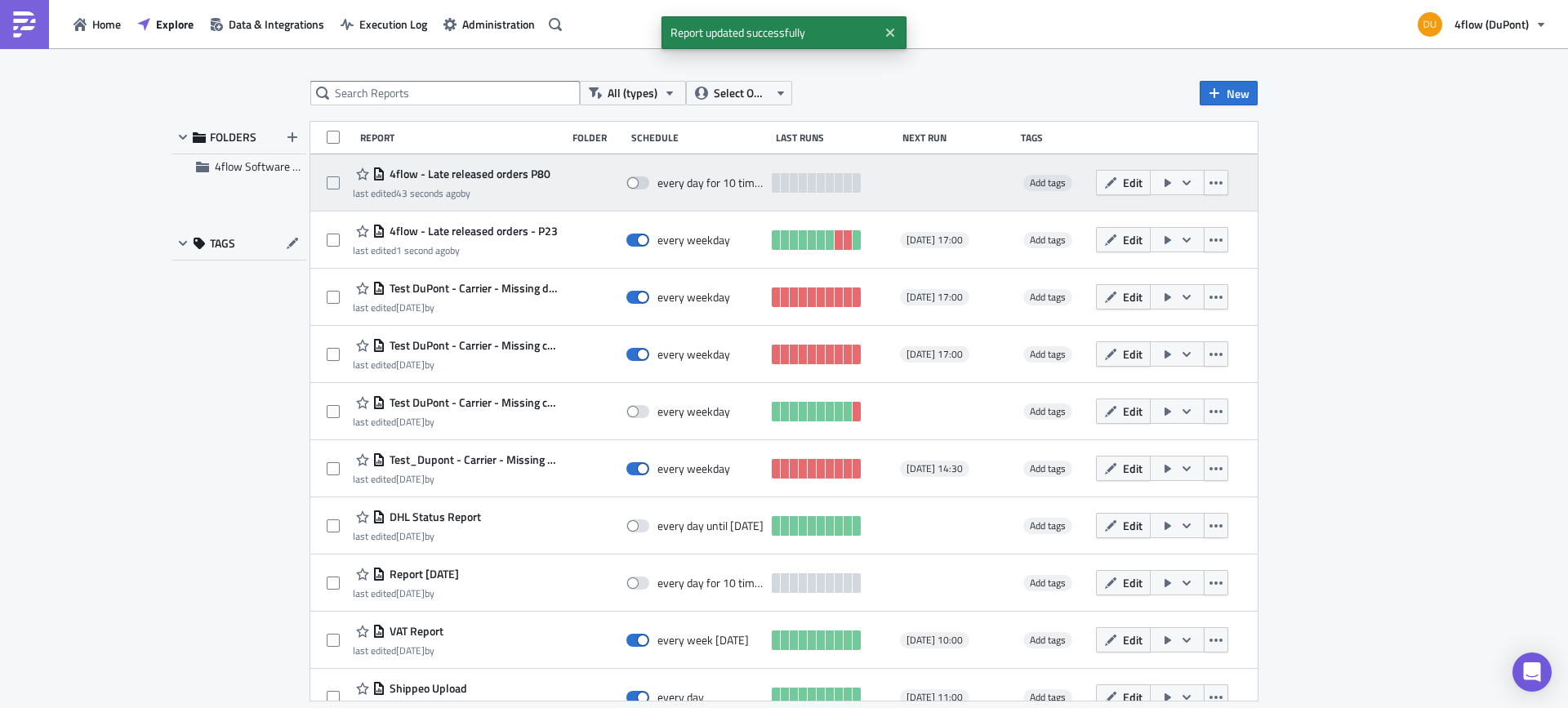
click at [496, 169] on span "4flow - Late released orders P80" at bounding box center [468, 173] width 165 height 15
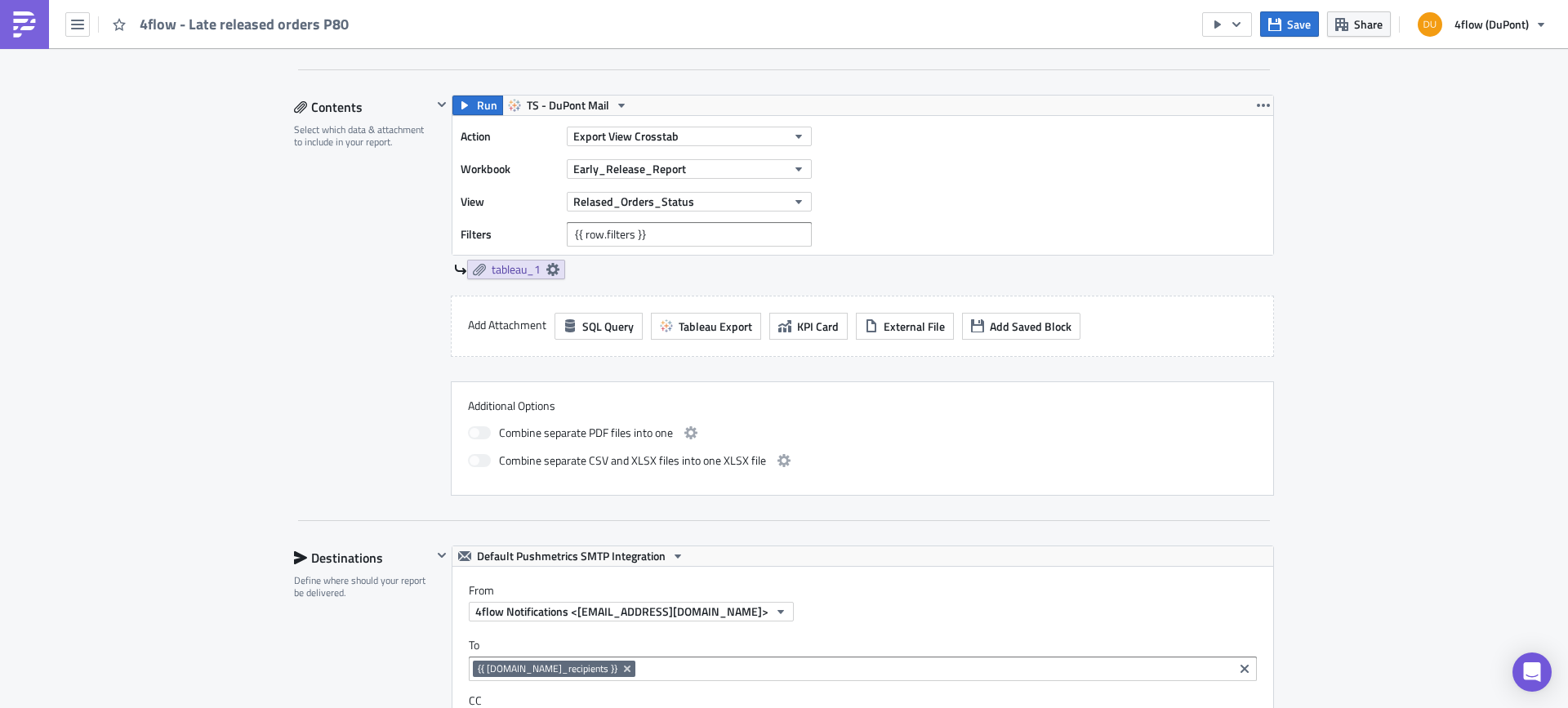
scroll to position [1645, 0]
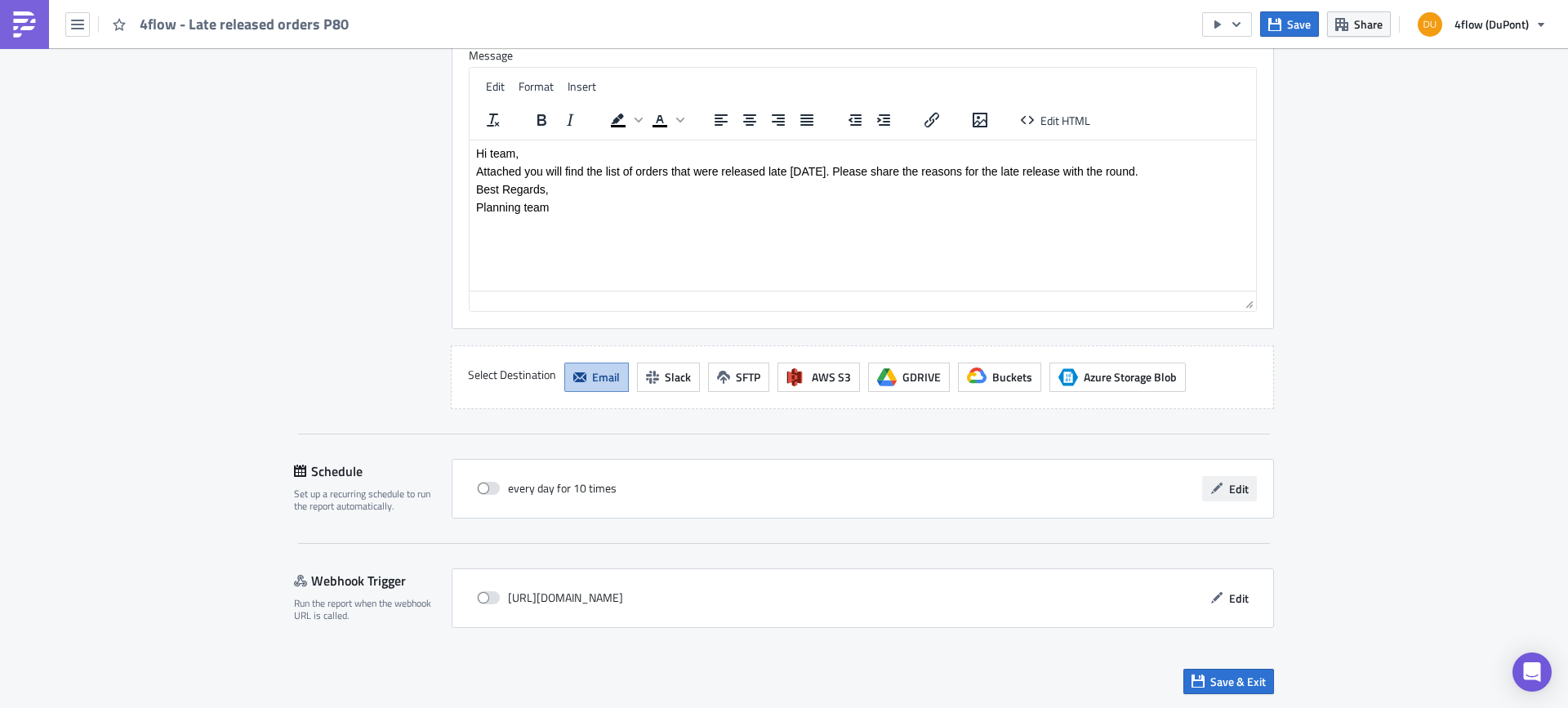
click at [1233, 487] on span "Edit" at bounding box center [1239, 489] width 20 height 18
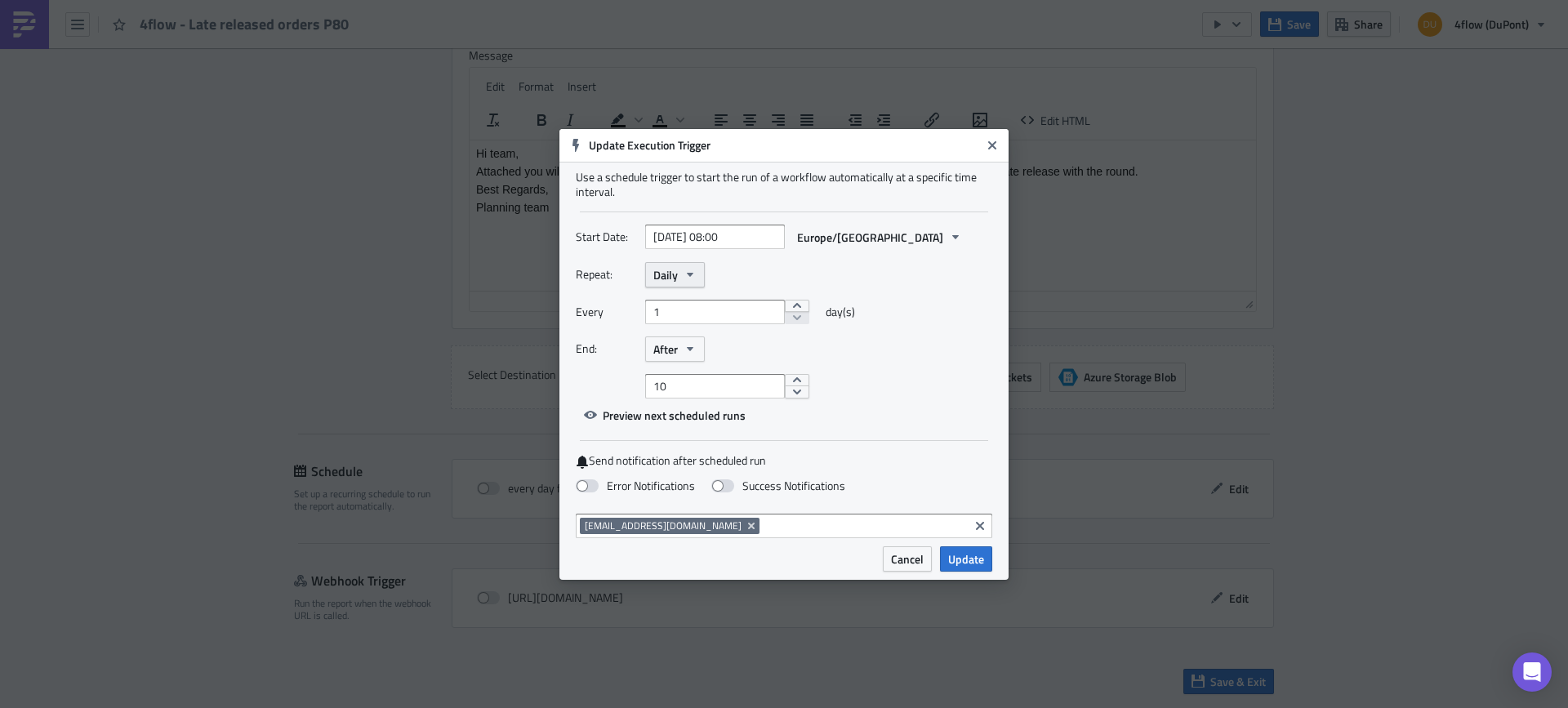
click at [688, 273] on icon "button" at bounding box center [689, 275] width 7 height 4
click at [685, 348] on div "Weekly" at bounding box center [723, 353] width 135 height 17
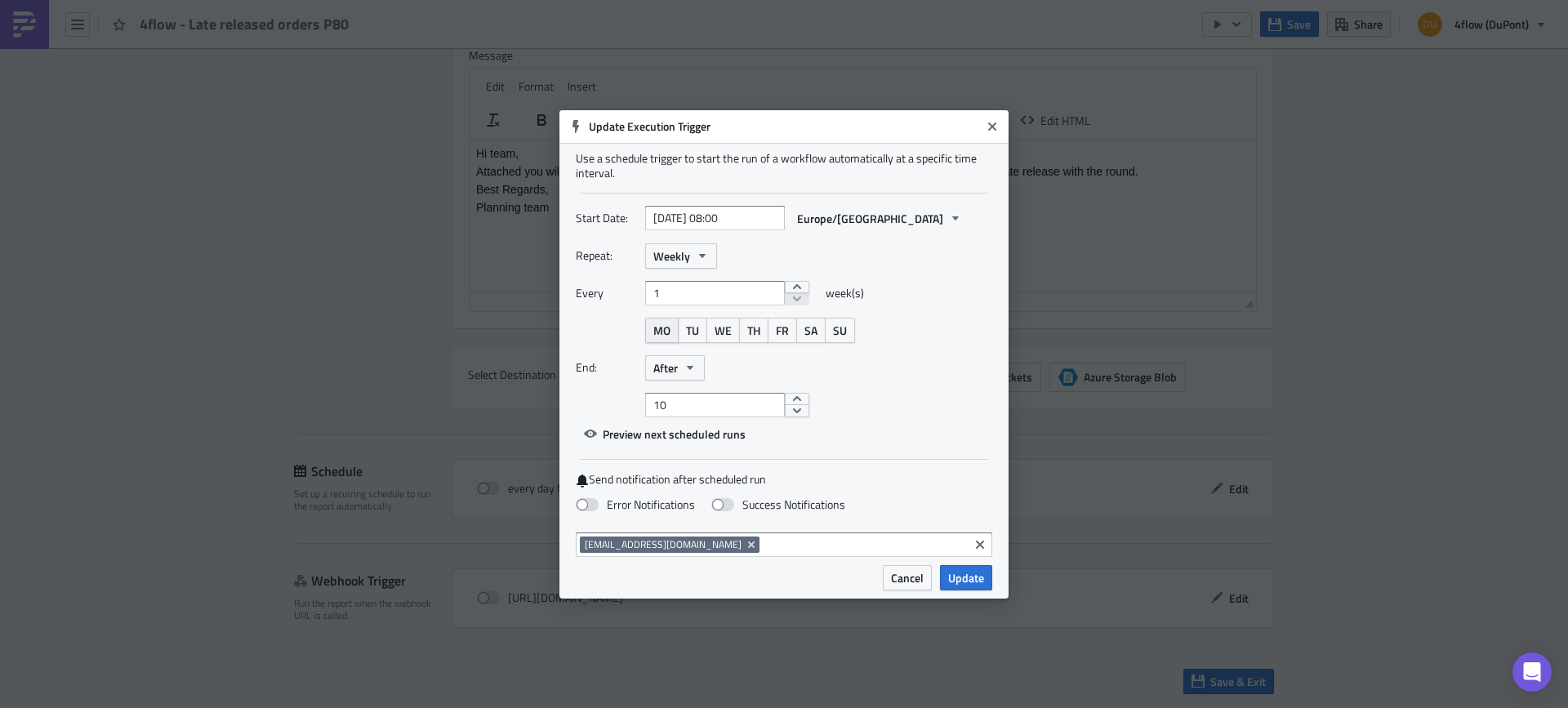
click at [659, 333] on span "MO" at bounding box center [662, 331] width 18 height 18
click at [684, 333] on button "TU" at bounding box center [692, 330] width 29 height 25
click at [732, 332] on span "WE" at bounding box center [724, 331] width 18 height 18
click at [760, 332] on span "TH" at bounding box center [753, 331] width 13 height 18
click at [782, 333] on span "FR" at bounding box center [782, 331] width 13 height 18
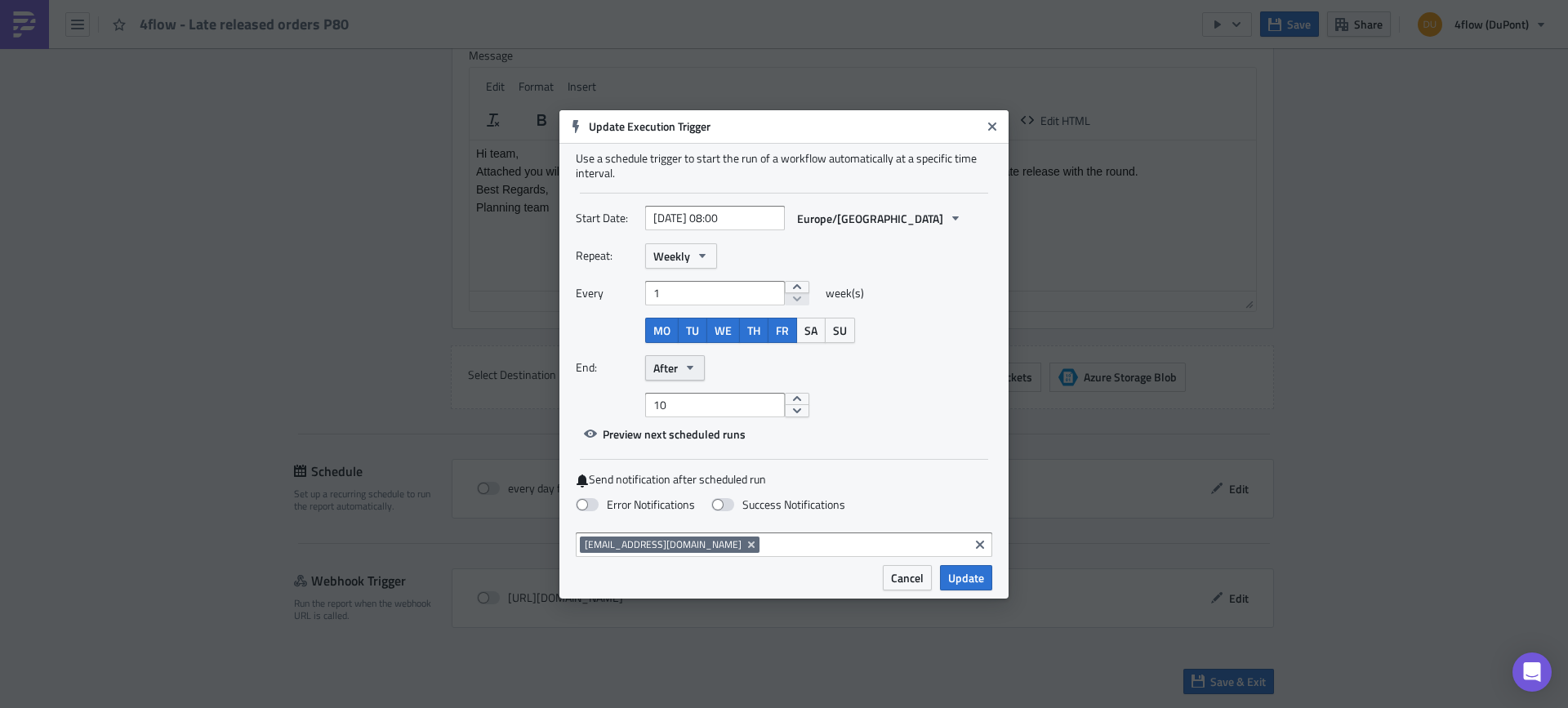
click at [680, 366] on button "After" at bounding box center [675, 368] width 60 height 25
click at [689, 396] on div "Never" at bounding box center [723, 397] width 135 height 17
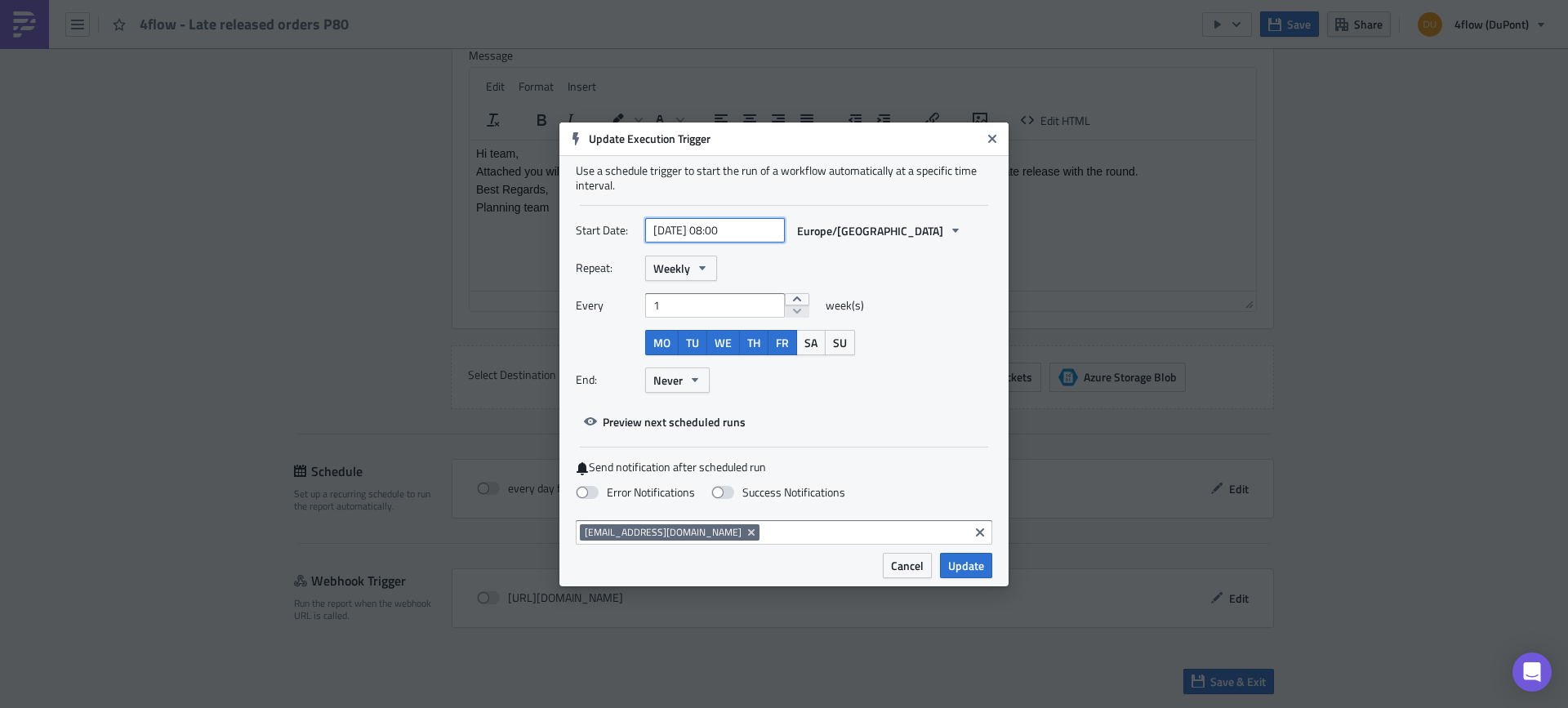
click at [728, 233] on input "[DATE] 08:00" at bounding box center [715, 230] width 140 height 24
select select "7"
select select "2025"
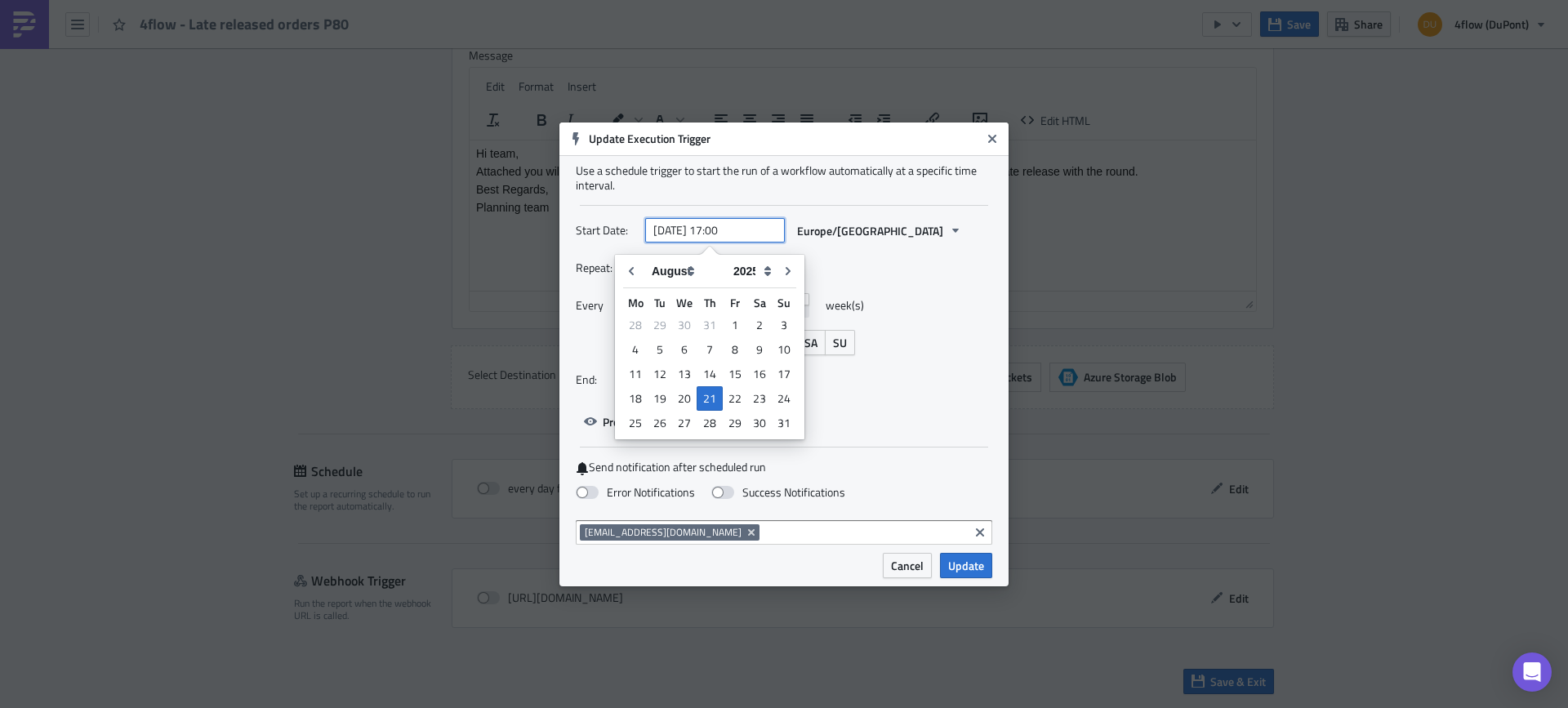
type input "[DATE] 17:00"
click at [970, 313] on div "Every 1 week(s)" at bounding box center [784, 311] width 416 height 37
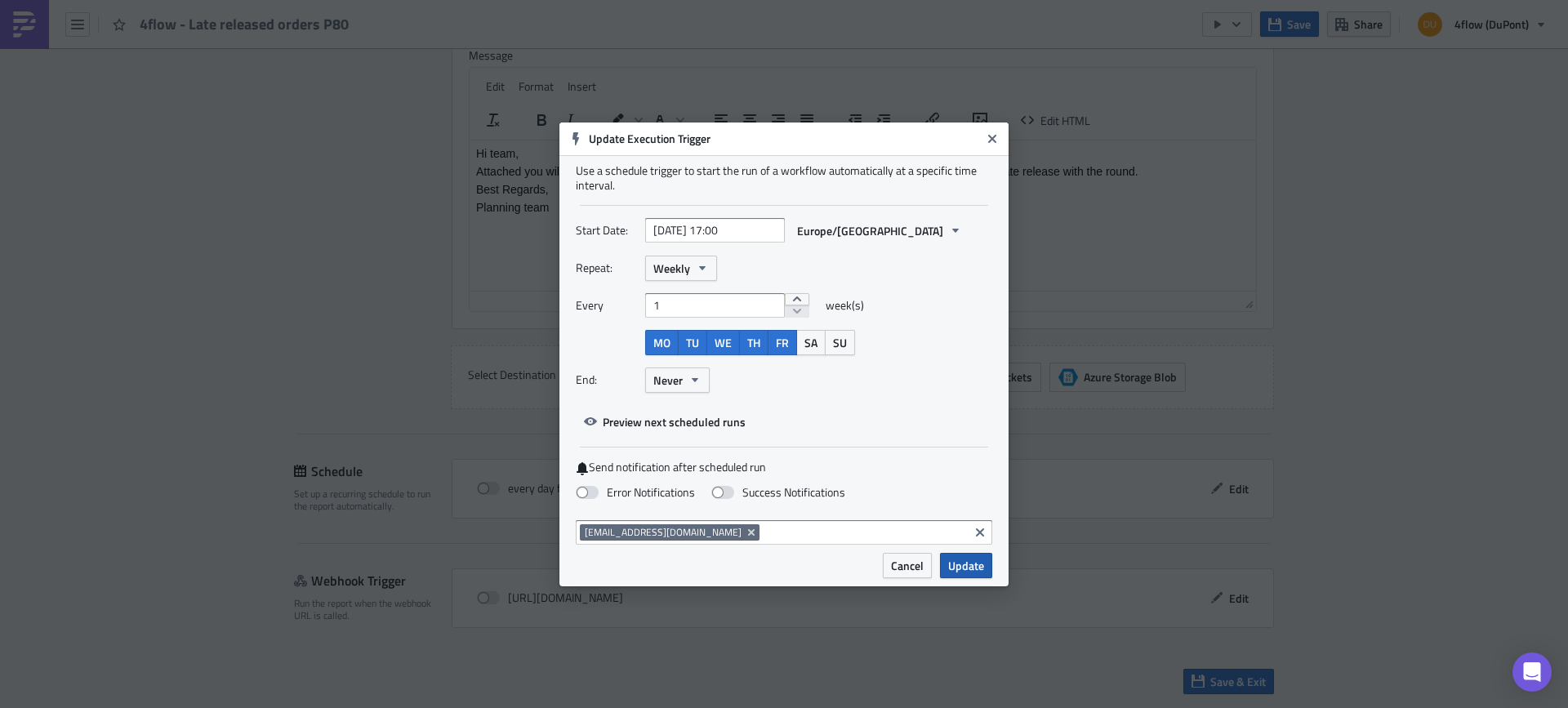
click at [970, 563] on span "Update" at bounding box center [966, 566] width 36 height 18
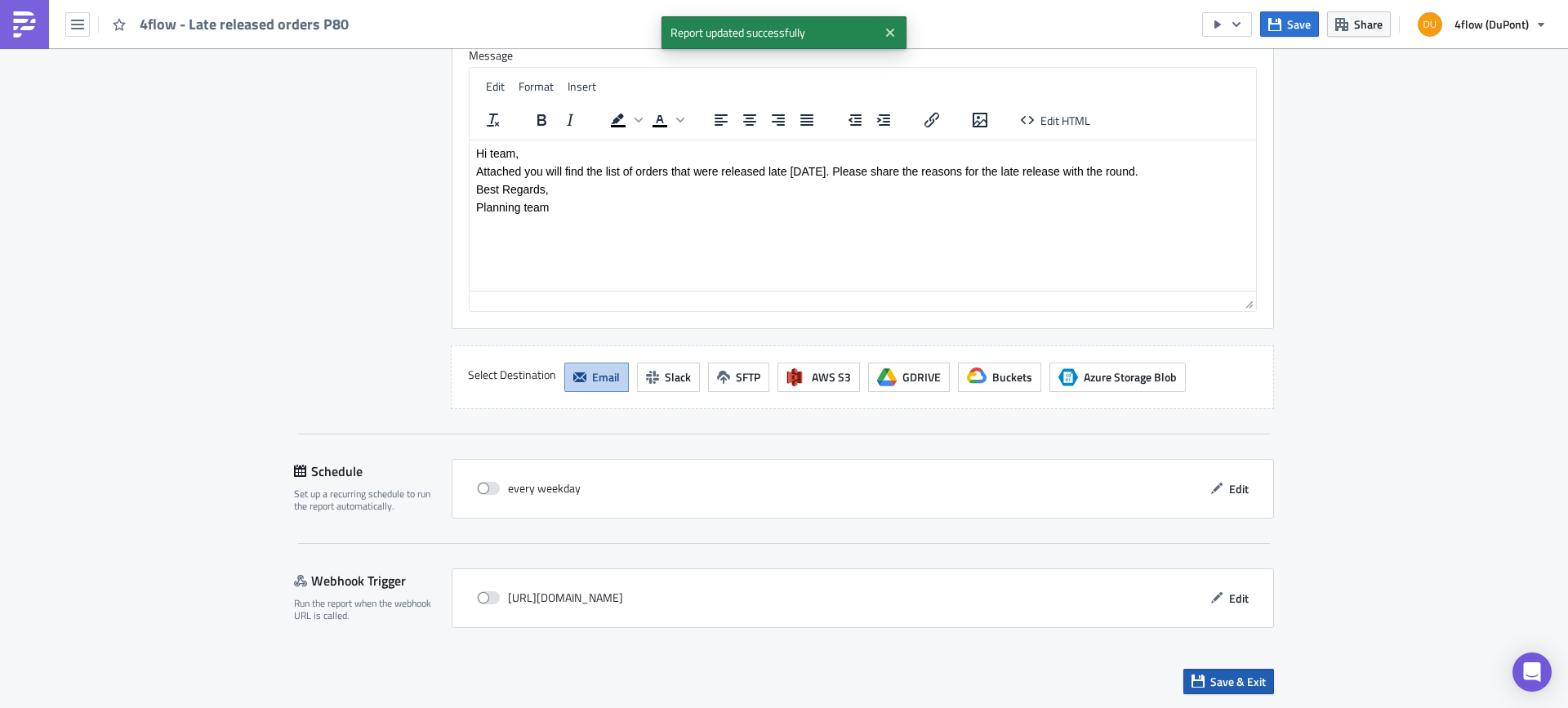
click at [1218, 684] on span "Save & Exit" at bounding box center [1238, 682] width 56 height 18
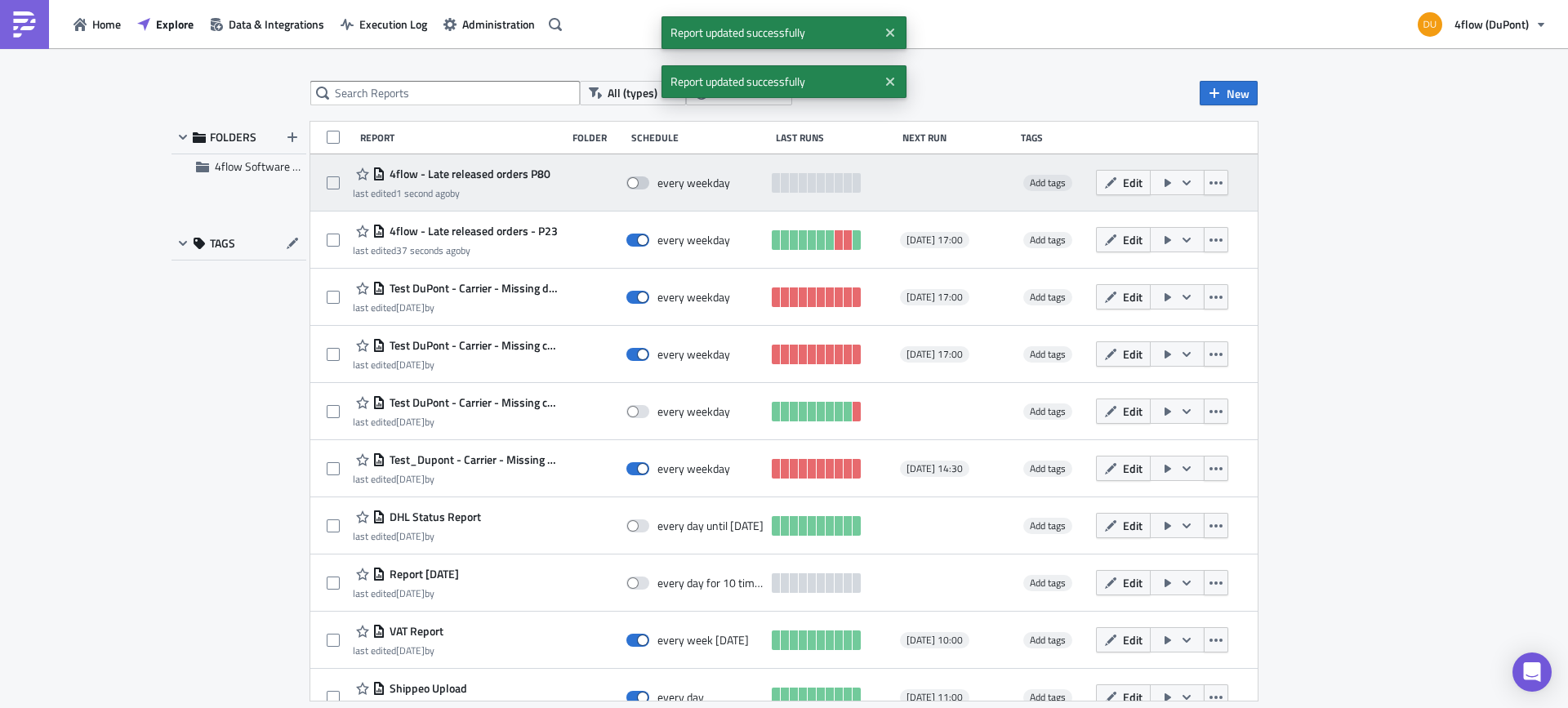
click at [630, 189] on label at bounding box center [642, 182] width 31 height 15
click at [630, 189] on input "checkbox" at bounding box center [635, 183] width 11 height 11
checkbox input "true"
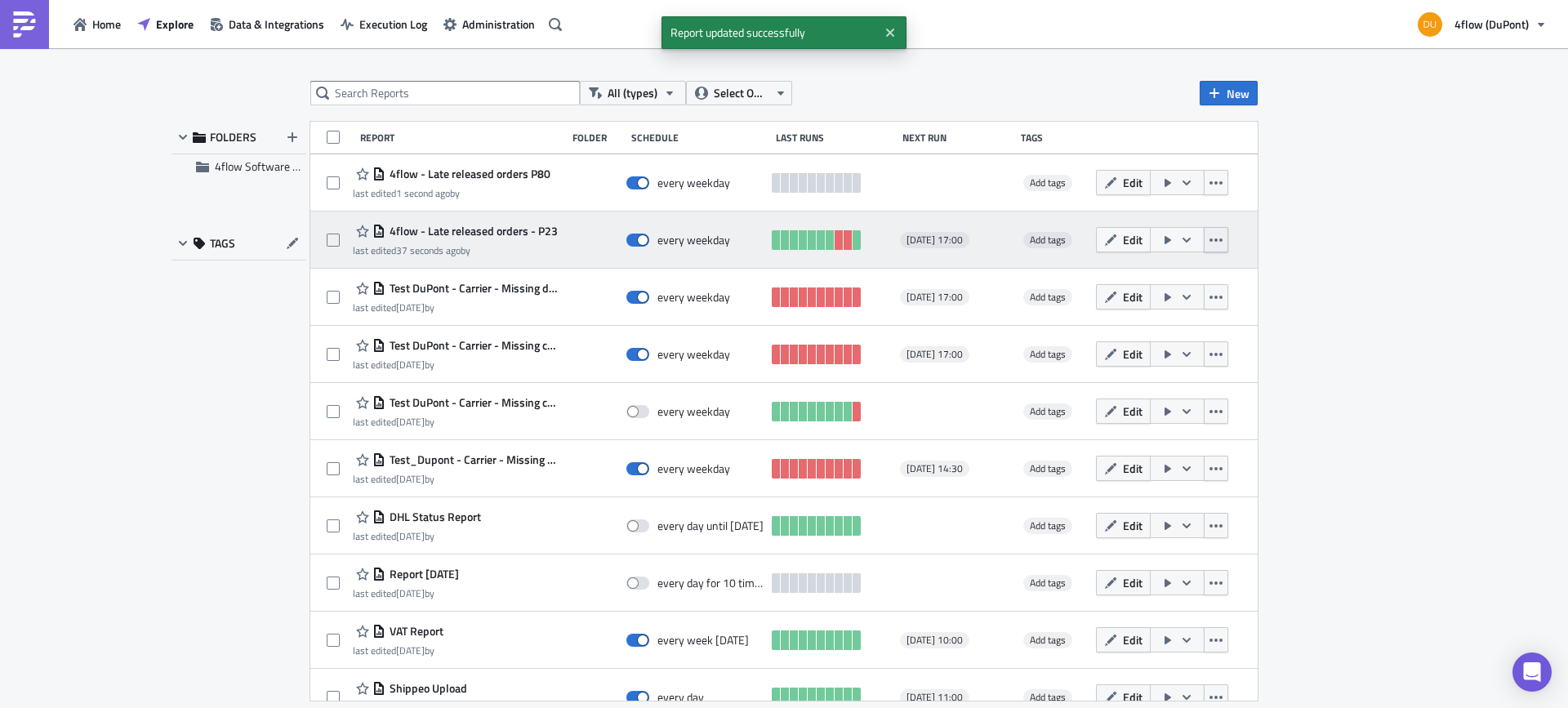
click at [1210, 243] on icon "button" at bounding box center [1215, 239] width 13 height 13
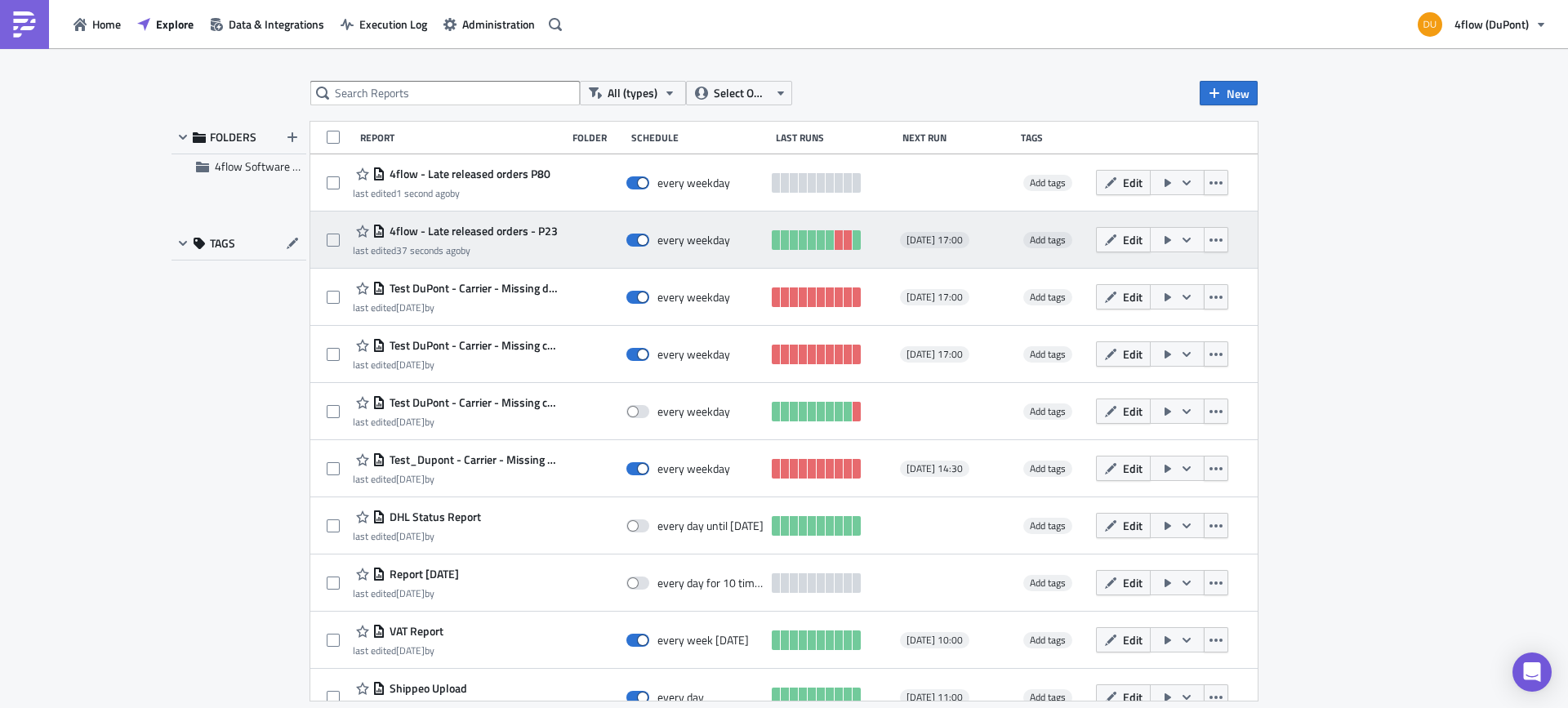
click at [1185, 243] on button "button" at bounding box center [1177, 240] width 55 height 25
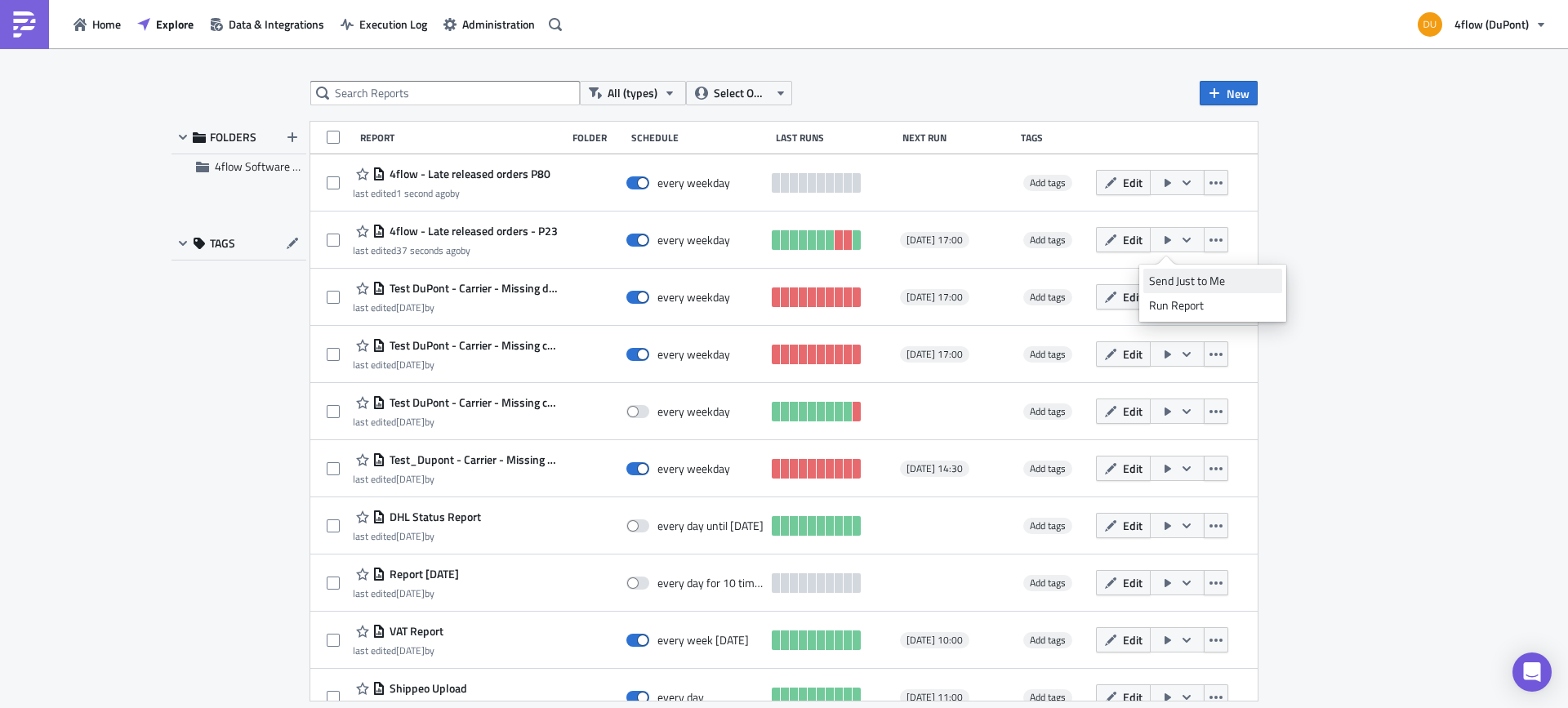
click at [1173, 278] on div "Send Just to Me" at bounding box center [1212, 281] width 127 height 17
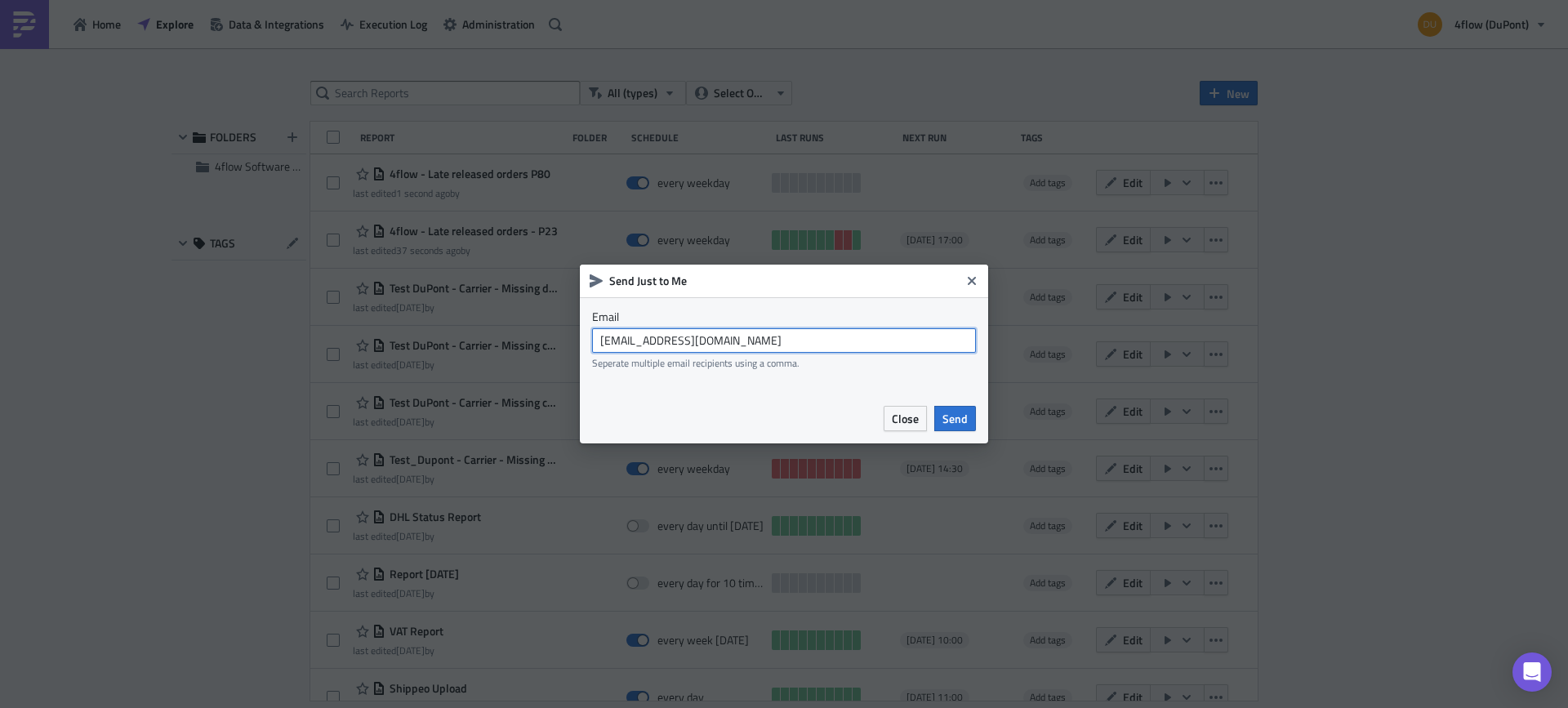
click at [703, 337] on input "[EMAIL_ADDRESS][DOMAIN_NAME]" at bounding box center [784, 340] width 384 height 24
type input "[PERSON_NAME][EMAIL_ADDRESS][DOMAIN_NAME]"
click at [957, 425] on span "Send" at bounding box center [955, 419] width 25 height 18
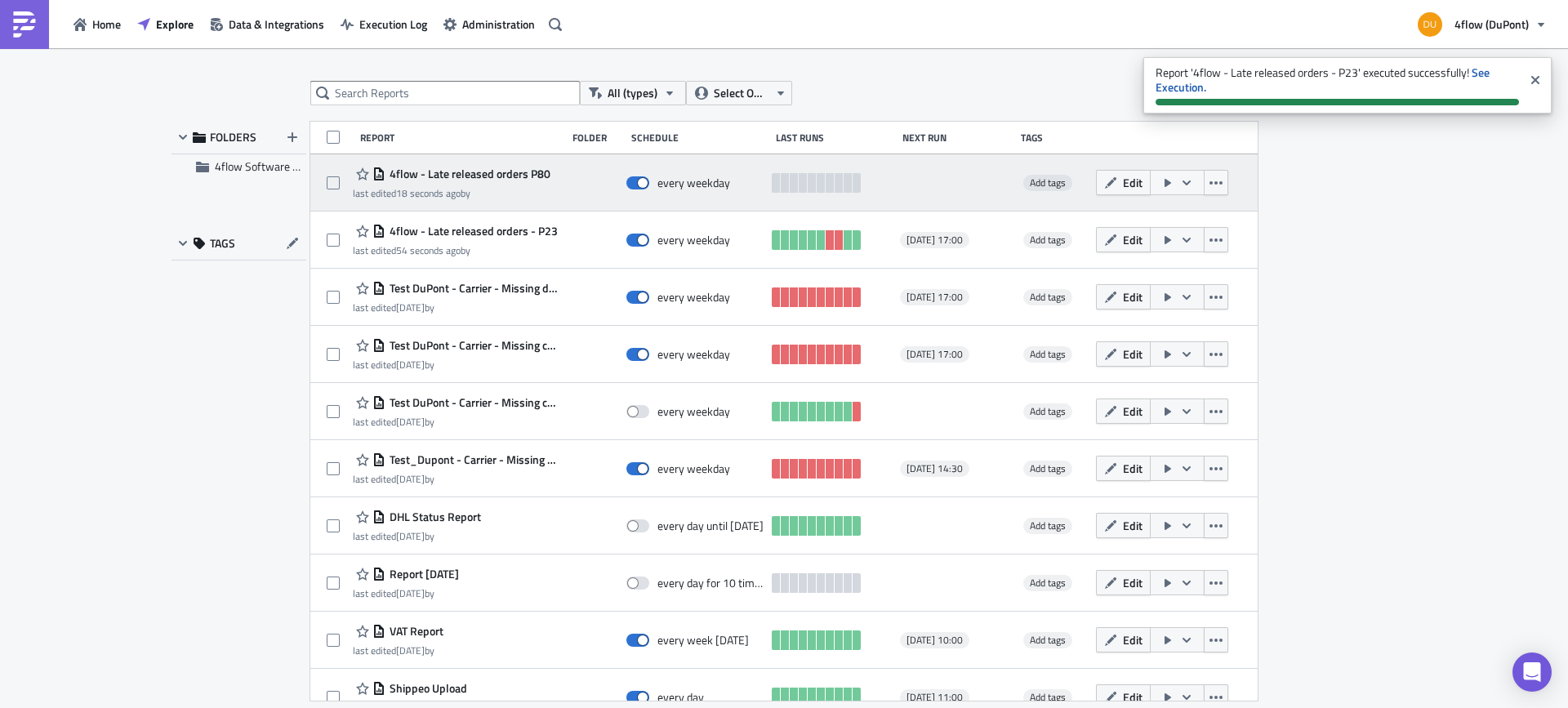
click at [1180, 189] on icon "button" at bounding box center [1186, 182] width 13 height 13
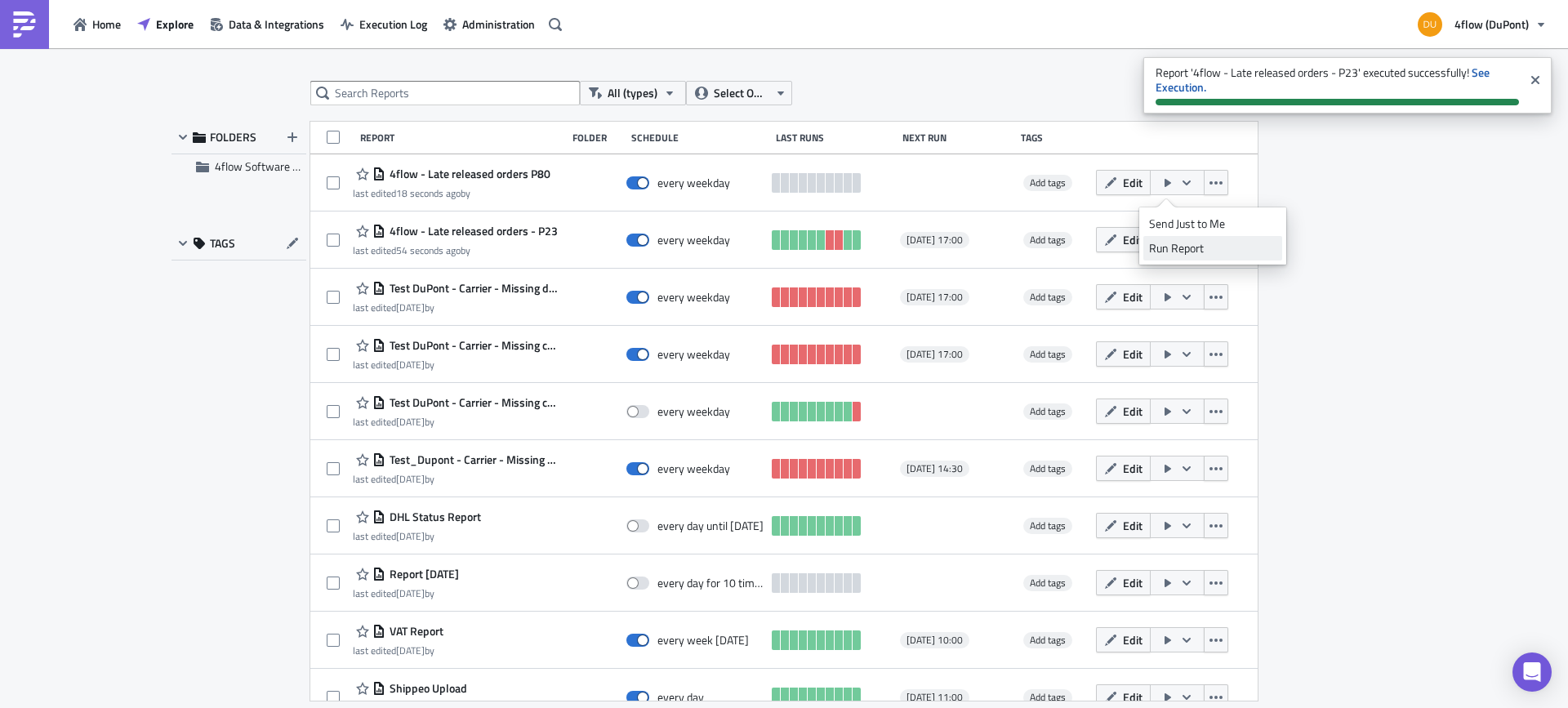
click at [1181, 251] on div "Run Report" at bounding box center [1212, 248] width 127 height 17
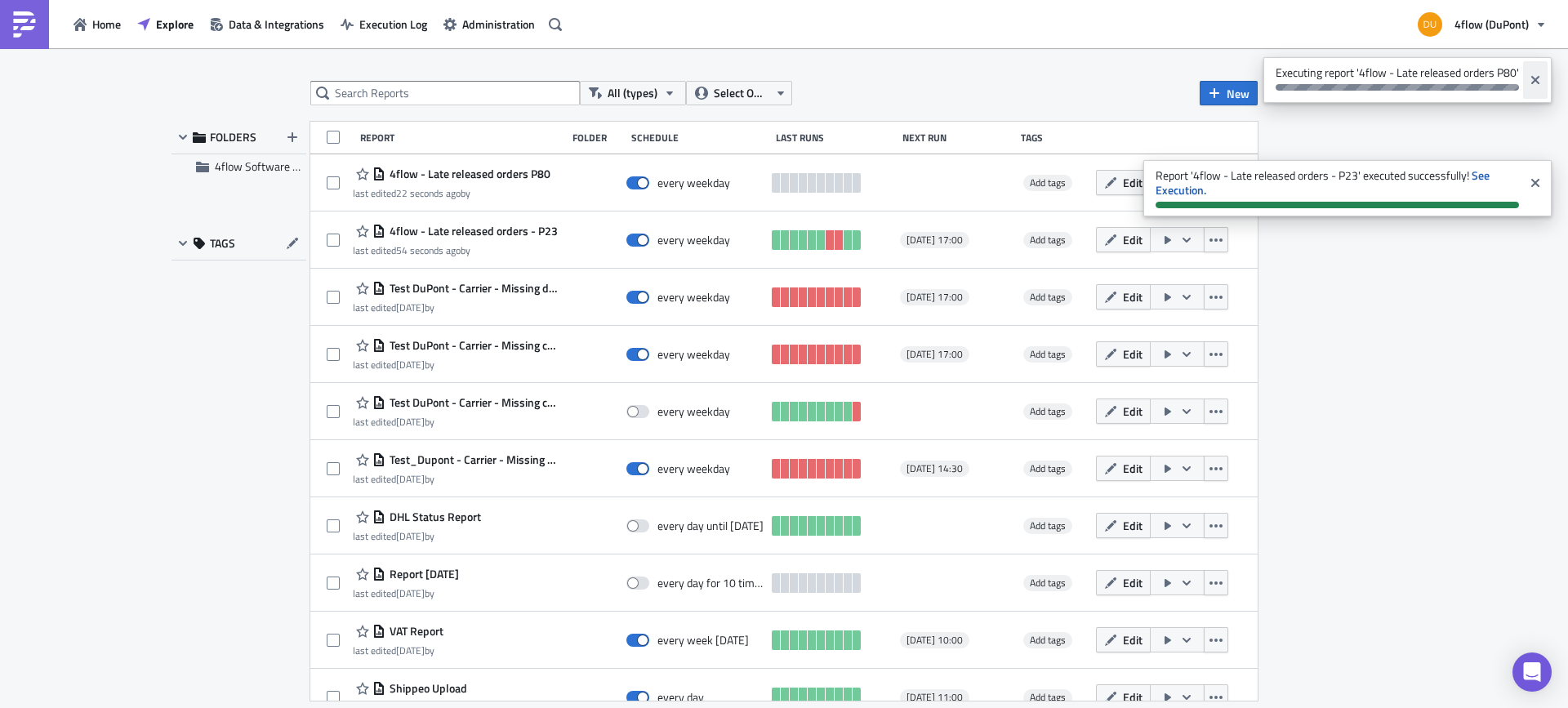
click at [1537, 76] on icon "Close" at bounding box center [1535, 79] width 13 height 13
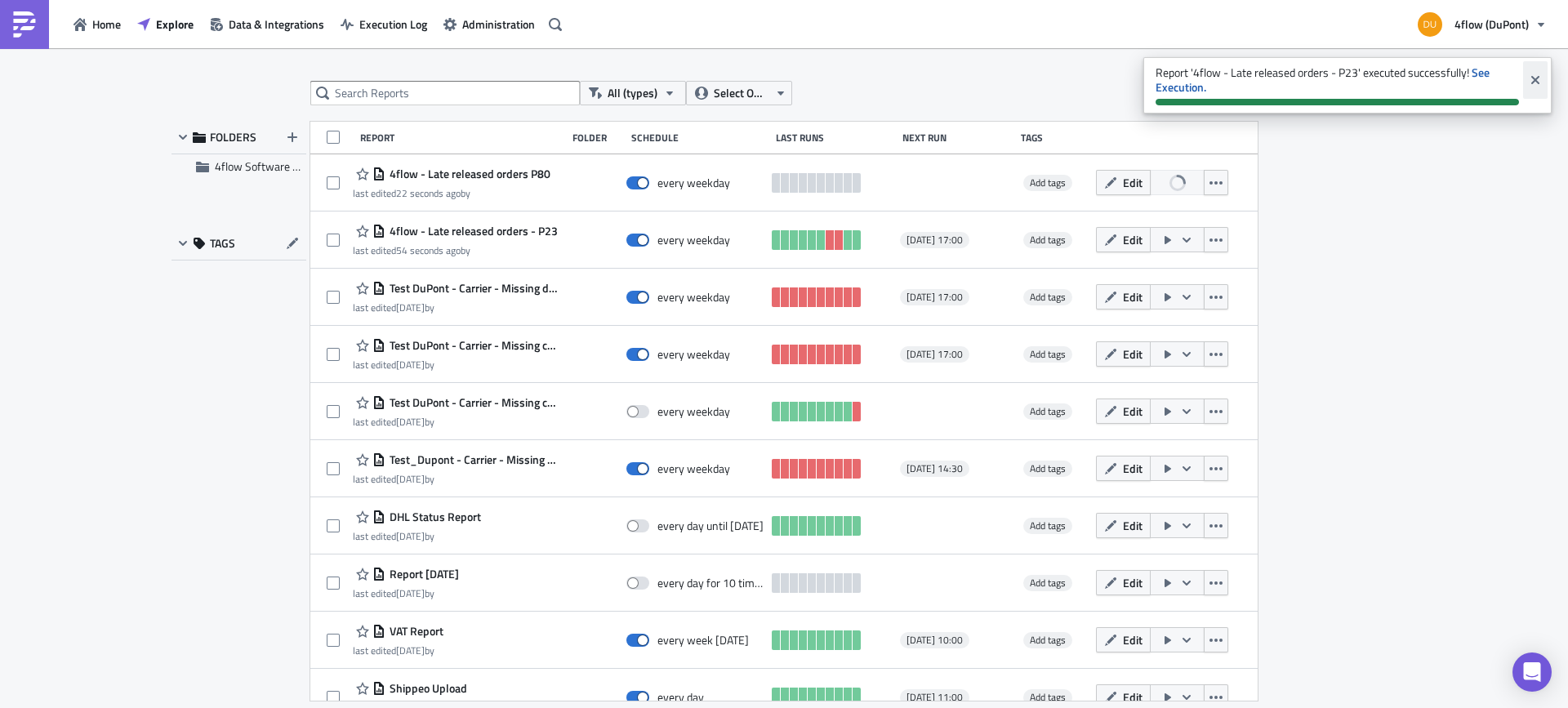
click at [1538, 77] on icon "Close" at bounding box center [1536, 80] width 8 height 8
click at [1180, 184] on icon "button" at bounding box center [1186, 182] width 13 height 13
click at [1491, 256] on div "All (types) Select Owner New FOLDERS 4flow Software KAM TAGS Report Folder Sche…" at bounding box center [784, 379] width 1568 height 662
